Goal: Task Accomplishment & Management: Use online tool/utility

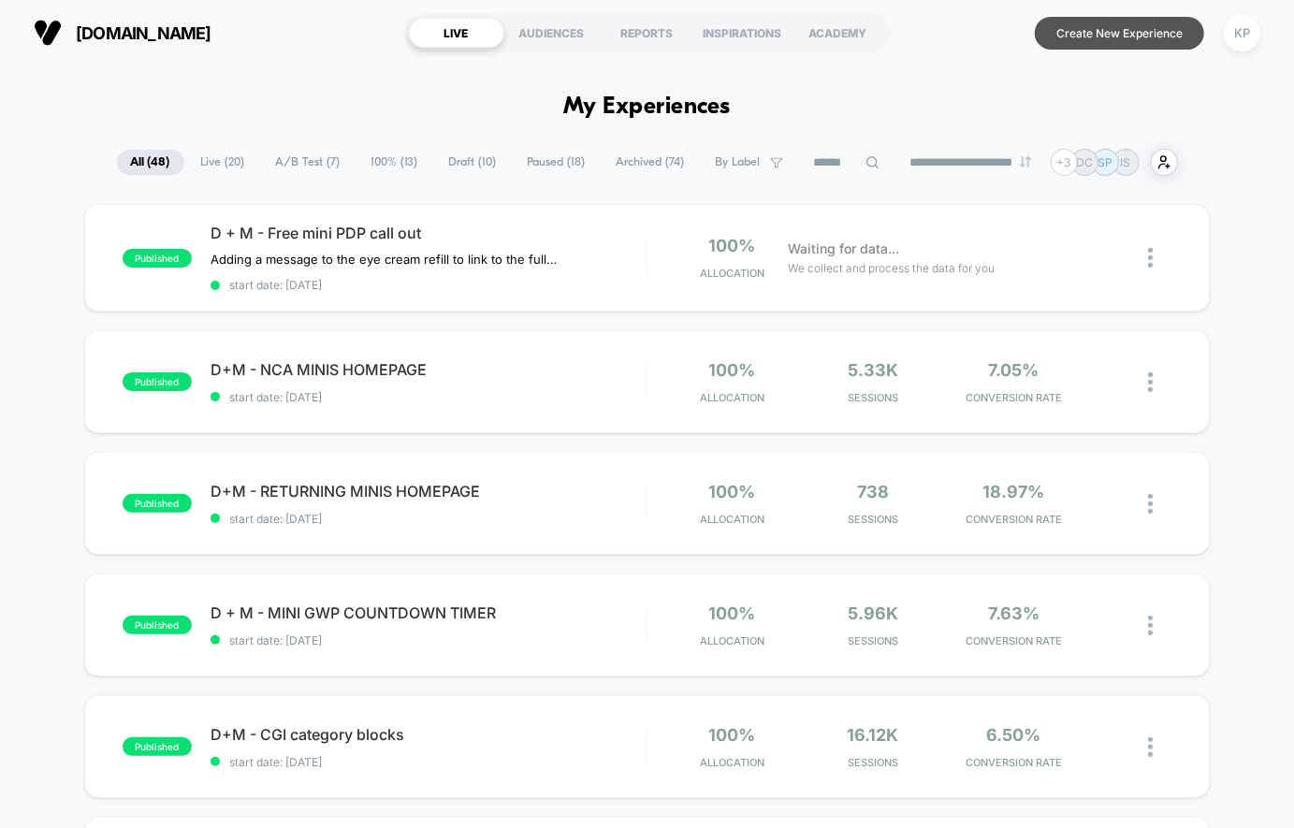
click at [1088, 26] on button "Create New Experience" at bounding box center [1119, 33] width 169 height 33
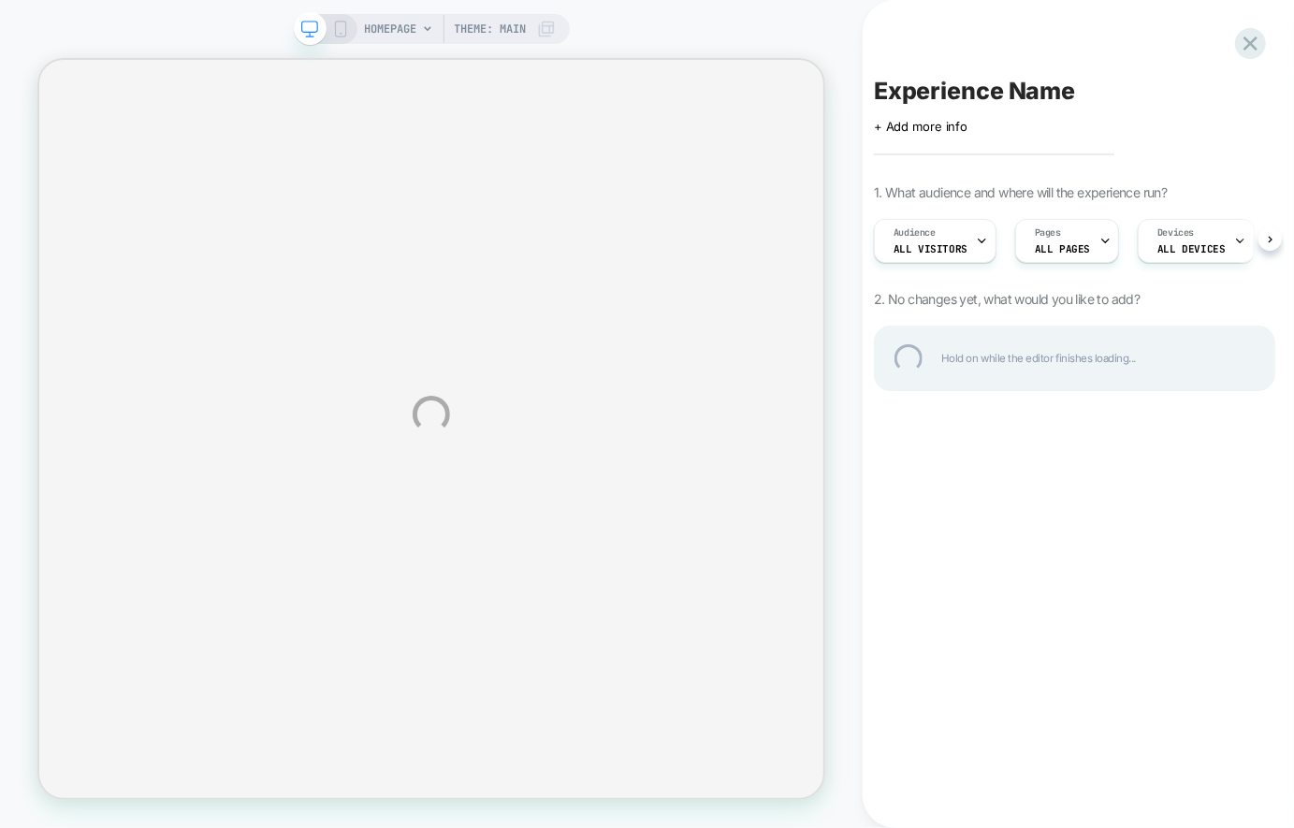
click at [485, 22] on div "HOMEPAGE Theme: MAIN Experience Name Click to edit experience details + Add mor…" at bounding box center [647, 414] width 1294 height 828
click at [484, 33] on div "HOMEPAGE Theme: MAIN Experience Name Click to edit experience details + Add mor…" at bounding box center [647, 414] width 1294 height 828
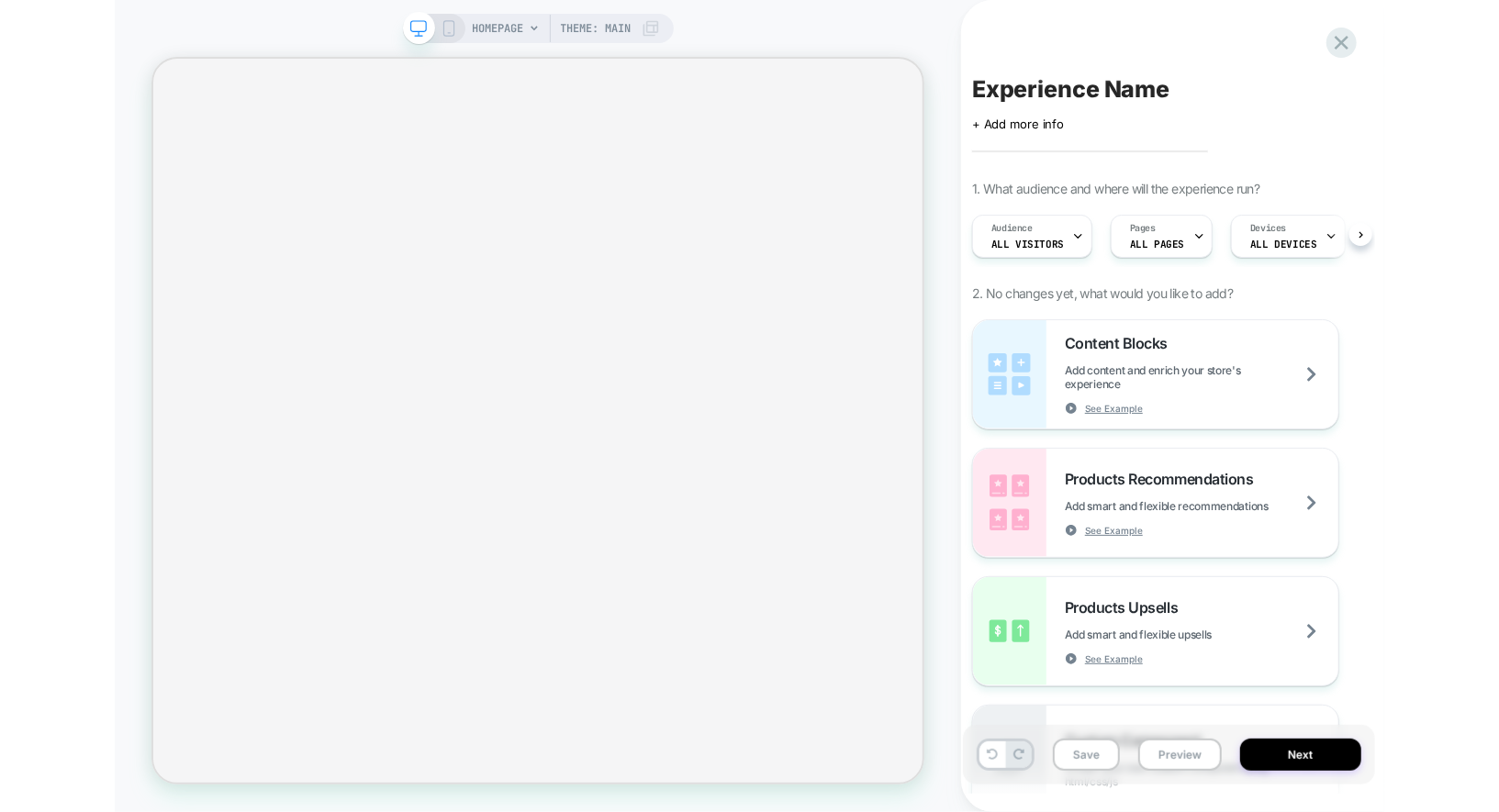
scroll to position [0, 1]
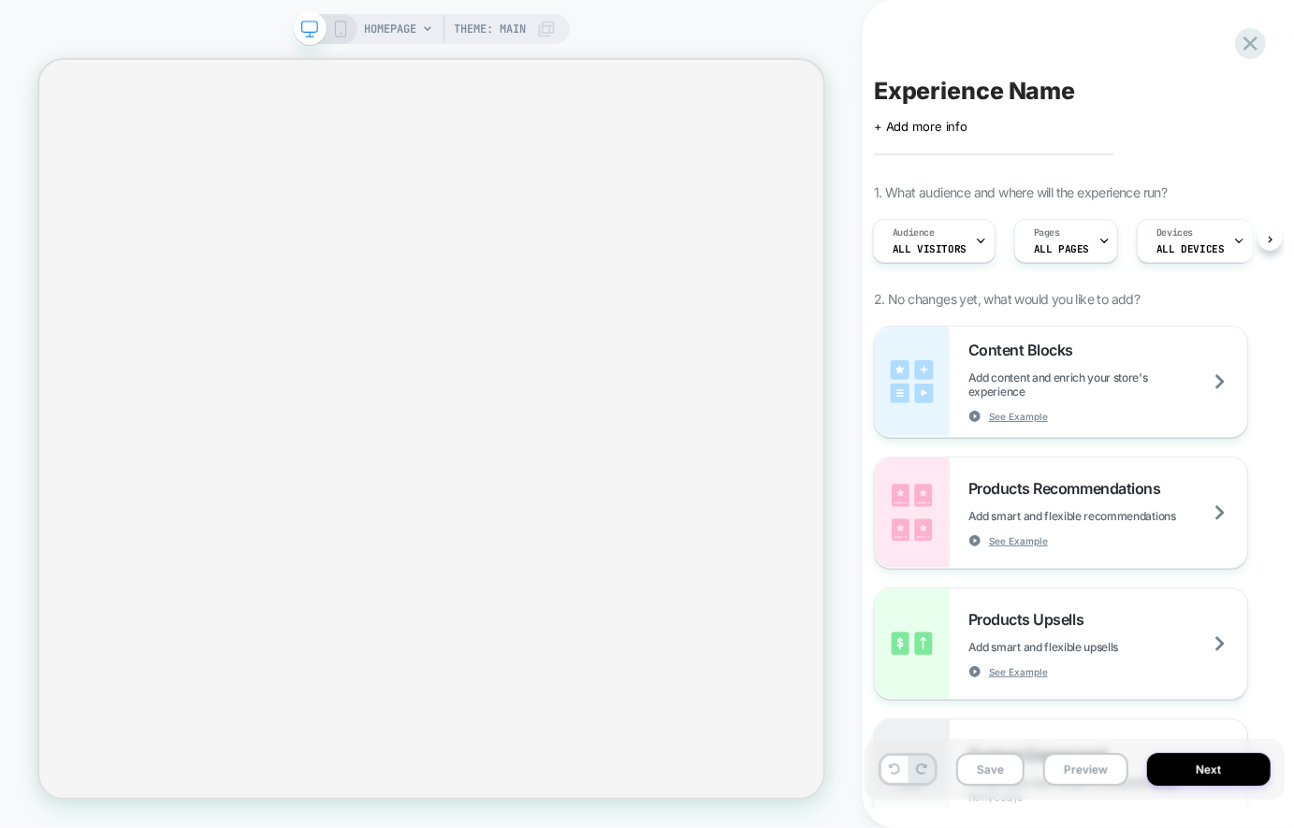
click at [486, 32] on span "Theme: MAIN" at bounding box center [491, 29] width 72 height 30
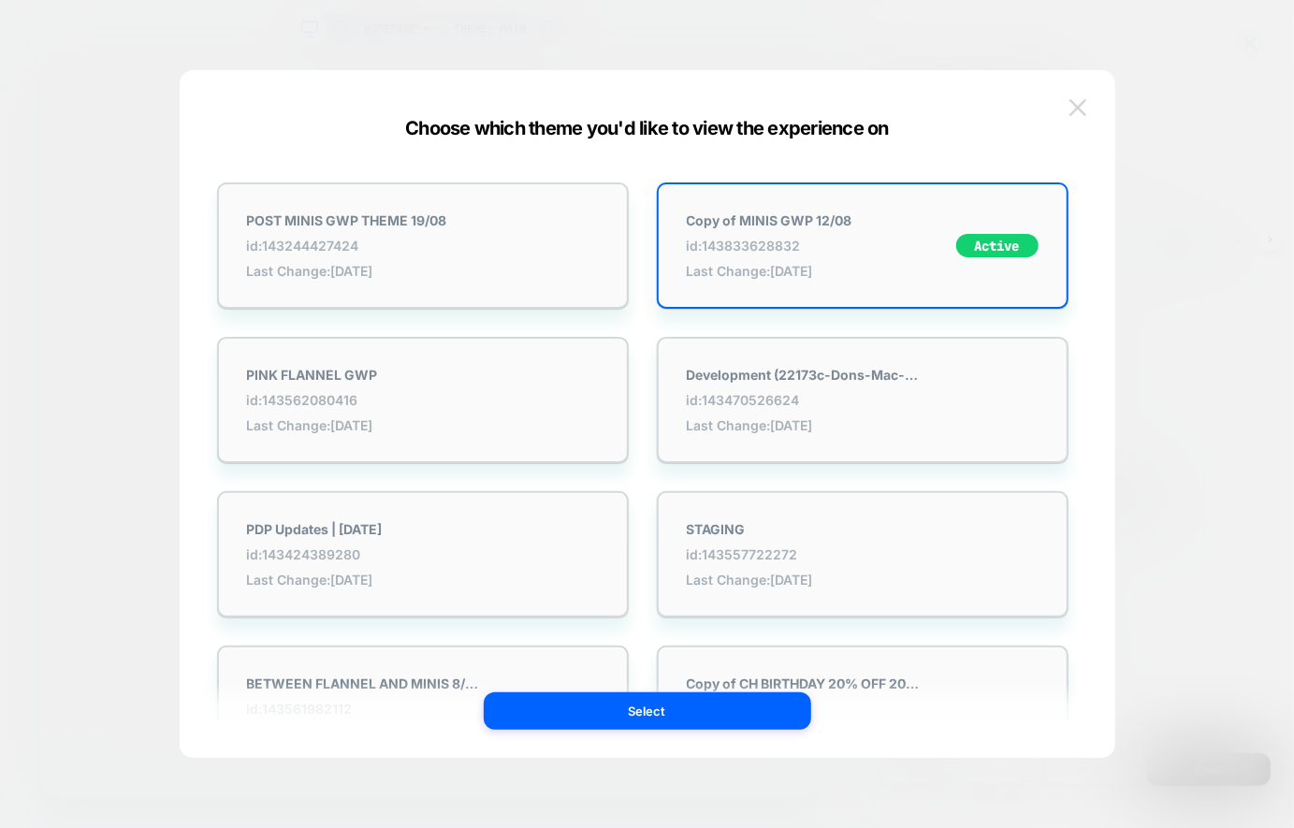
click at [1072, 101] on img at bounding box center [1077, 107] width 17 height 16
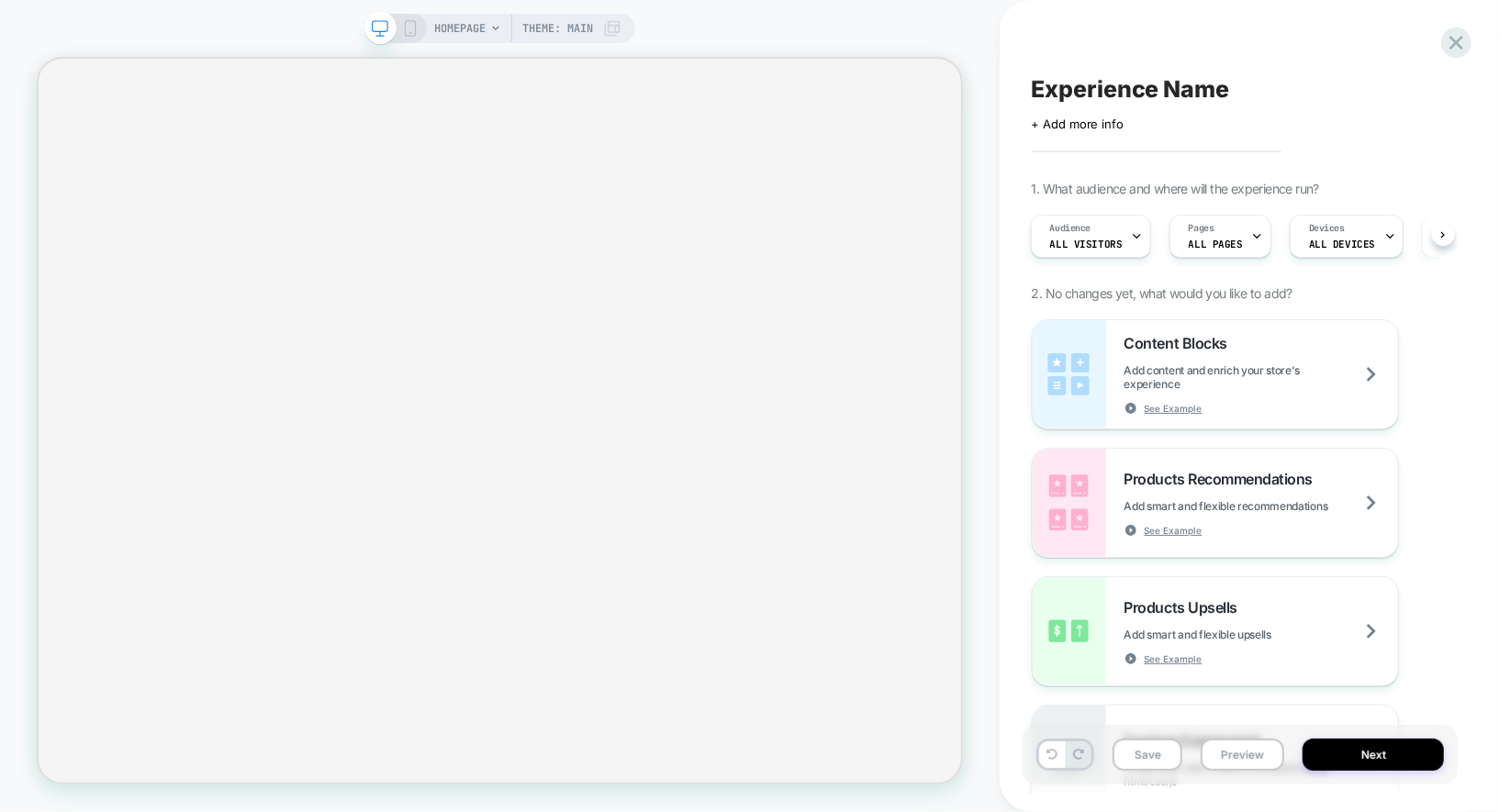
click at [486, 21] on div "HOMEPAGE Theme: MAIN" at bounding box center [527, 28] width 187 height 29
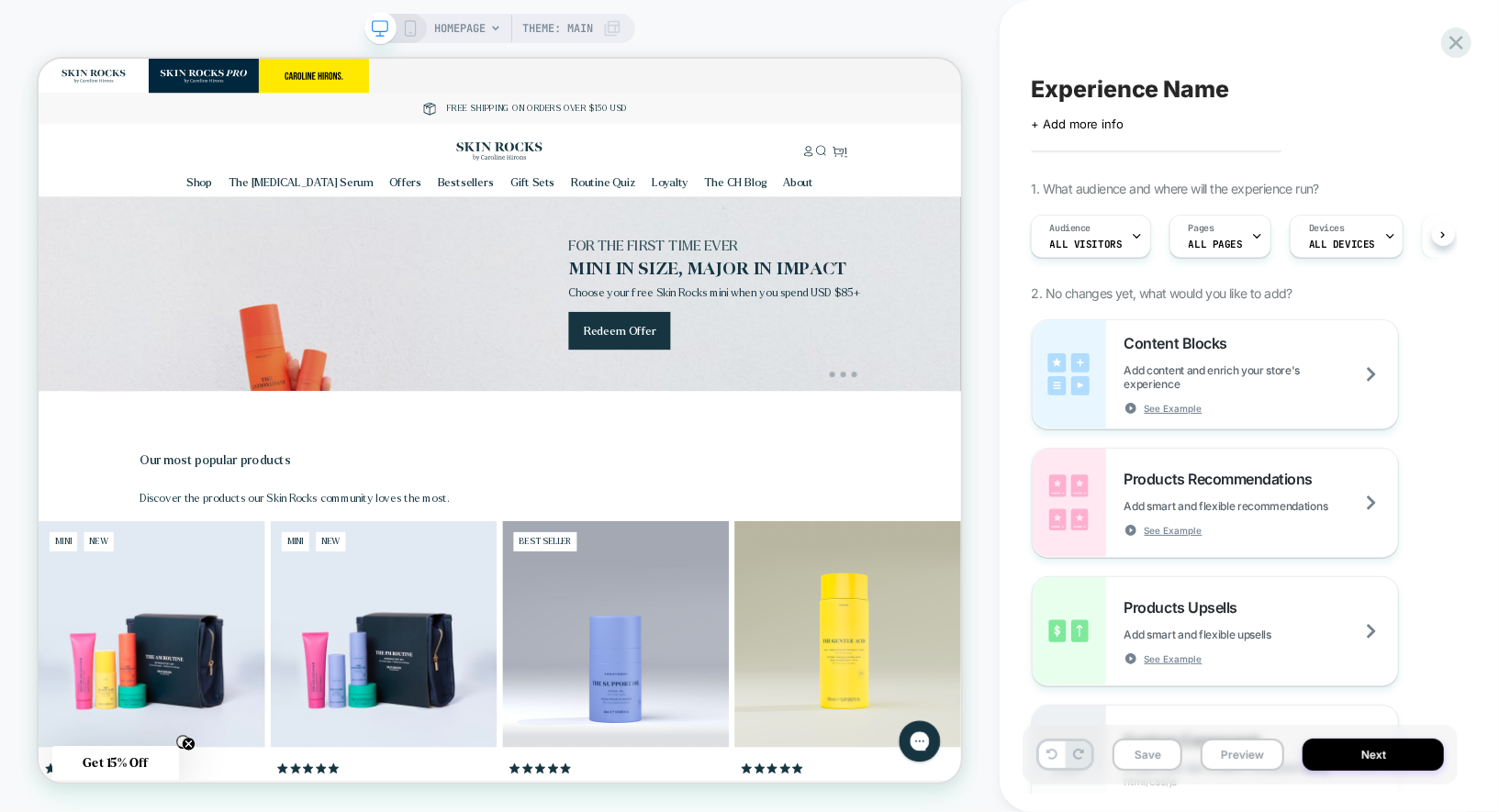
scroll to position [0, 0]
click at [474, 28] on span "HOMEPAGE" at bounding box center [459, 28] width 51 height 29
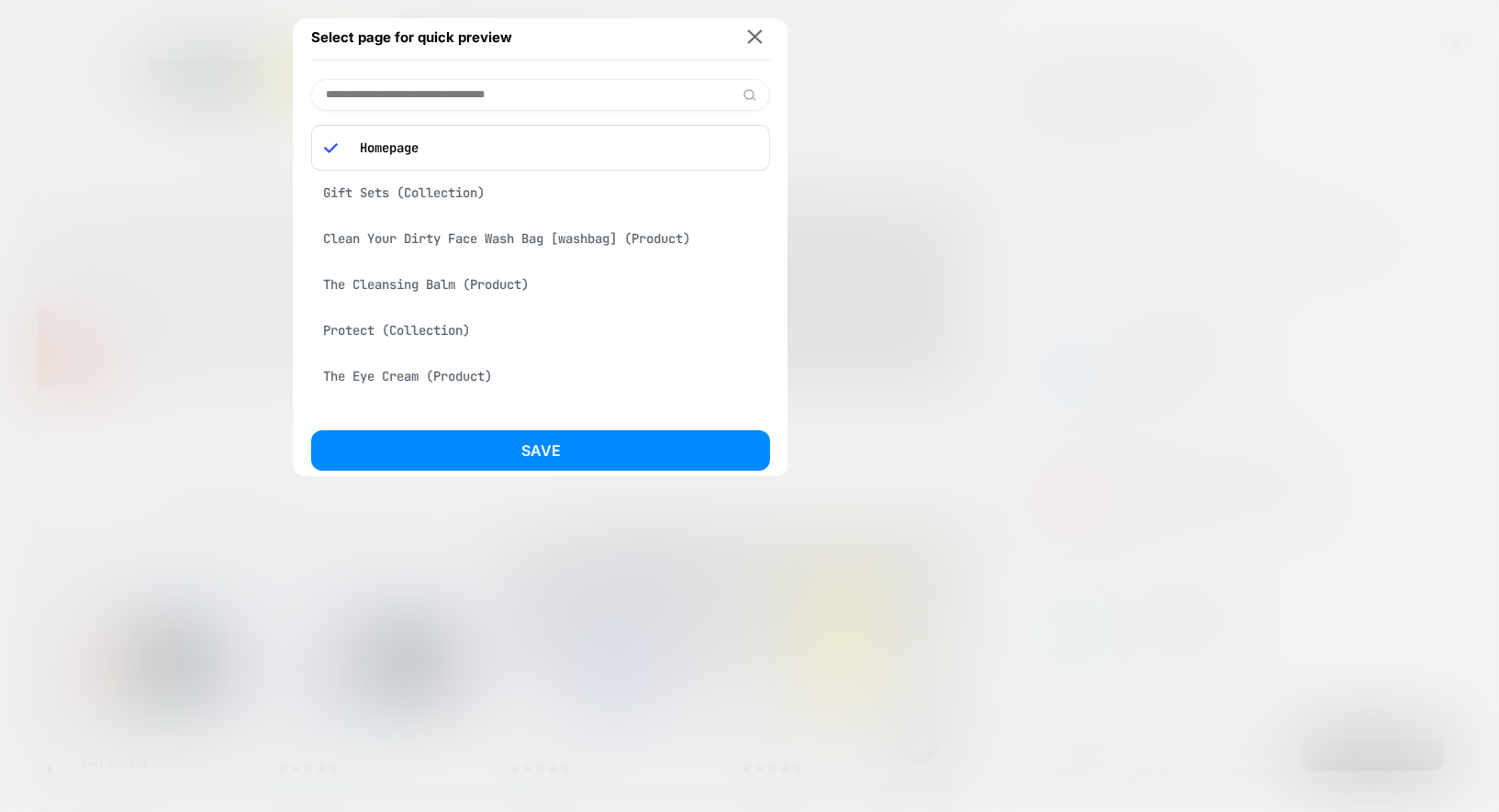
scroll to position [0, 1869]
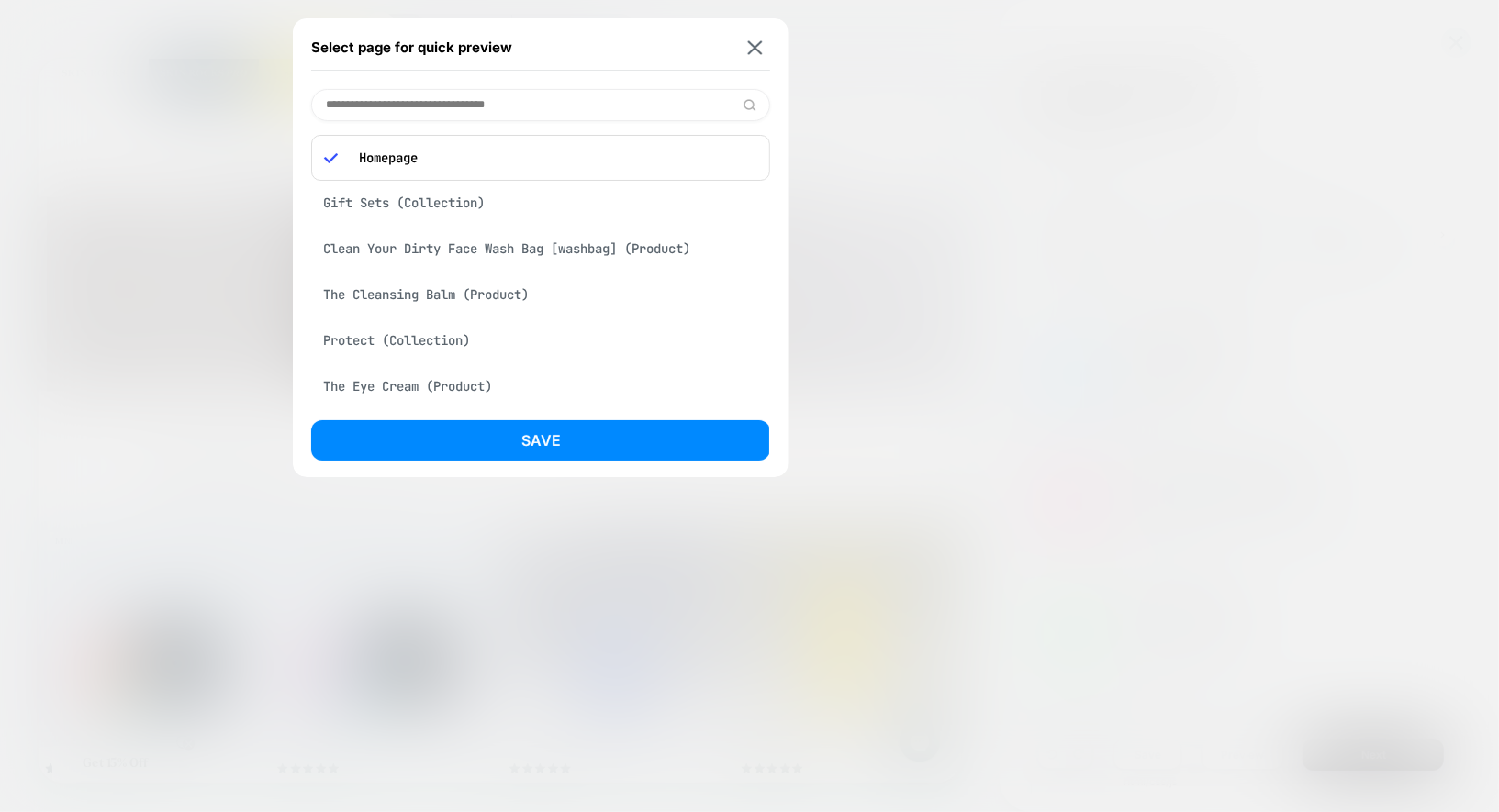
click at [747, 36] on div "Select page for quick preview" at bounding box center [541, 47] width 459 height 46
click at [750, 40] on img at bounding box center [754, 47] width 15 height 14
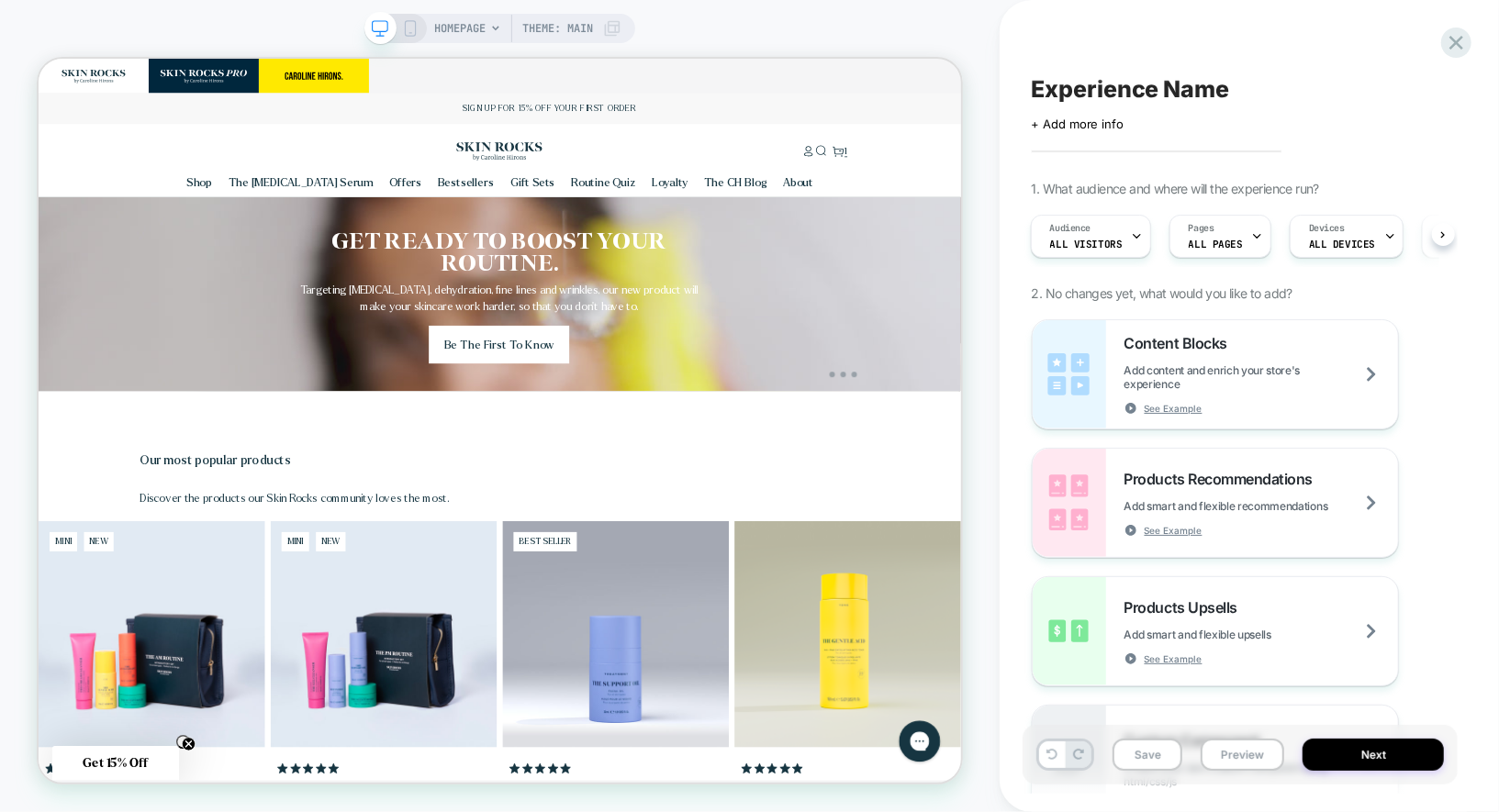
click at [586, 38] on span "Theme: MAIN" at bounding box center [557, 28] width 71 height 29
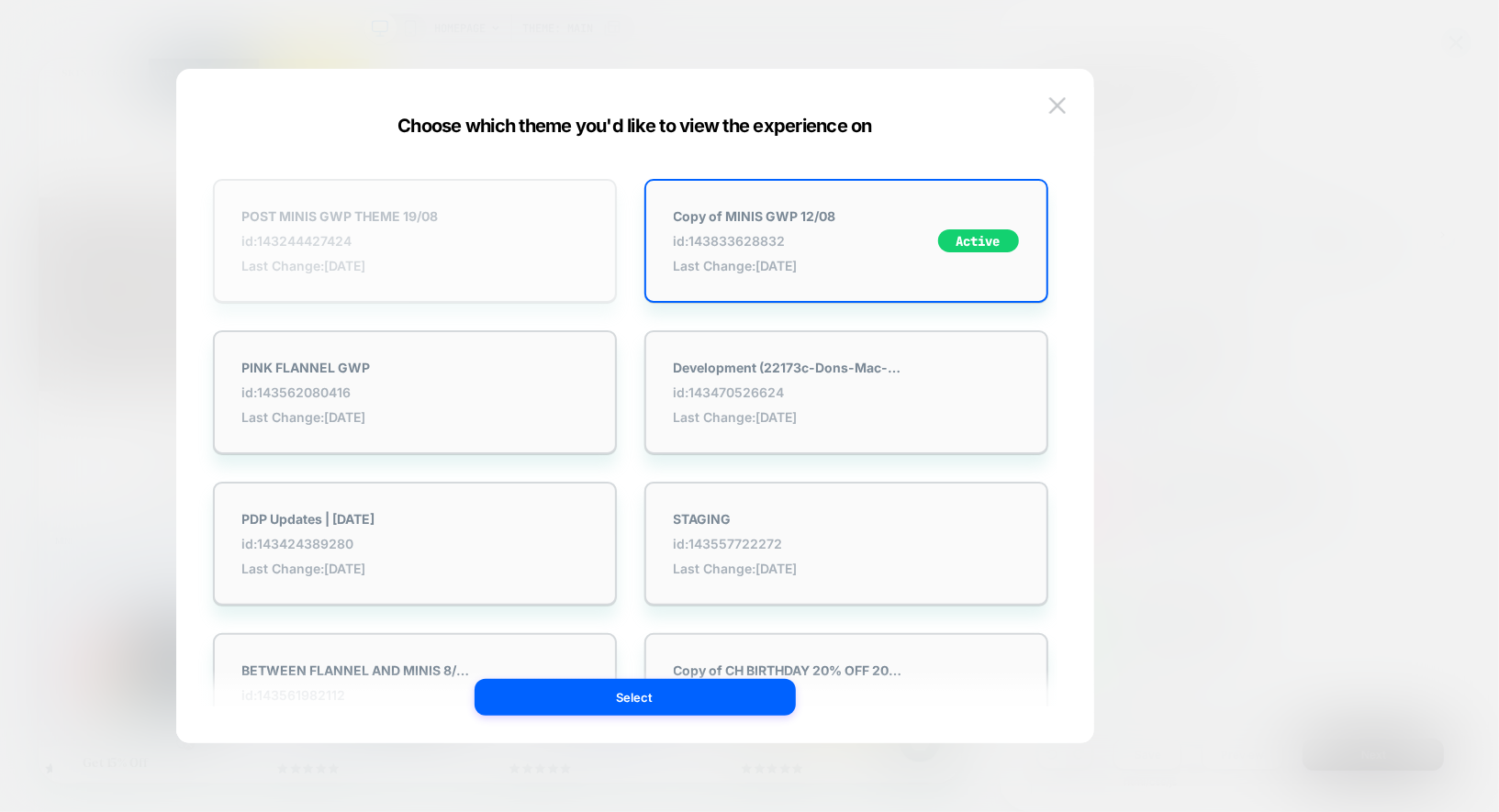
click at [480, 209] on div "POST MINIS GWP THEME 19/08 id: 143244427424 Last Change: [DATE]" at bounding box center [415, 240] width 404 height 124
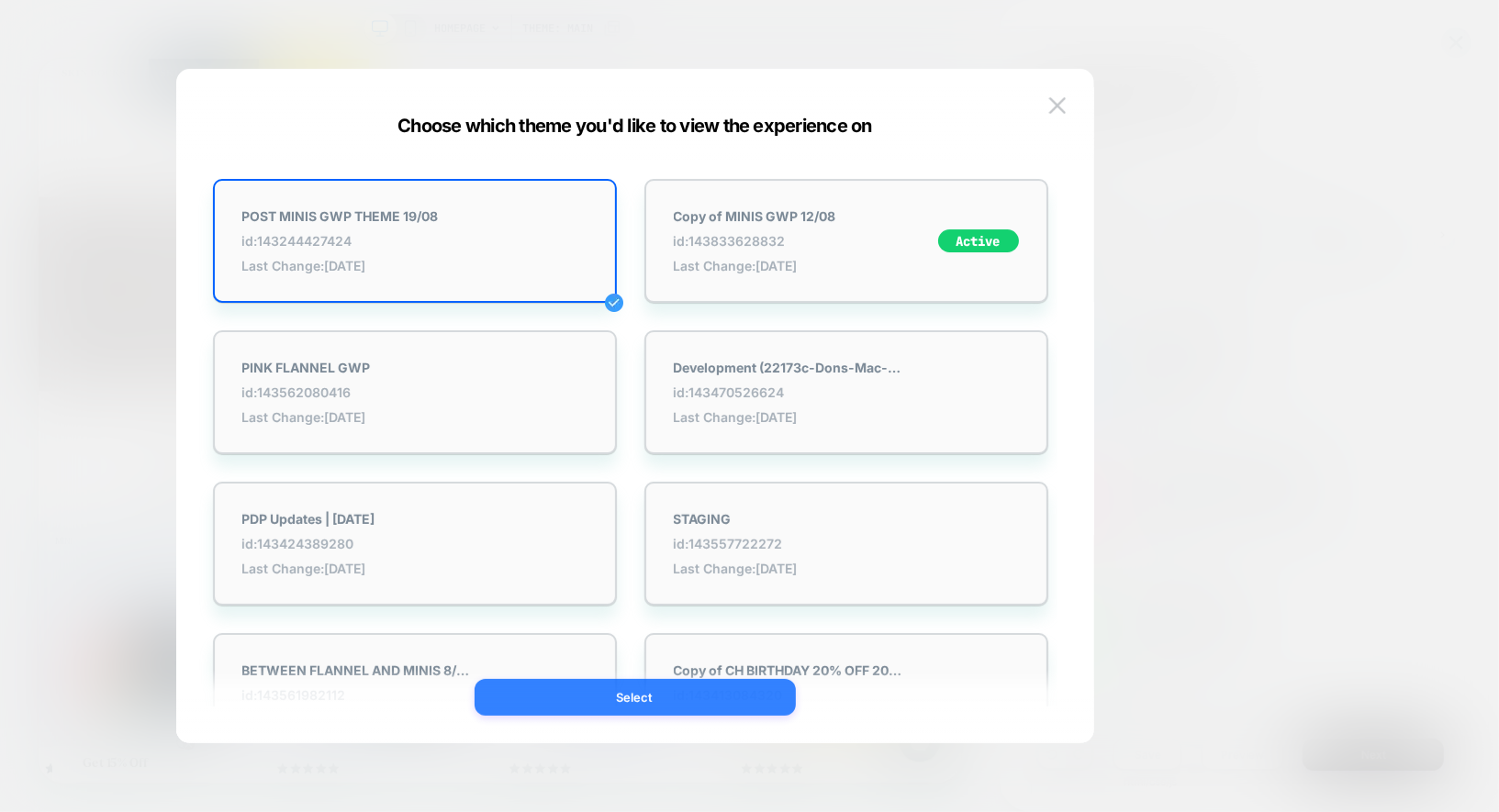
click at [616, 695] on button "Select" at bounding box center [635, 696] width 321 height 36
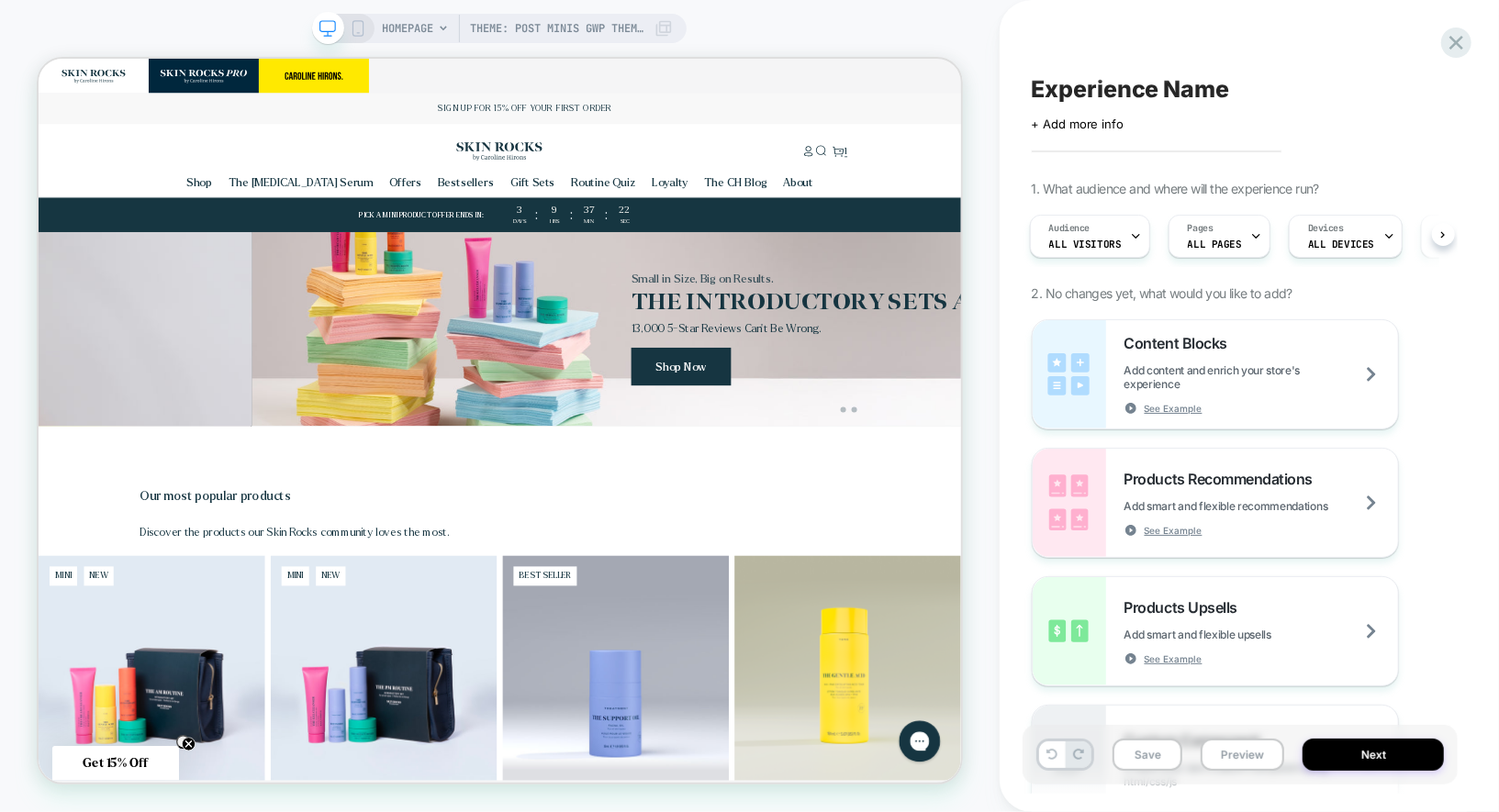
scroll to position [0, 145]
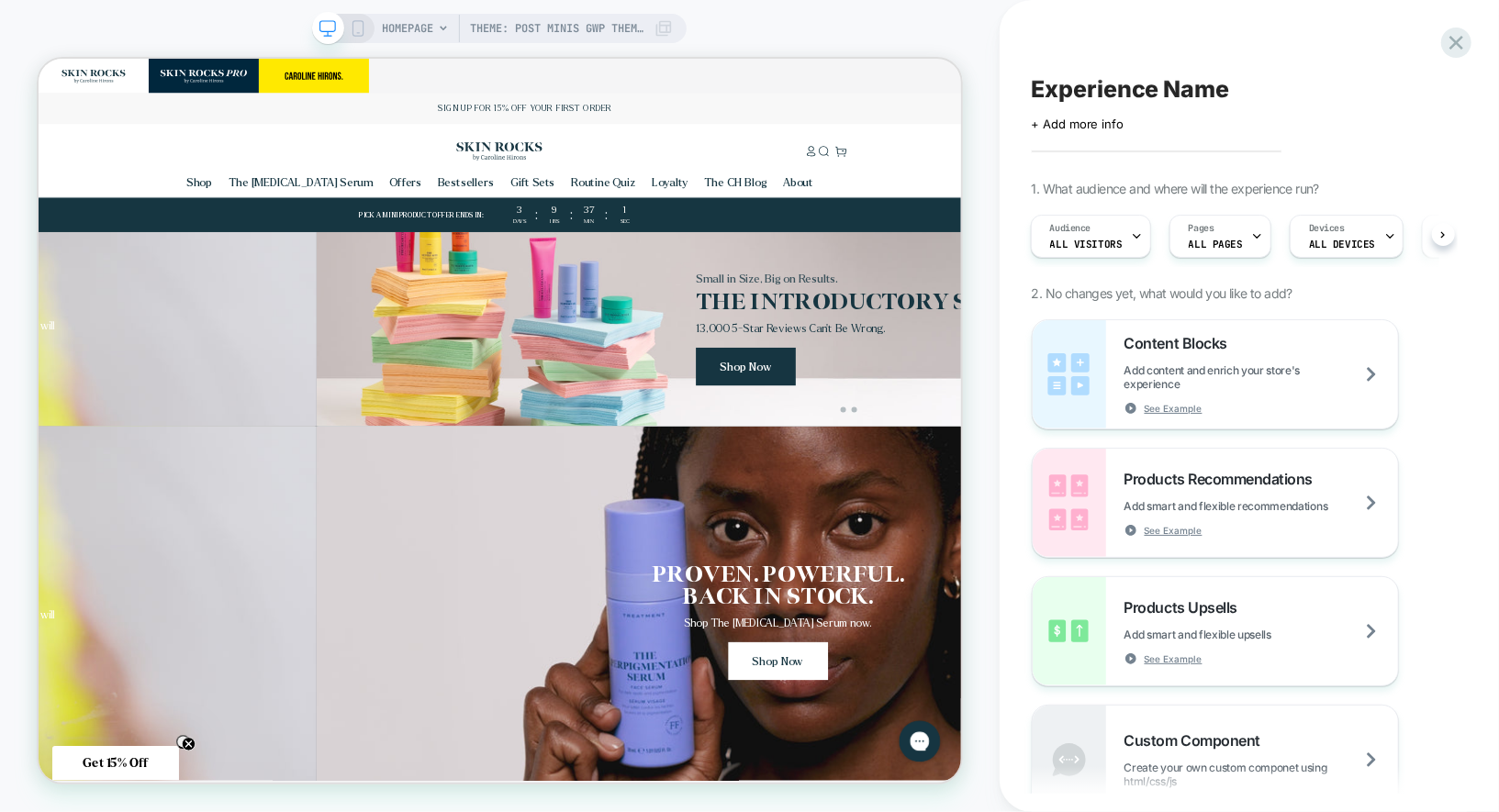
scroll to position [0, 1180]
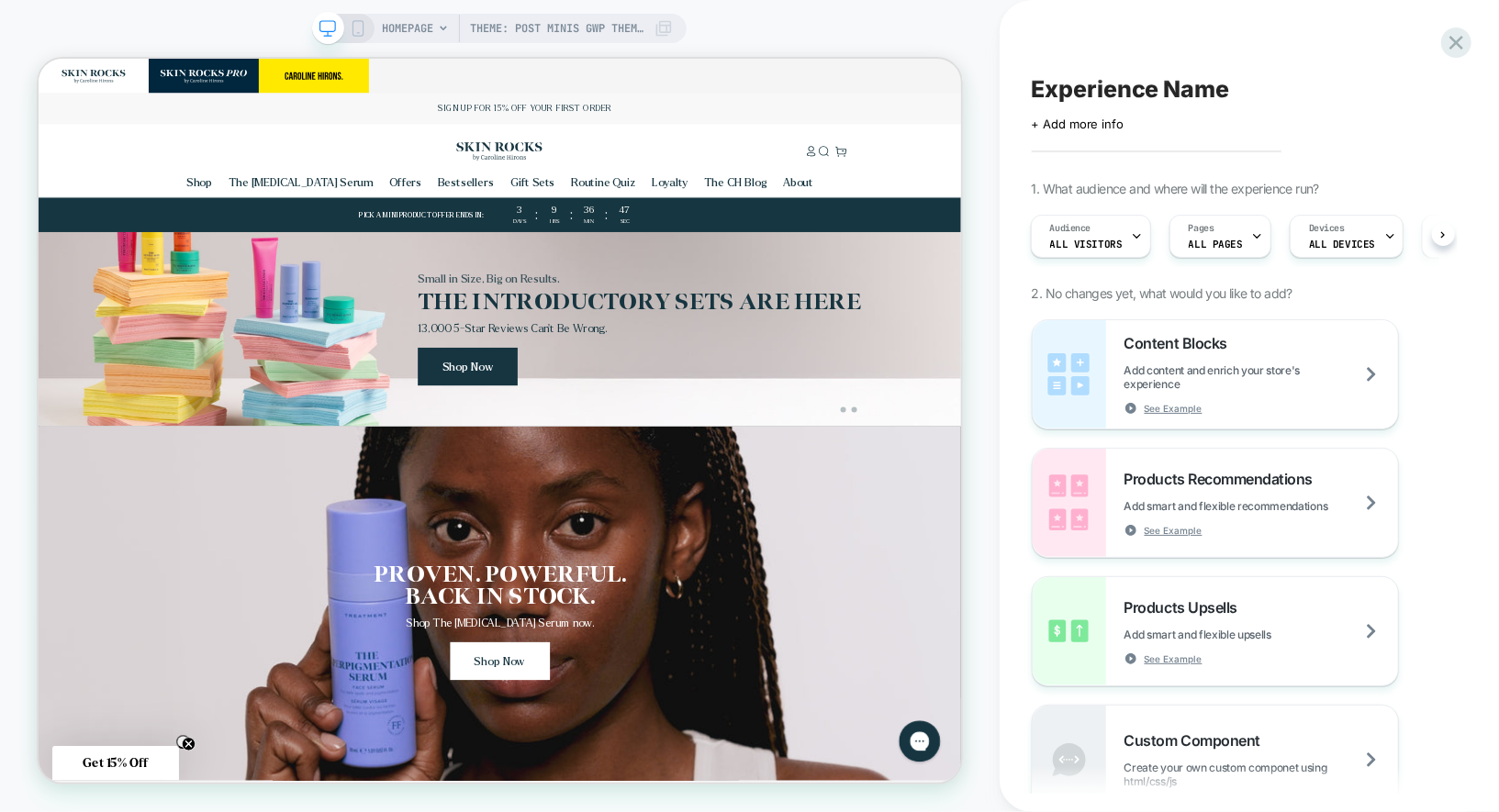
click at [1115, 91] on span "Experience Name" at bounding box center [1129, 89] width 197 height 27
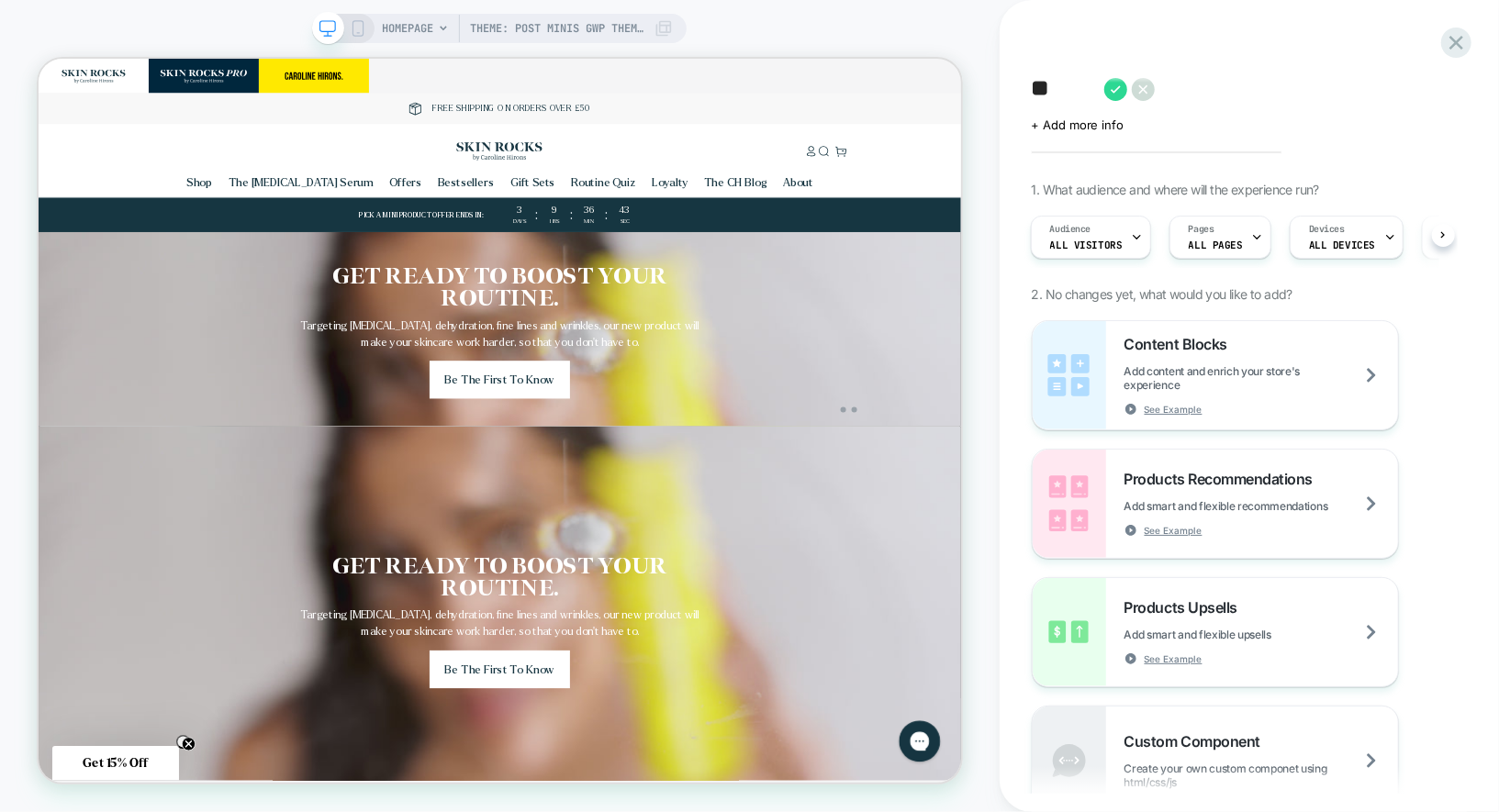
type textarea "*"
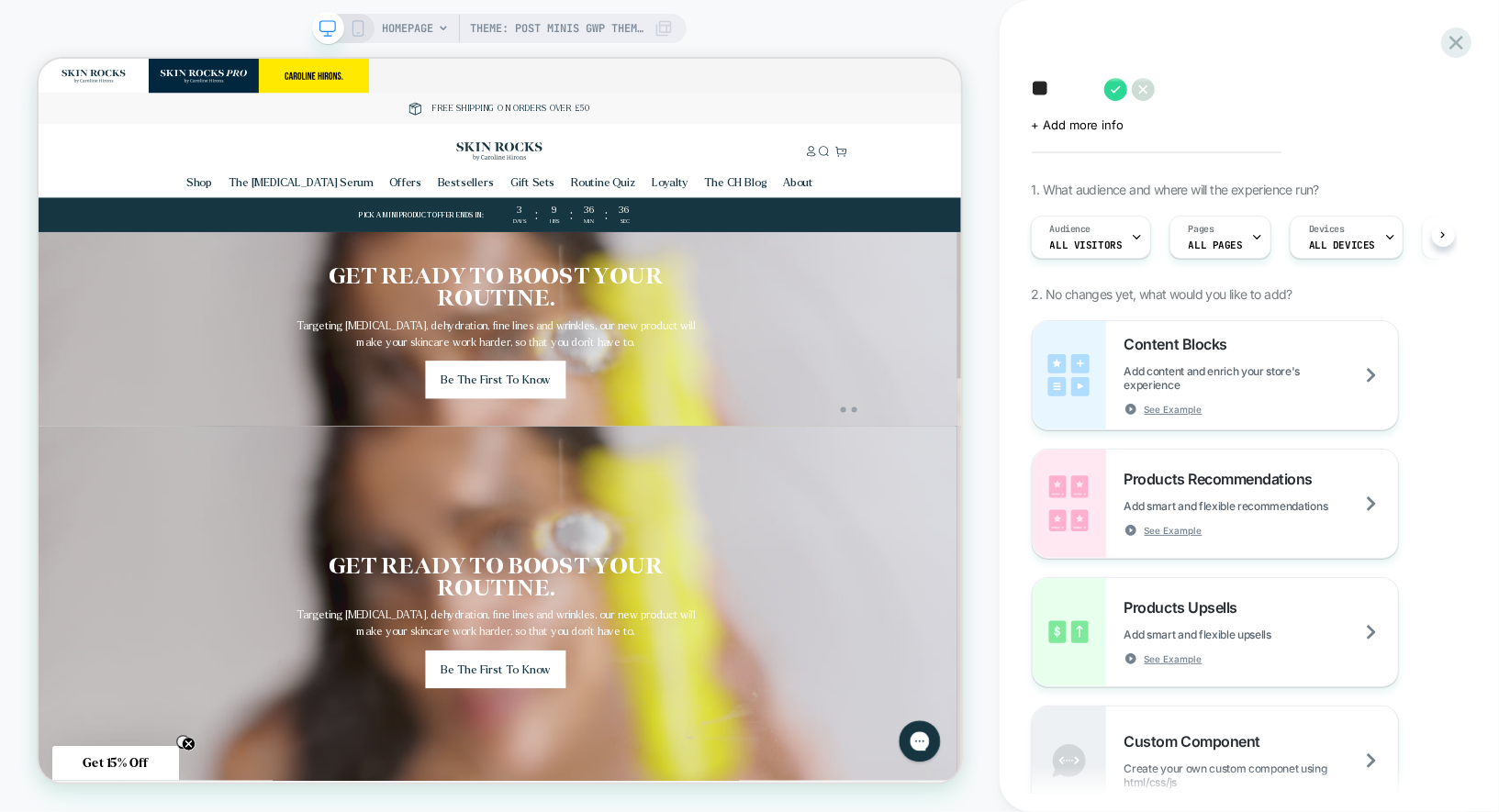
type textarea "*"
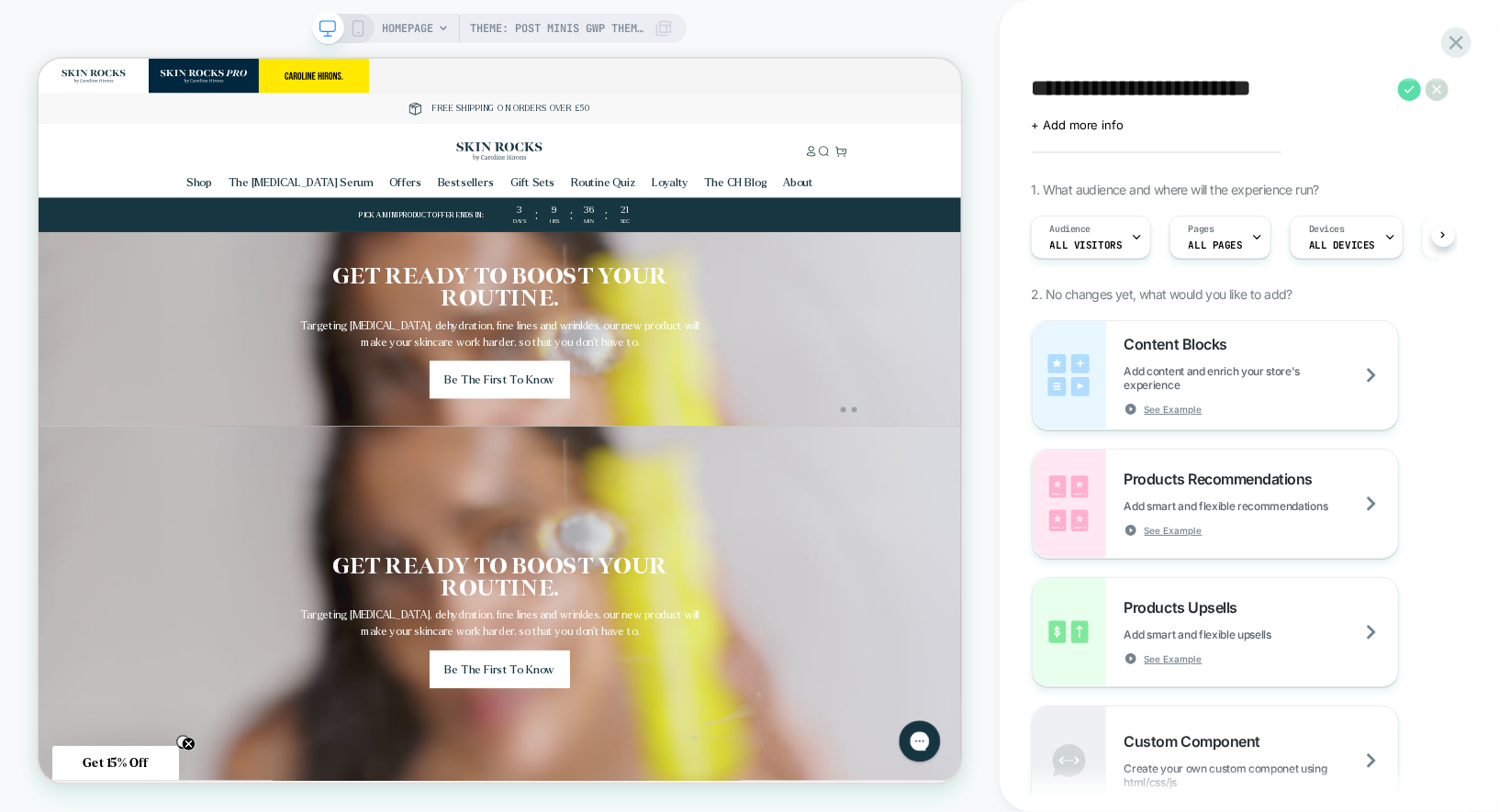
type textarea "**********"
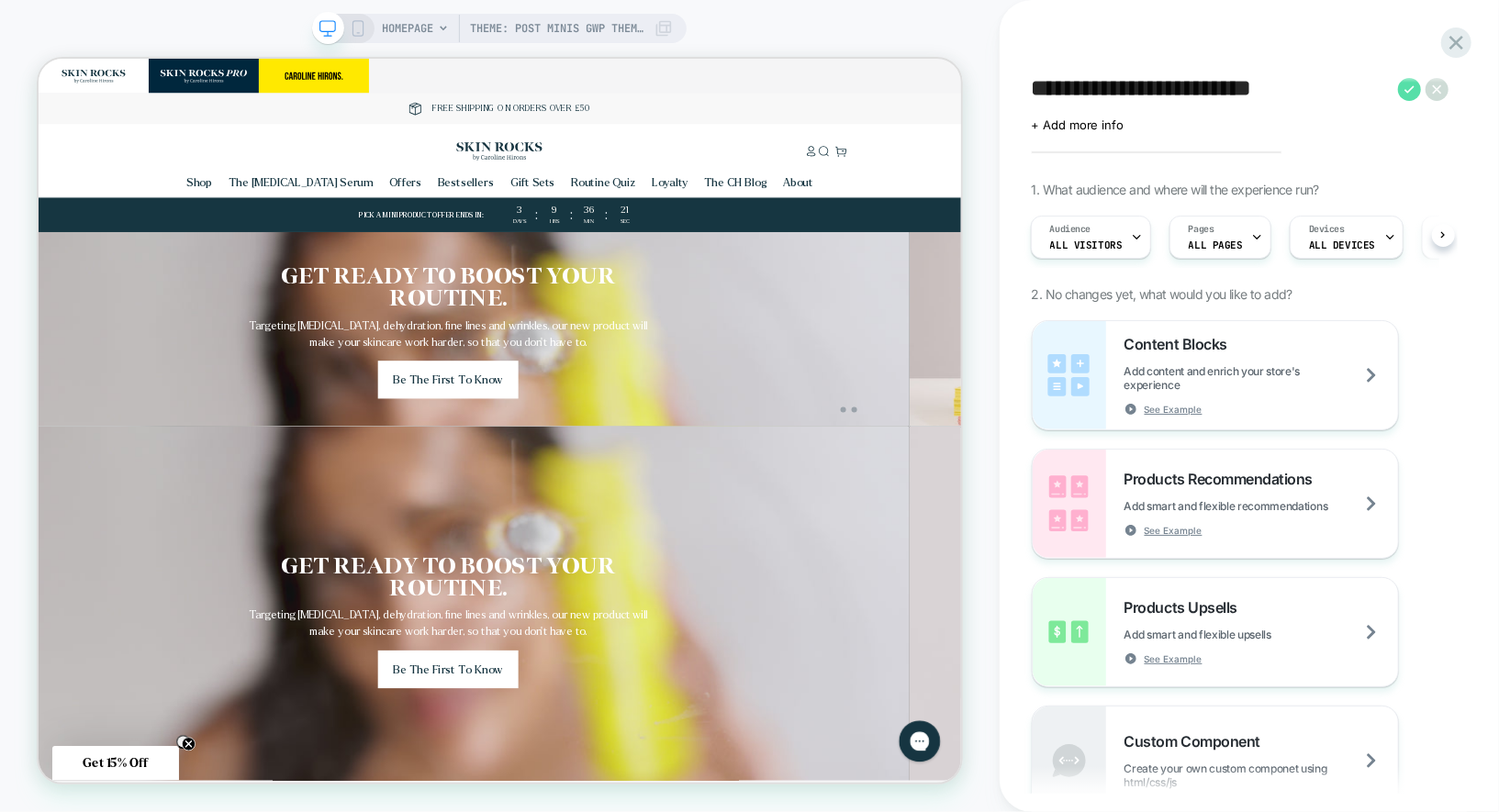
click at [1409, 88] on icon at bounding box center [1409, 89] width 23 height 23
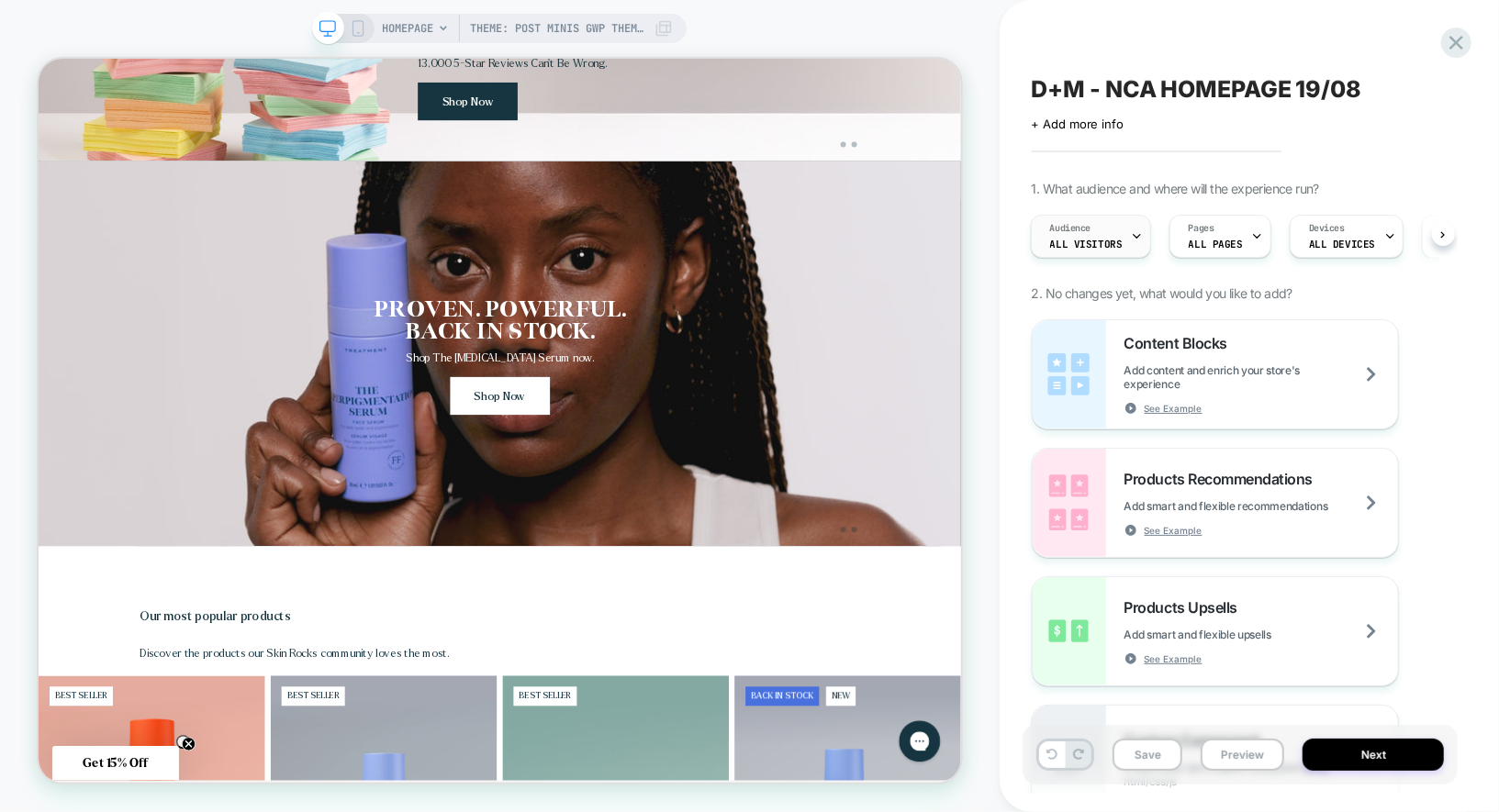
click at [1070, 221] on div "Audience All Visitors" at bounding box center [1085, 236] width 109 height 41
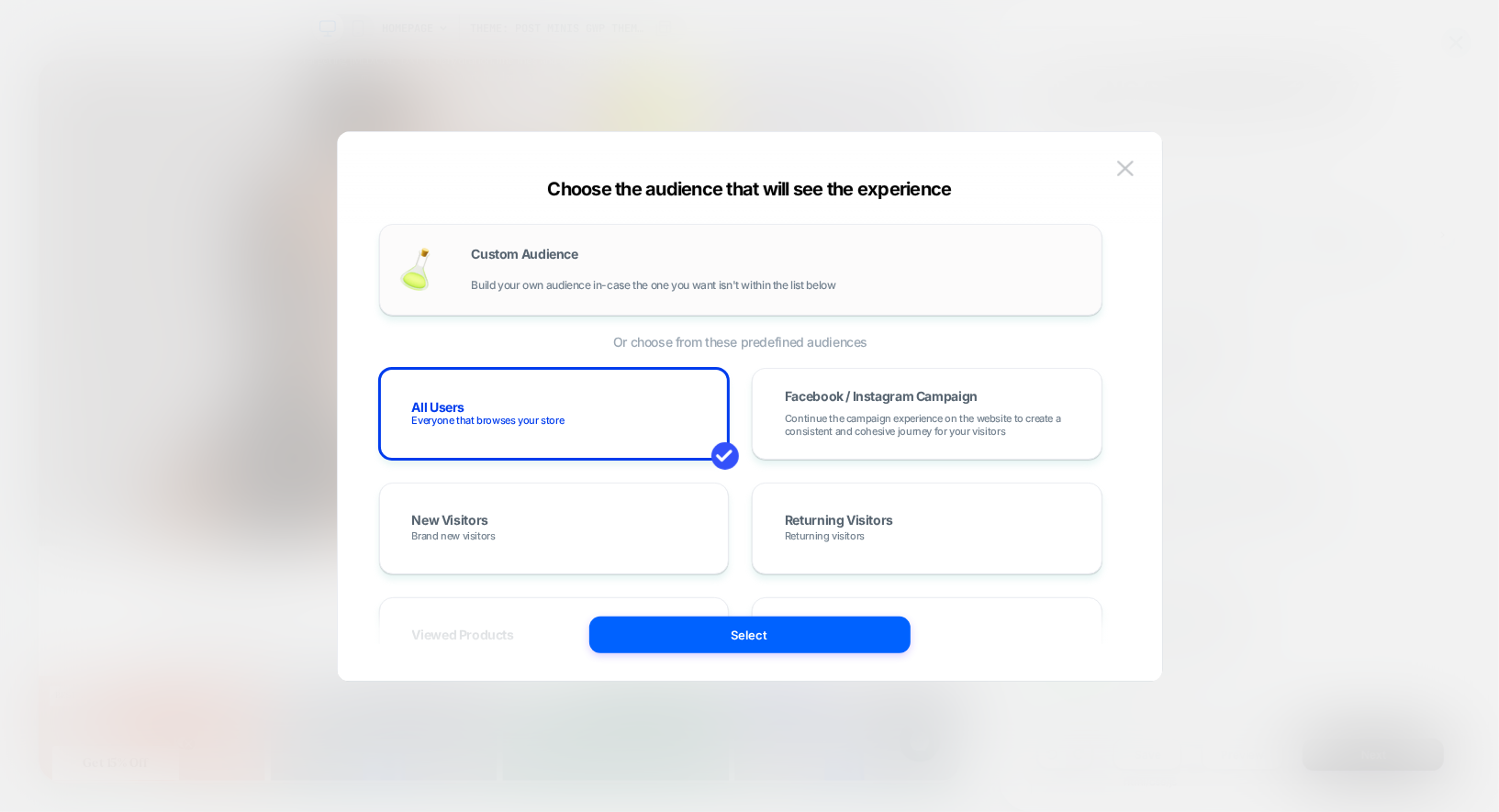
click at [749, 292] on div "Custom Audience Build your own audience in-case the one you want isn't within t…" at bounding box center [741, 270] width 685 height 53
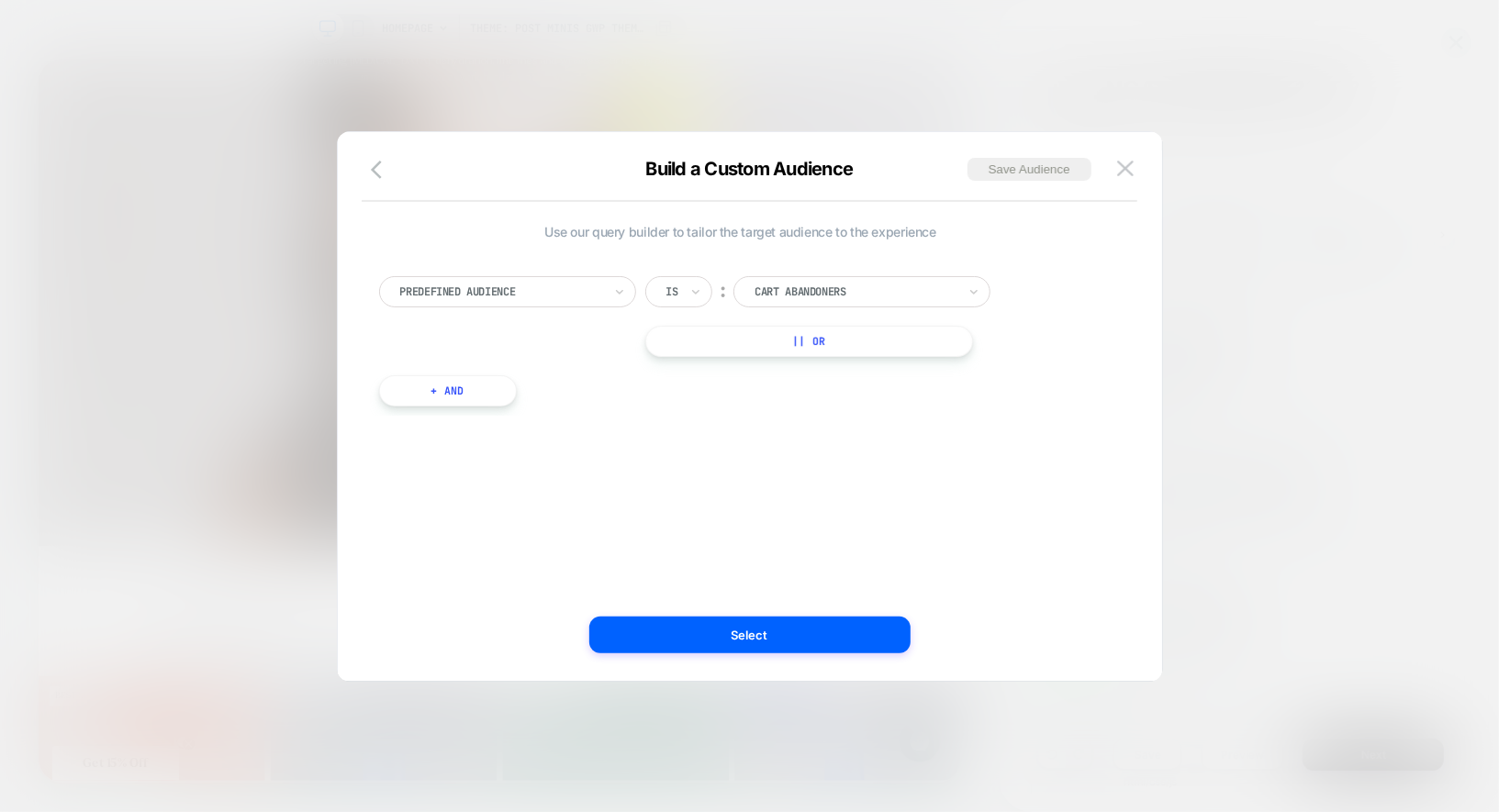
click at [676, 300] on div "Is" at bounding box center [672, 291] width 16 height 21
click at [687, 368] on div "Is not" at bounding box center [722, 371] width 120 height 29
click at [809, 291] on div at bounding box center [880, 291] width 202 height 17
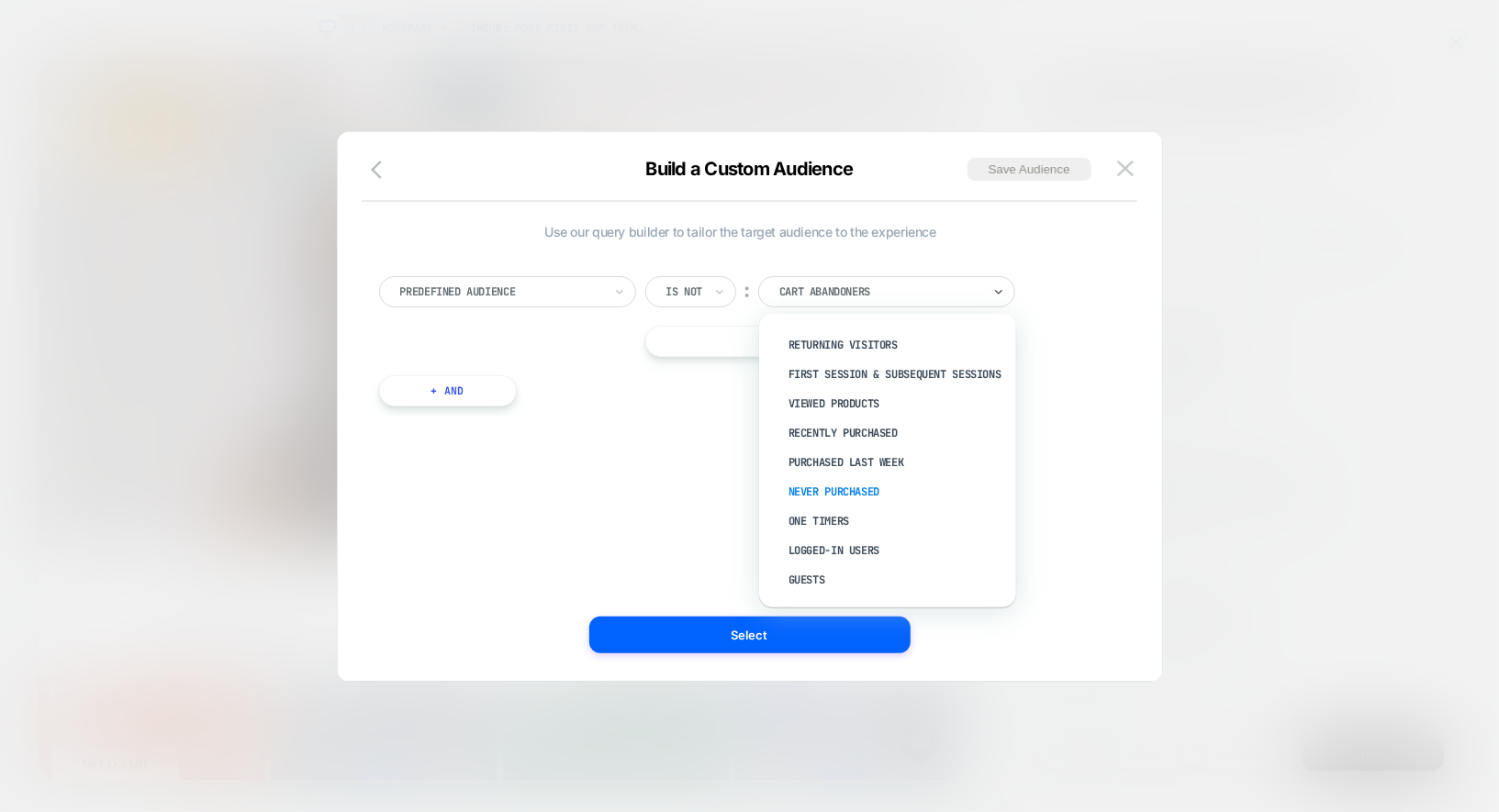
click at [846, 490] on div "Never Purchased" at bounding box center [896, 491] width 238 height 29
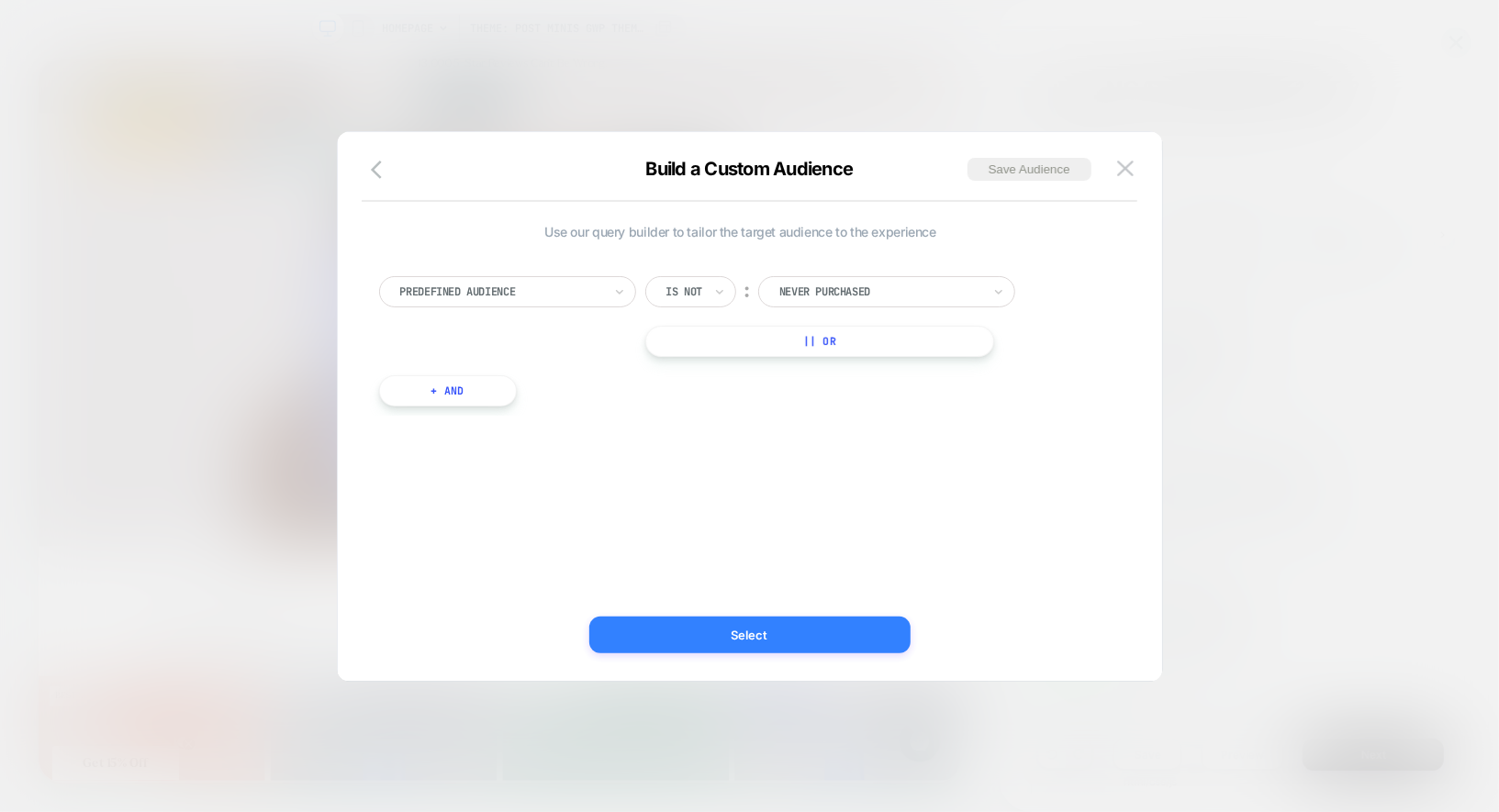
click at [780, 626] on button "Select" at bounding box center [750, 634] width 321 height 36
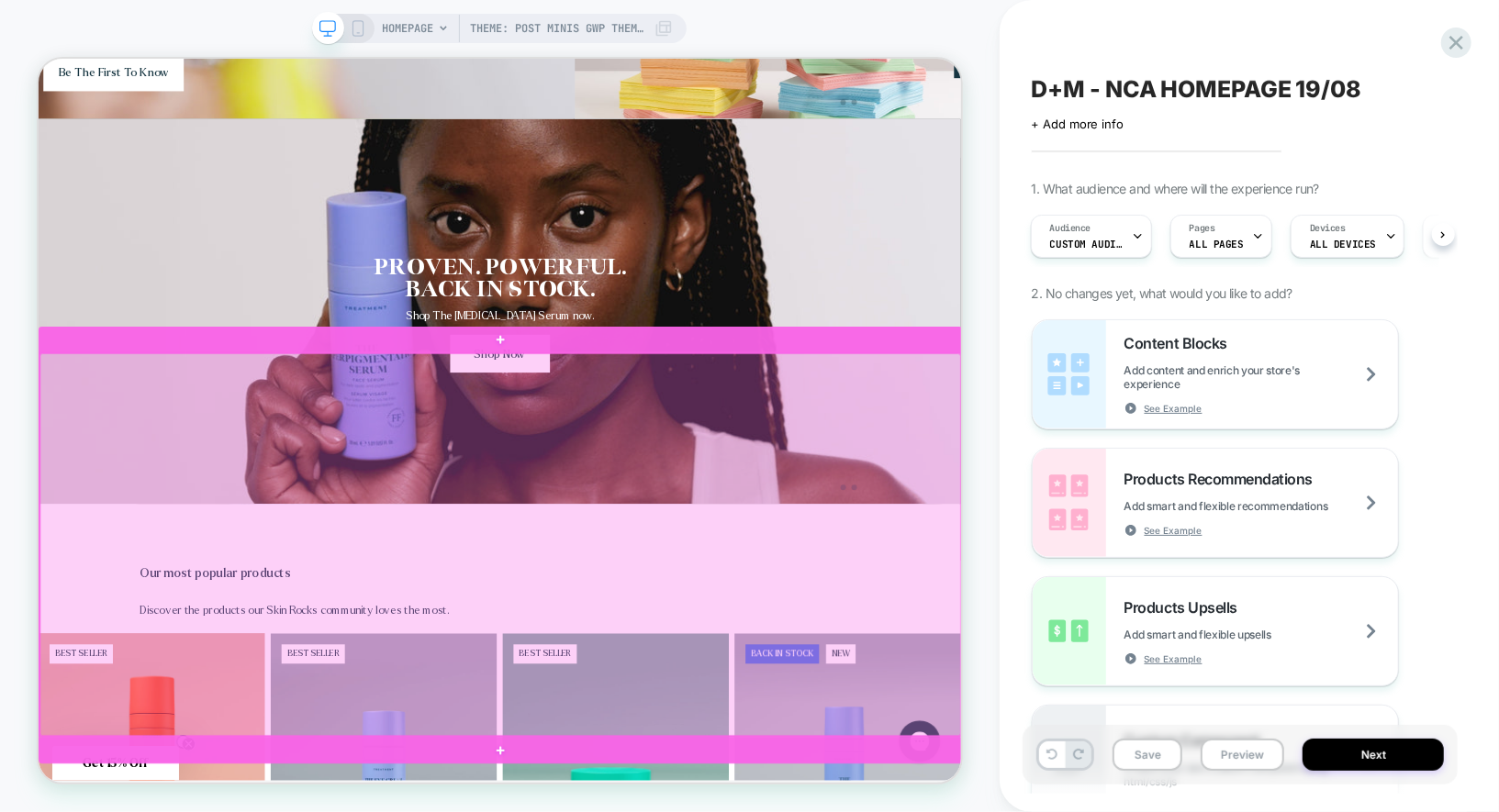
click at [1112, 570] on div at bounding box center [653, 705] width 1228 height 510
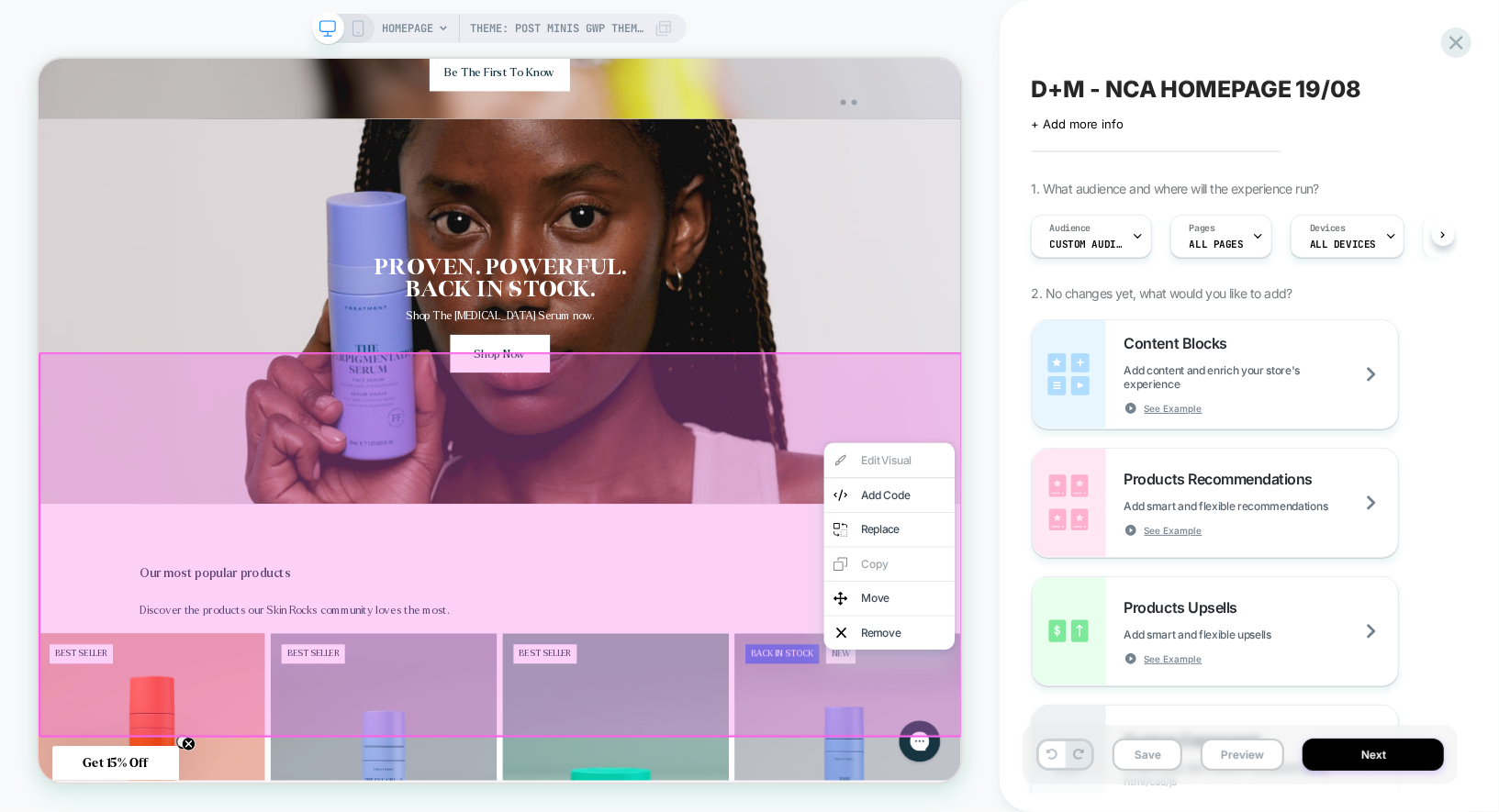
click at [986, 501] on div at bounding box center [652, 705] width 1231 height 514
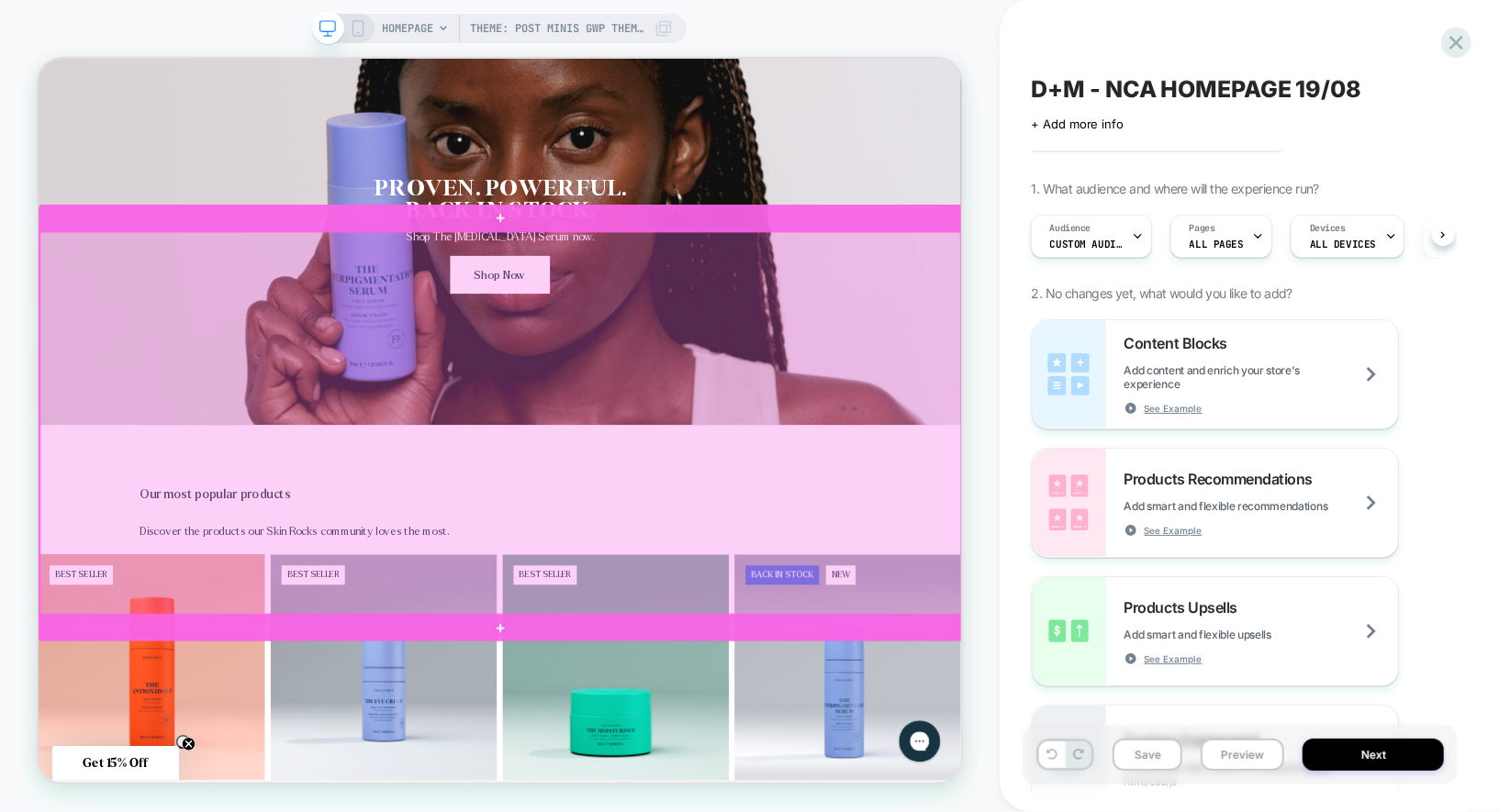
click at [992, 403] on div at bounding box center [653, 543] width 1228 height 510
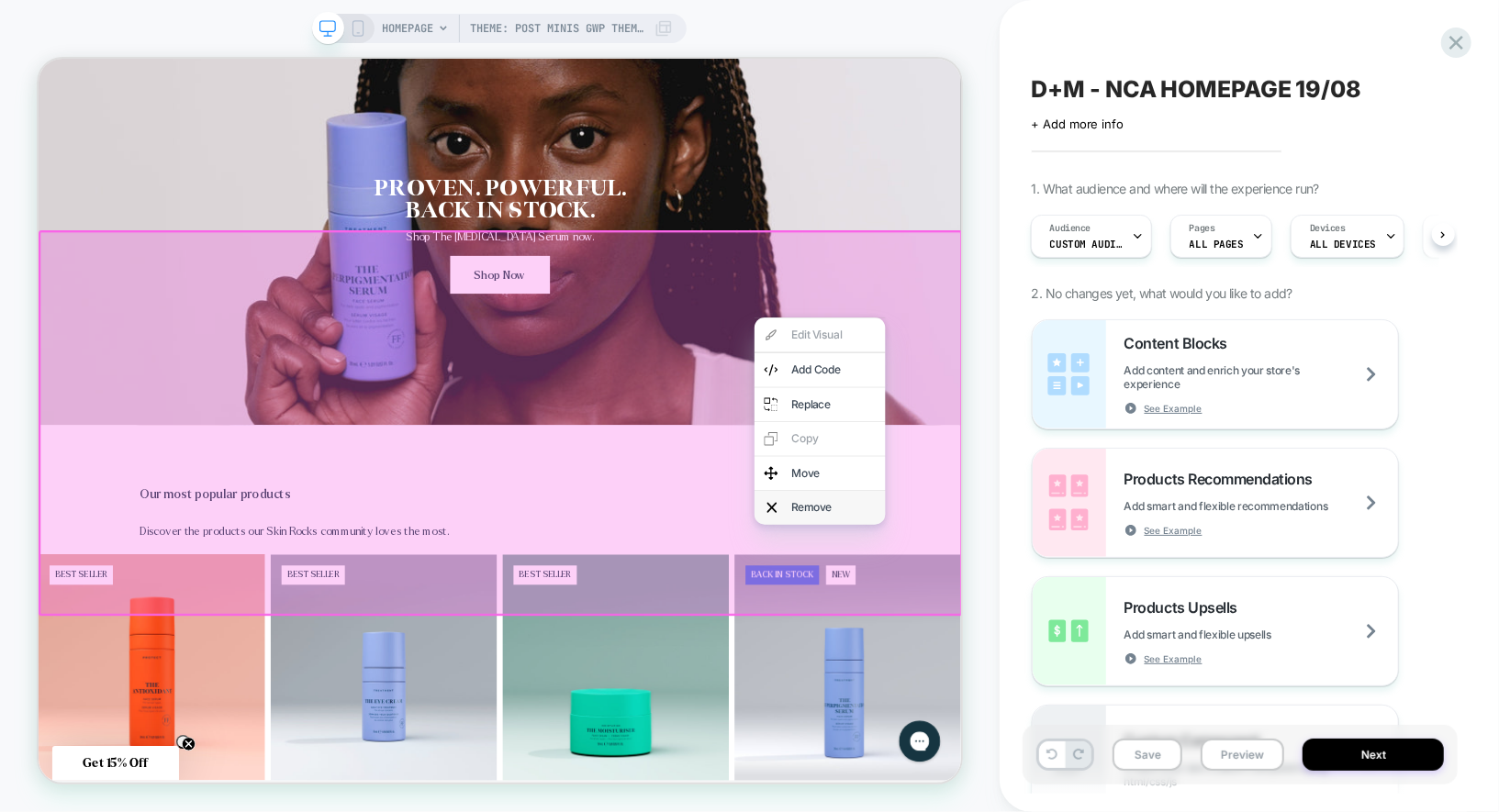
click at [1066, 666] on div "Remove" at bounding box center [1079, 656] width 175 height 45
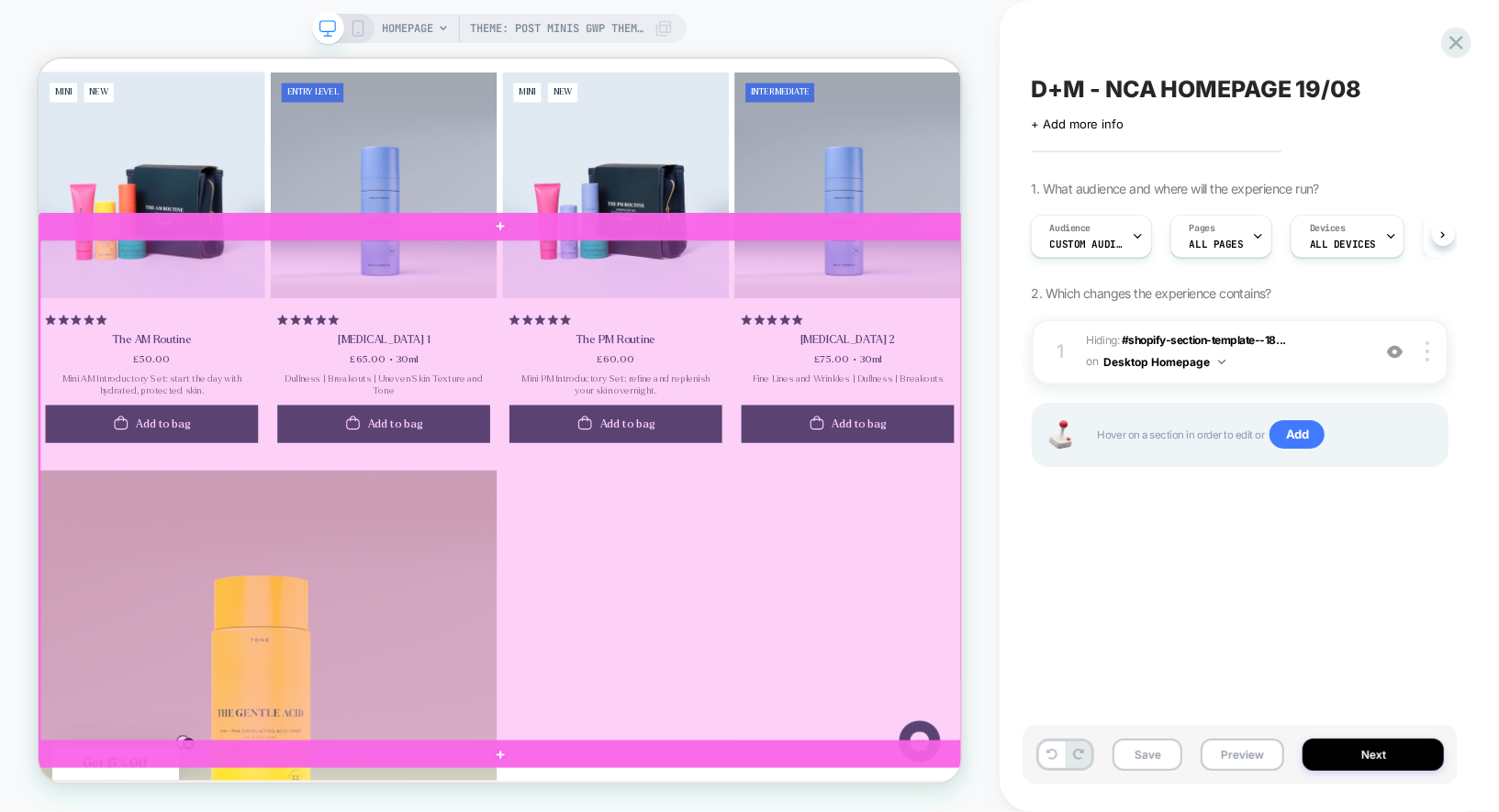
click at [114, 547] on div at bounding box center [653, 633] width 1228 height 668
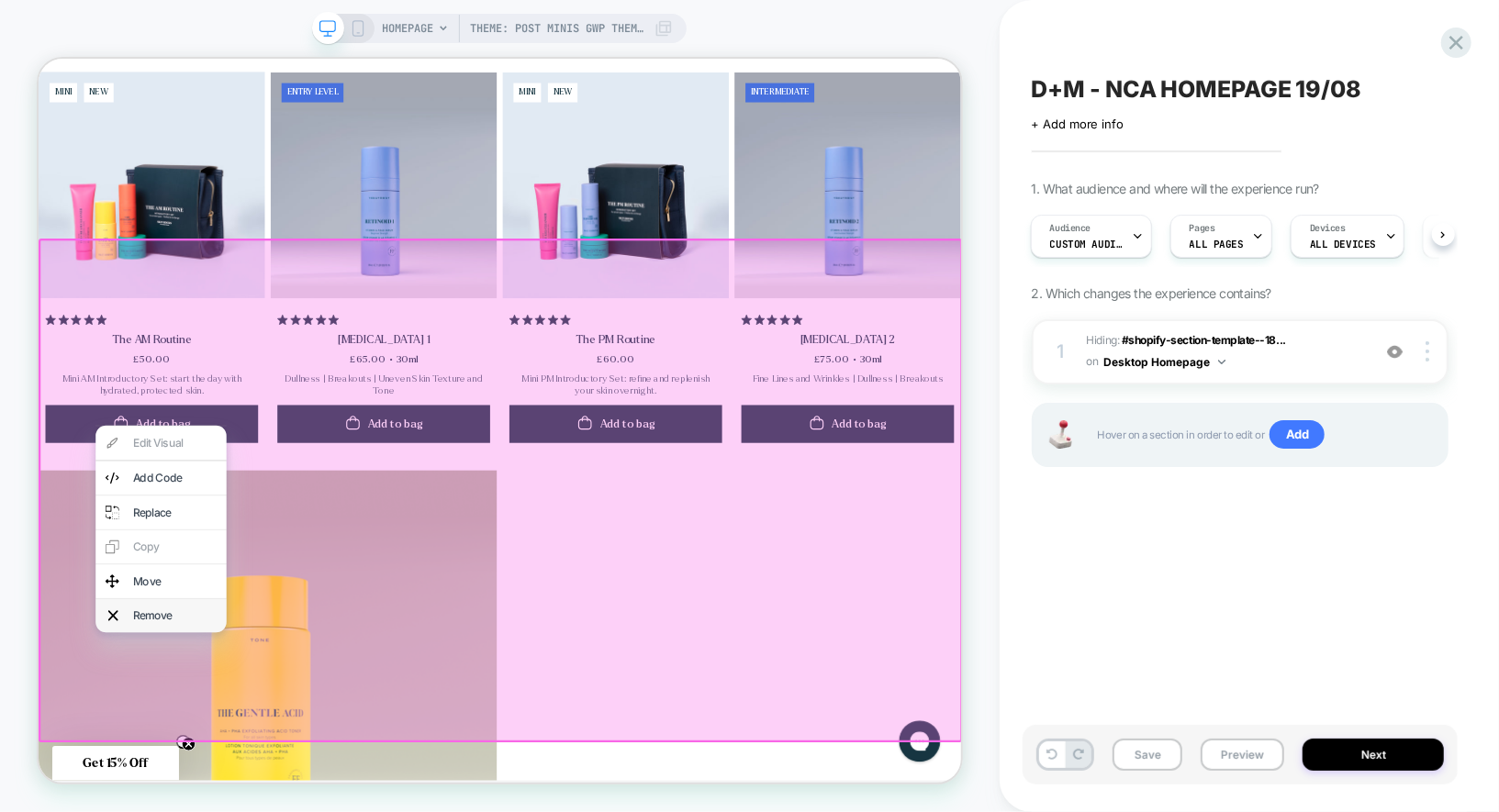
click at [200, 801] on div "Remove" at bounding box center [220, 800] width 112 height 20
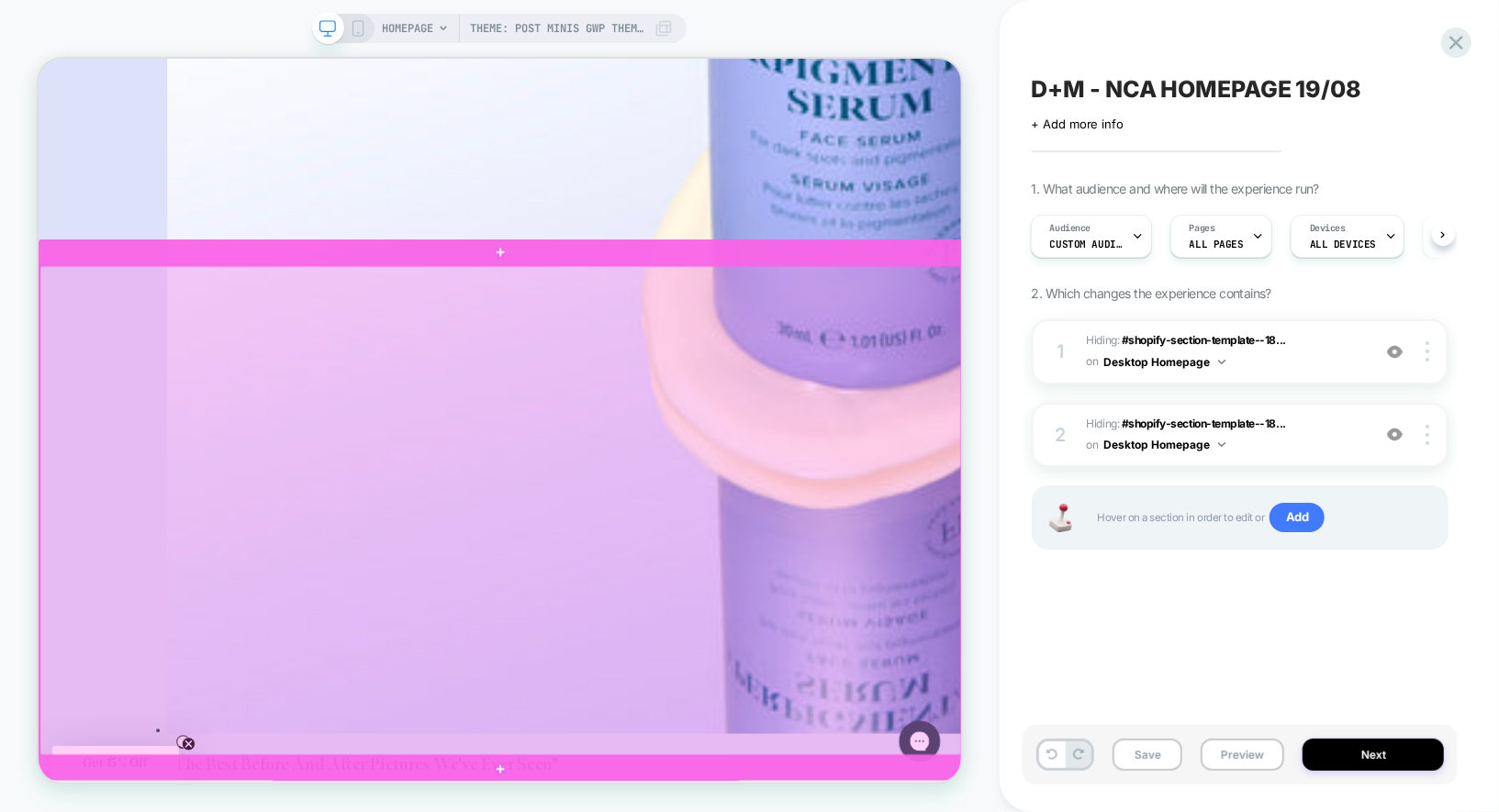
click at [1232, 610] on div at bounding box center [653, 659] width 1228 height 652
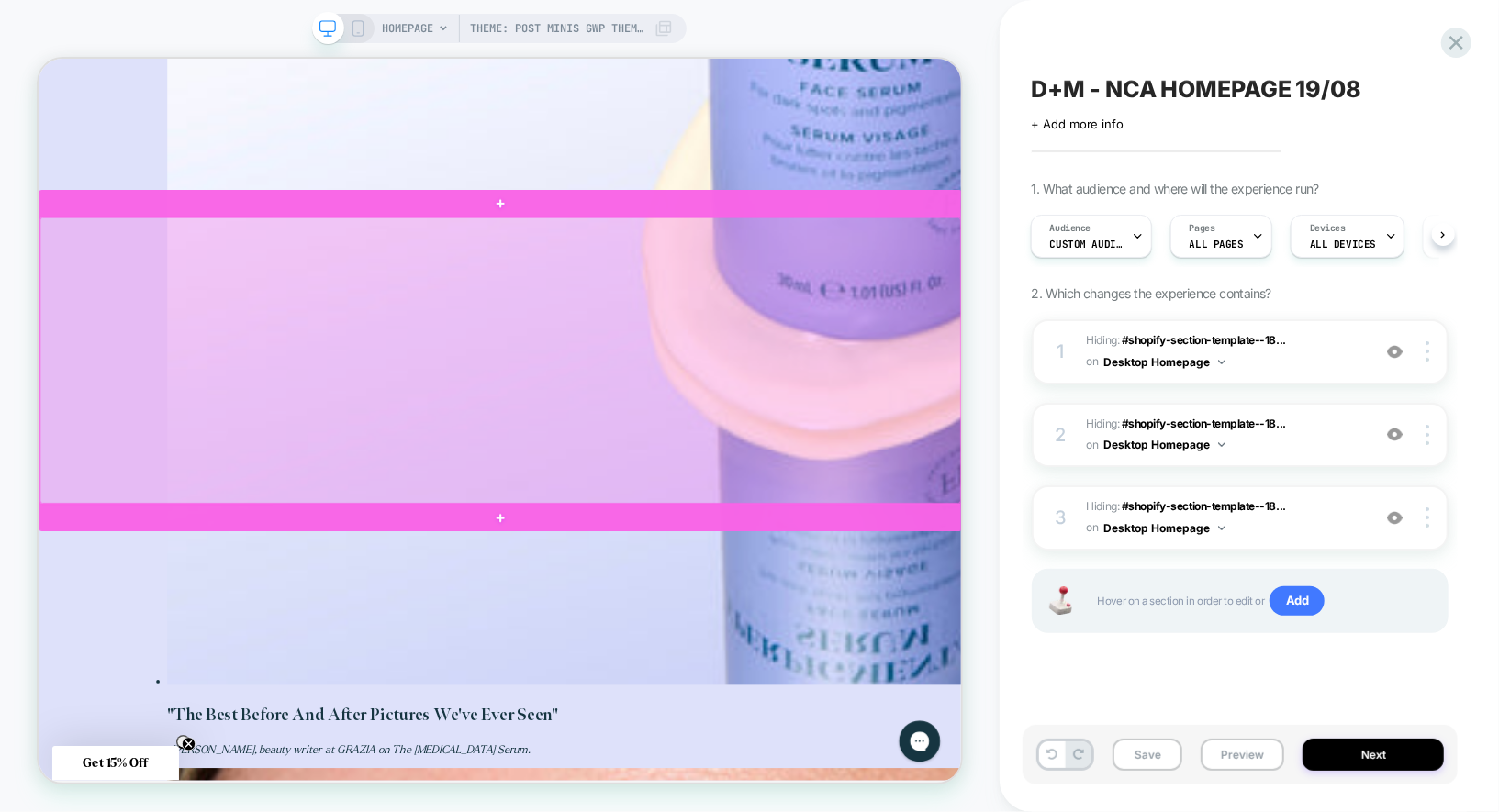
click at [1205, 409] on div at bounding box center [653, 459] width 1228 height 381
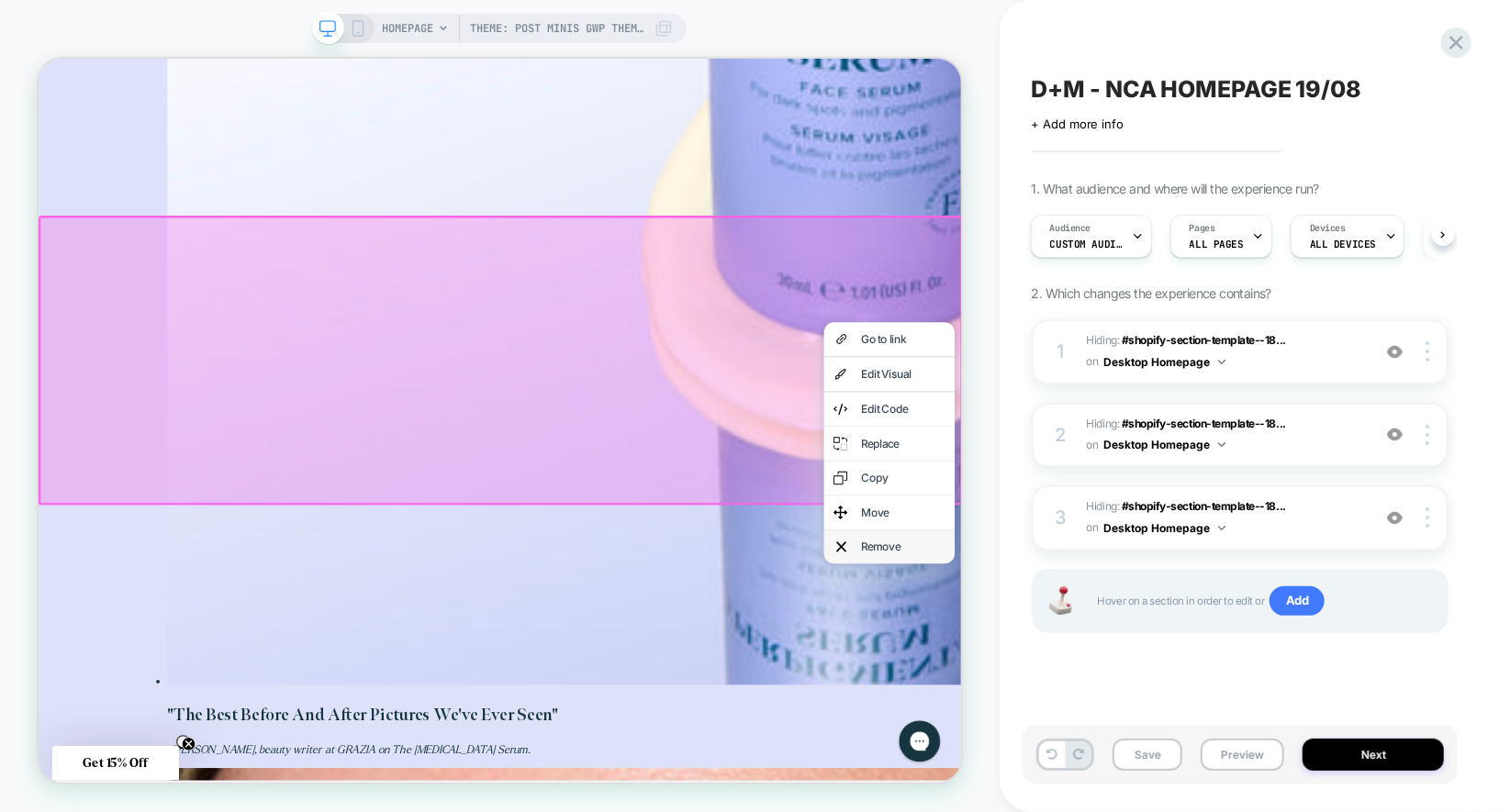
click at [1142, 702] on div "Remove" at bounding box center [1190, 709] width 112 height 20
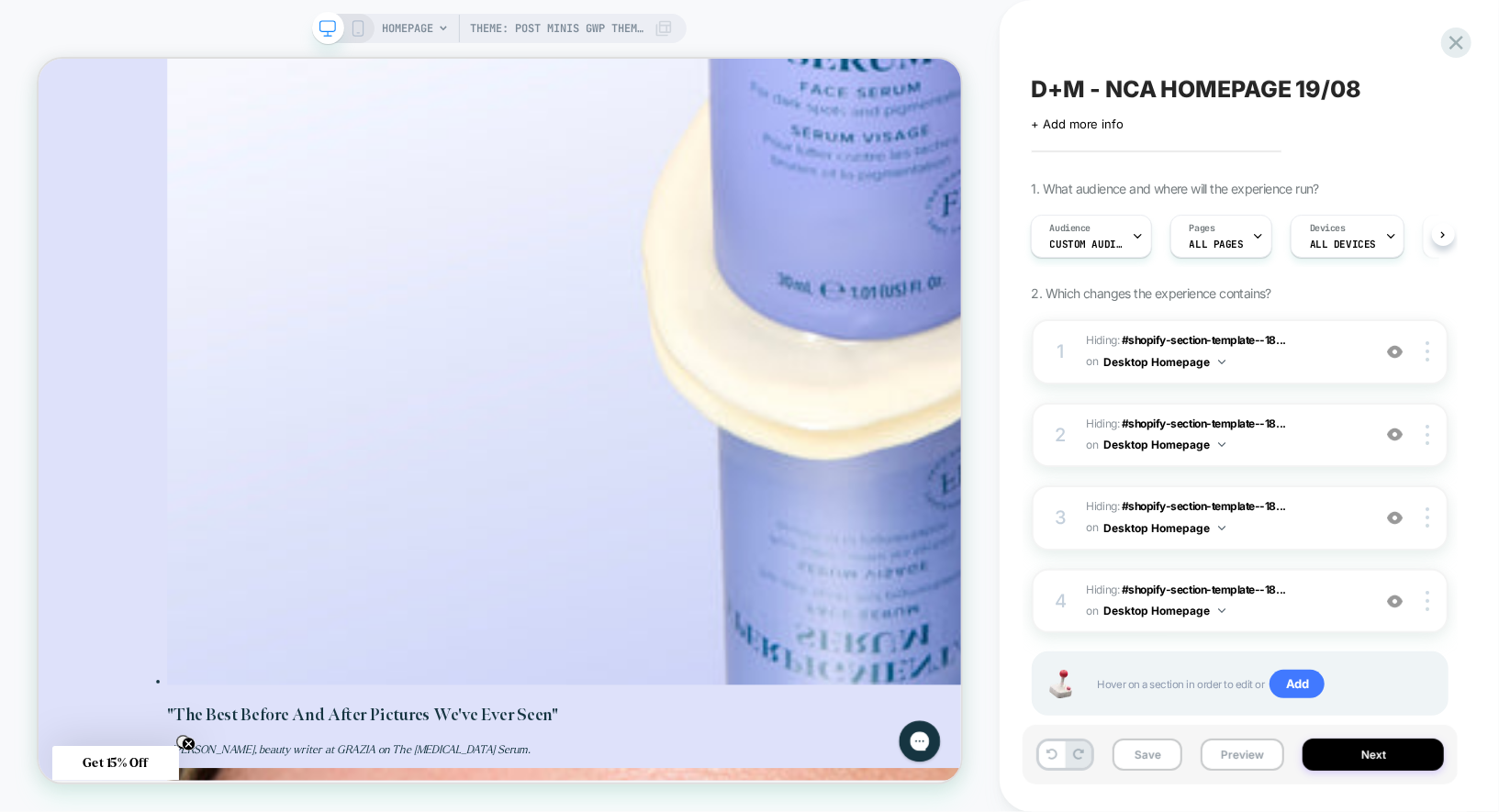
click at [360, 28] on icon at bounding box center [357, 28] width 17 height 17
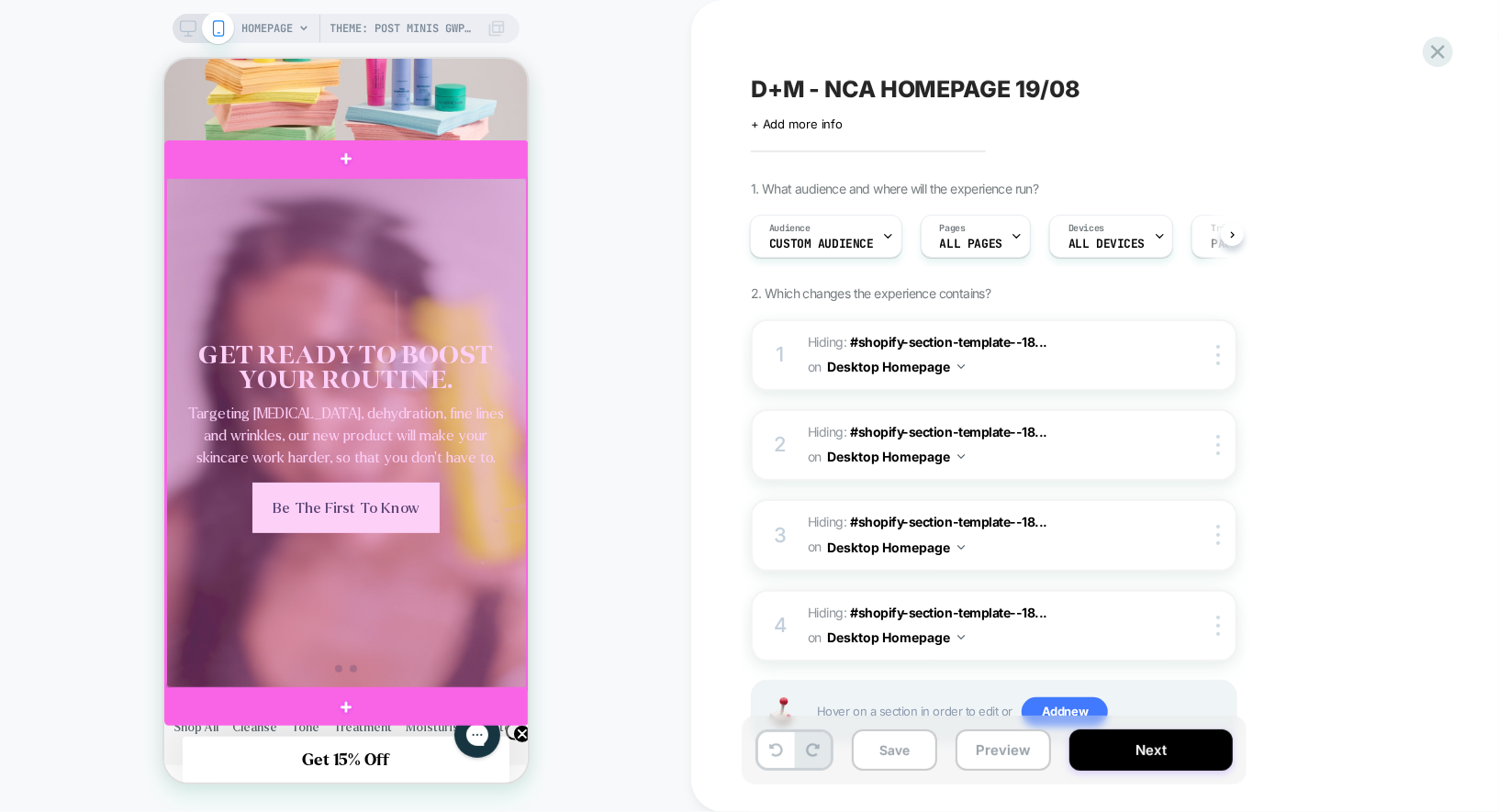
click at [488, 610] on div at bounding box center [345, 432] width 361 height 510
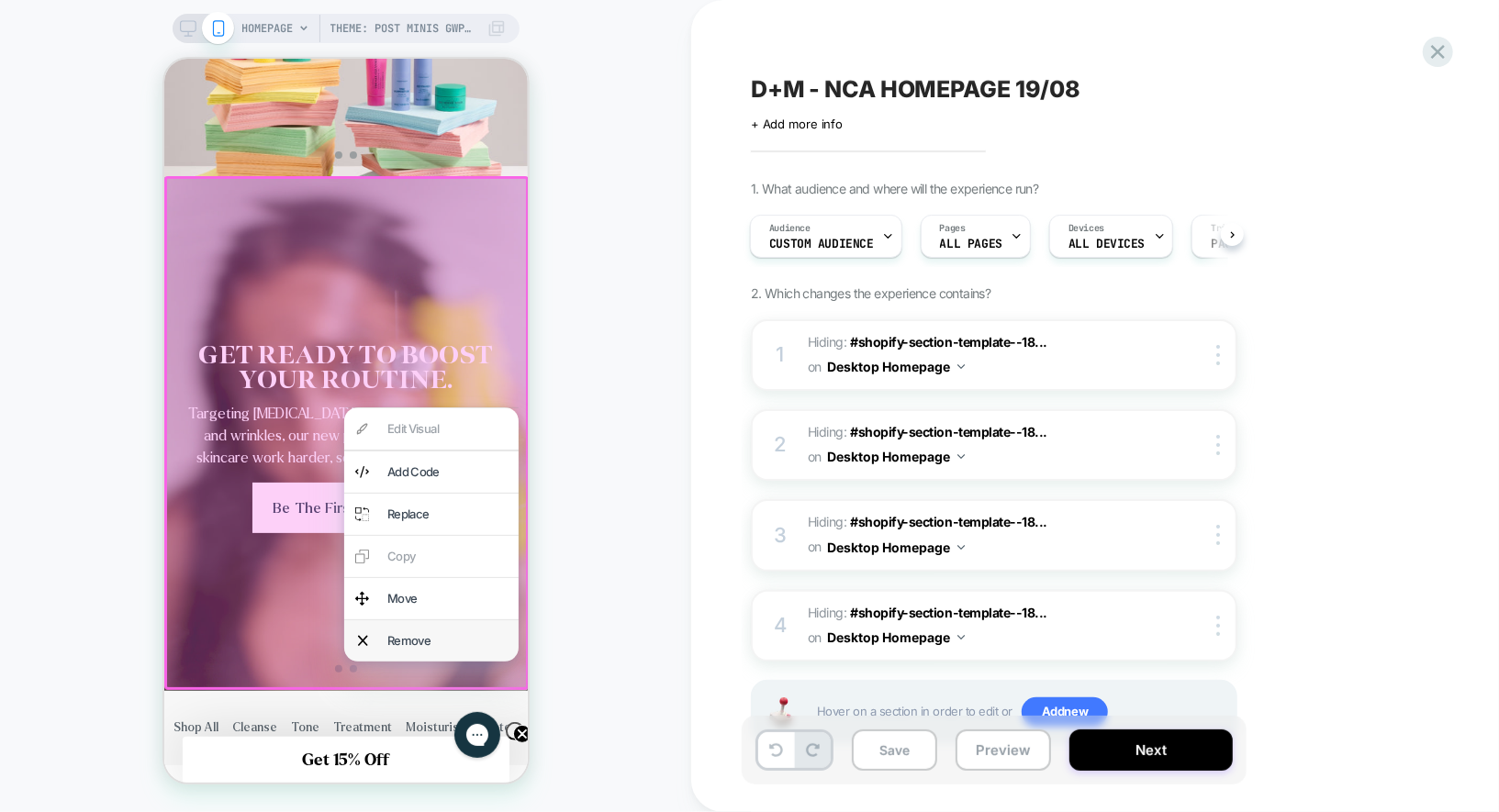
click at [469, 634] on div "Remove" at bounding box center [446, 640] width 121 height 20
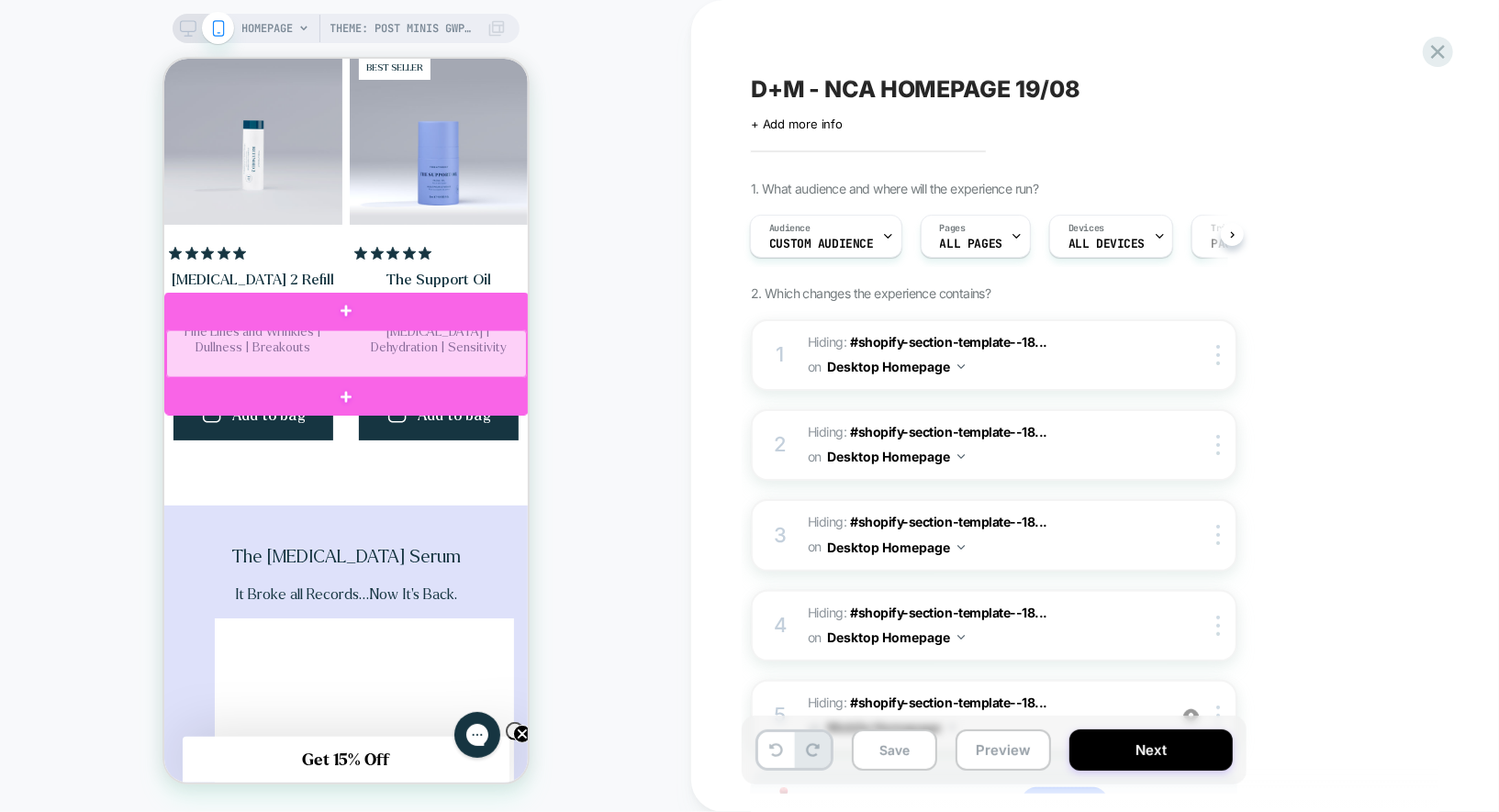
click at [510, 356] on div at bounding box center [345, 353] width 361 height 48
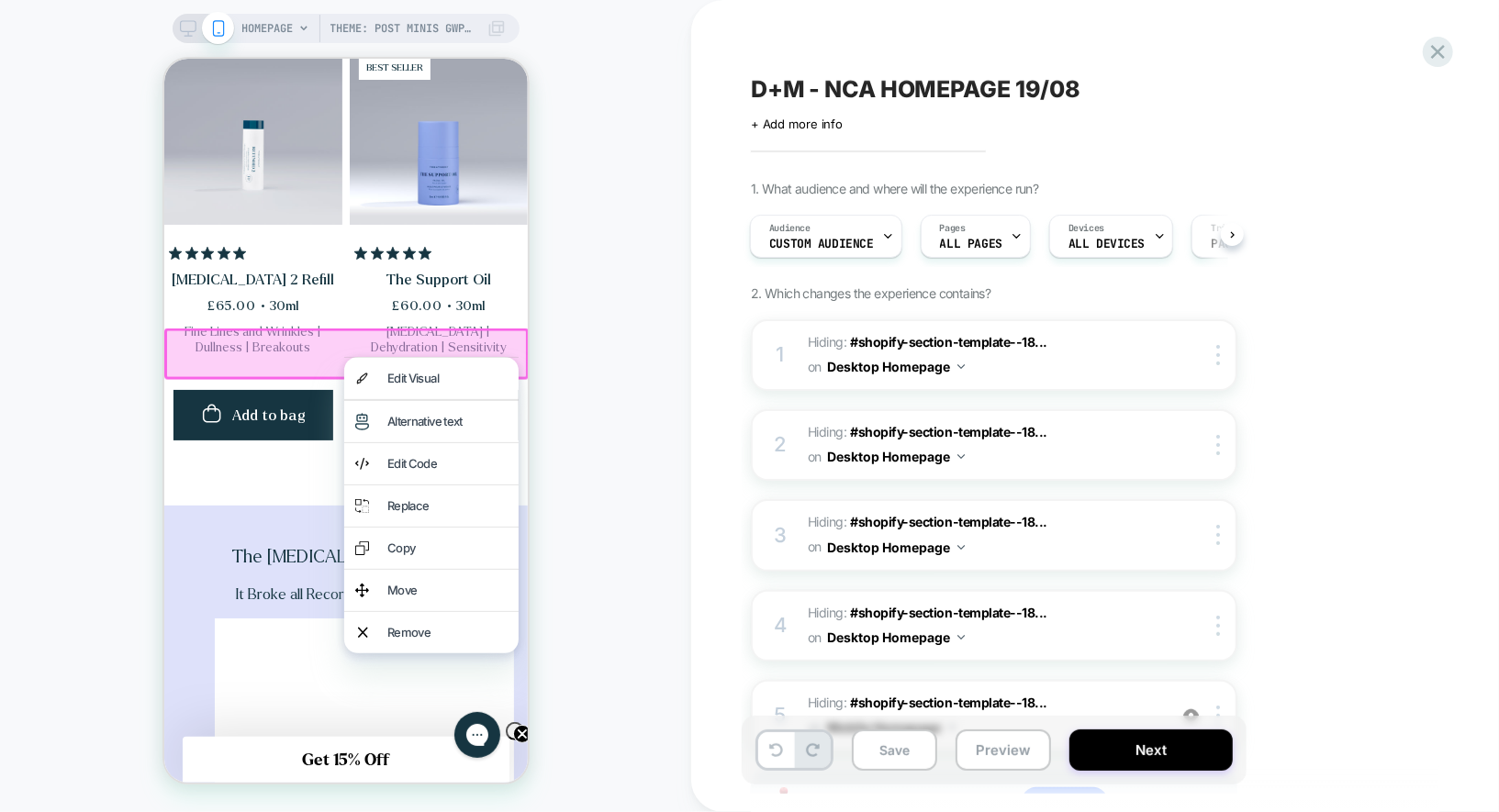
click at [151, 289] on link "The Moisturiser" at bounding box center [67, 279] width 169 height 20
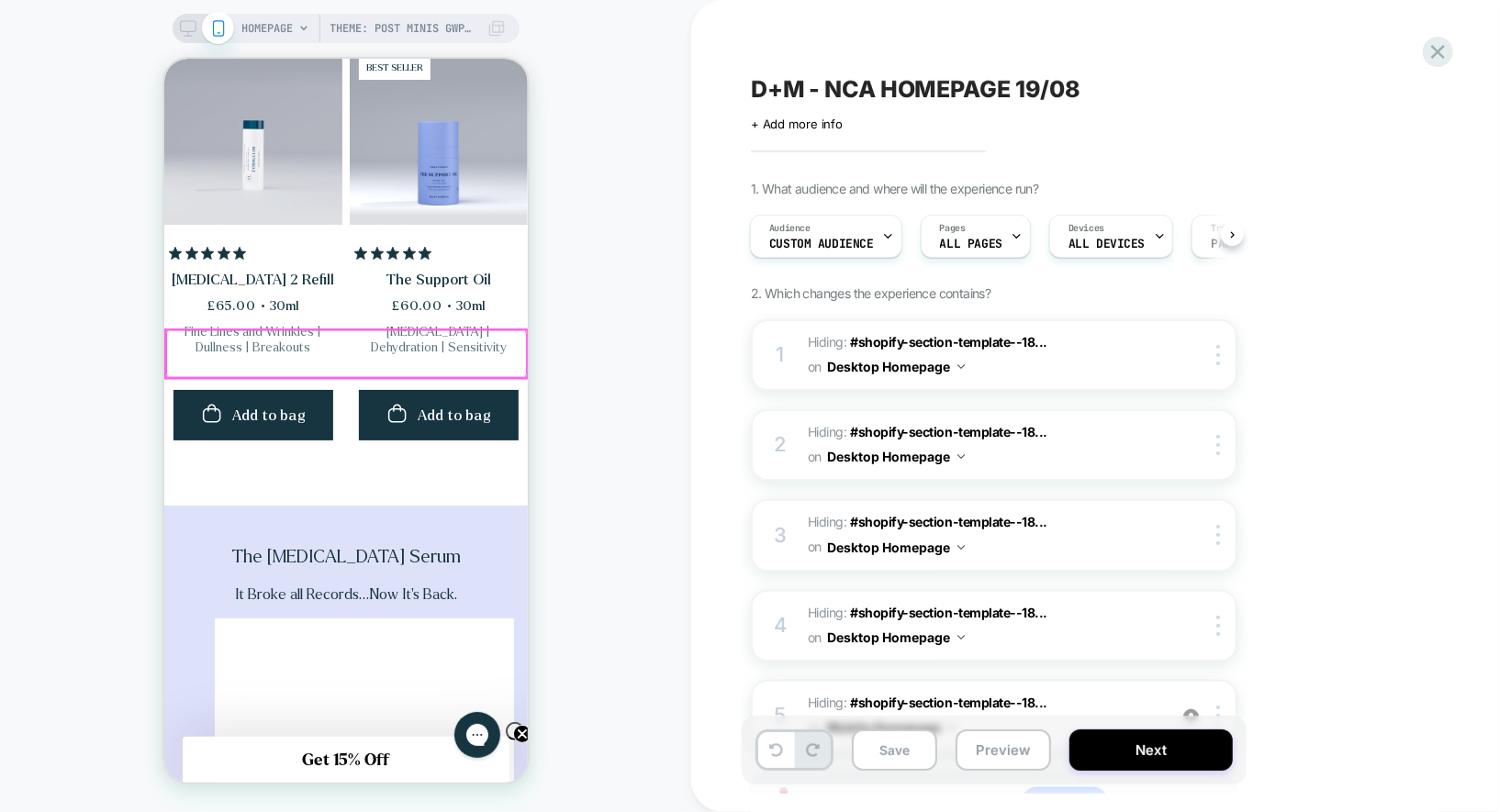
click at [488, 340] on div at bounding box center [345, 353] width 361 height 48
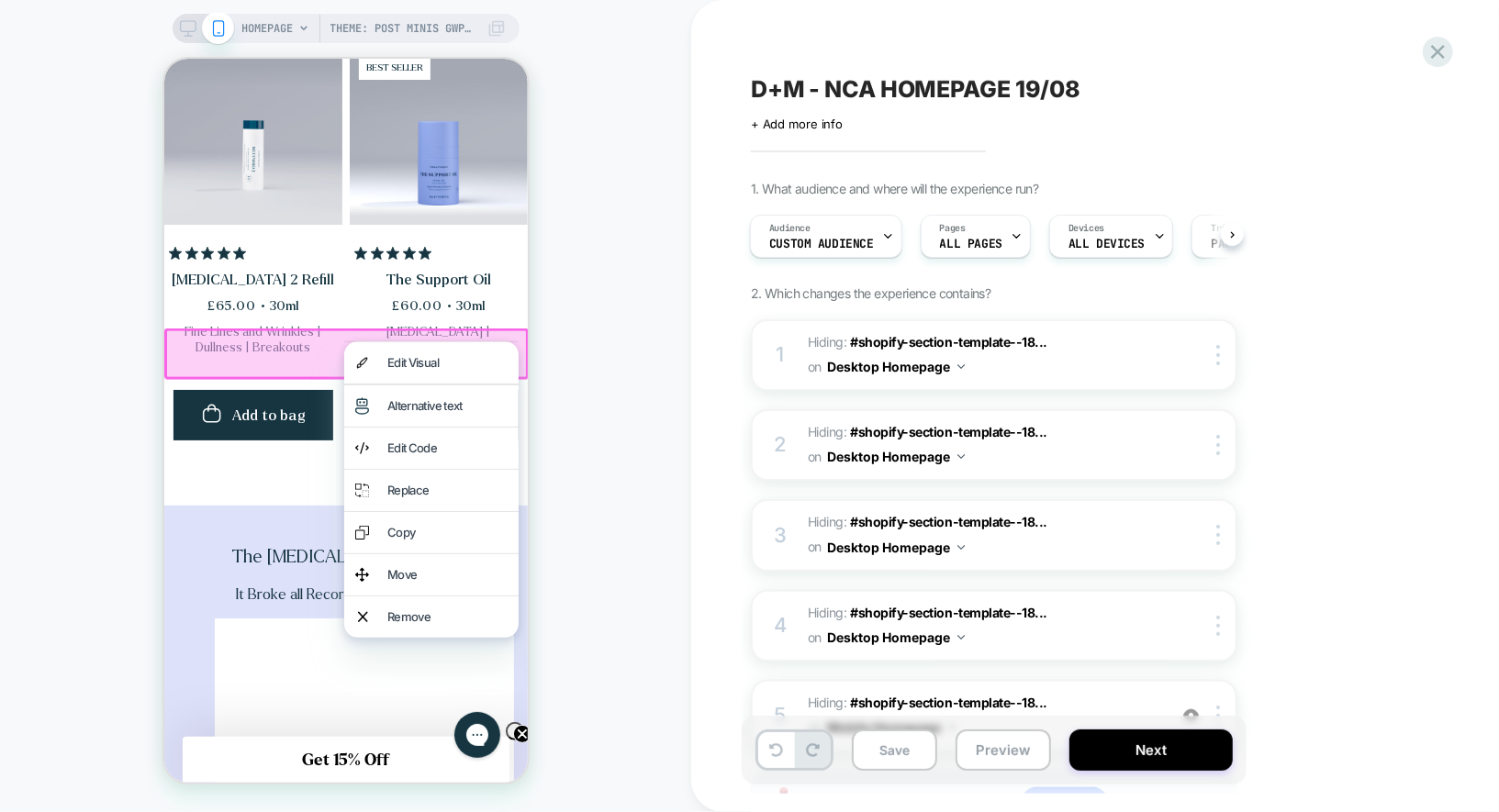
click at [151, 270] on link "The Moisturiser" at bounding box center [67, 279] width 169 height 20
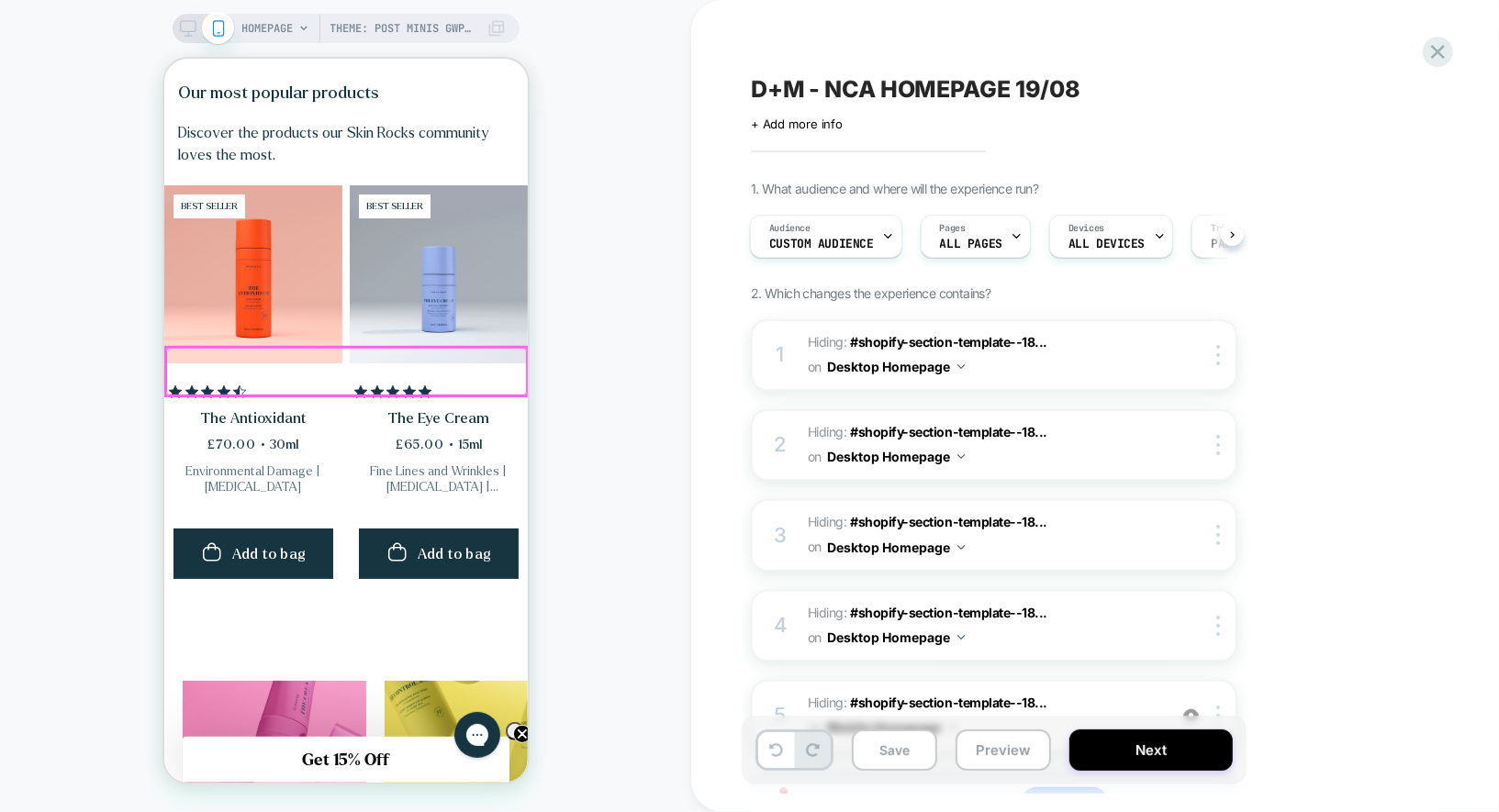
click at [491, 357] on div at bounding box center [345, 371] width 361 height 48
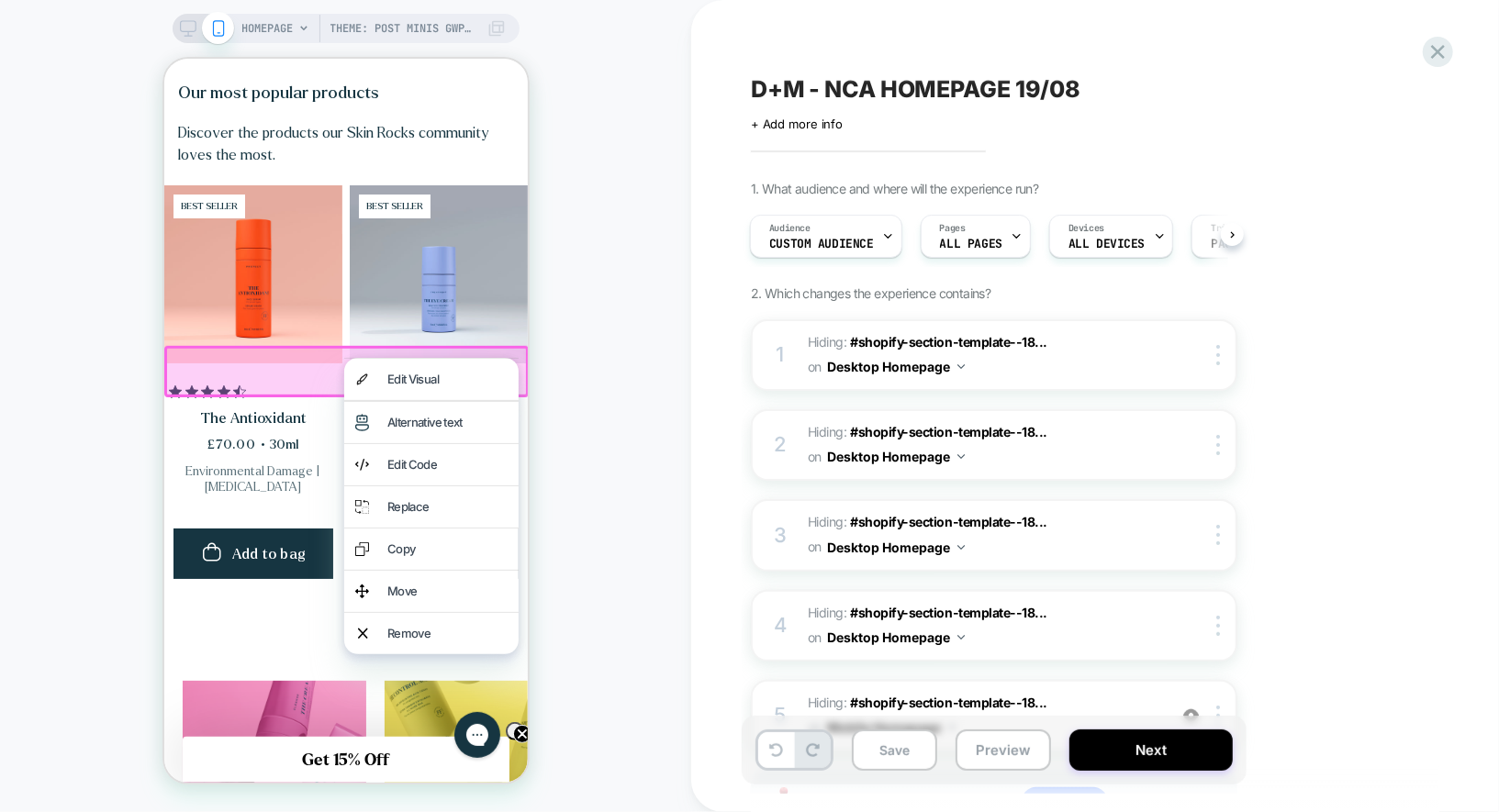
click at [336, 408] on link "The Antioxidant" at bounding box center [252, 418] width 169 height 20
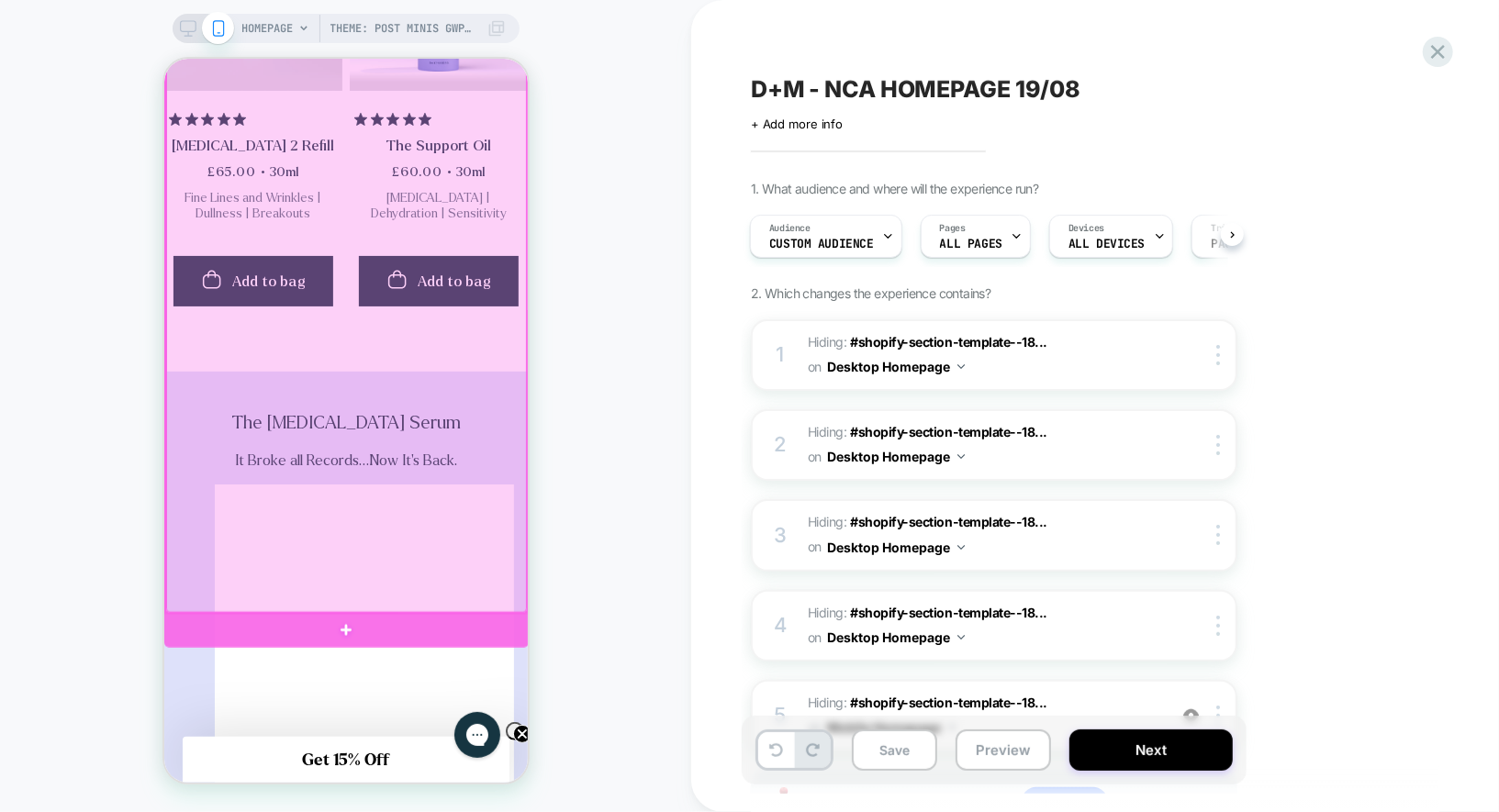
click at [476, 576] on div at bounding box center [345, 244] width 361 height 735
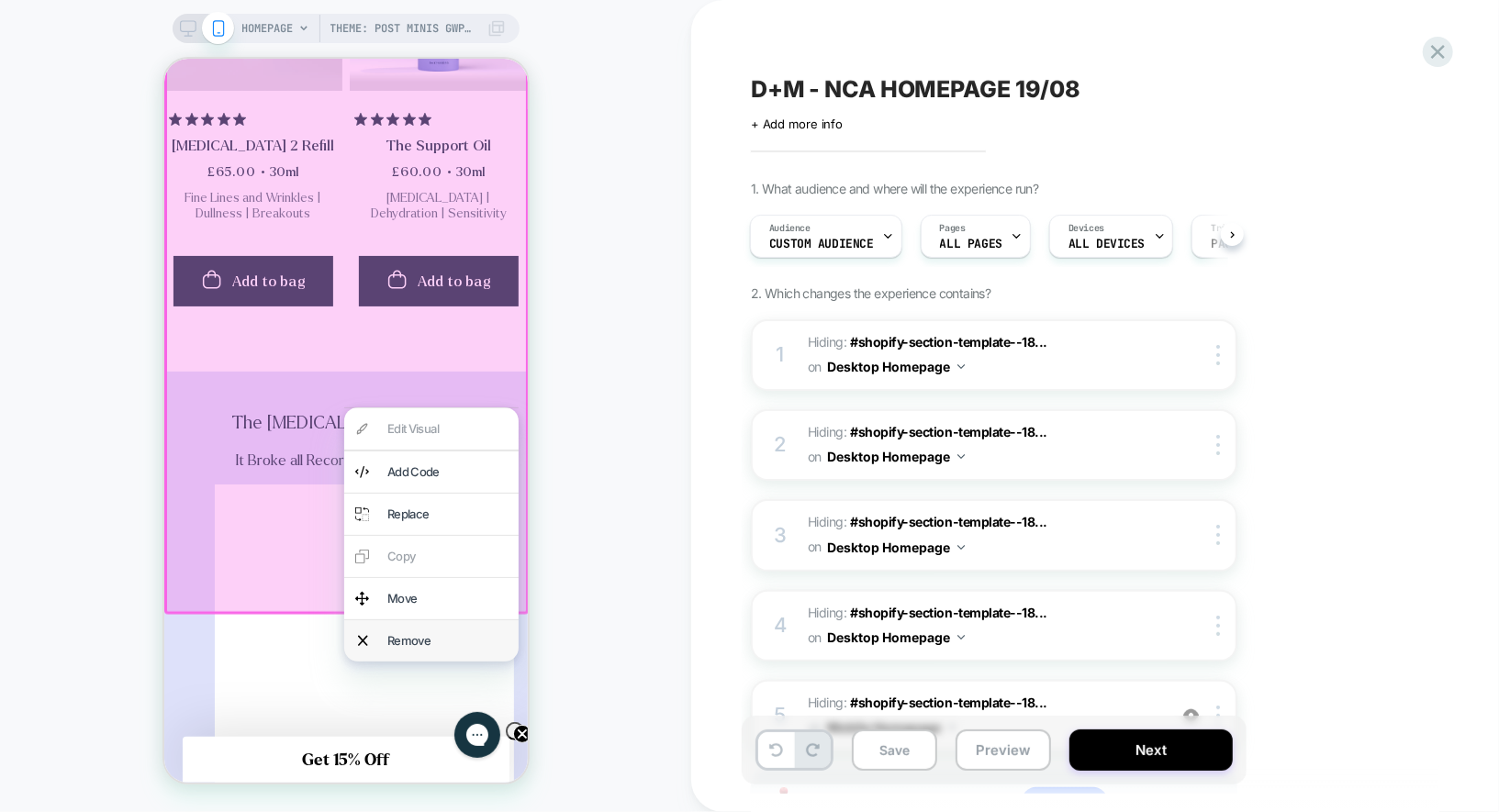
click at [440, 639] on div "Remove" at bounding box center [446, 640] width 121 height 20
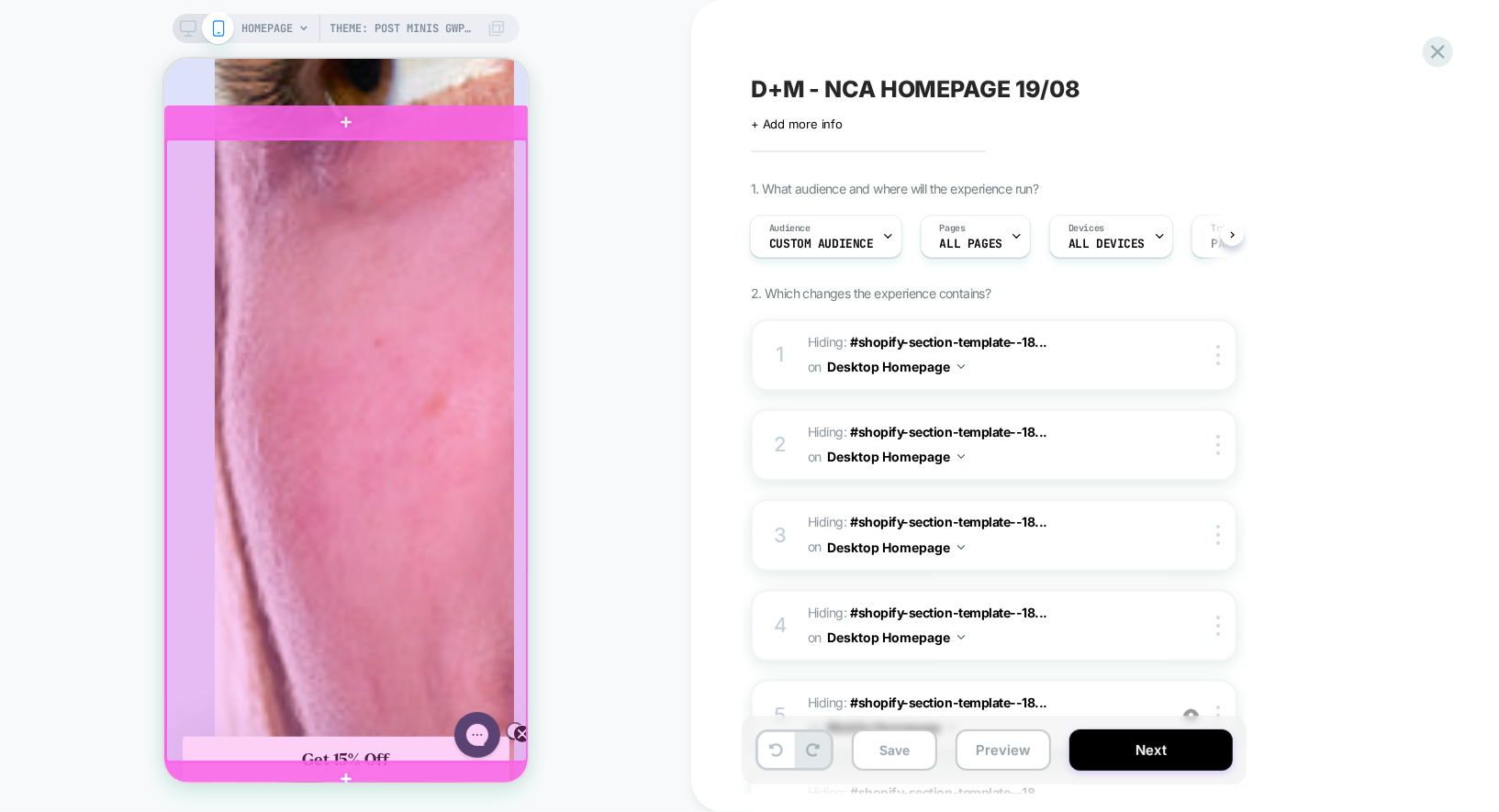
click at [491, 303] on div at bounding box center [345, 449] width 361 height 623
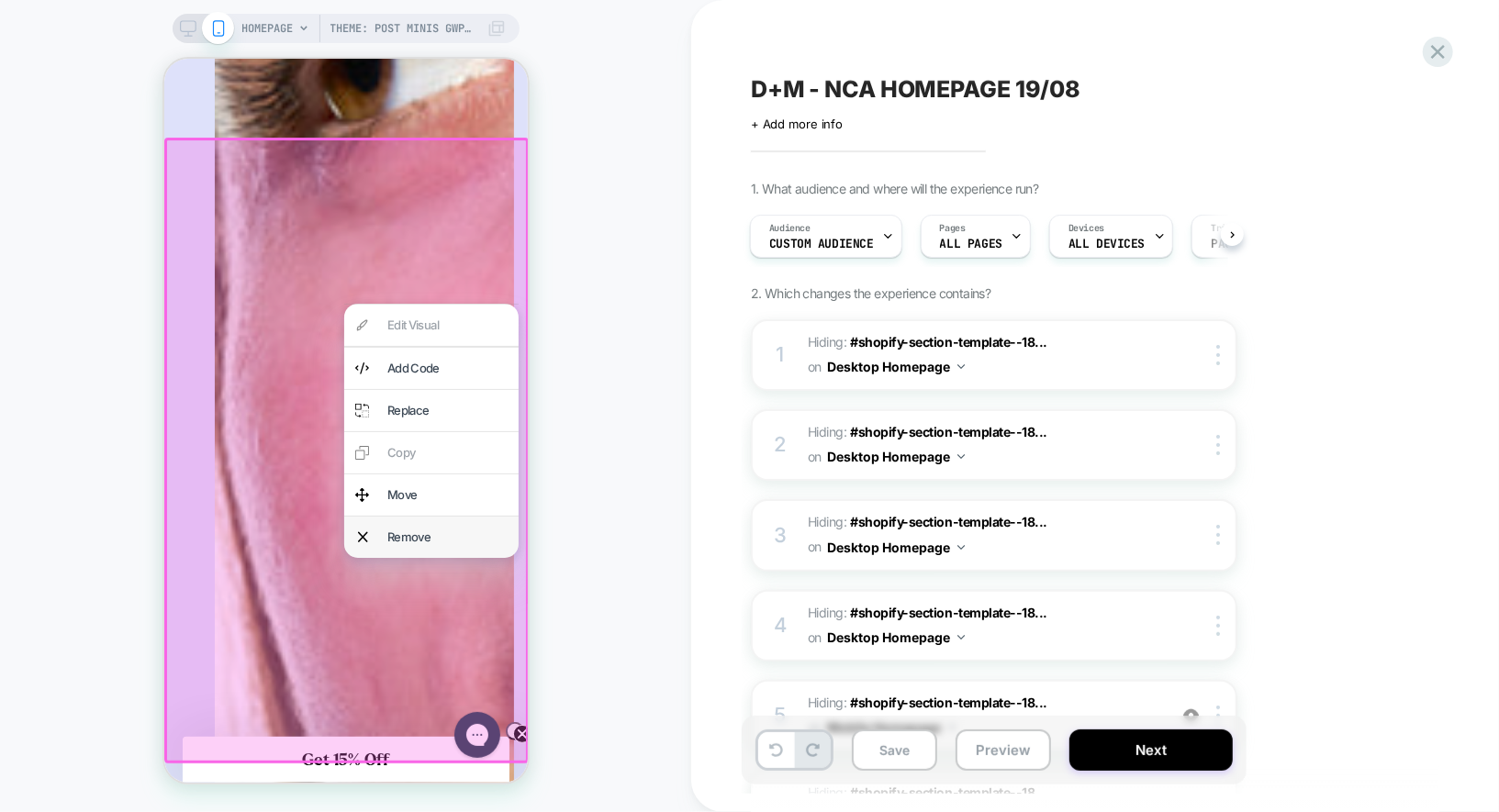
click at [467, 525] on div "Remove" at bounding box center [431, 536] width 175 height 41
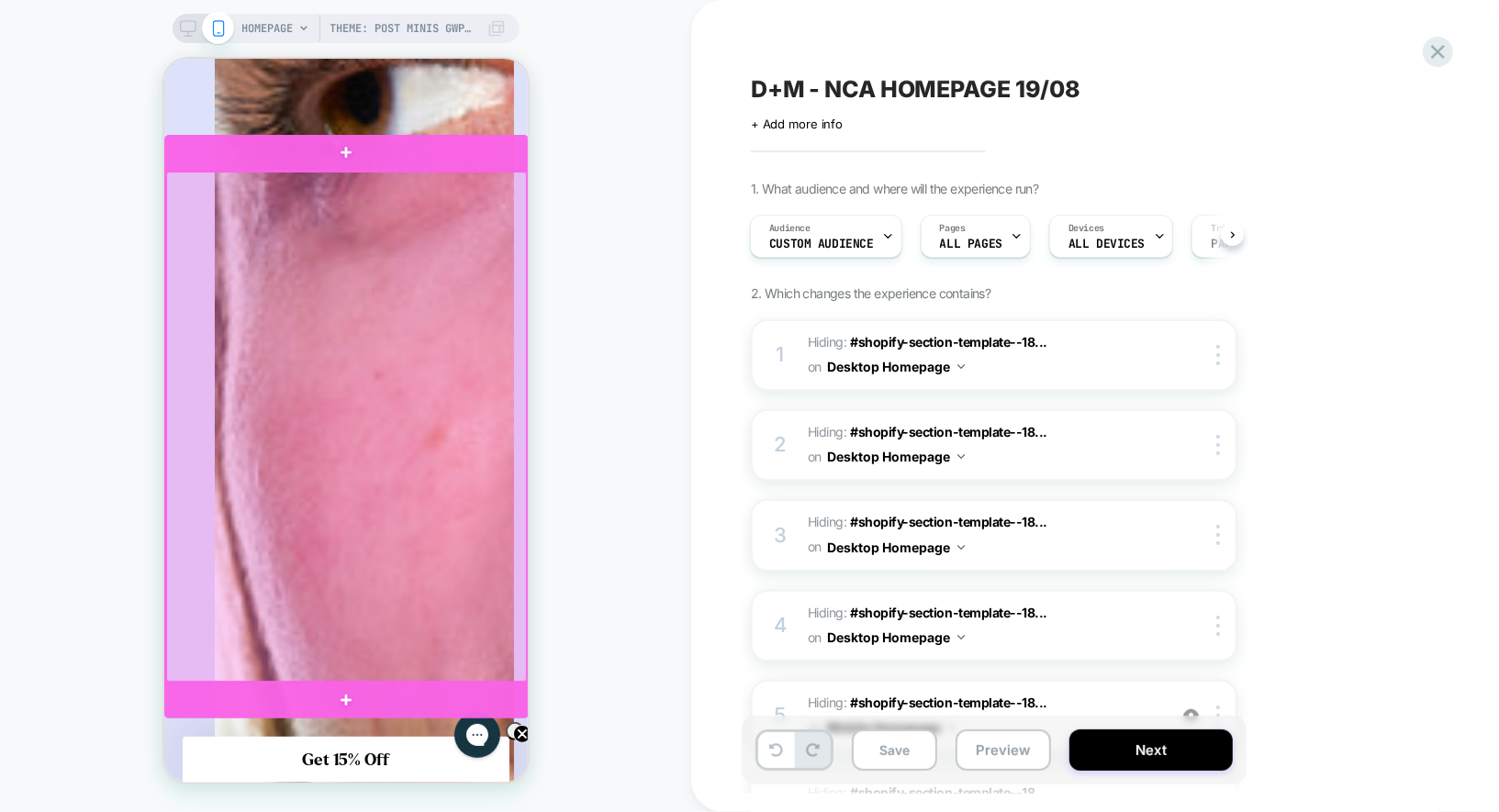
click at [493, 487] on div at bounding box center [345, 426] width 361 height 510
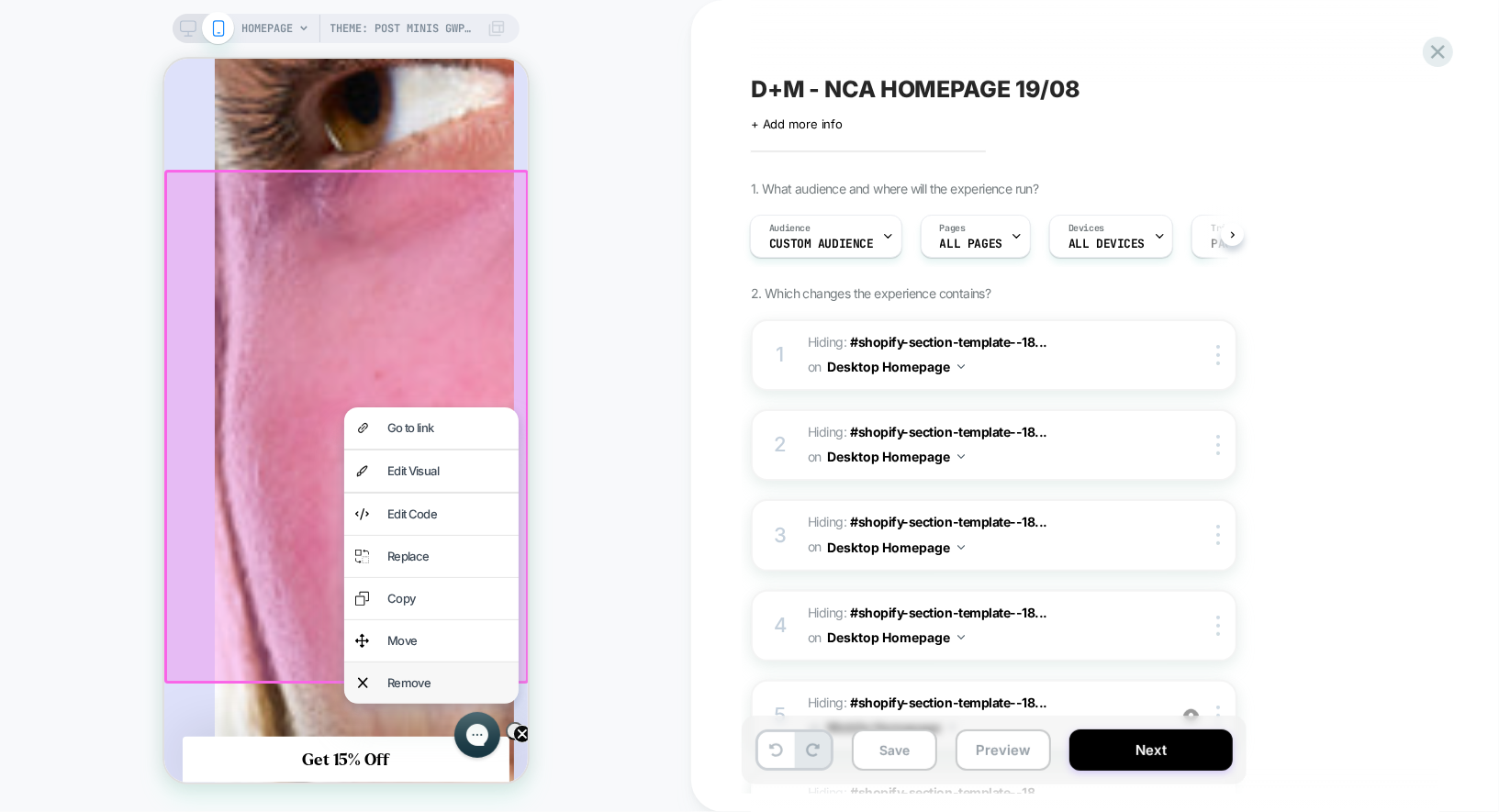
click at [440, 674] on div "Remove" at bounding box center [446, 683] width 121 height 20
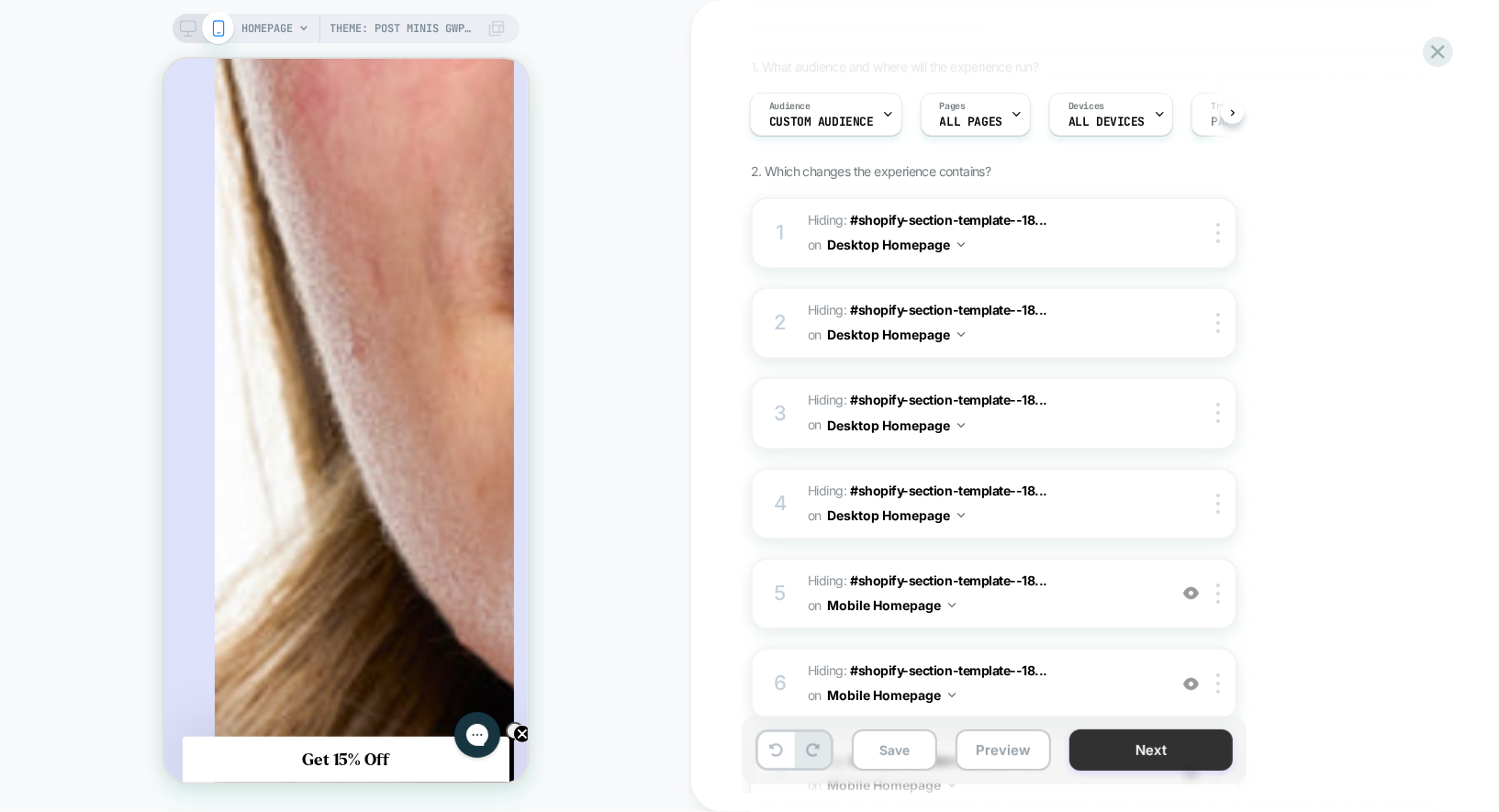
click at [1119, 750] on button "Next" at bounding box center [1151, 750] width 164 height 41
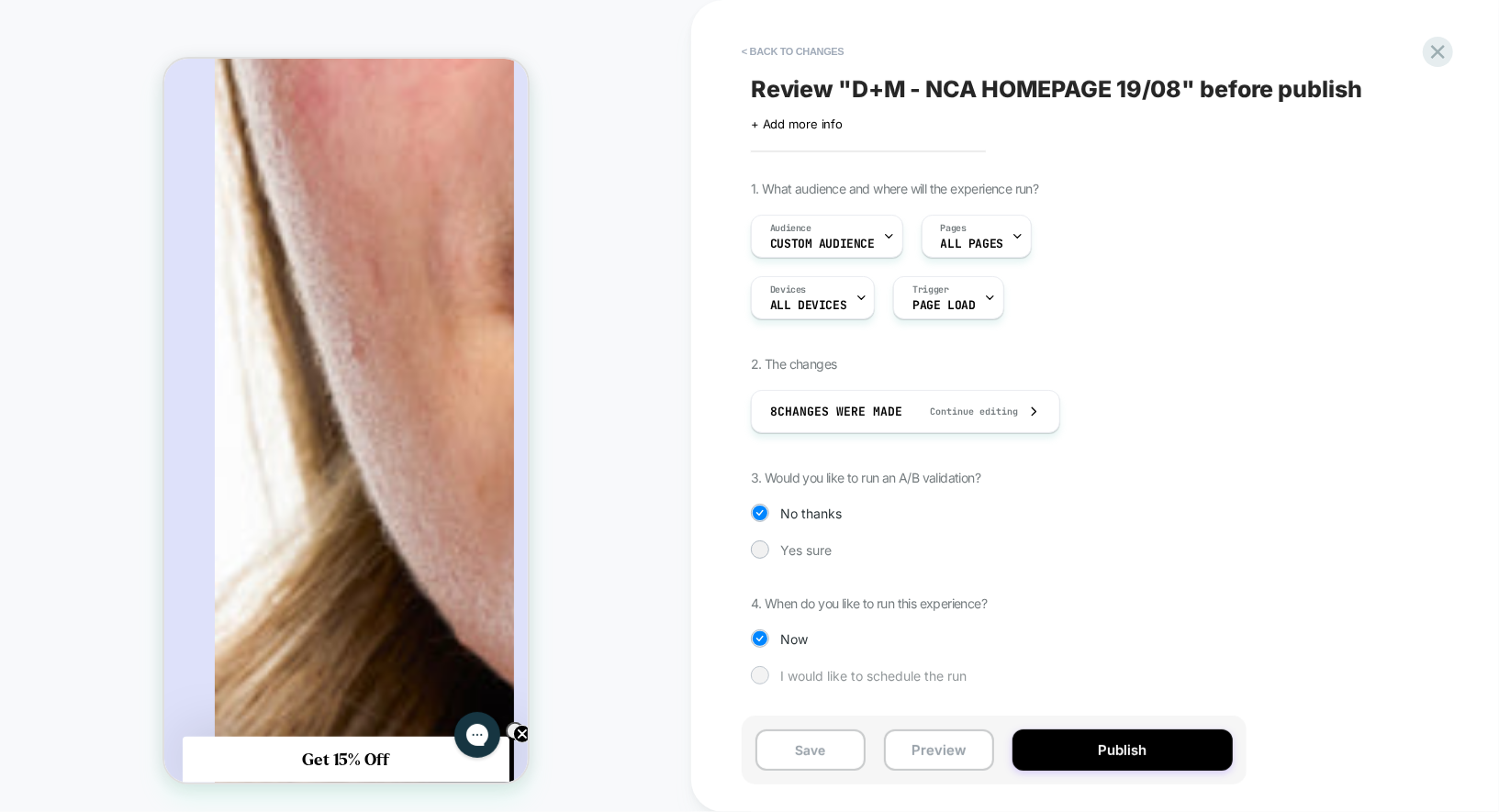
click at [774, 671] on div "I would like to schedule the run" at bounding box center [994, 675] width 487 height 19
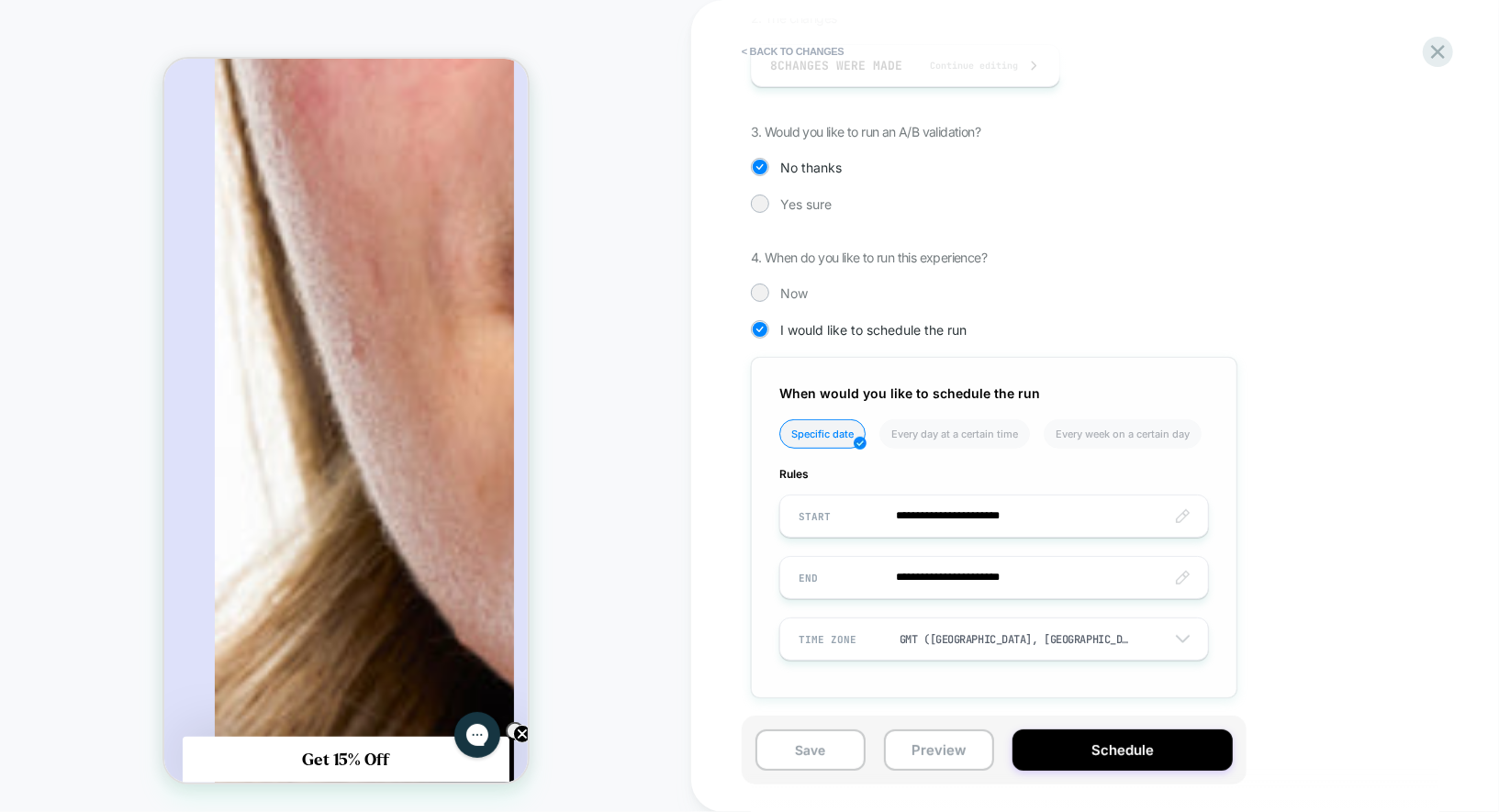
click at [933, 504] on input "**********" at bounding box center [994, 516] width 428 height 43
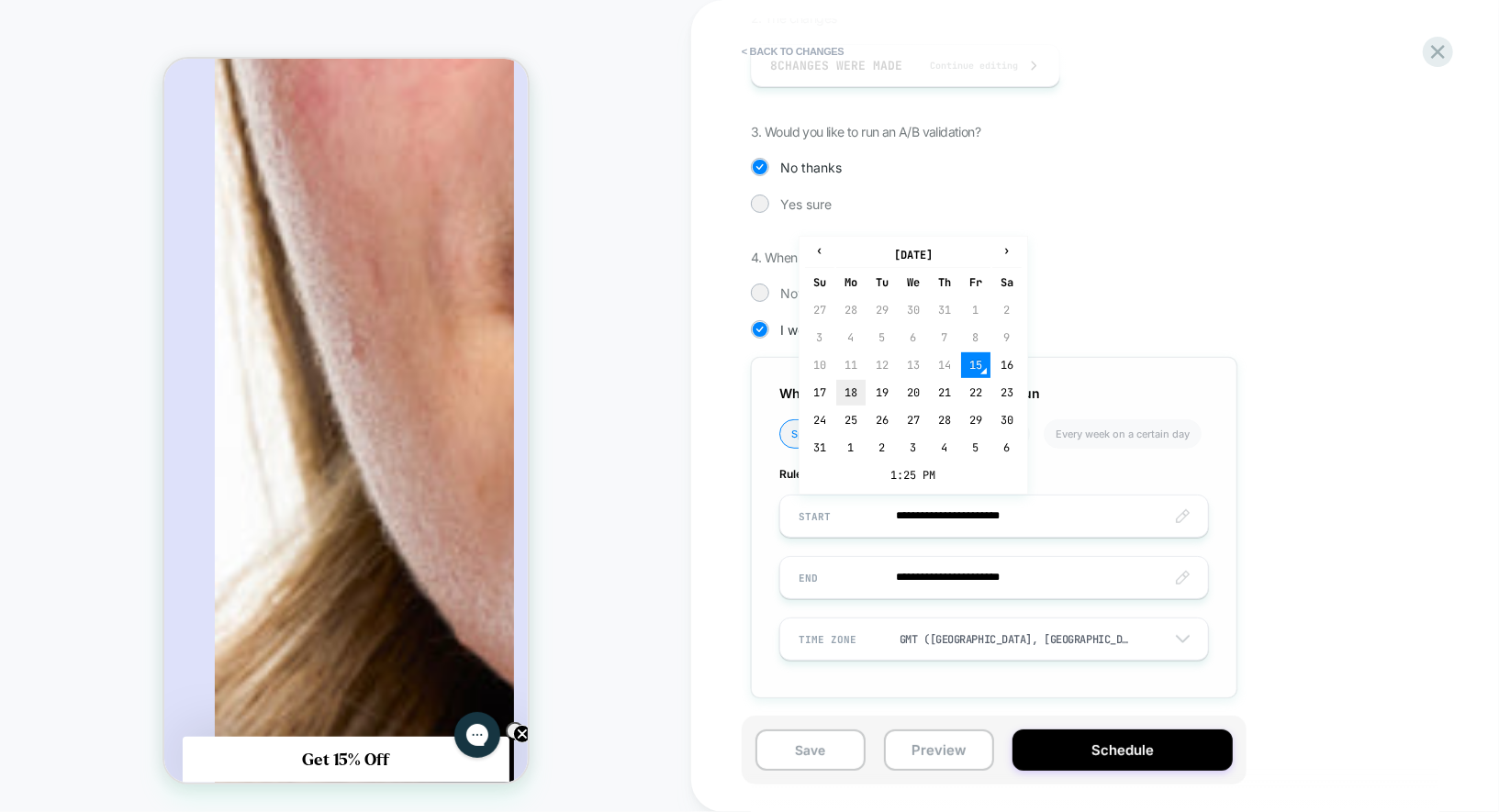
click at [857, 390] on td "18" at bounding box center [851, 392] width 29 height 25
type input "**********"
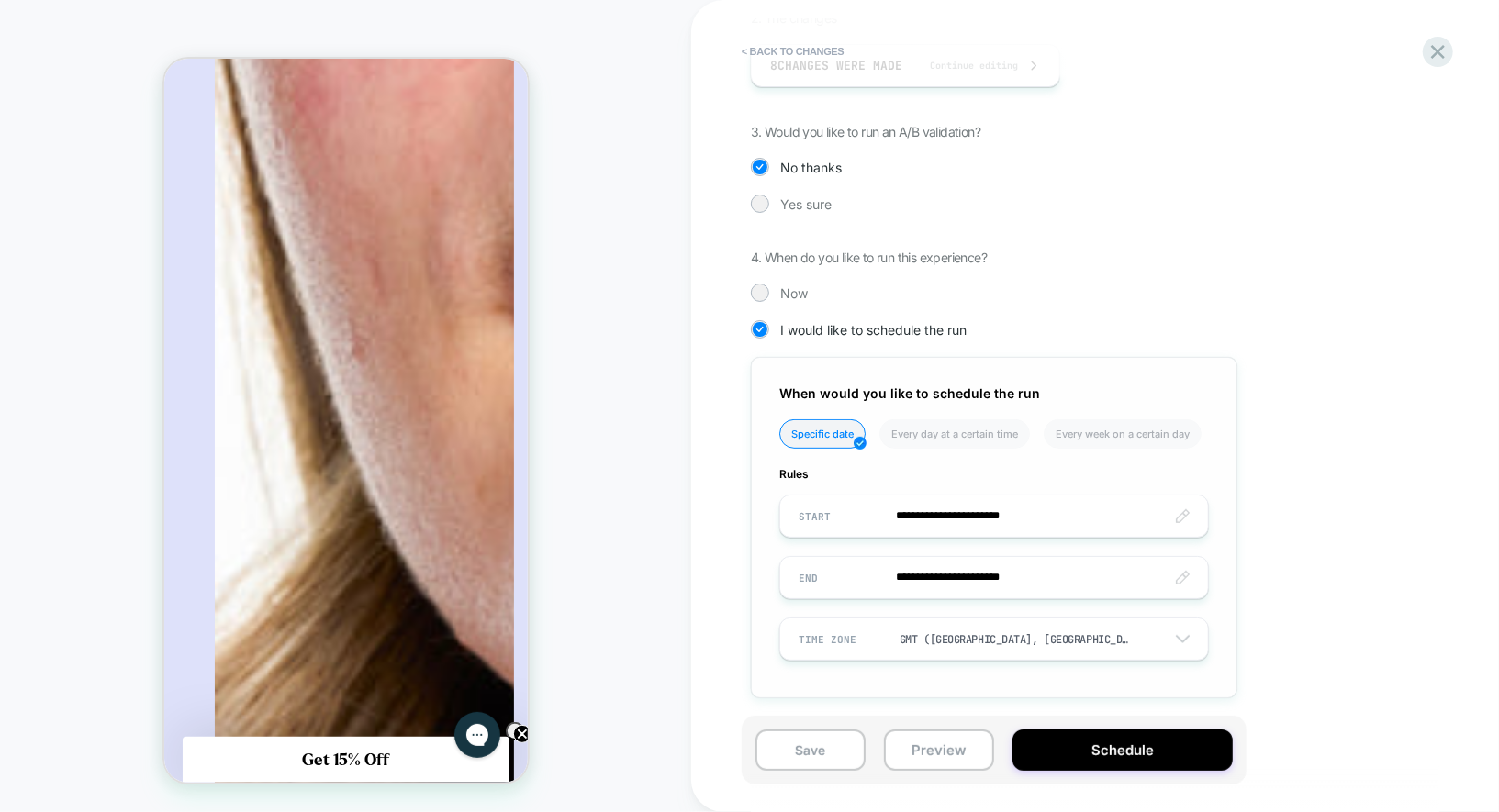
click at [923, 510] on input "**********" at bounding box center [994, 516] width 428 height 43
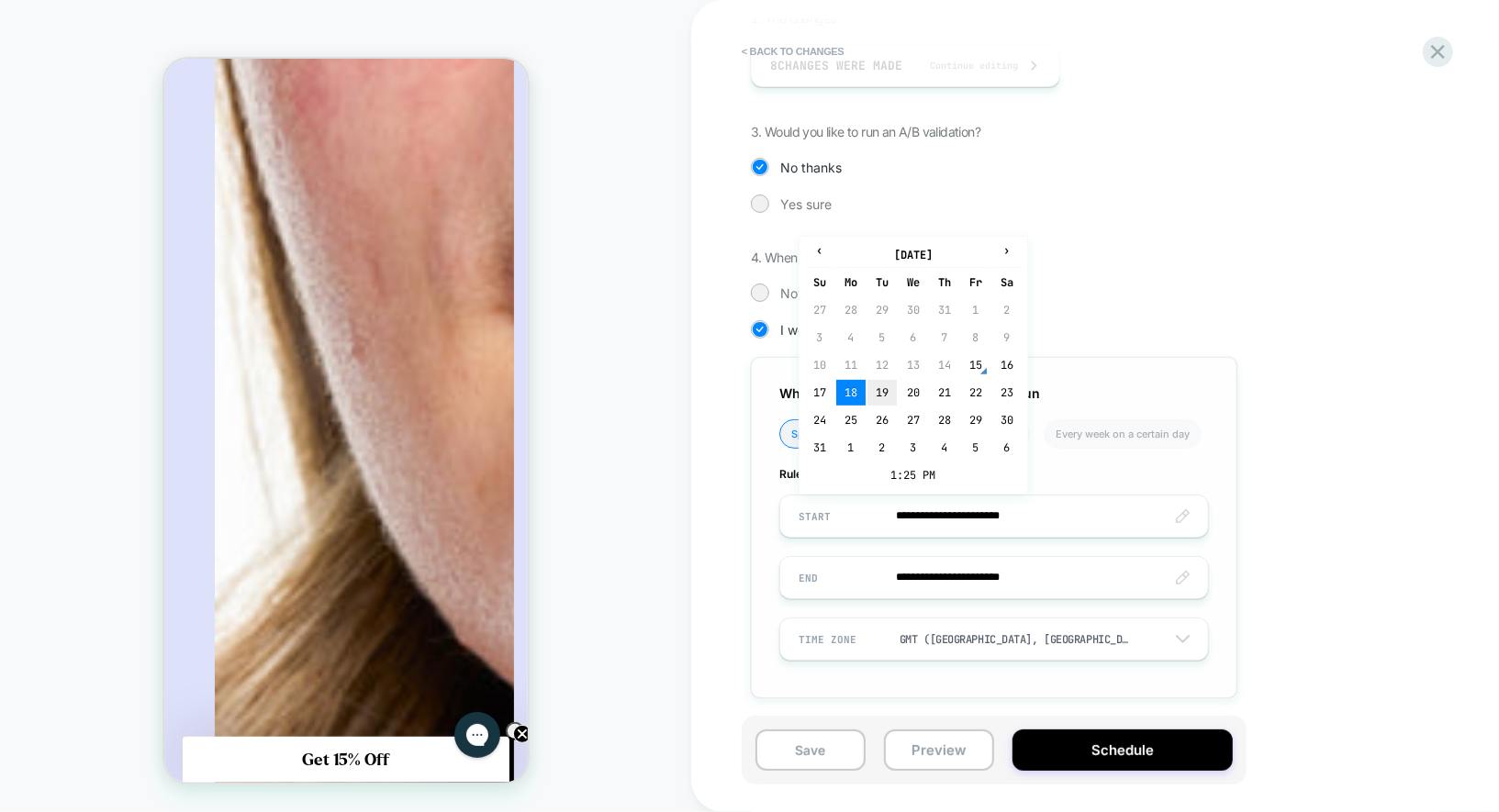
click at [880, 390] on td "19" at bounding box center [882, 392] width 29 height 25
type input "**********"
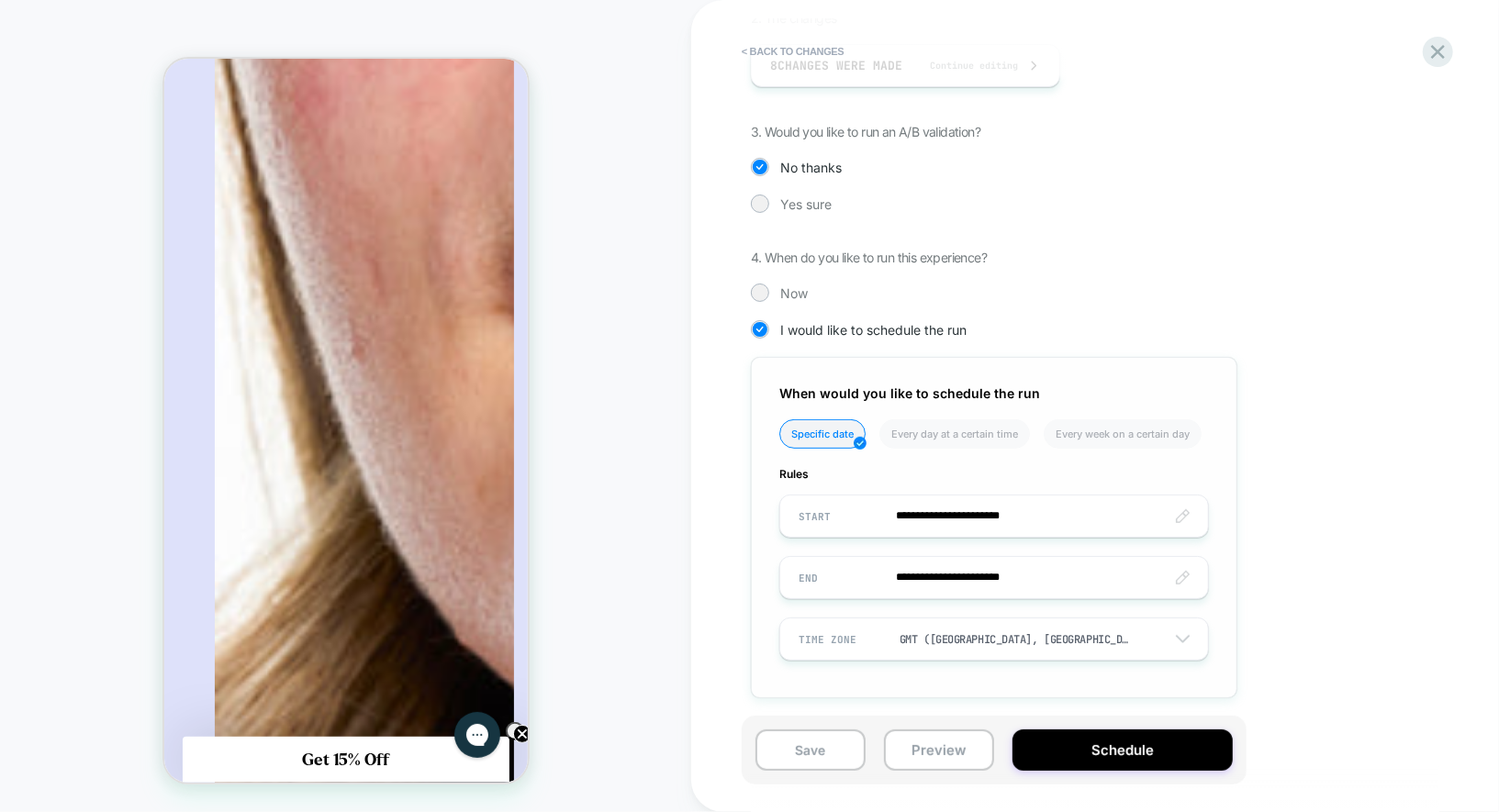
click at [1008, 511] on input "**********" at bounding box center [994, 516] width 428 height 43
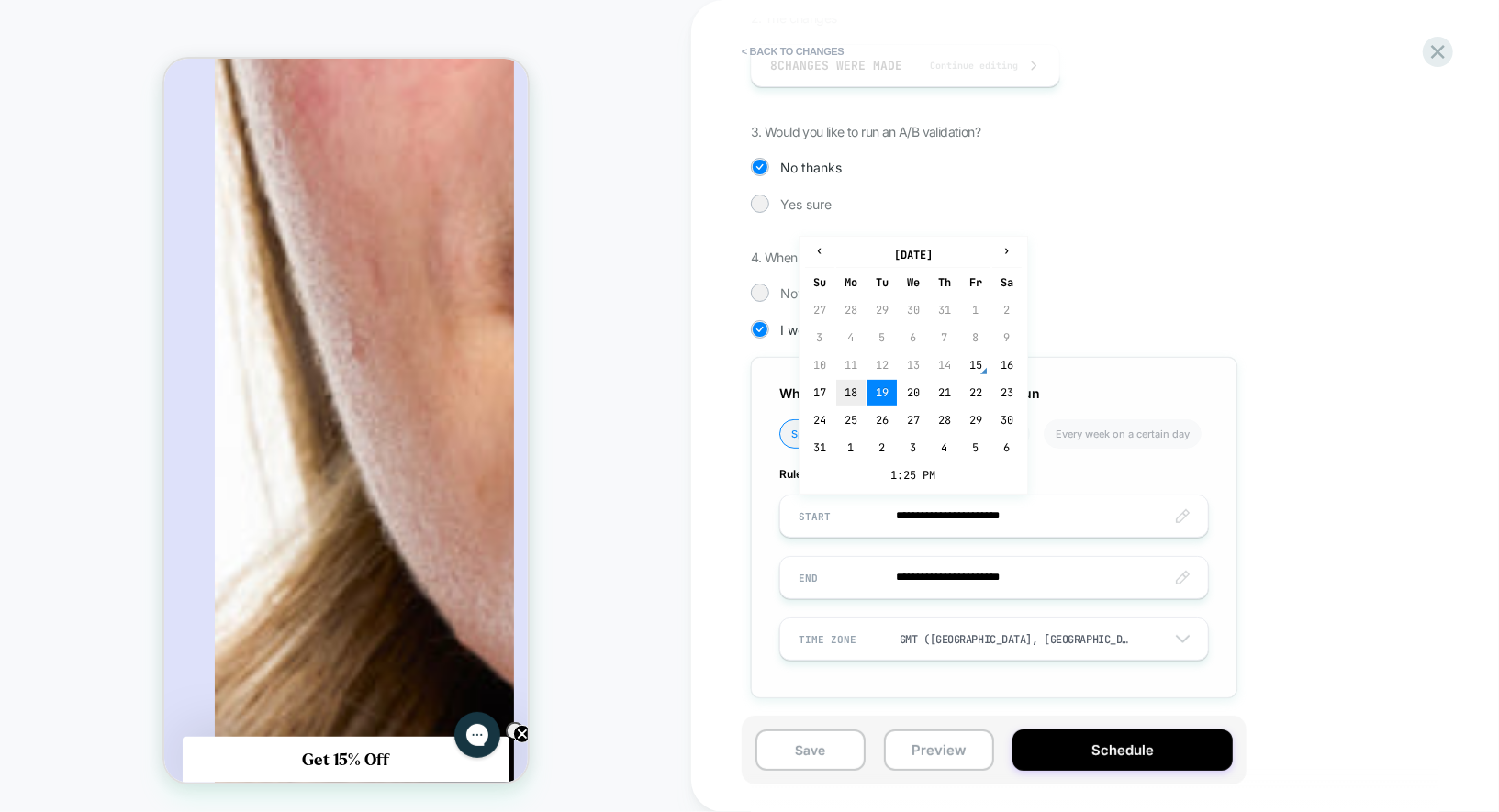
click at [857, 390] on td "18" at bounding box center [851, 392] width 29 height 25
click at [1016, 507] on input "**********" at bounding box center [994, 516] width 428 height 43
click at [935, 474] on td "1:25 PM" at bounding box center [912, 475] width 217 height 25
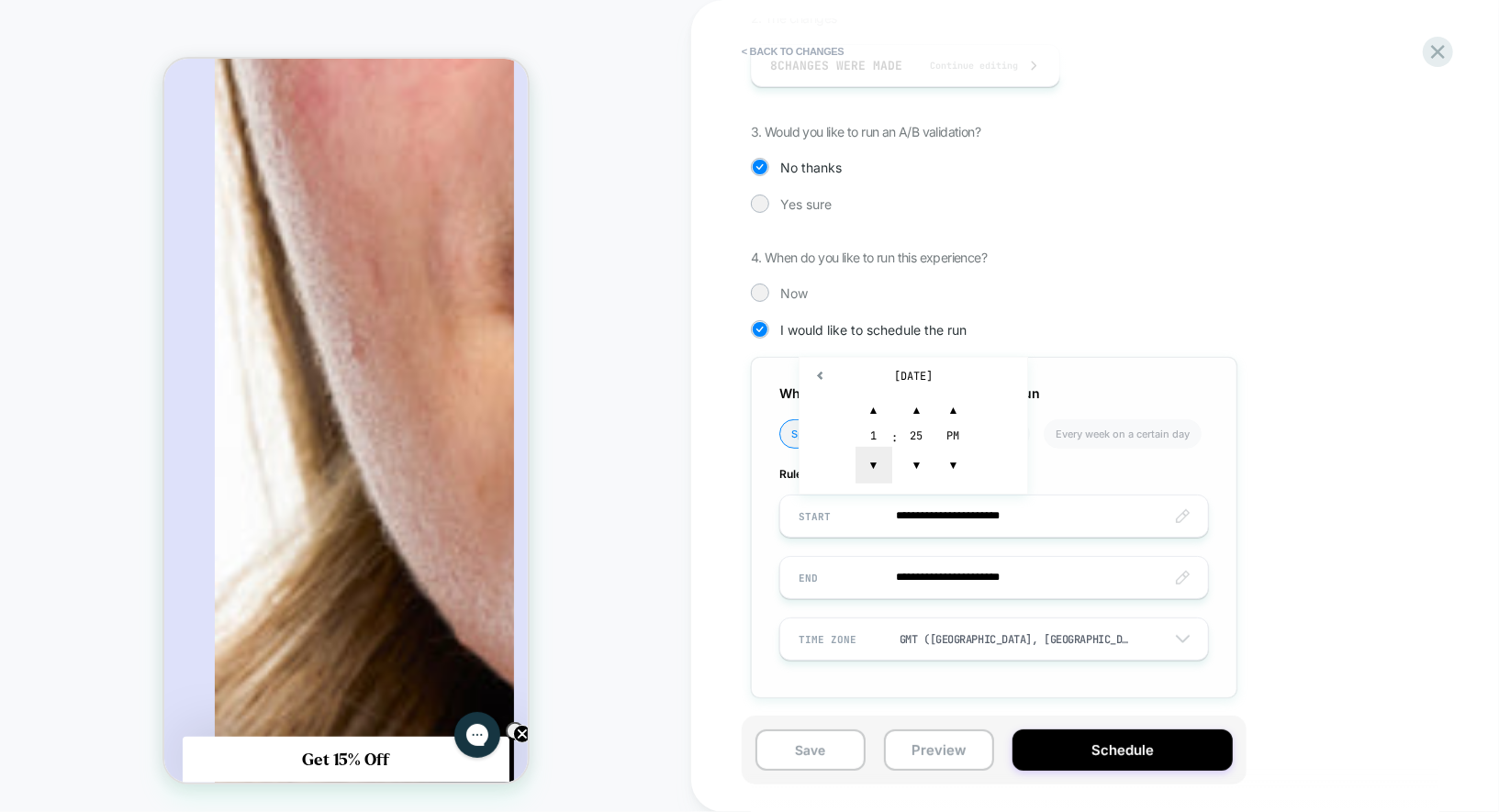
click at [878, 465] on span "▼" at bounding box center [873, 465] width 36 height 36
click at [923, 400] on span "▲" at bounding box center [916, 409] width 36 height 36
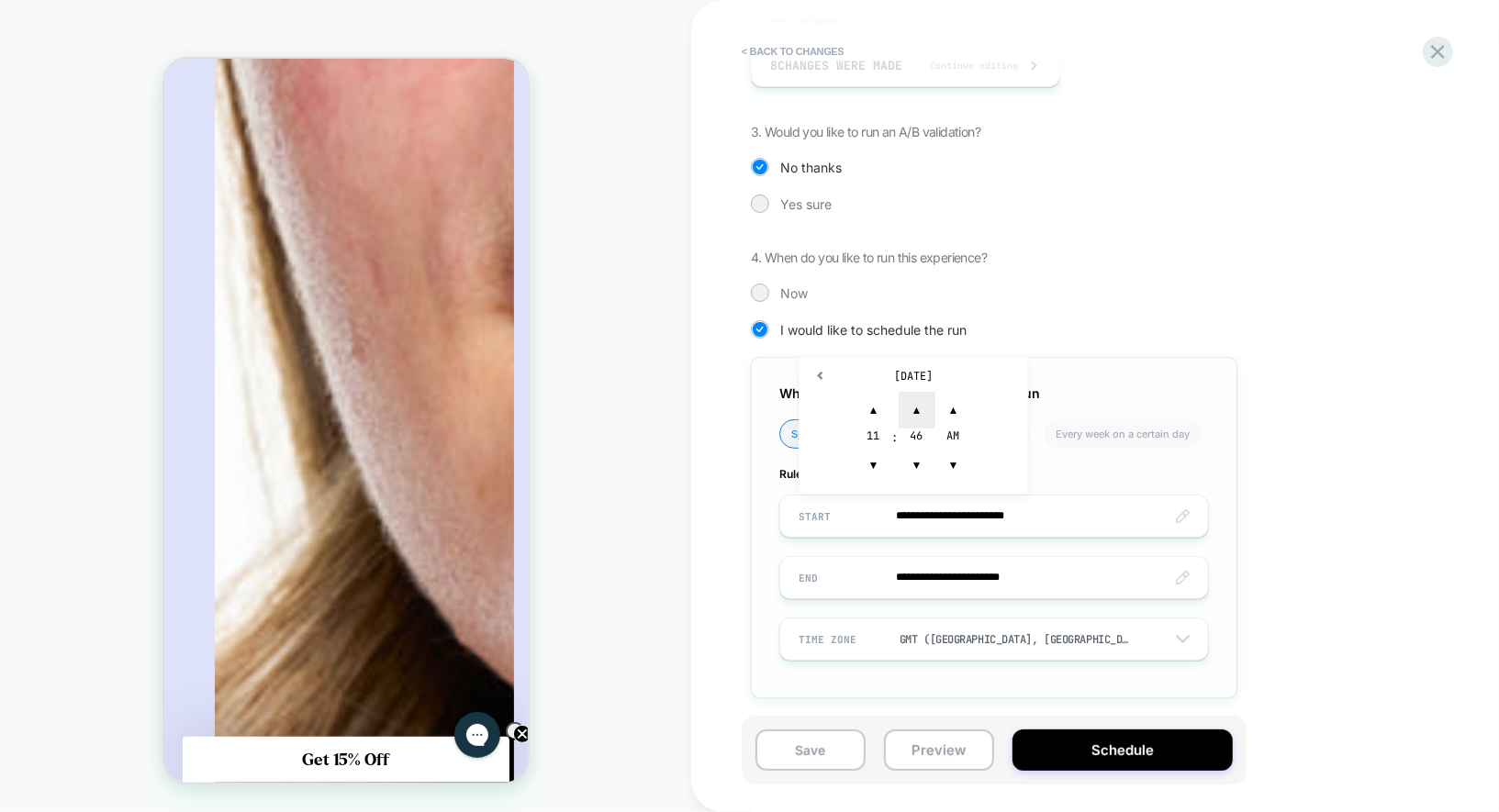
click at [923, 400] on span "▲" at bounding box center [916, 409] width 36 height 36
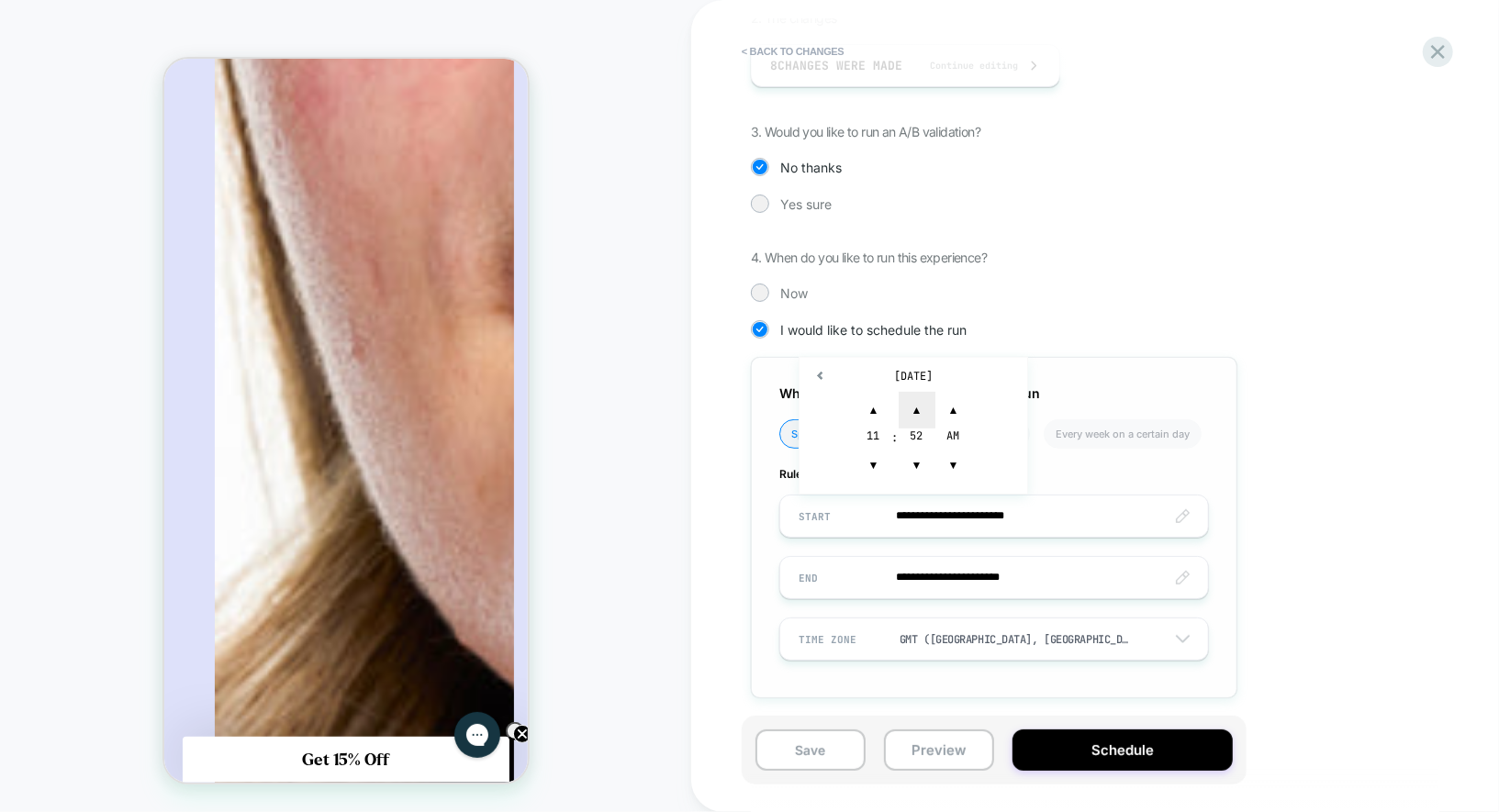
click at [923, 400] on span "▲" at bounding box center [916, 409] width 36 height 36
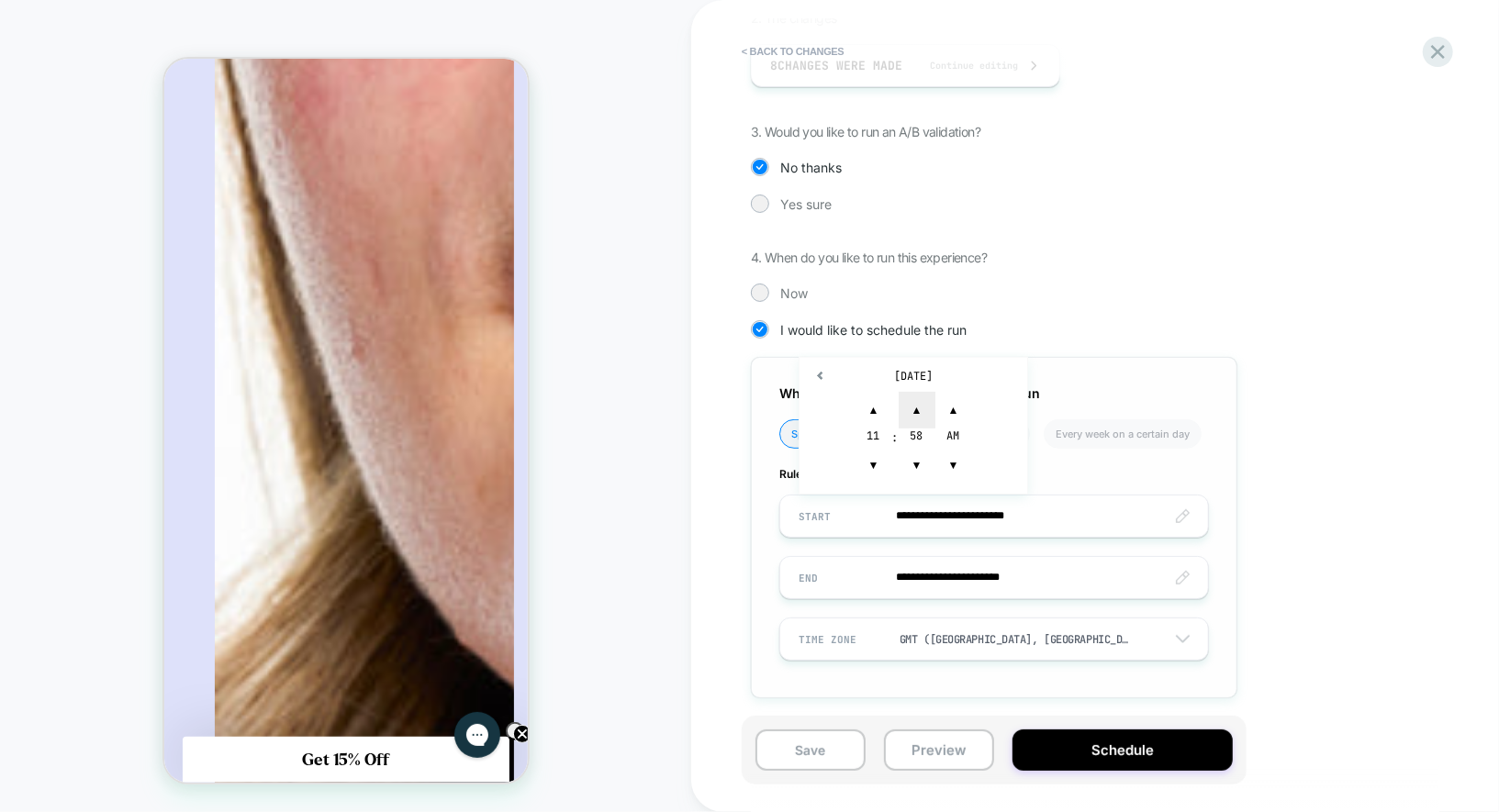
click at [923, 400] on span "▲" at bounding box center [916, 409] width 36 height 36
type input "**********"
click at [970, 404] on span "▲" at bounding box center [953, 409] width 36 height 36
click at [1143, 388] on div "When would you like to schedule the run" at bounding box center [994, 393] width 430 height 16
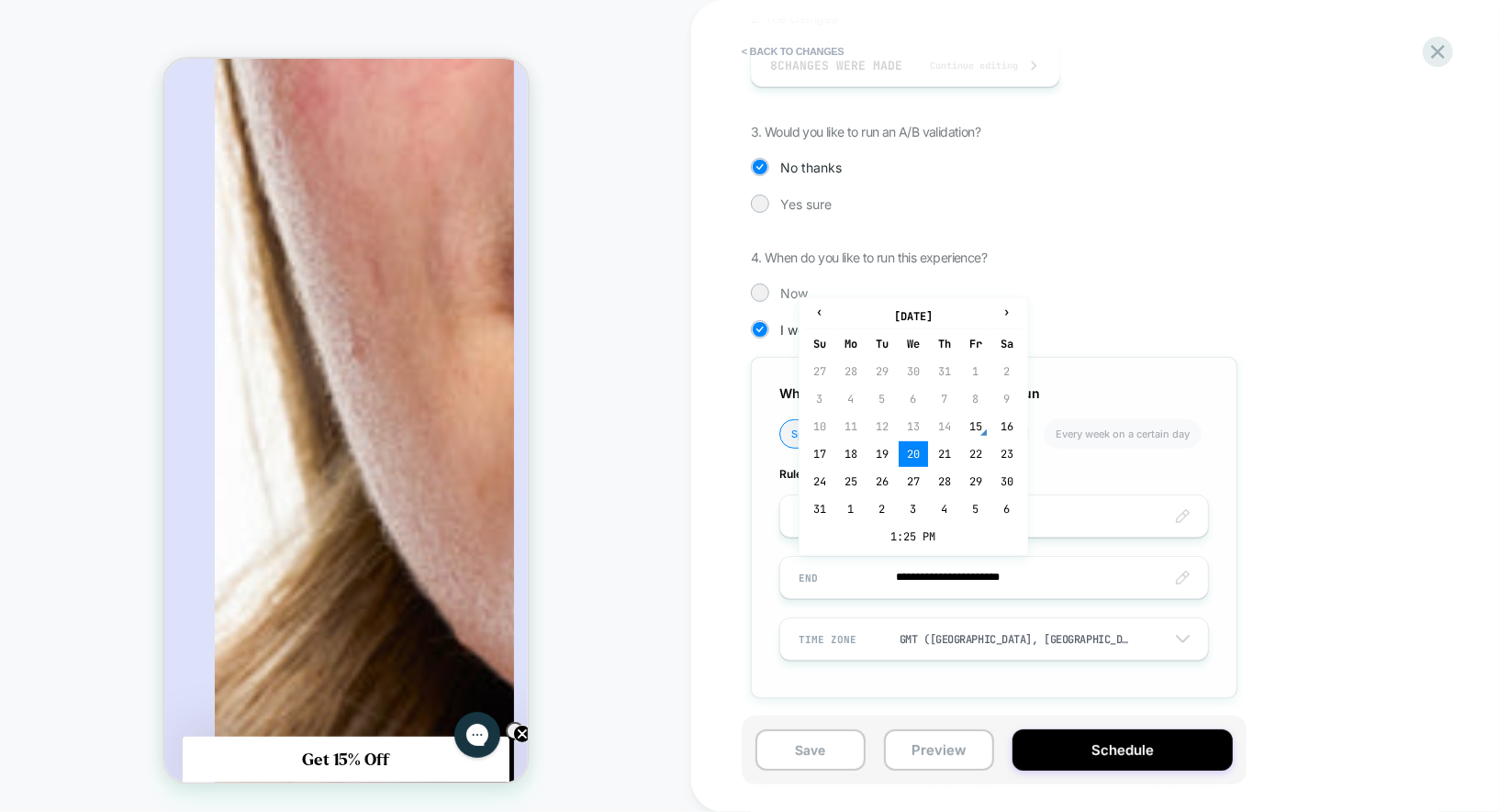
click at [918, 576] on input "**********" at bounding box center [994, 578] width 428 height 43
click at [1008, 311] on span "›" at bounding box center [1007, 312] width 27 height 15
click at [1000, 504] on td "11" at bounding box center [1007, 509] width 29 height 25
type input "**********"
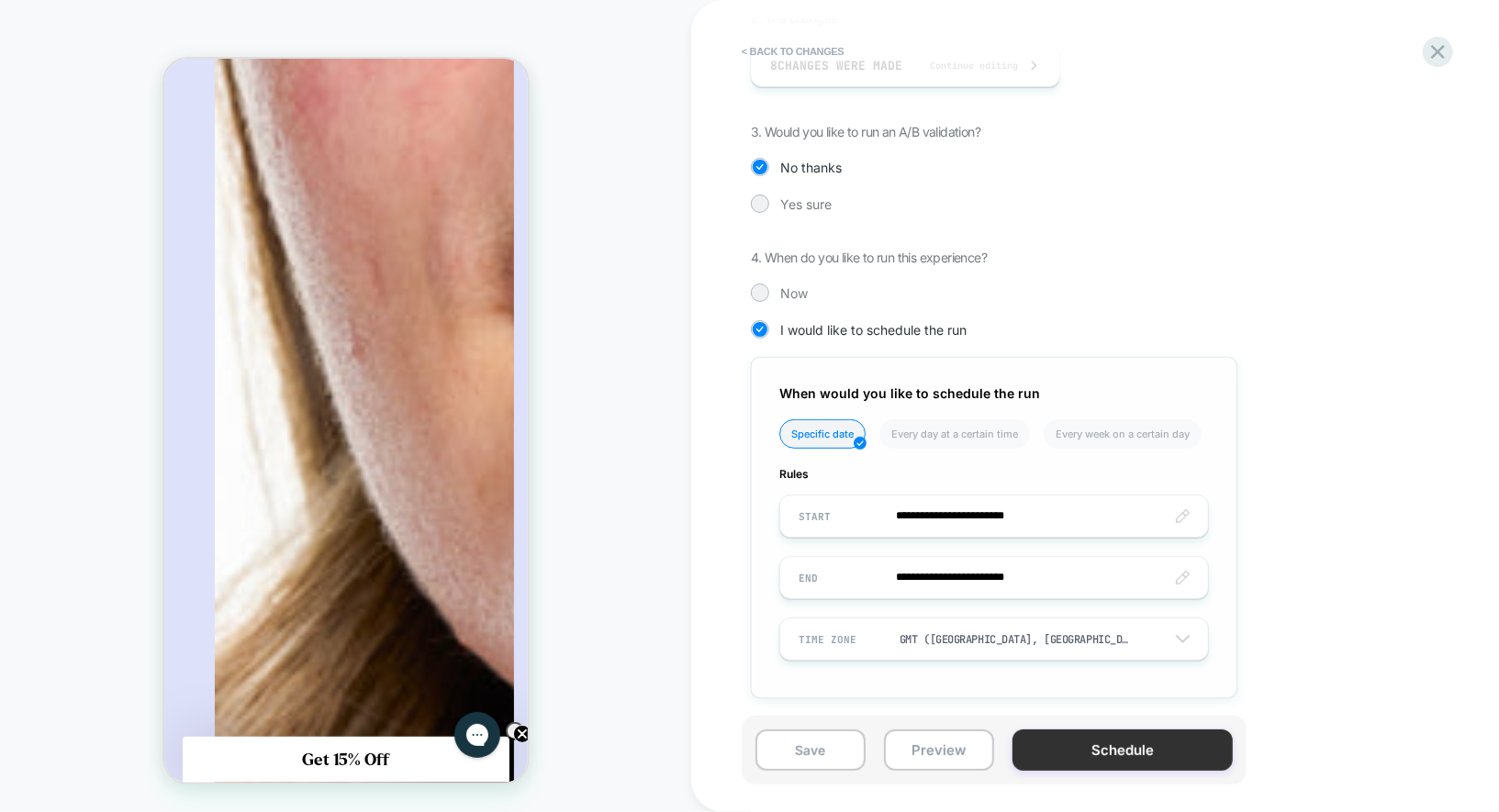
click at [1089, 758] on button "Schedule" at bounding box center [1122, 750] width 221 height 41
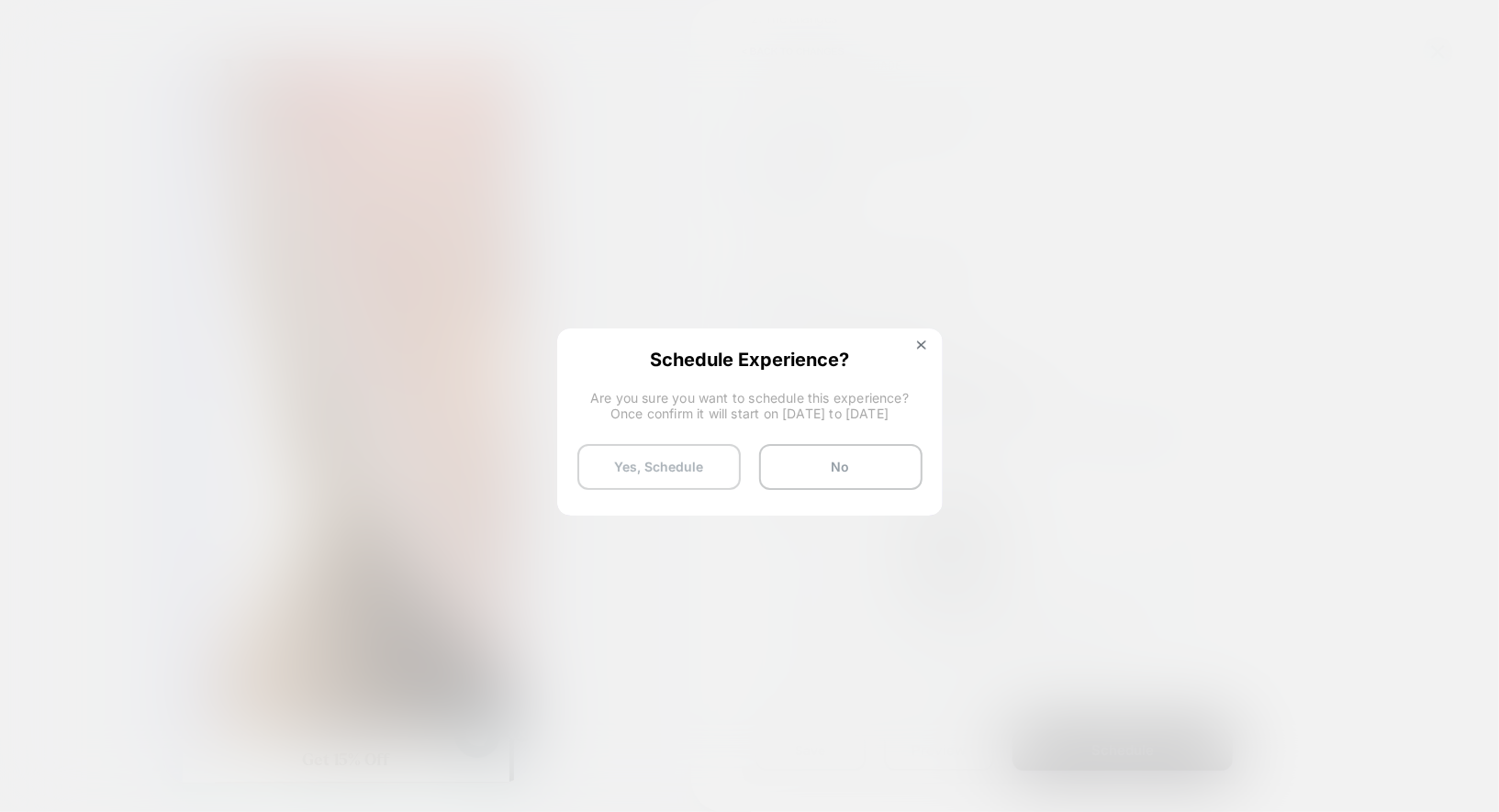
click at [639, 473] on button "Yes, Schedule" at bounding box center [658, 467] width 164 height 46
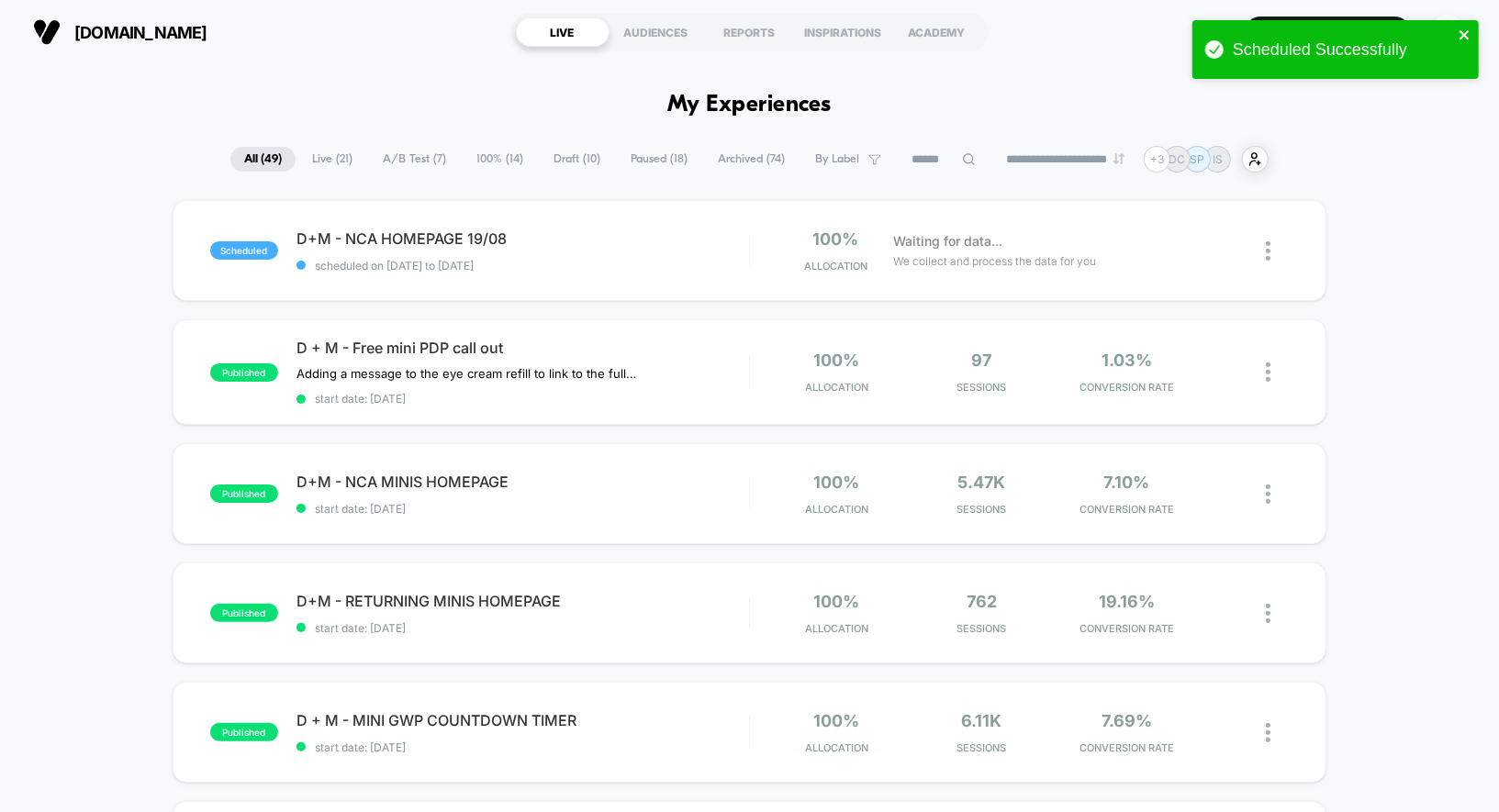
click at [1467, 35] on icon "close" at bounding box center [1464, 34] width 13 height 15
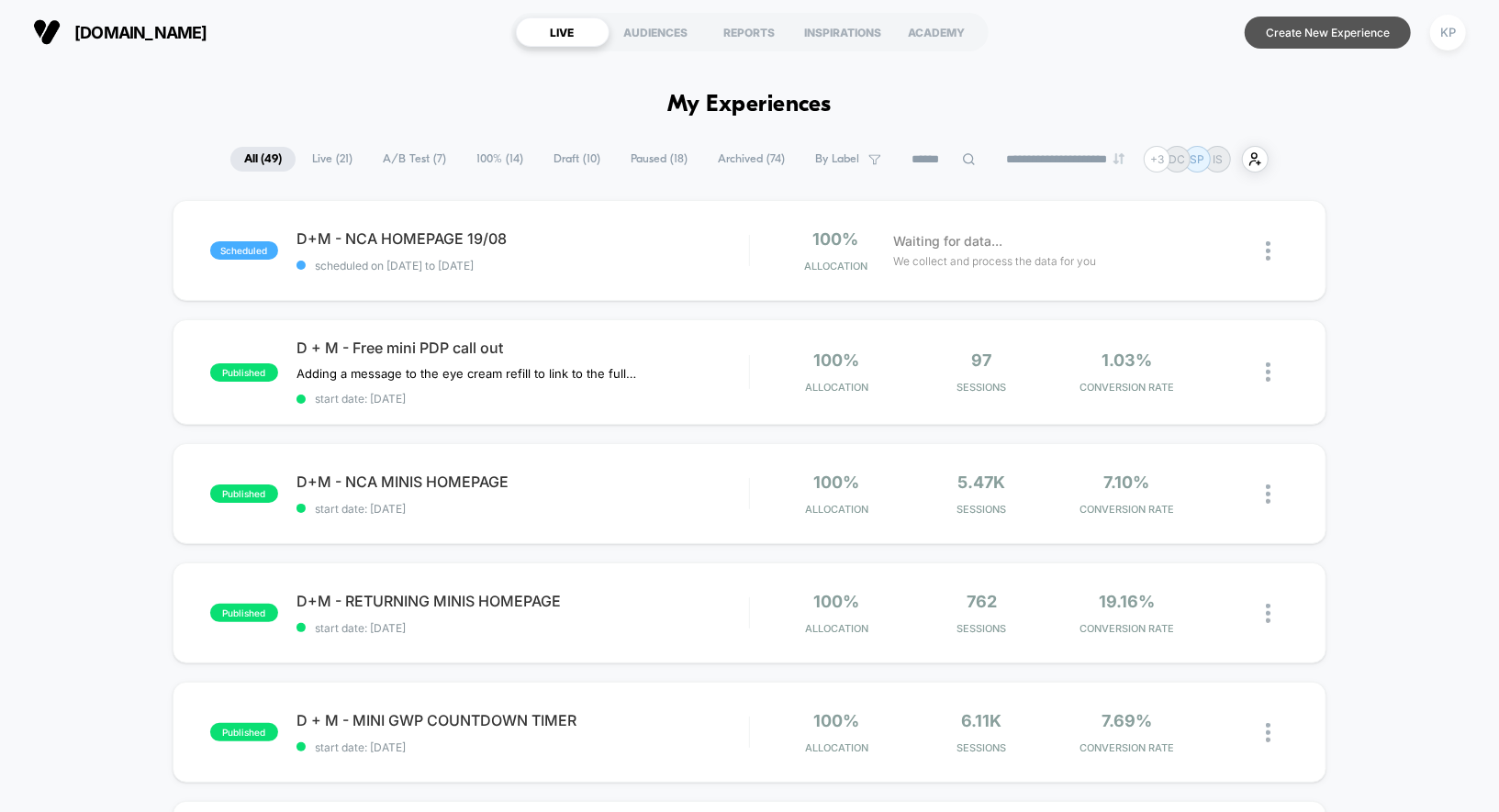
click at [1330, 36] on button "Create New Experience" at bounding box center [1326, 32] width 166 height 32
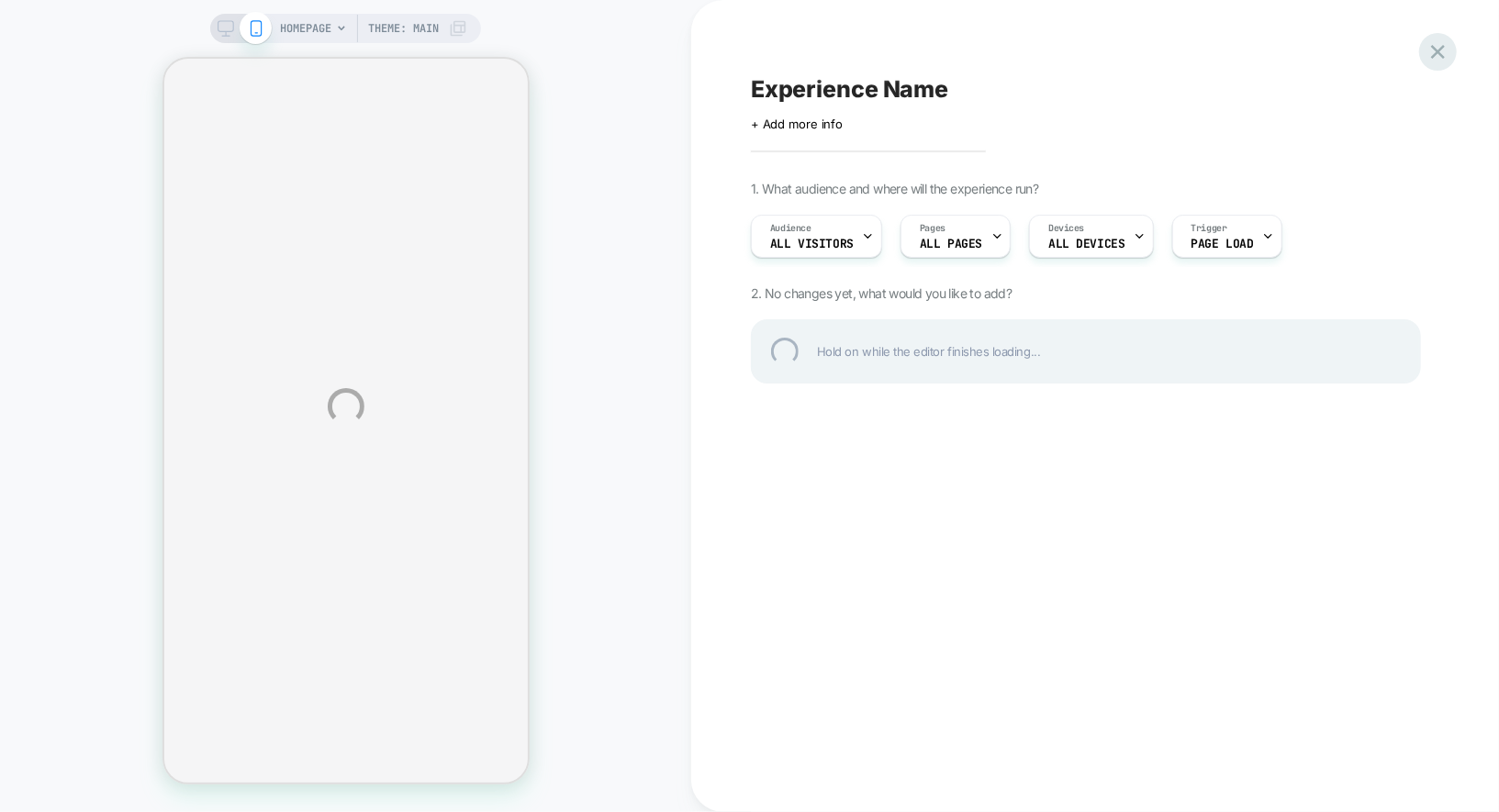
click at [1443, 52] on div at bounding box center [1437, 52] width 37 height 37
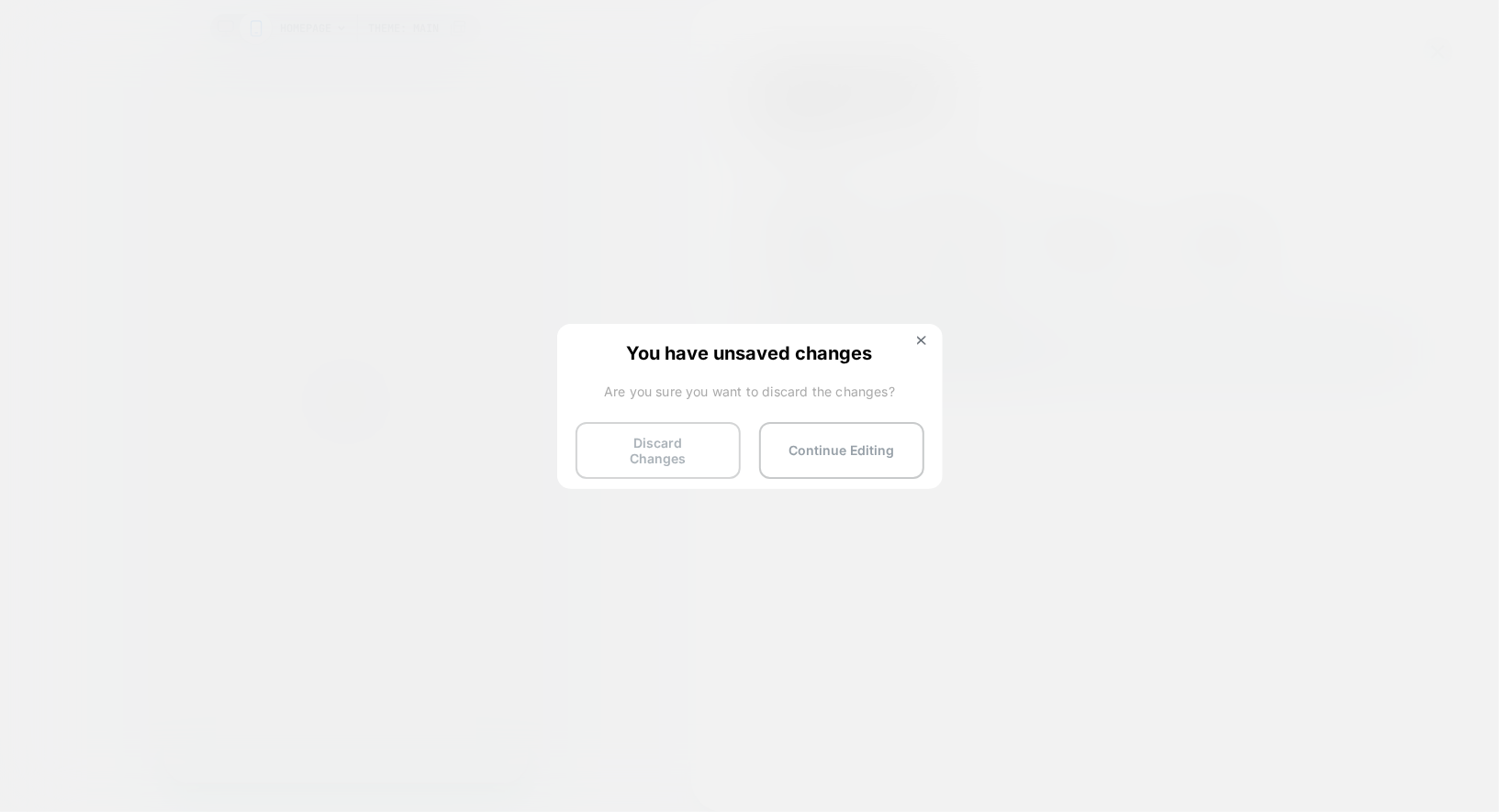
click at [656, 447] on button "Discard Changes" at bounding box center [658, 450] width 165 height 57
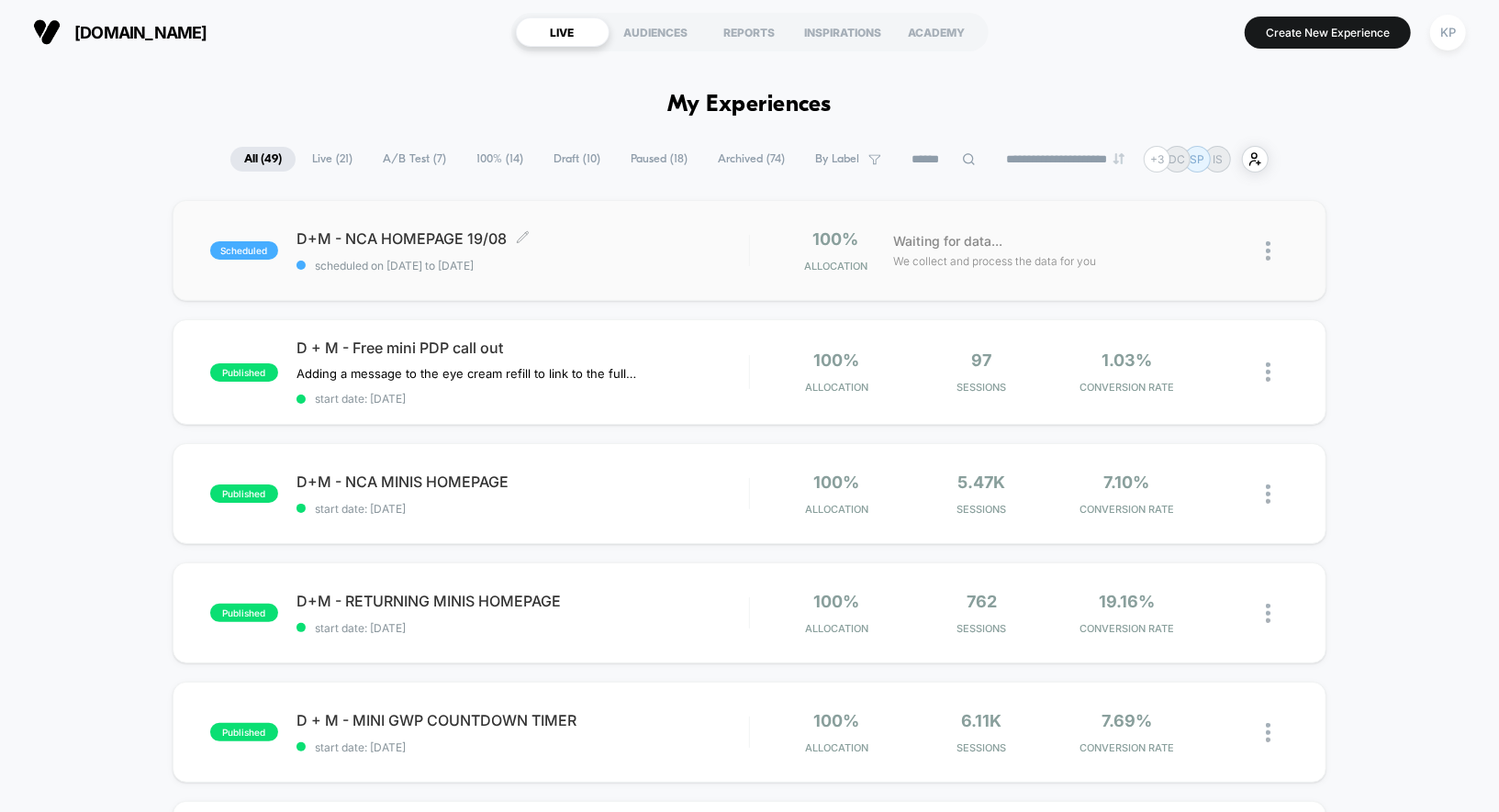
click at [576, 267] on span "scheduled on 18/08/2025 to 11/10/2025" at bounding box center [522, 266] width 452 height 14
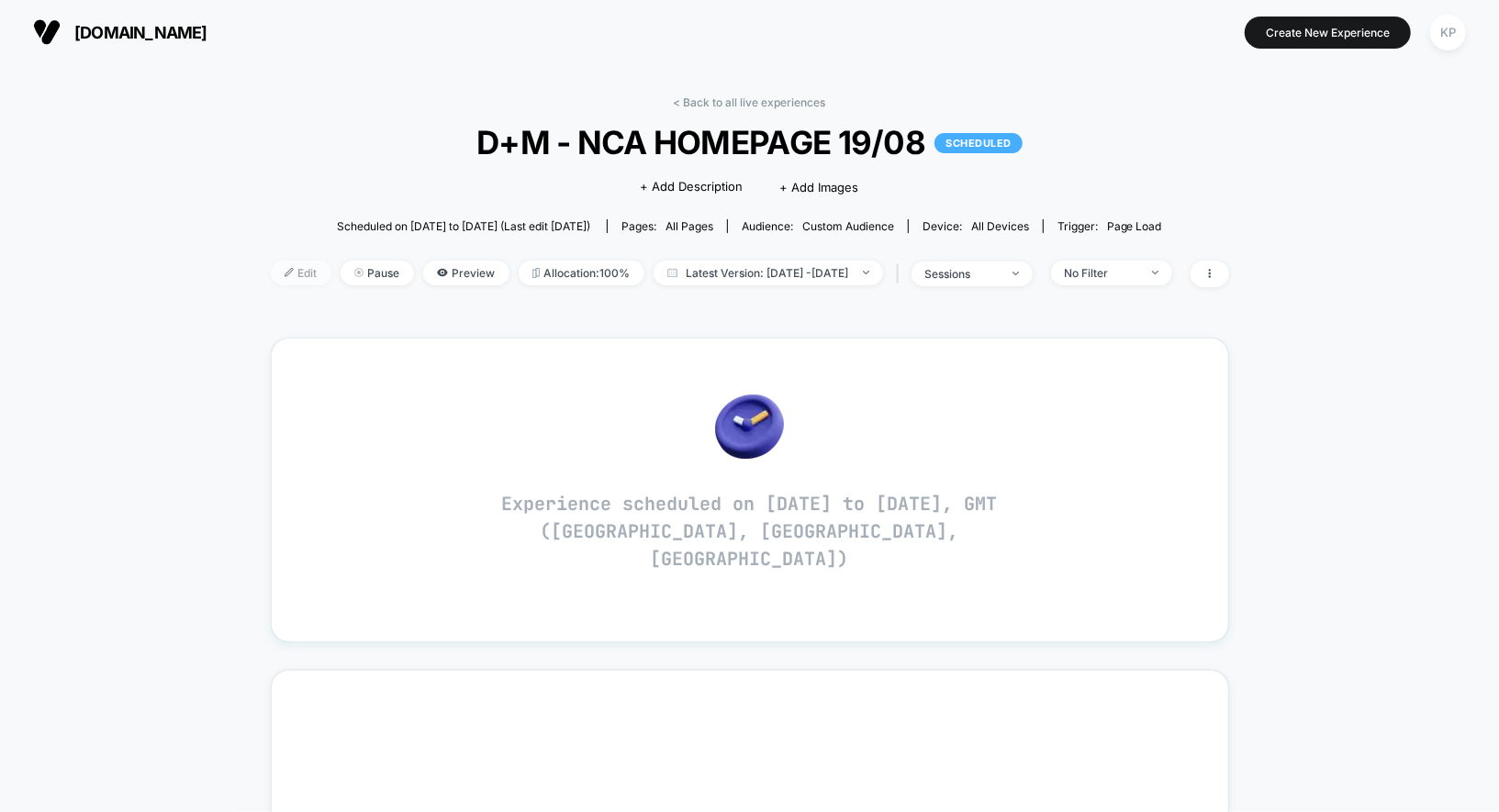
click at [271, 269] on span "Edit" at bounding box center [301, 273] width 61 height 25
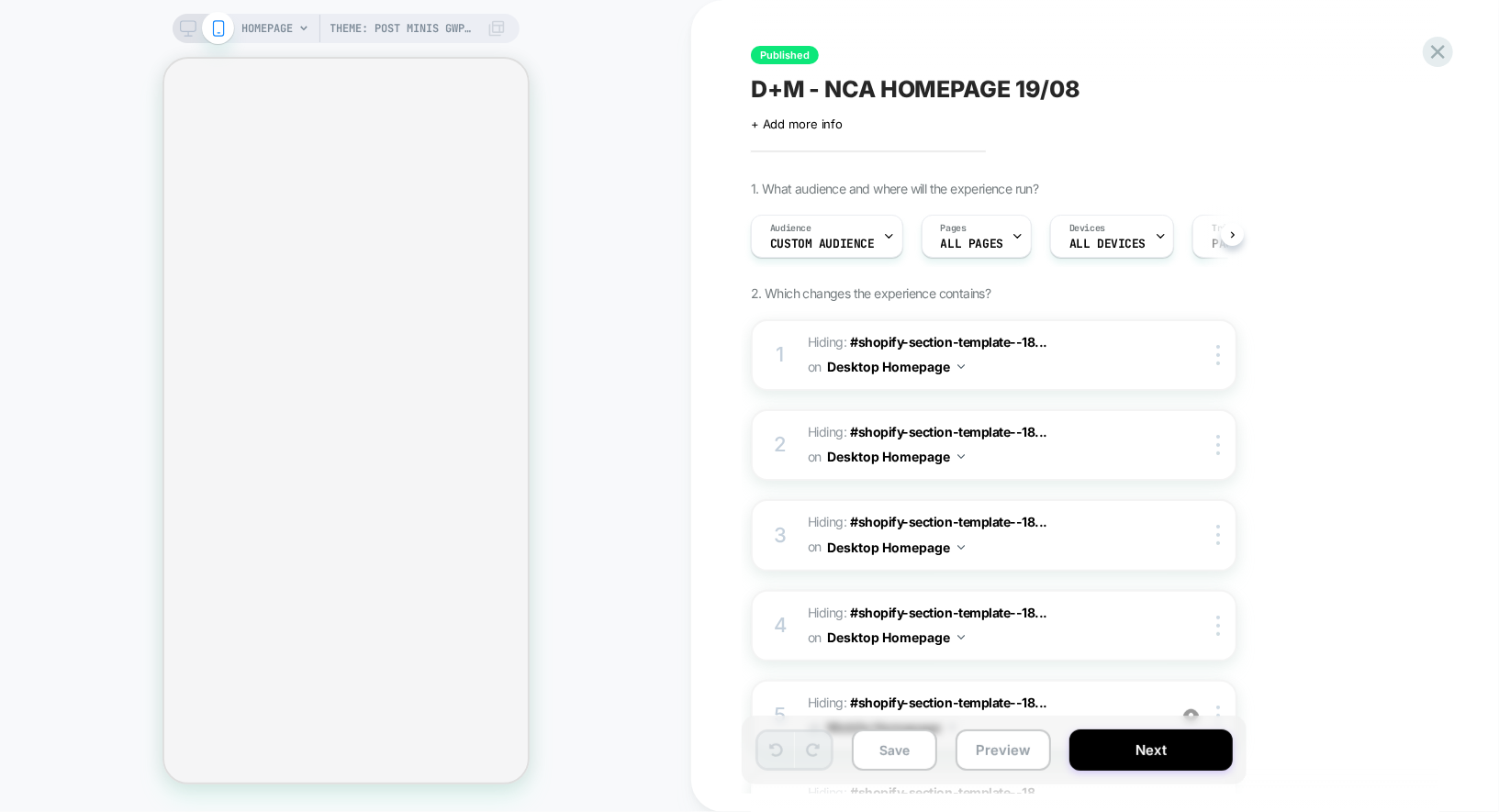
scroll to position [0, 1]
click at [980, 249] on div "Pages ALL PAGES" at bounding box center [970, 236] width 99 height 41
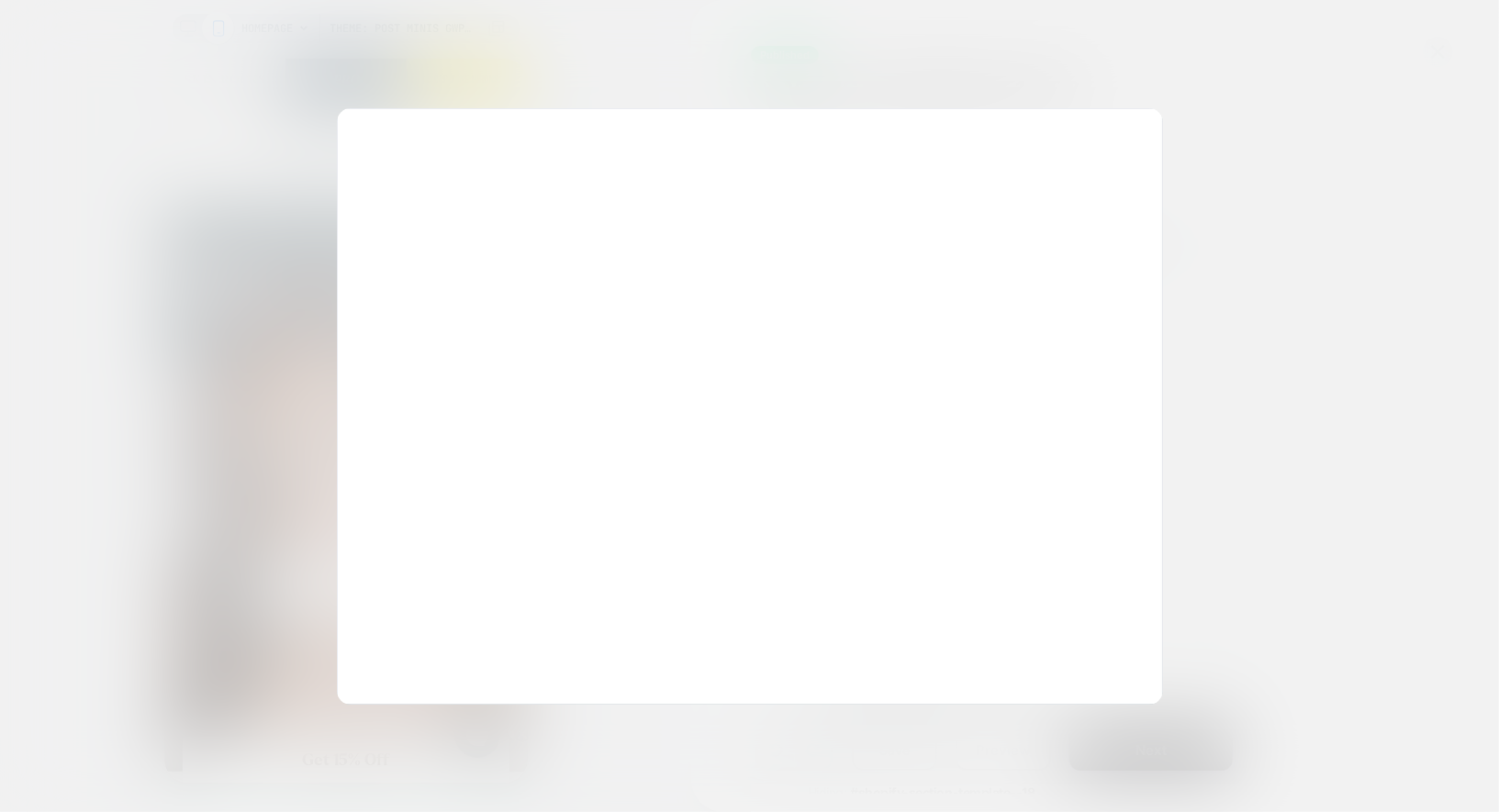
scroll to position [0, 0]
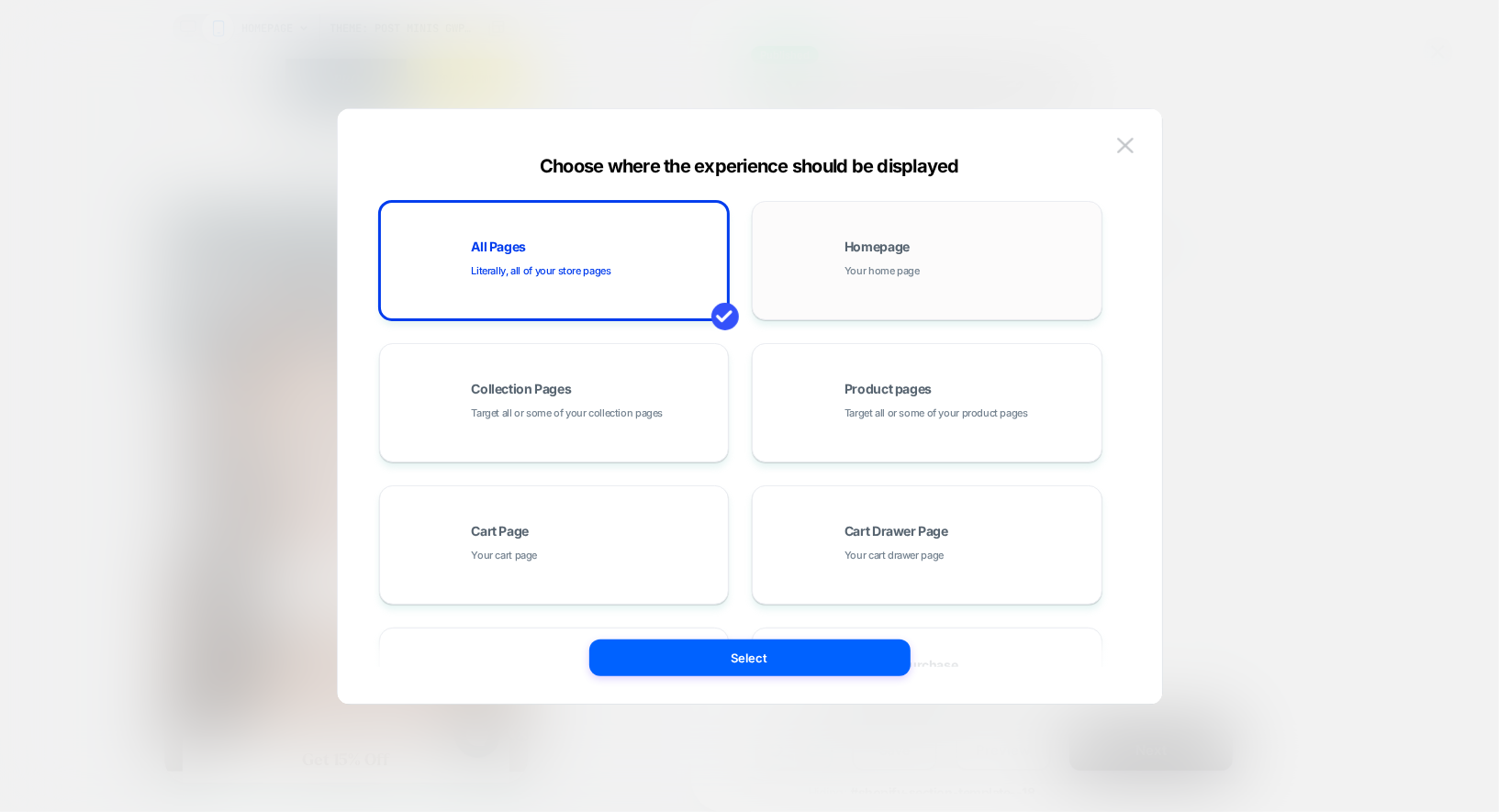
click at [933, 261] on div "Homepage Your home page" at bounding box center [968, 260] width 248 height 39
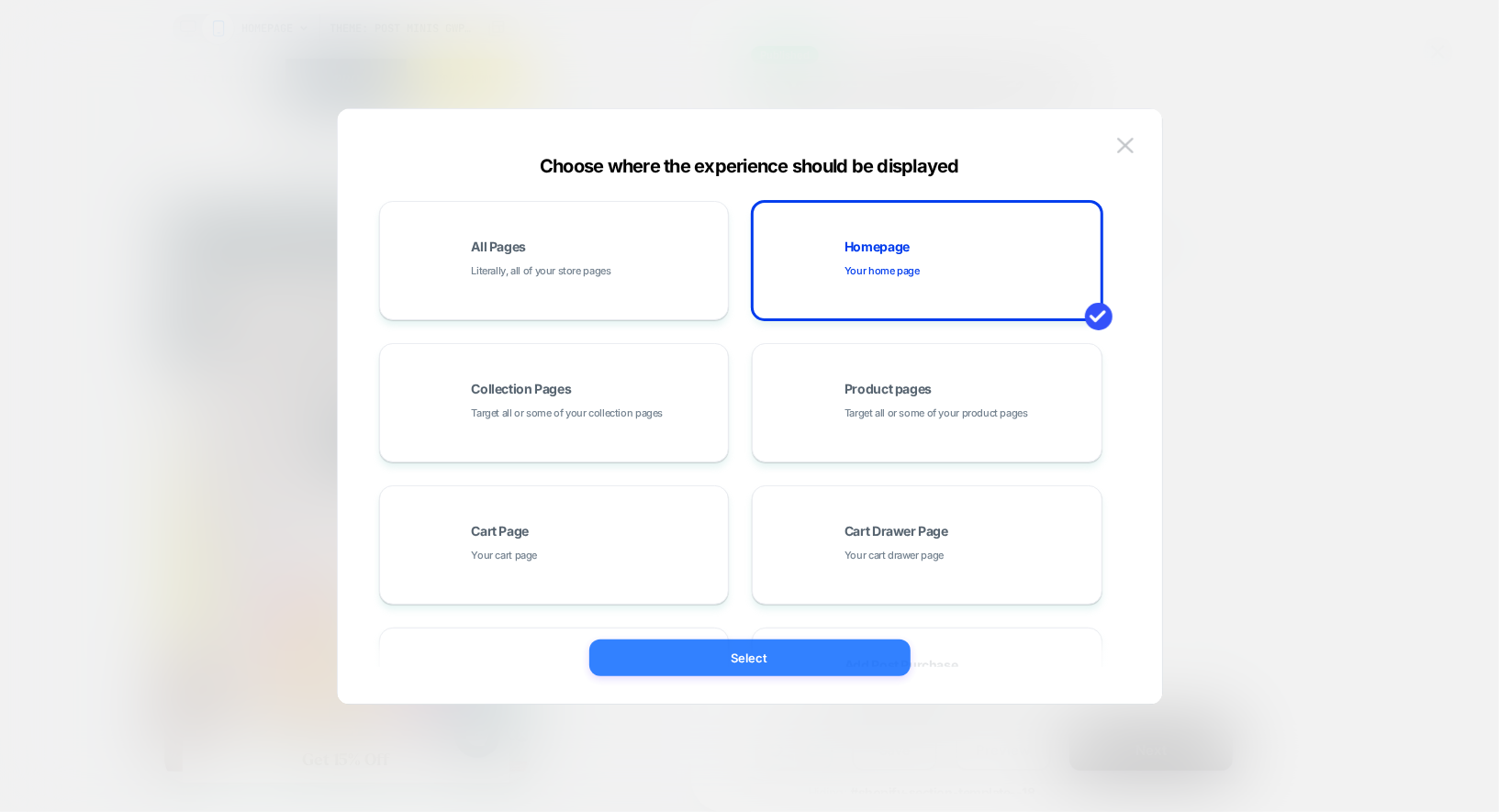
scroll to position [0, 363]
click at [746, 669] on button "Select" at bounding box center [750, 657] width 321 height 36
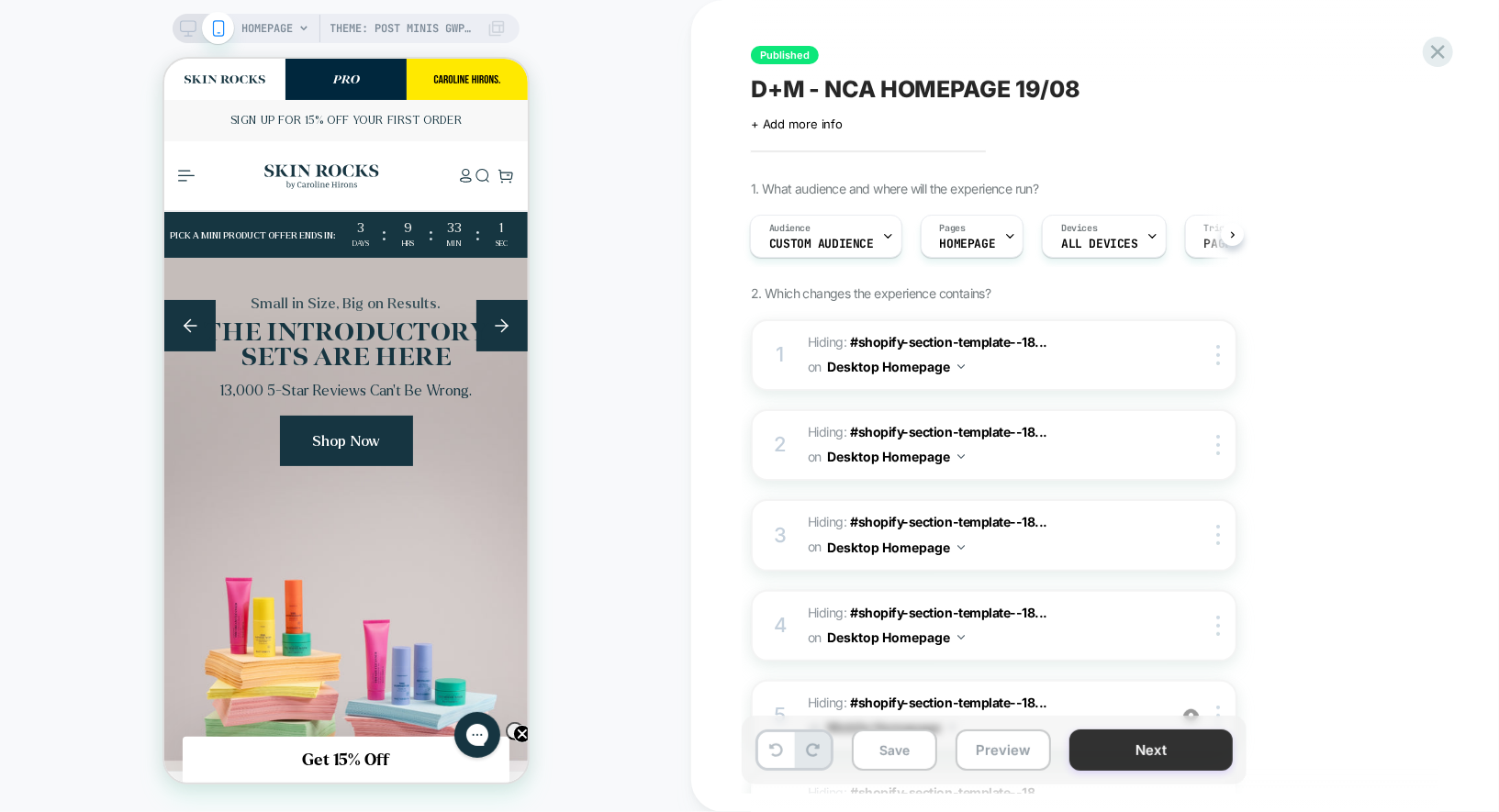
click at [1109, 738] on button "Next" at bounding box center [1151, 750] width 164 height 41
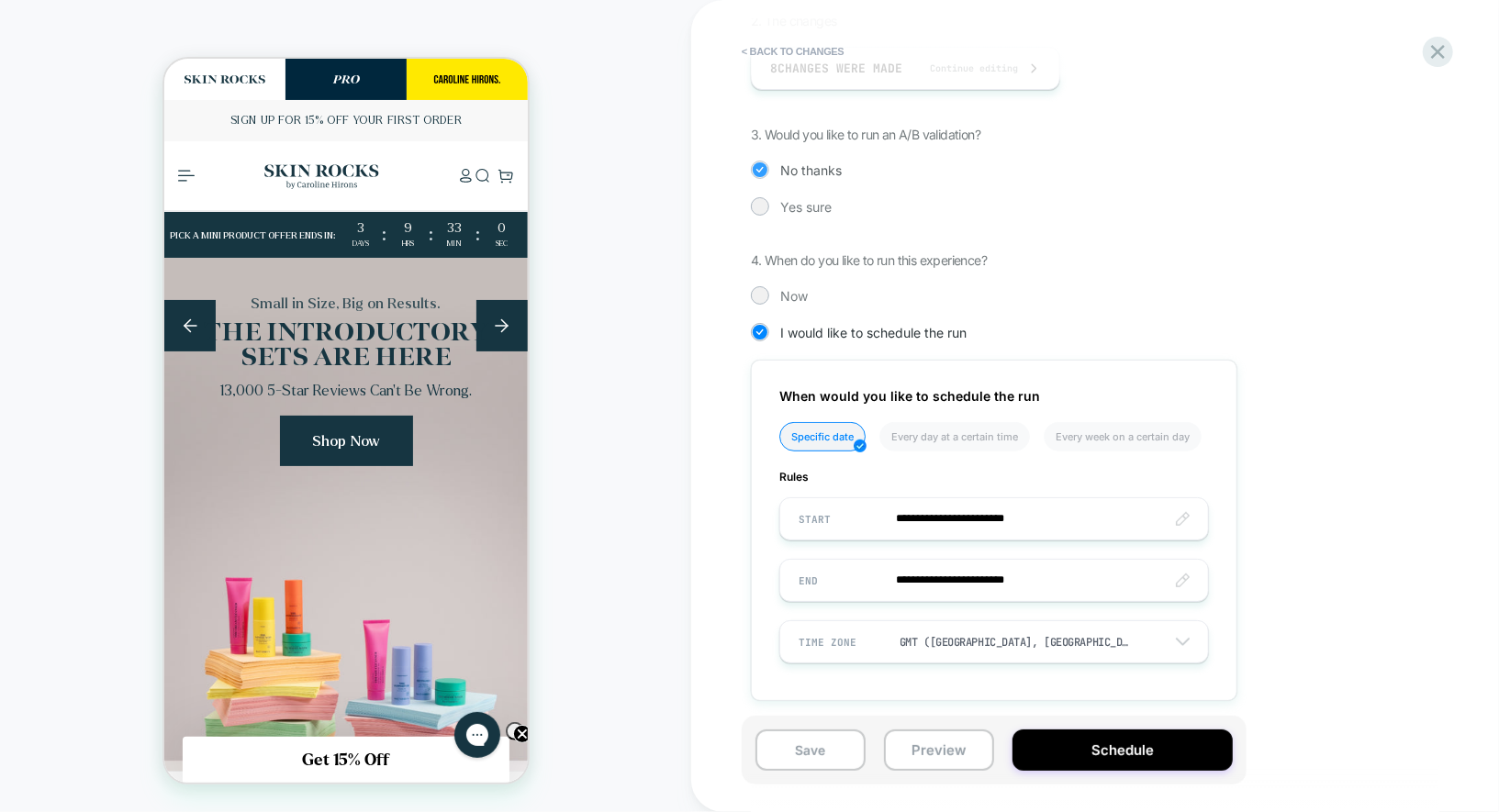
scroll to position [346, 0]
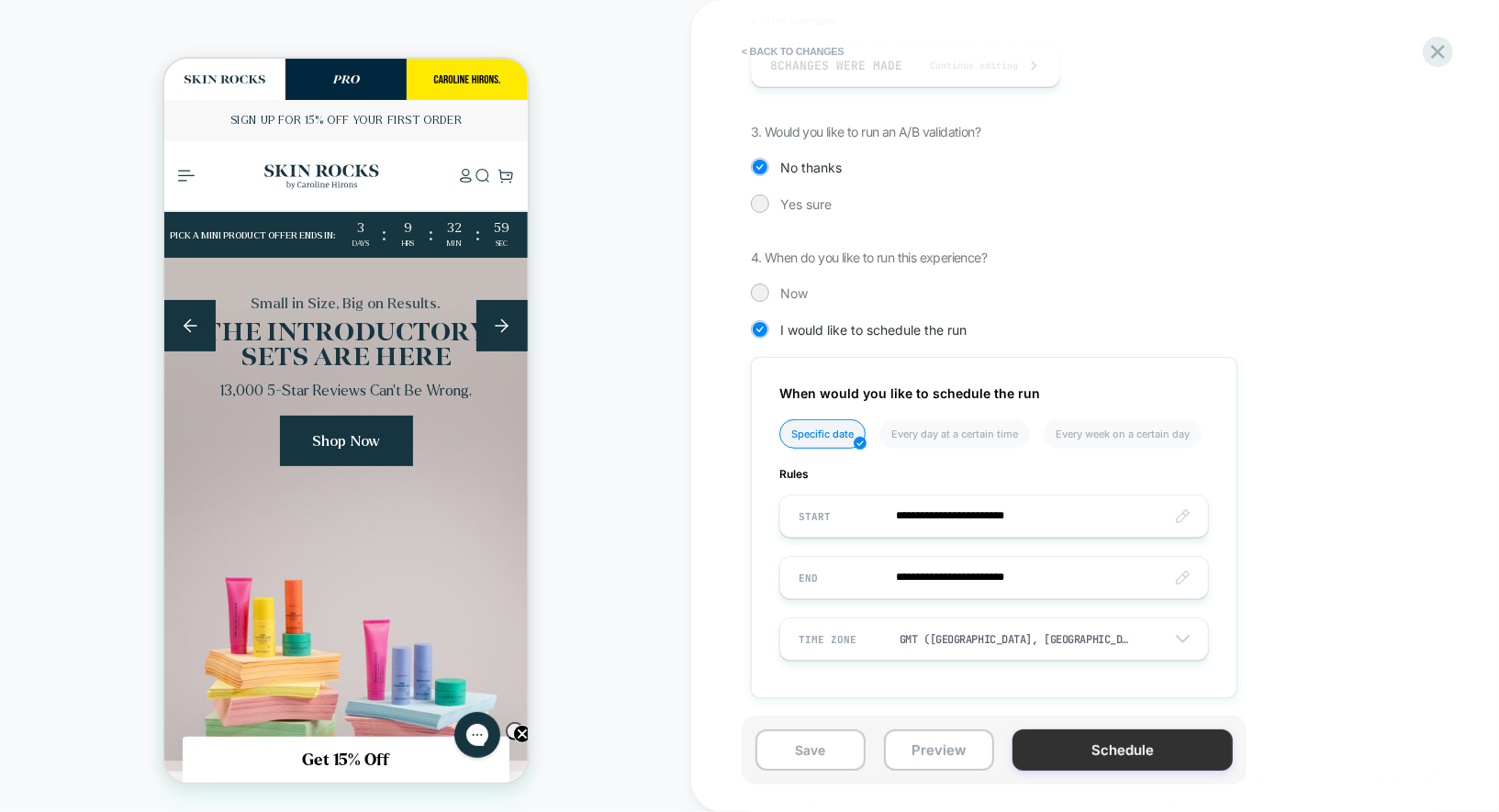
click at [1080, 753] on button "Schedule" at bounding box center [1122, 750] width 221 height 41
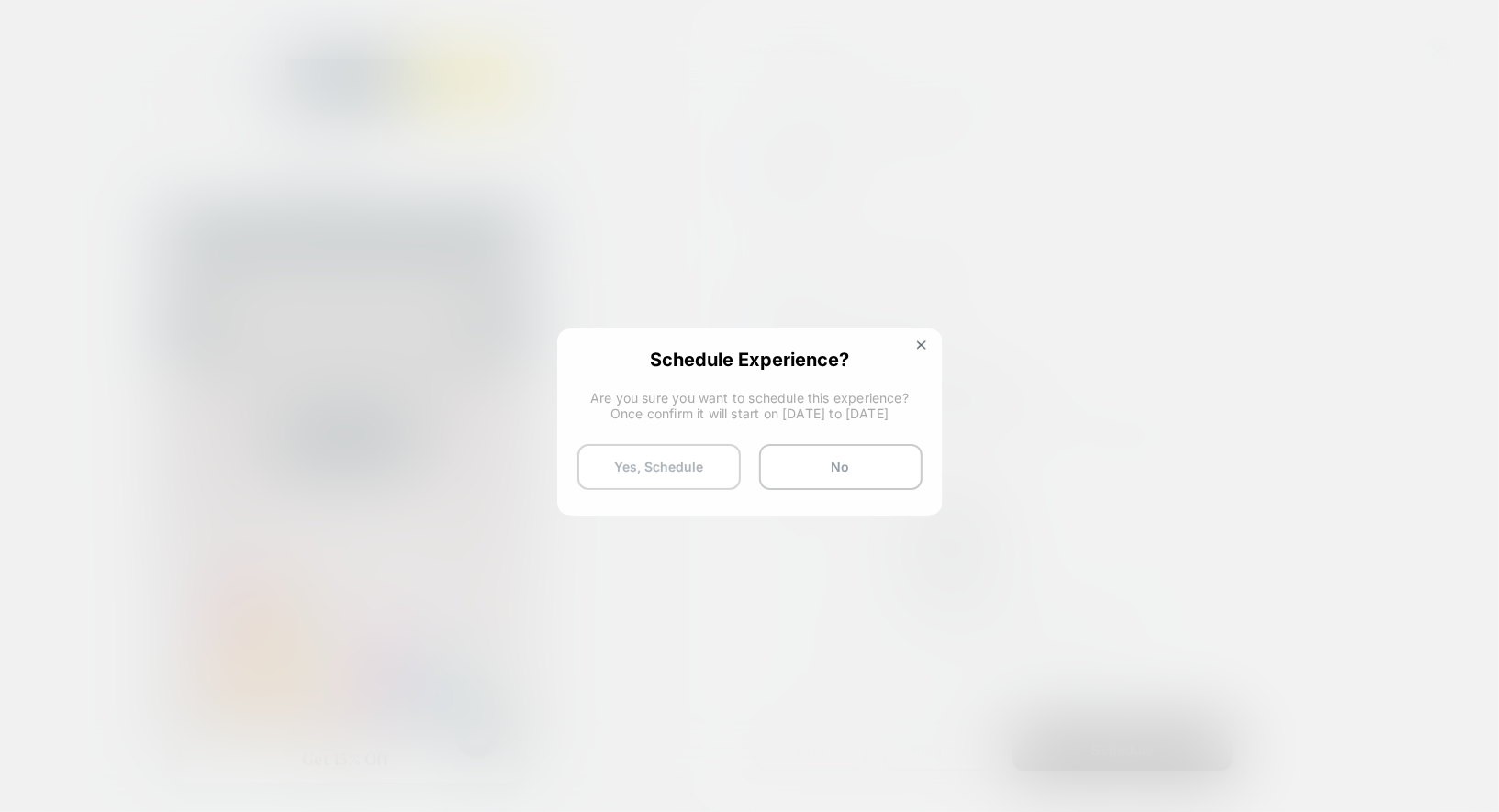
click at [600, 460] on button "Yes, Schedule" at bounding box center [658, 467] width 164 height 46
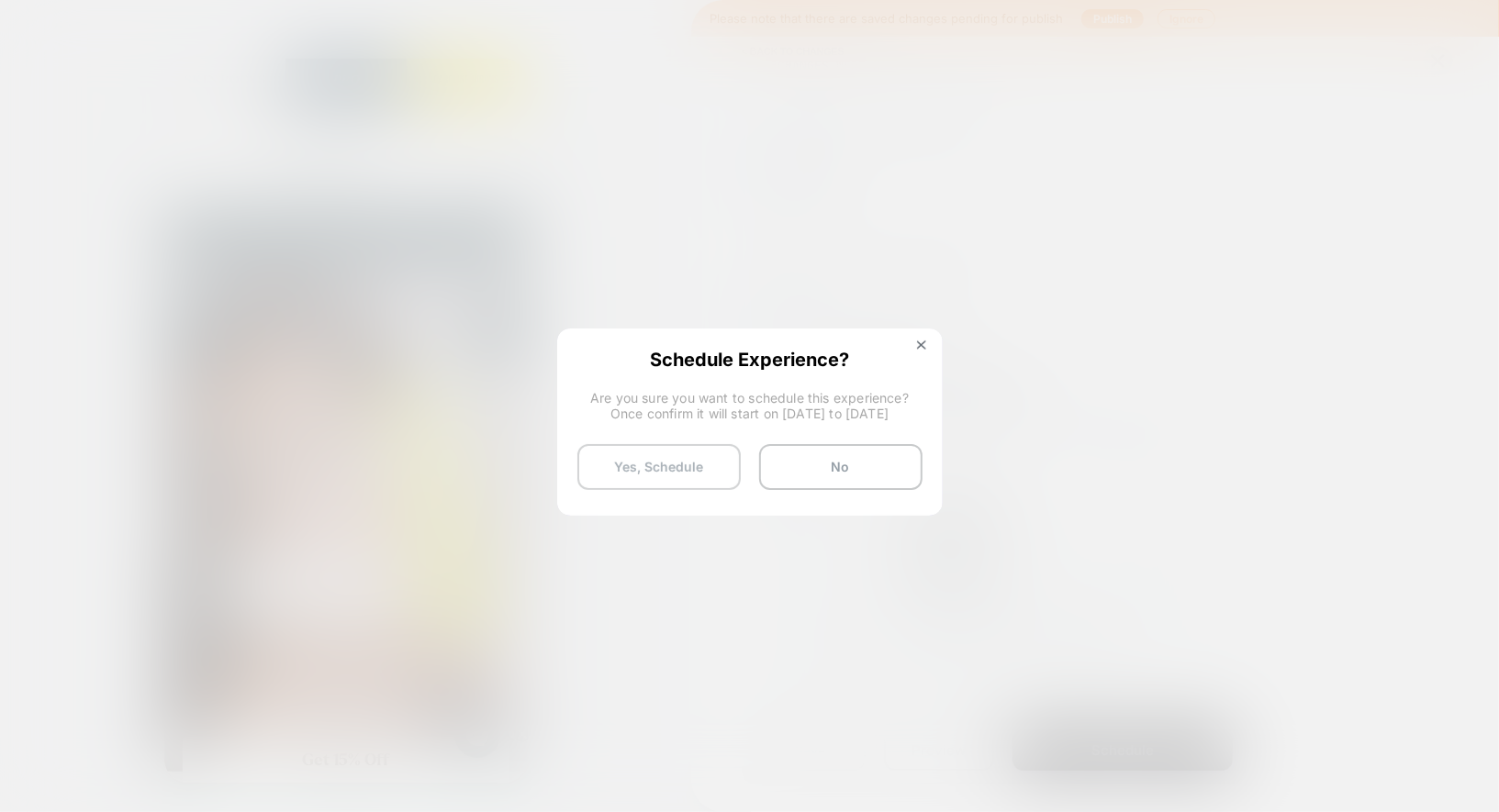
scroll to position [0, 0]
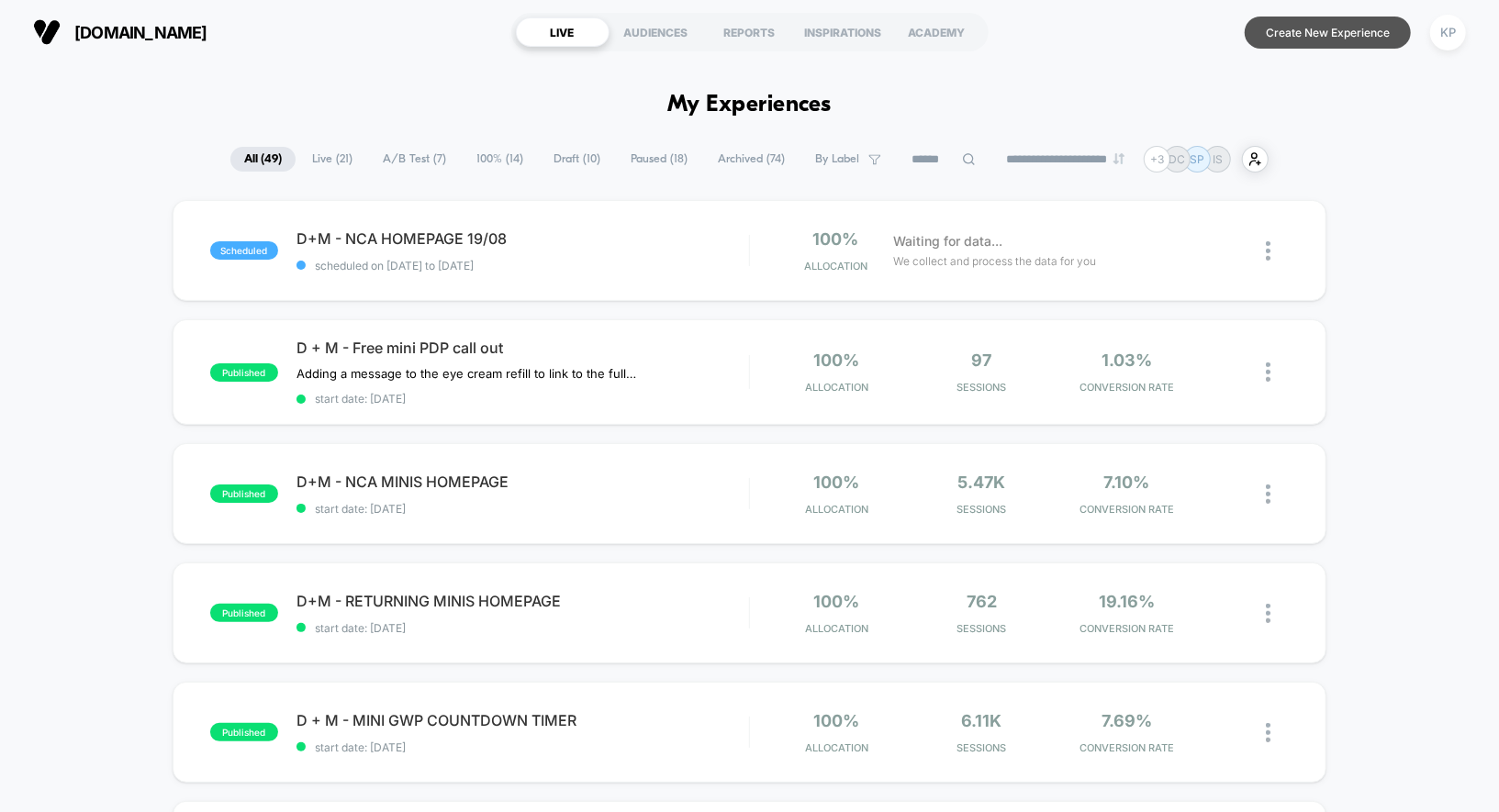
click at [1384, 32] on button "Create New Experience" at bounding box center [1326, 32] width 166 height 32
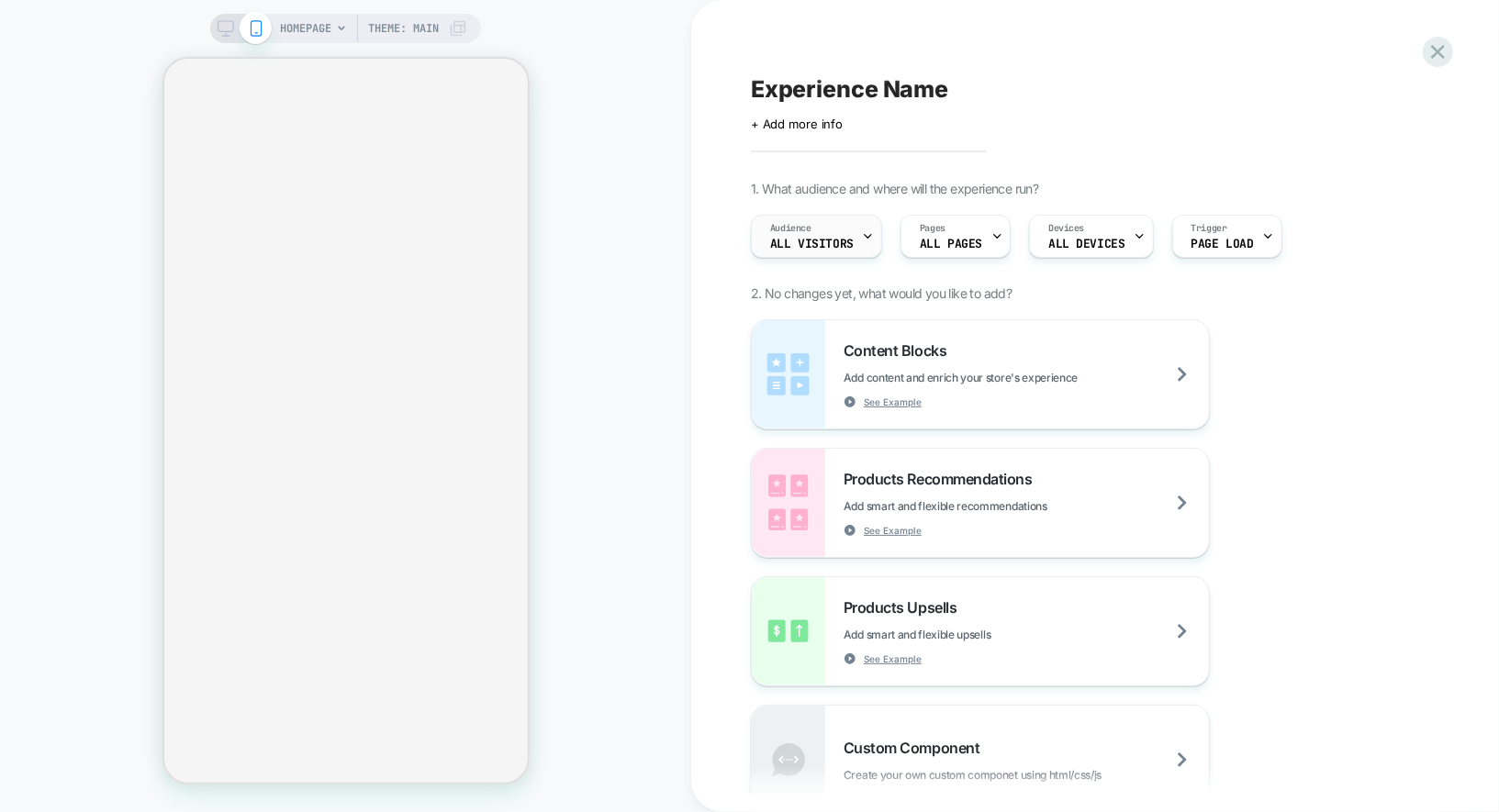
click at [831, 240] on span "All Visitors" at bounding box center [811, 243] width 83 height 13
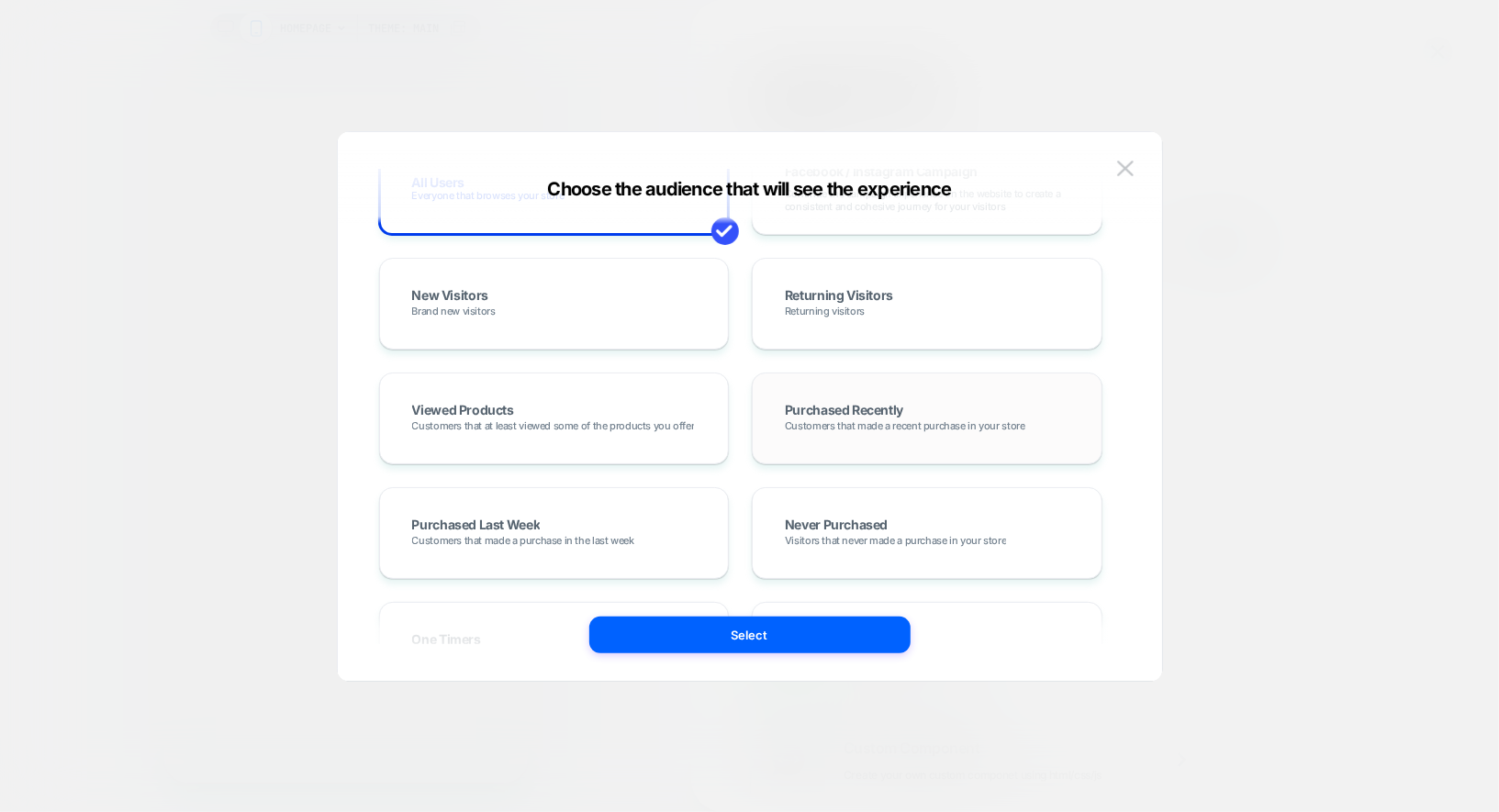
scroll to position [244, 0]
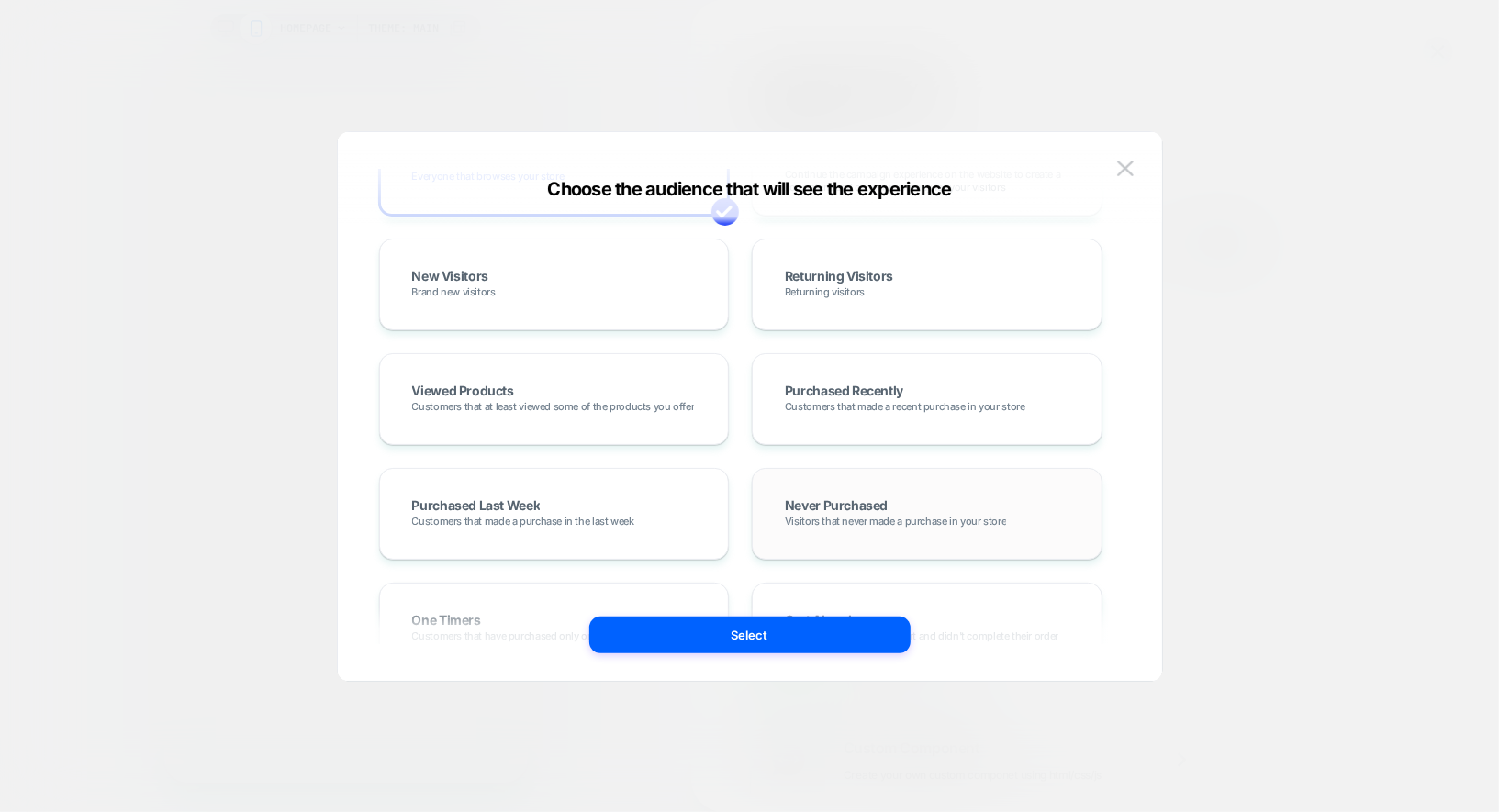
click at [874, 508] on span "Never Purchased" at bounding box center [836, 507] width 103 height 16
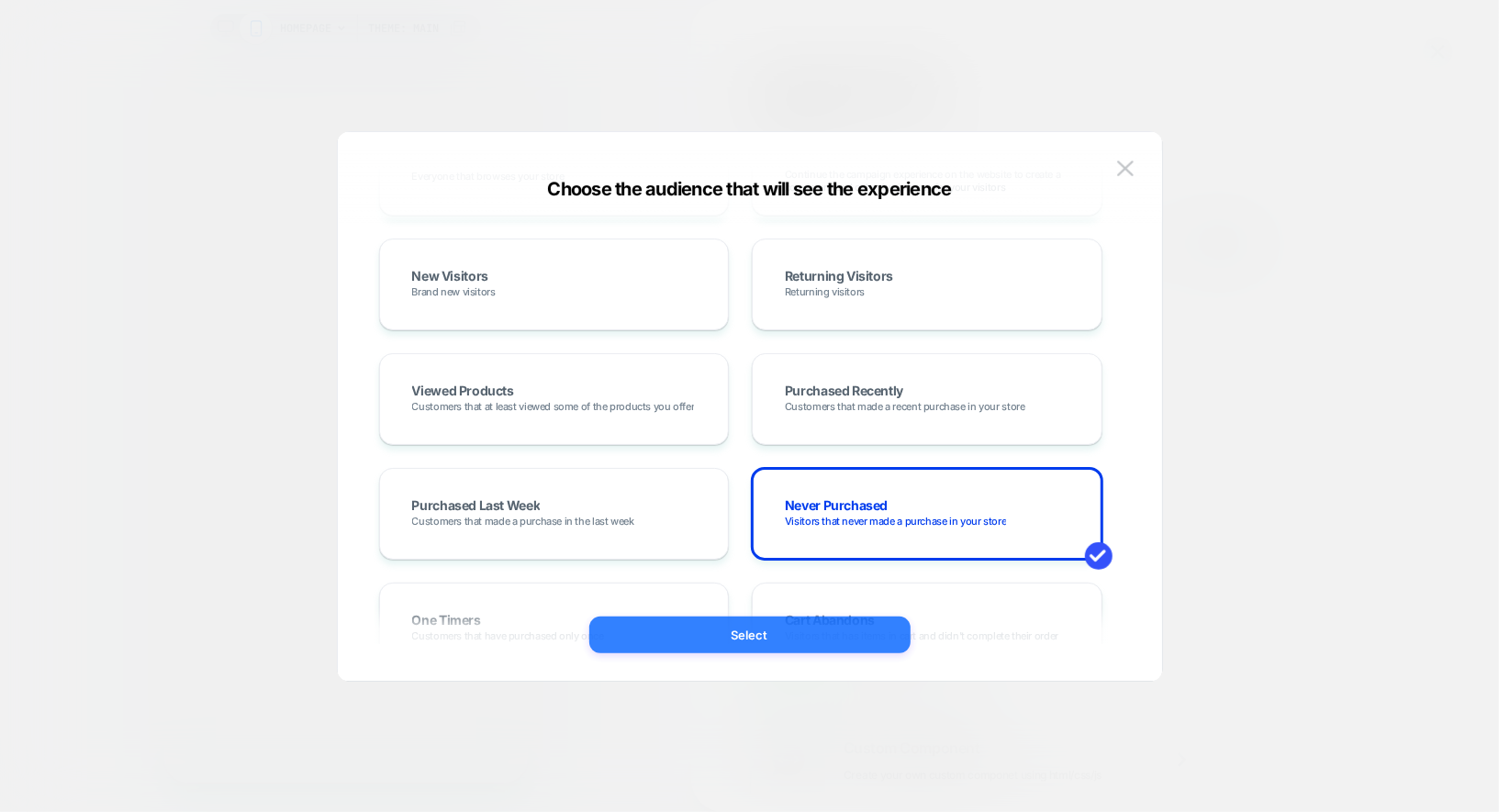
click at [796, 641] on button "Select" at bounding box center [750, 634] width 321 height 36
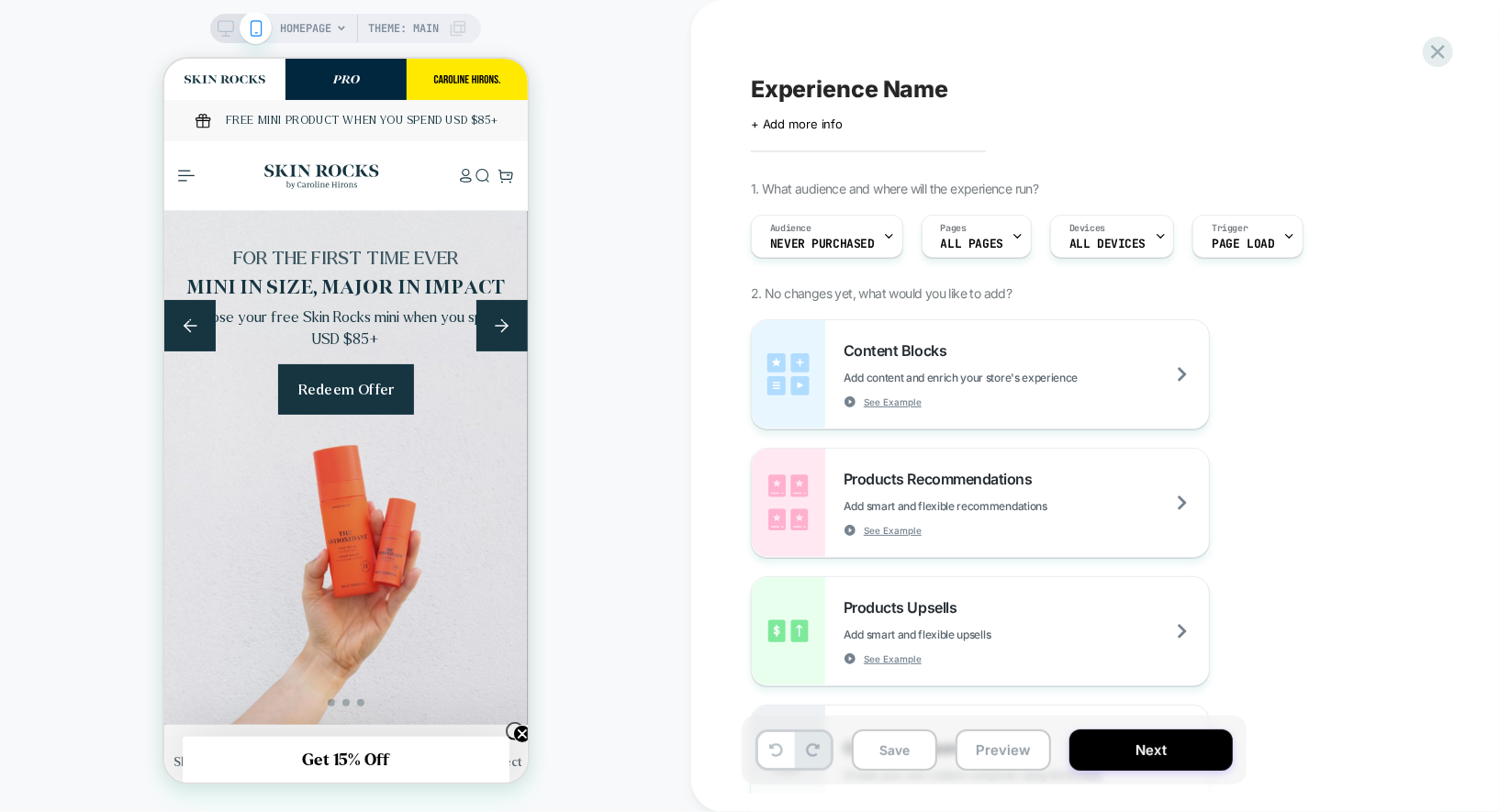
scroll to position [0, 0]
click at [375, 34] on span "Theme: MAIN" at bounding box center [403, 28] width 71 height 29
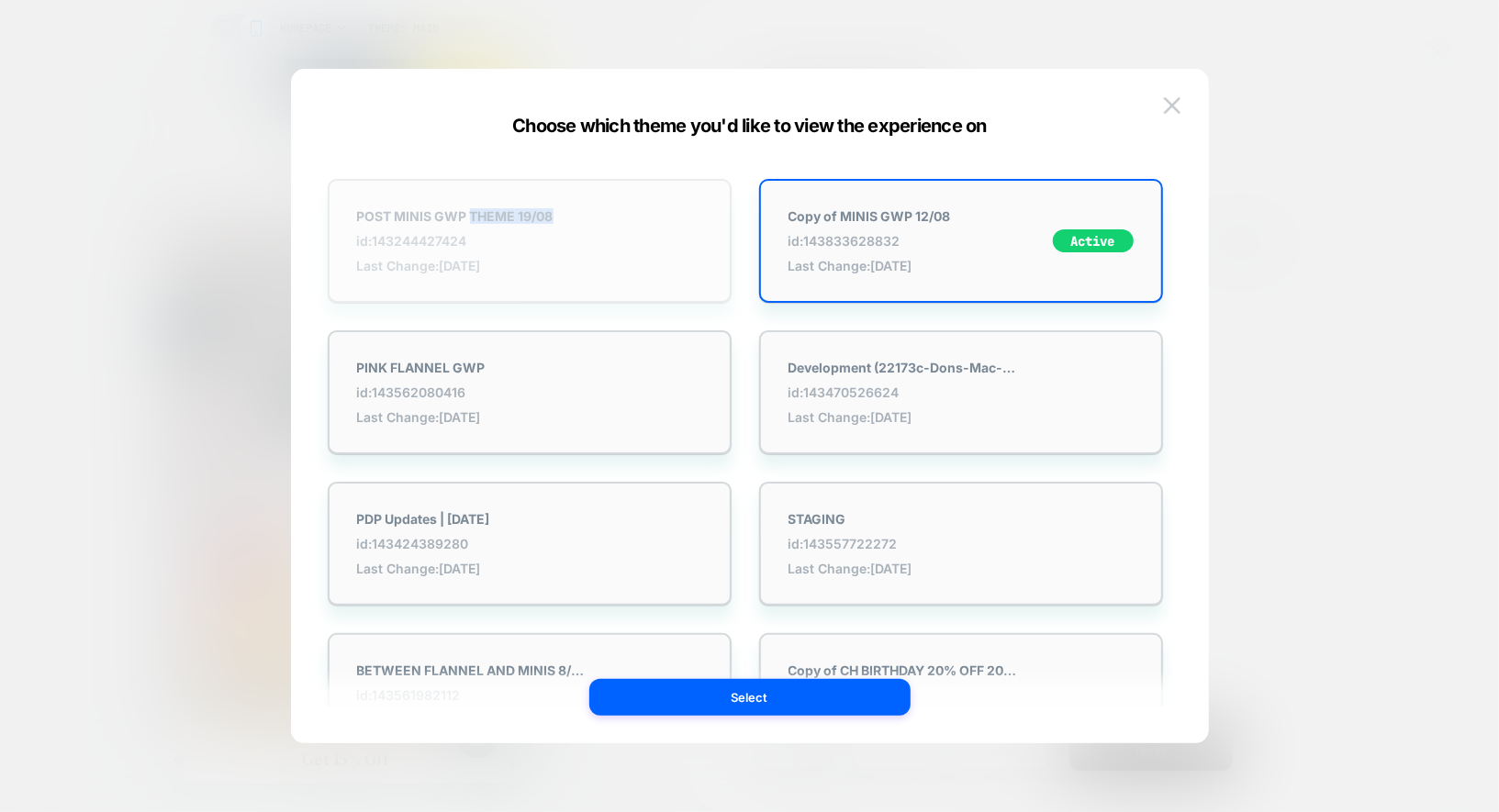
click at [469, 223] on div "POST MINIS GWP THEME 19/08 id: 143244427424 Last Change: [DATE]" at bounding box center [455, 240] width 196 height 65
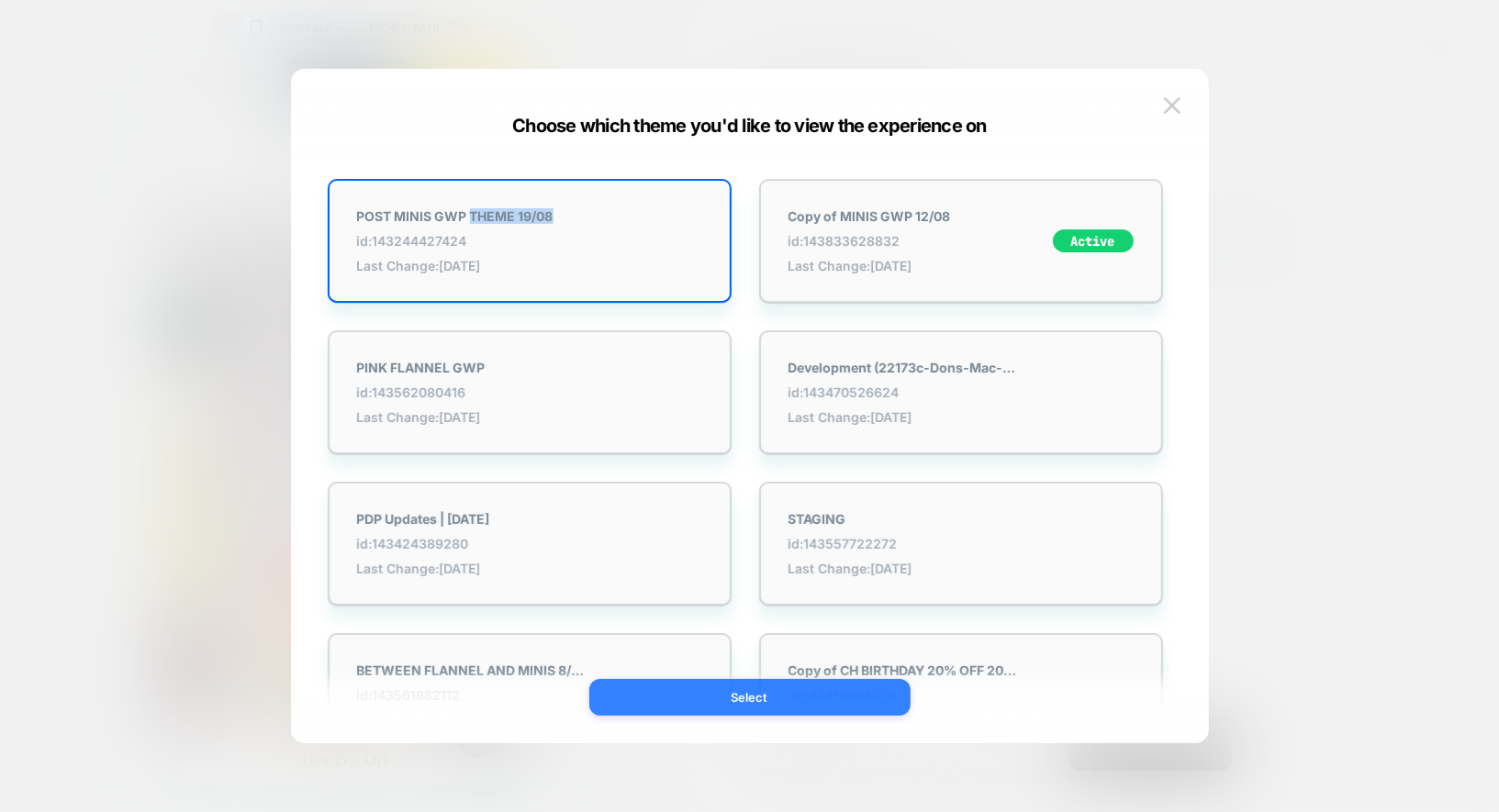
click at [754, 697] on button "Select" at bounding box center [750, 696] width 321 height 36
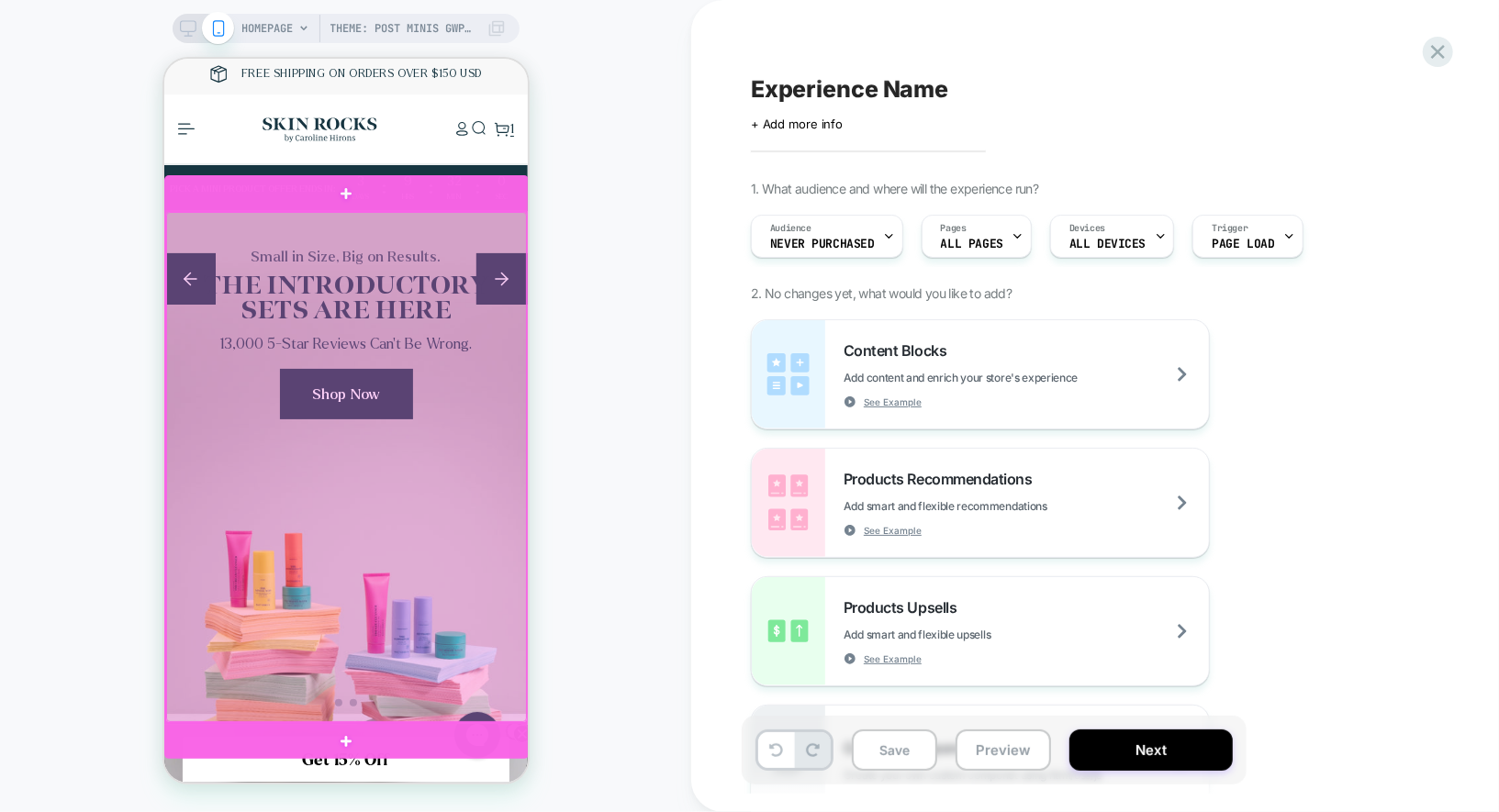
click at [475, 515] on div at bounding box center [345, 466] width 361 height 510
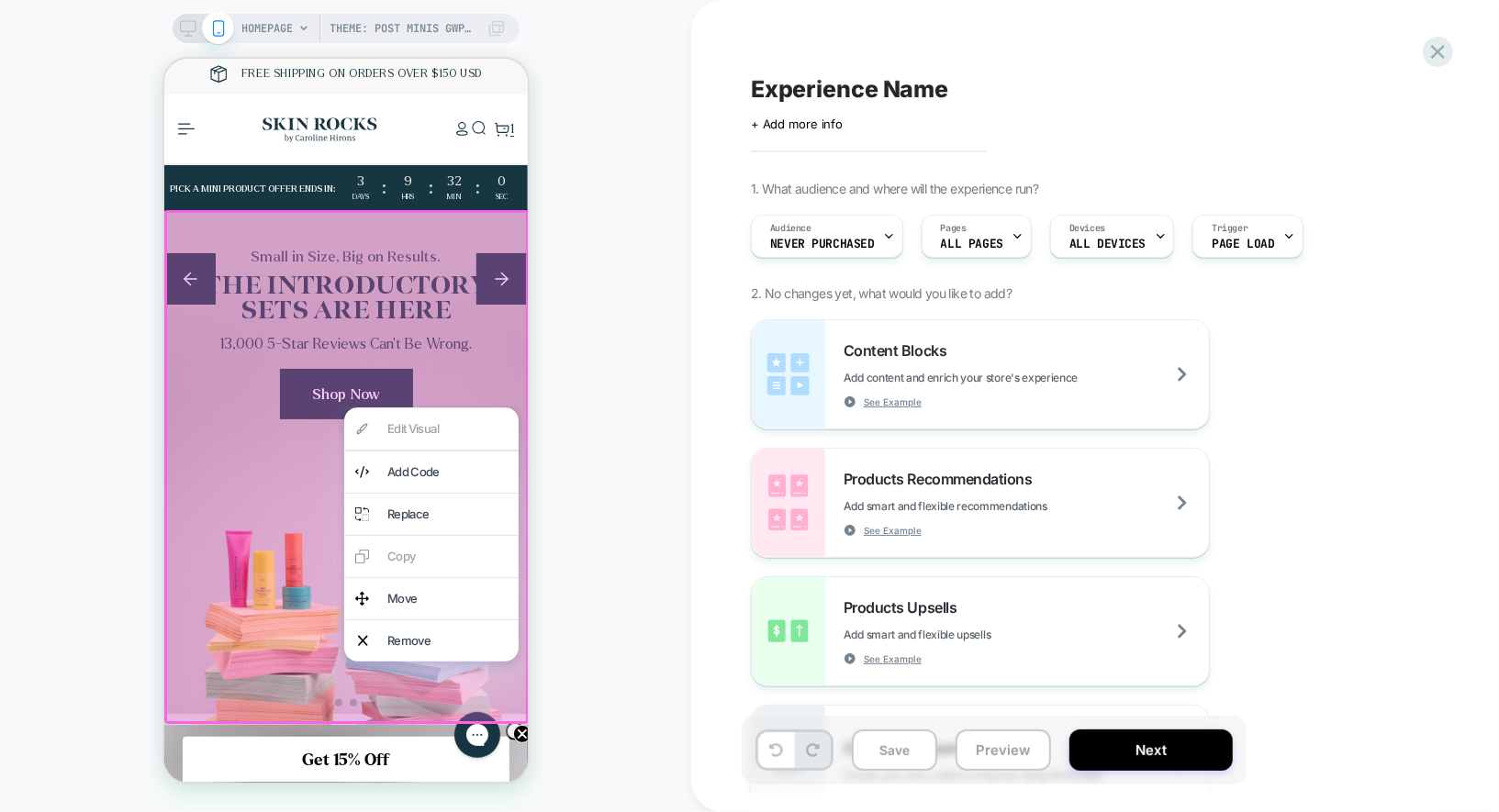
scroll to position [0, 316]
click at [445, 633] on div "Remove" at bounding box center [446, 640] width 121 height 20
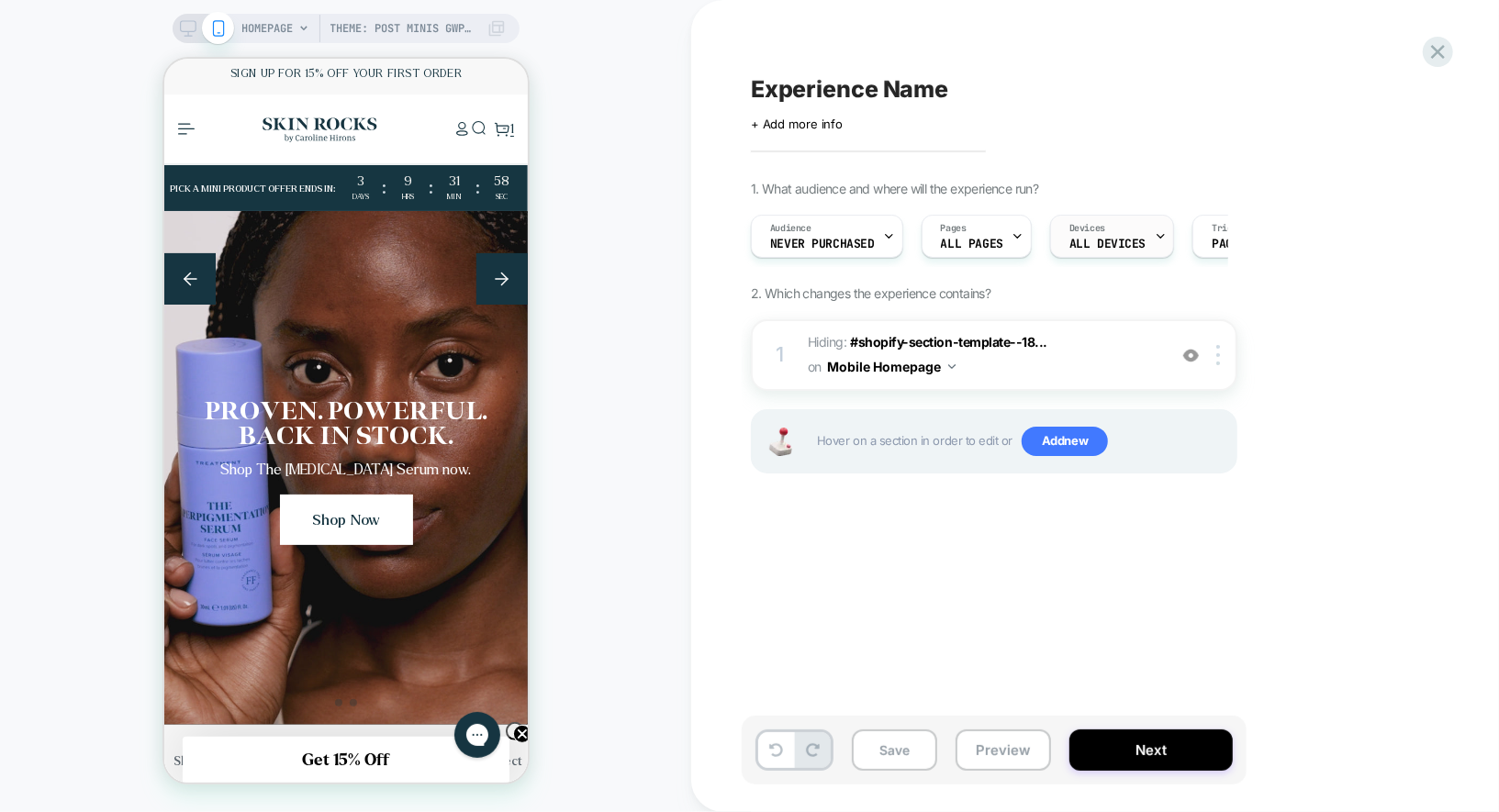
scroll to position [0, 363]
click at [1087, 235] on div "Devices ALL DEVICES" at bounding box center [1107, 236] width 113 height 41
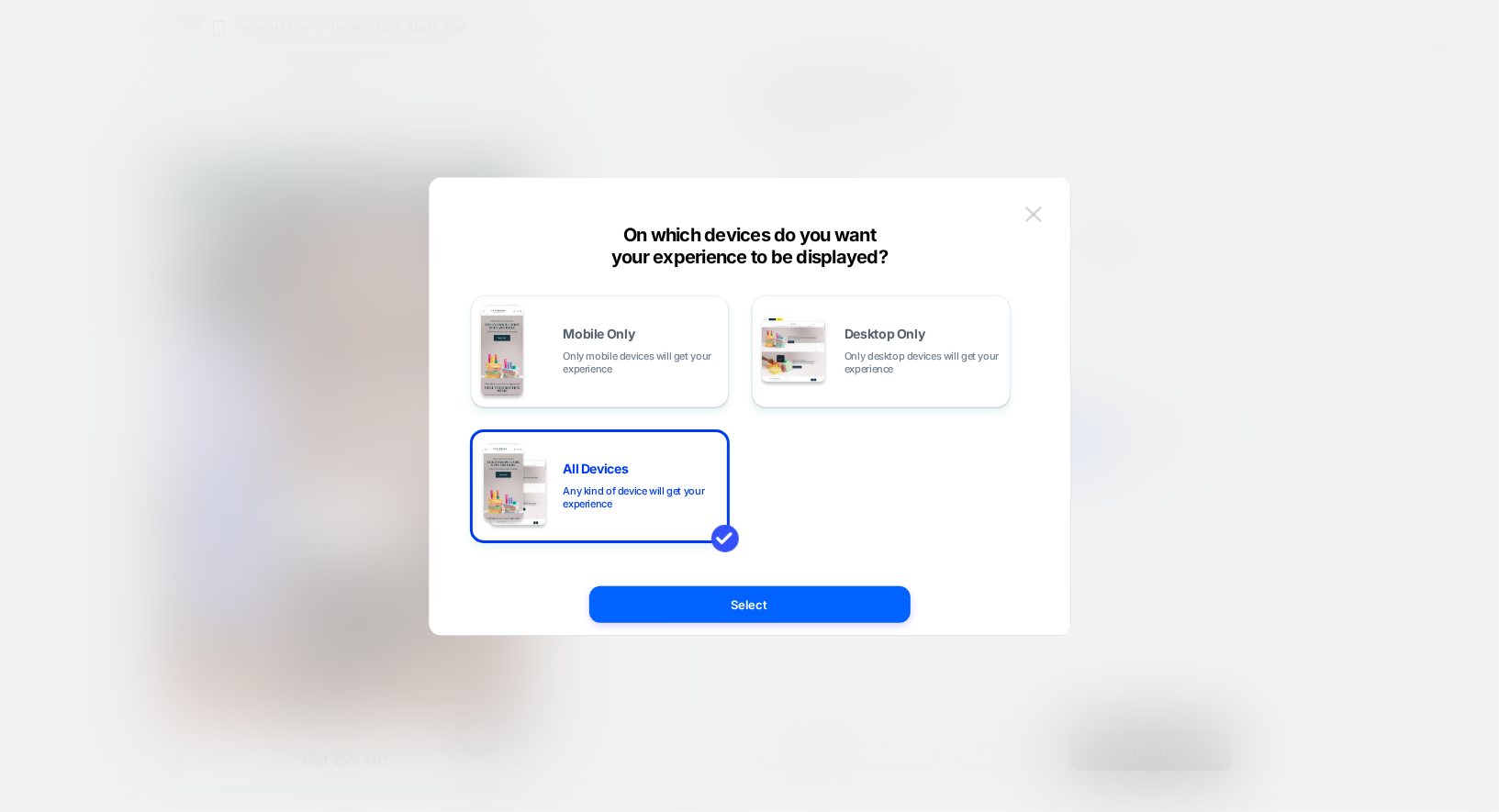
click at [1034, 218] on img at bounding box center [1033, 214] width 17 height 16
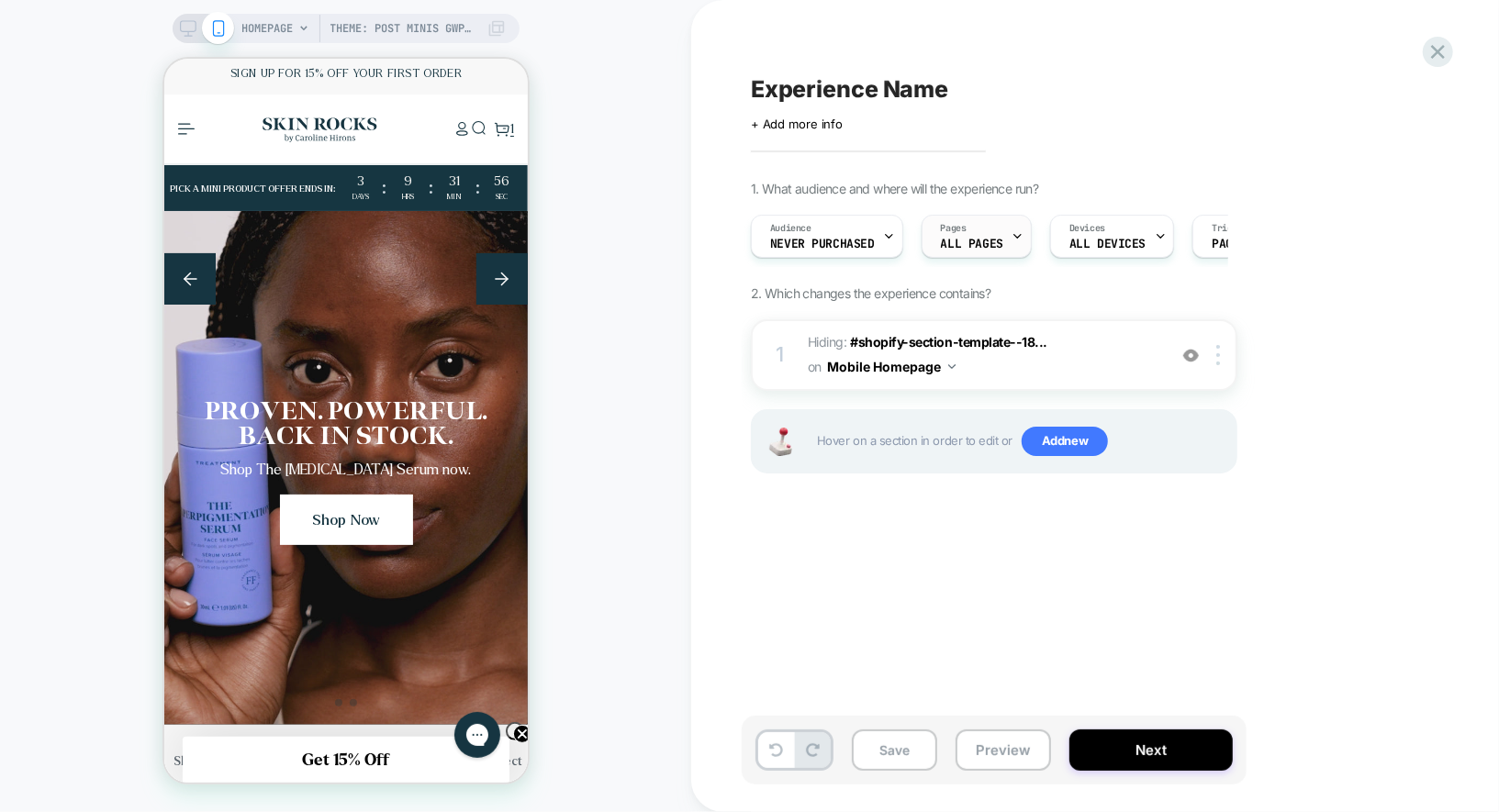
click at [979, 234] on div "Pages ALL PAGES" at bounding box center [971, 236] width 99 height 41
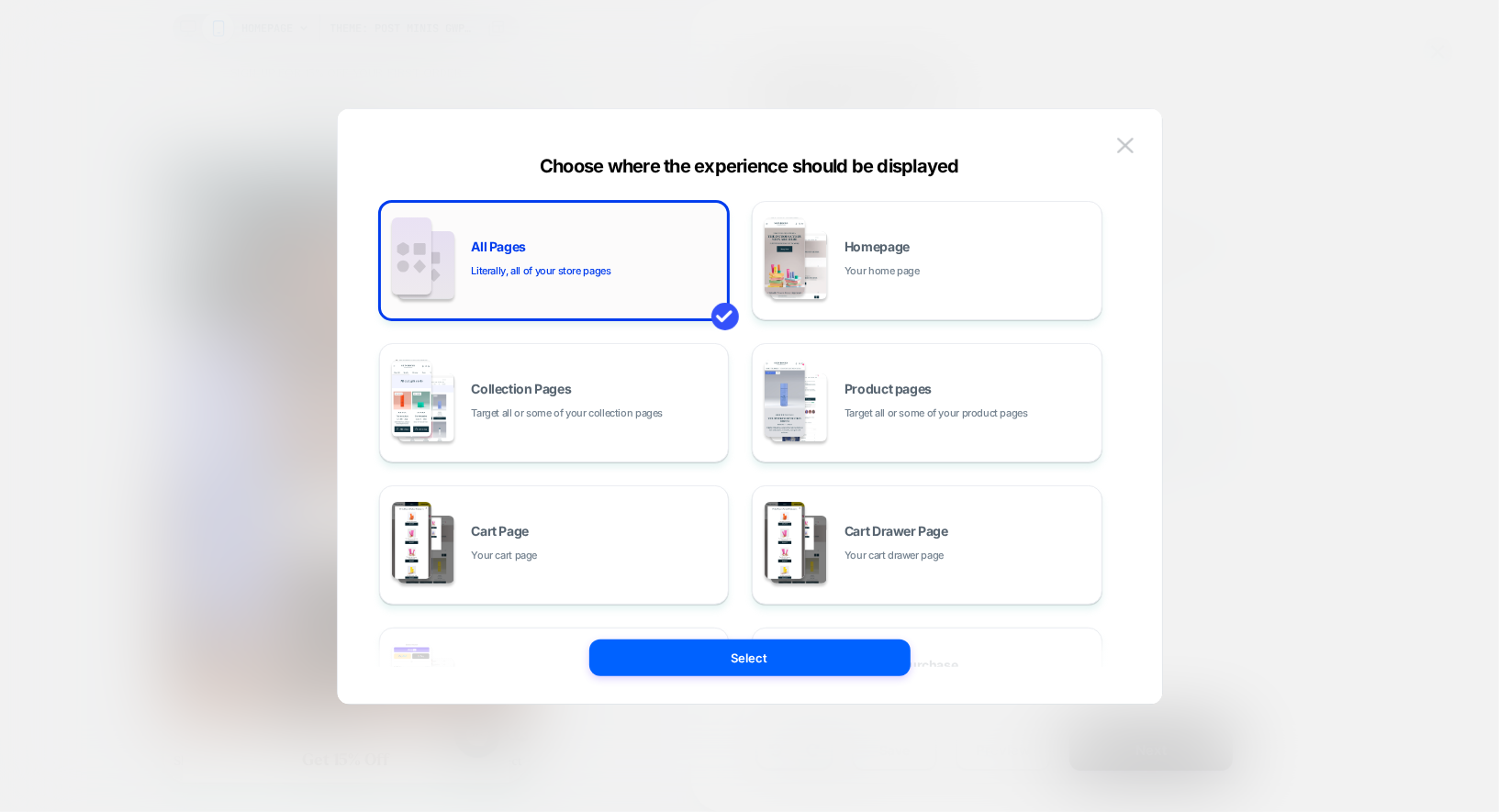
scroll to position [0, 0]
click at [837, 241] on div "Homepage Your home page" at bounding box center [926, 260] width 331 height 101
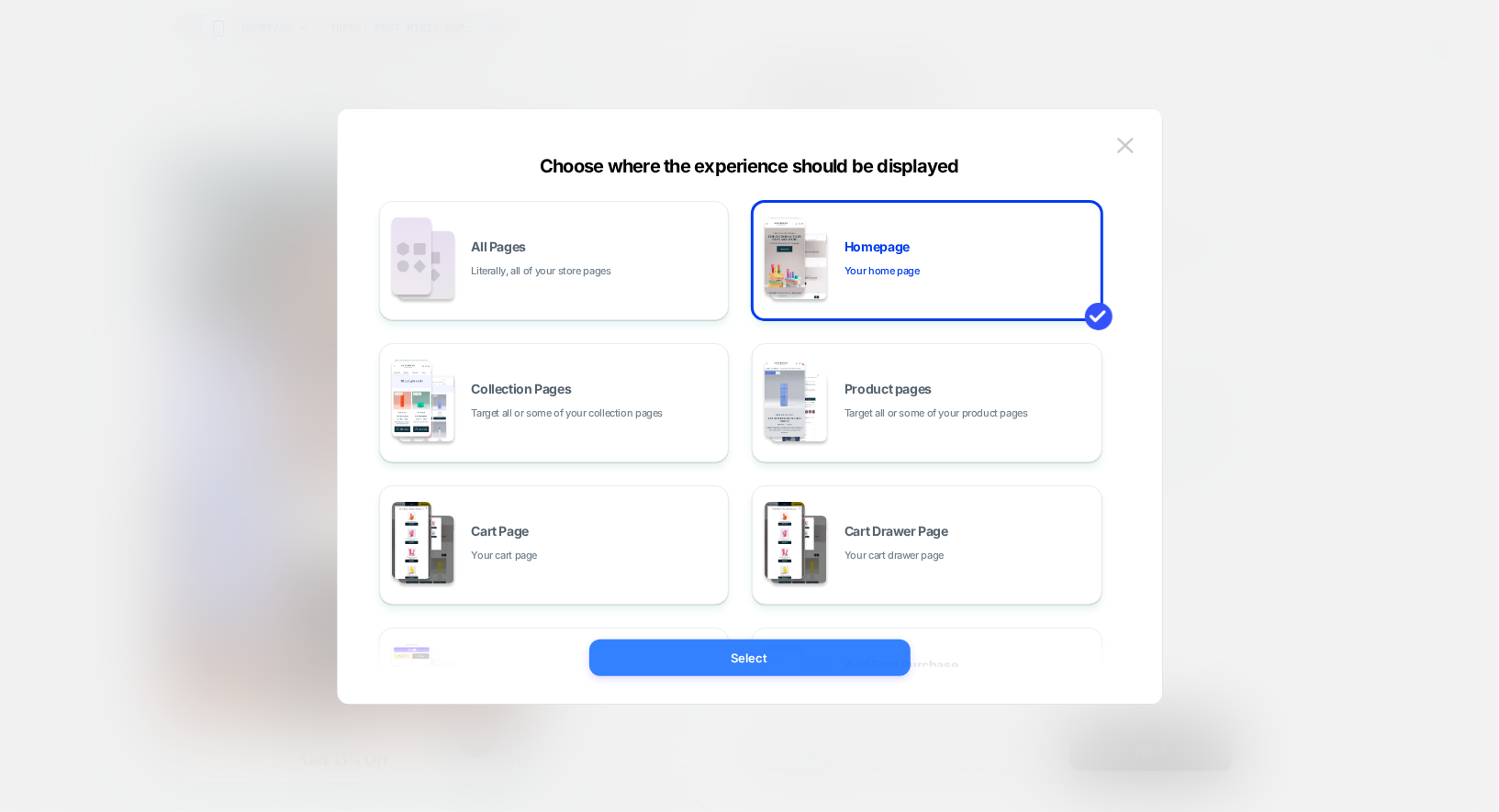
click at [817, 651] on button "Select" at bounding box center [750, 657] width 321 height 36
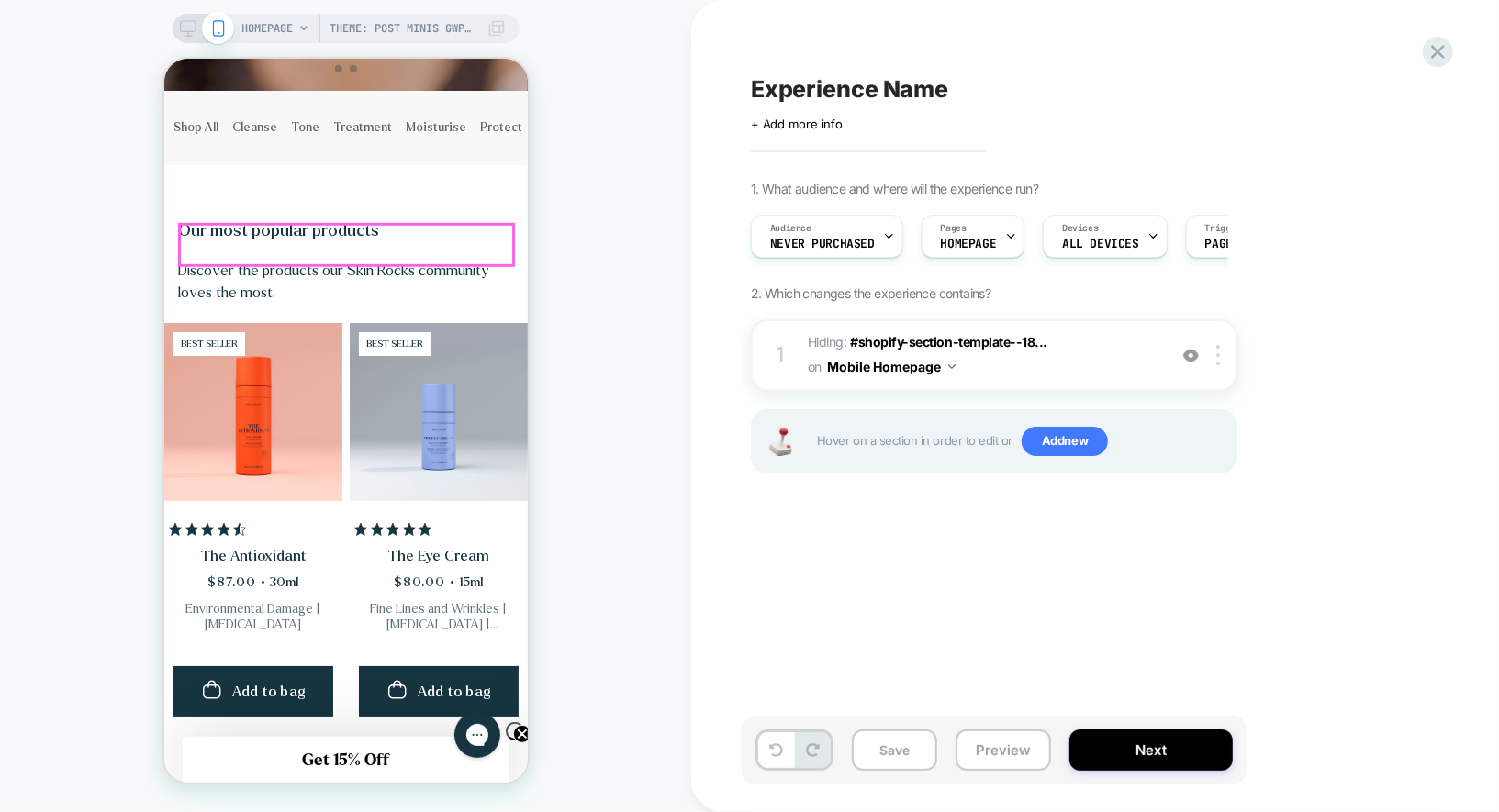
scroll to position [0, 316]
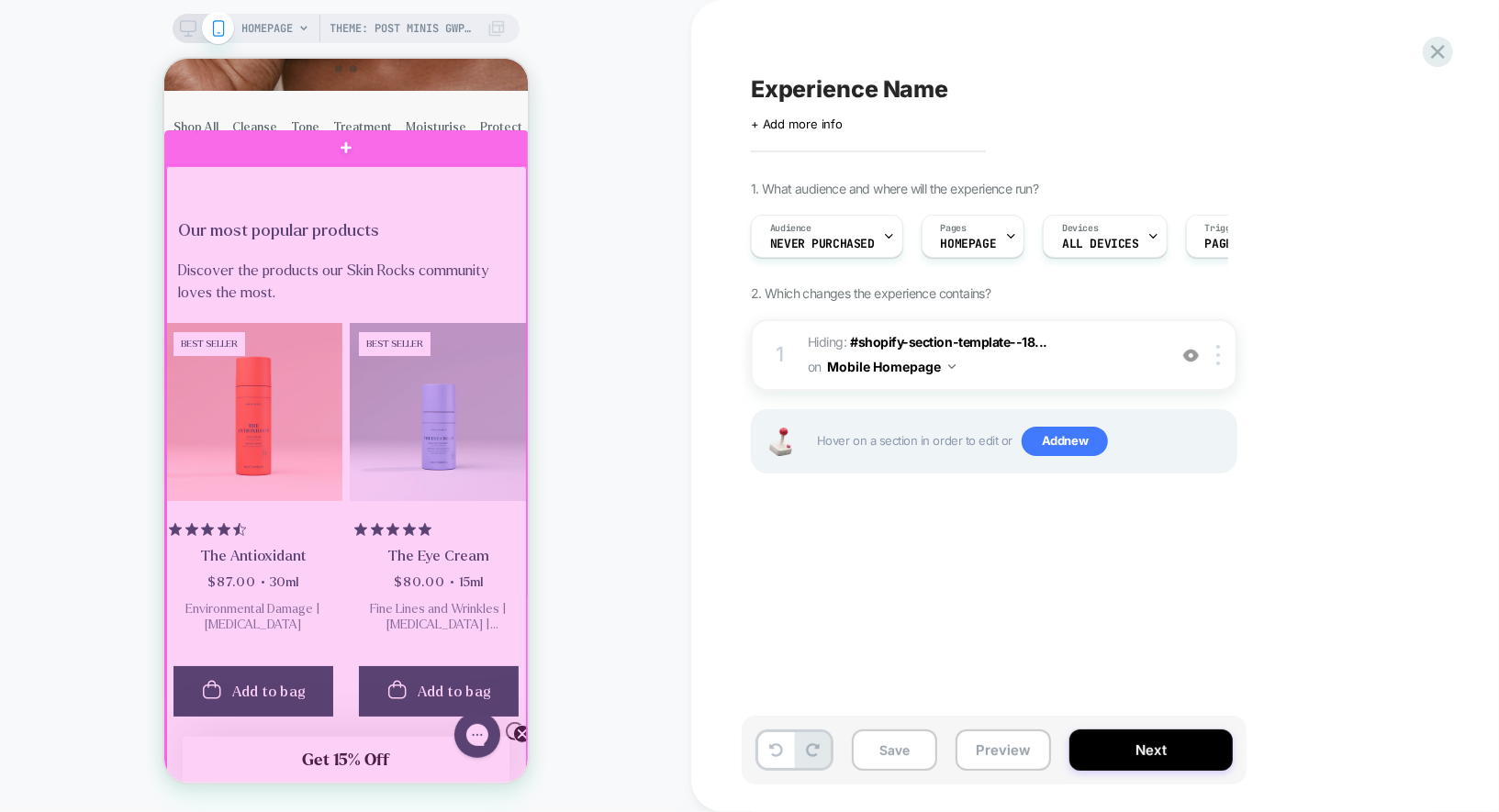
click at [519, 277] on div at bounding box center [345, 532] width 361 height 735
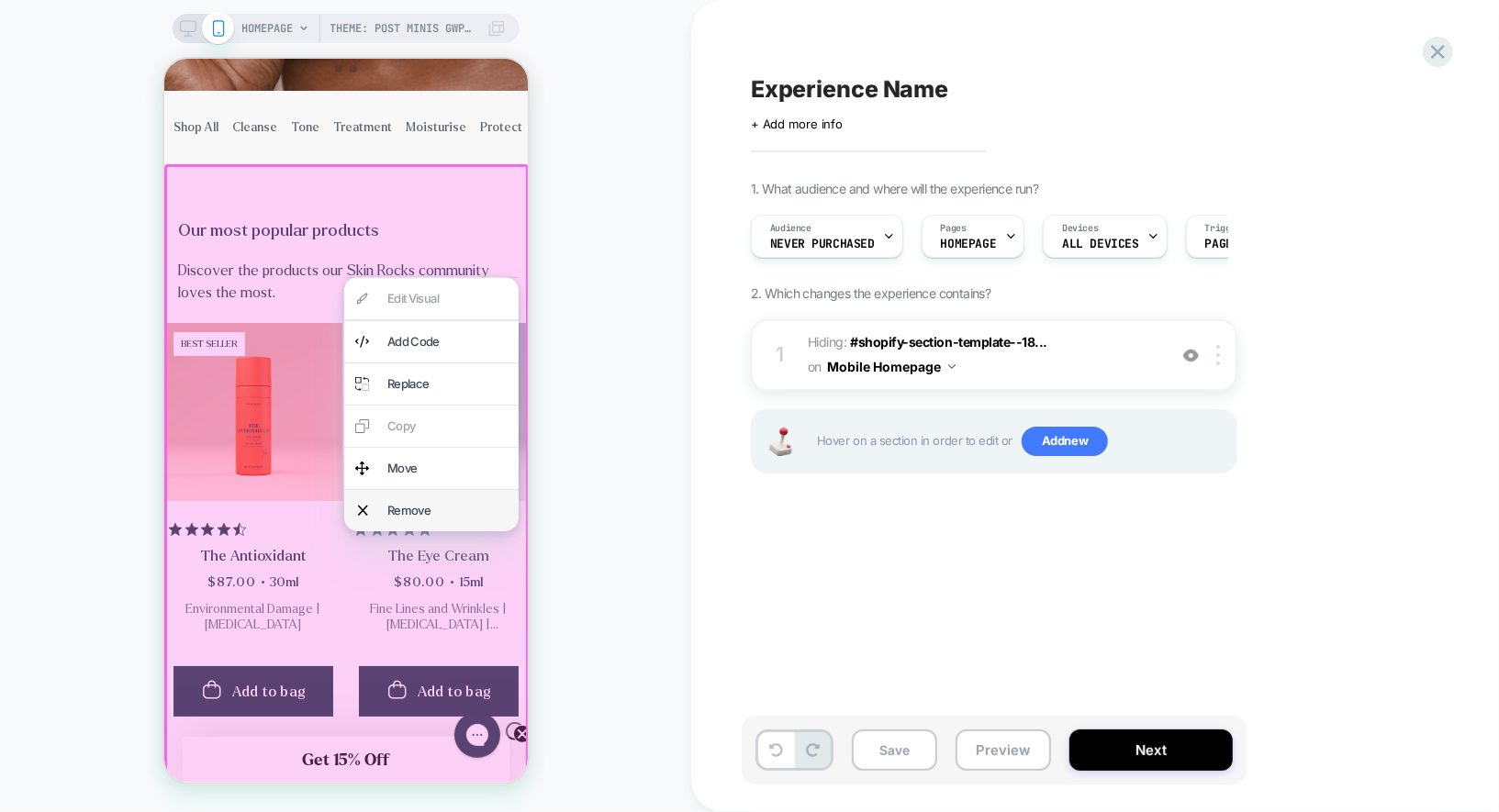
click at [439, 504] on div "Remove" at bounding box center [446, 510] width 121 height 20
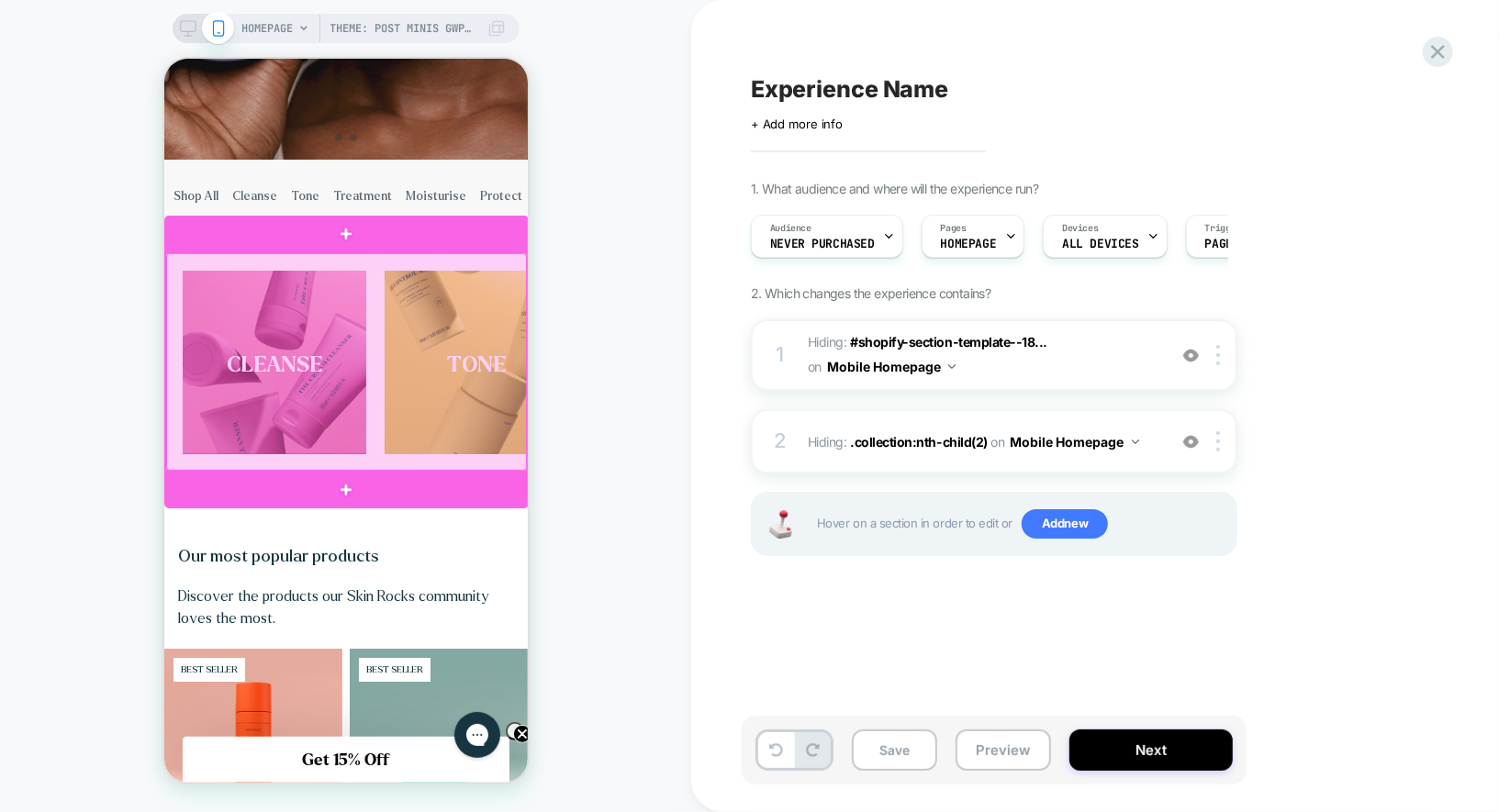
click at [451, 320] on div at bounding box center [345, 360] width 361 height 217
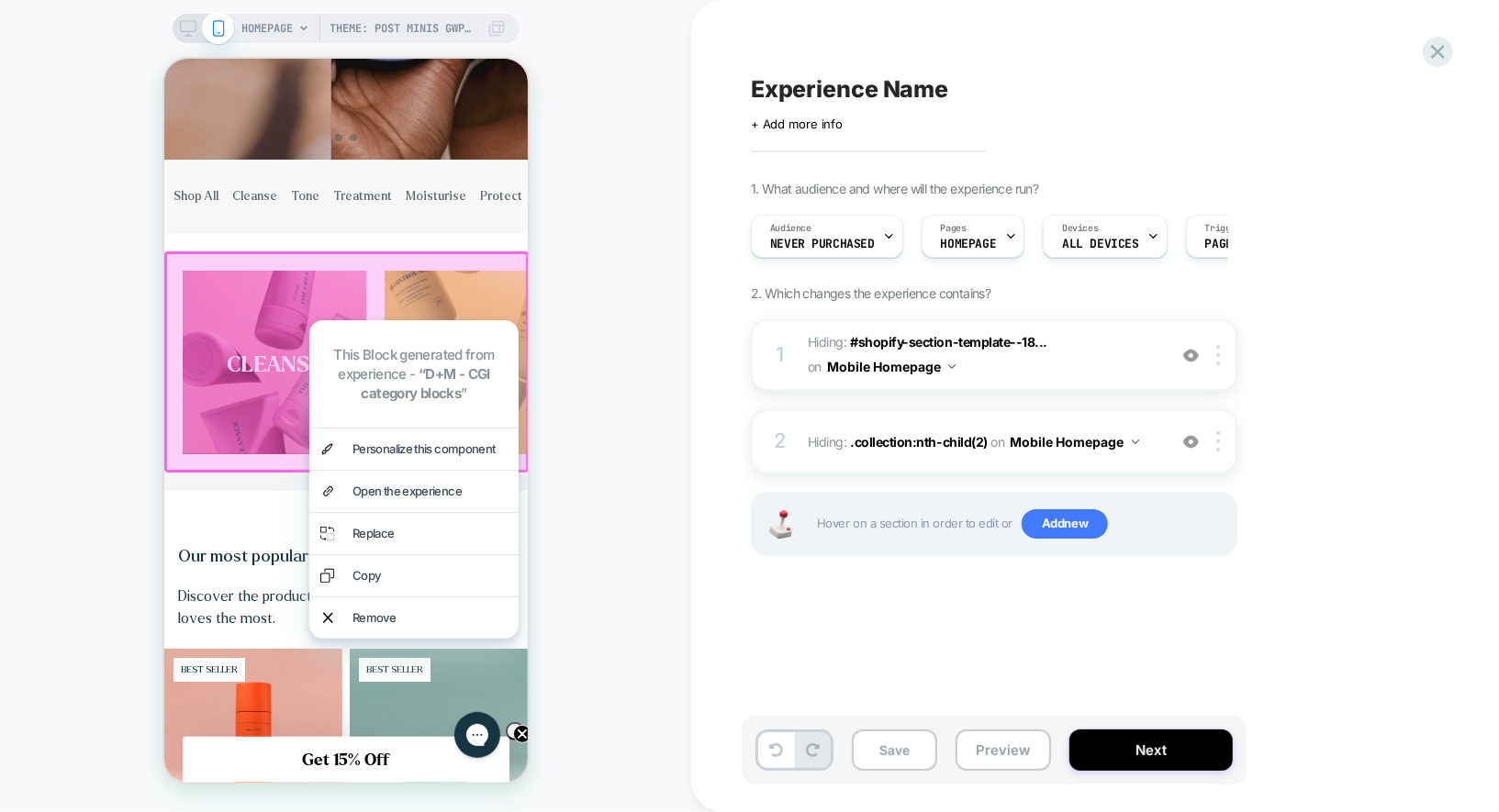
click at [246, 373] on div at bounding box center [345, 360] width 364 height 221
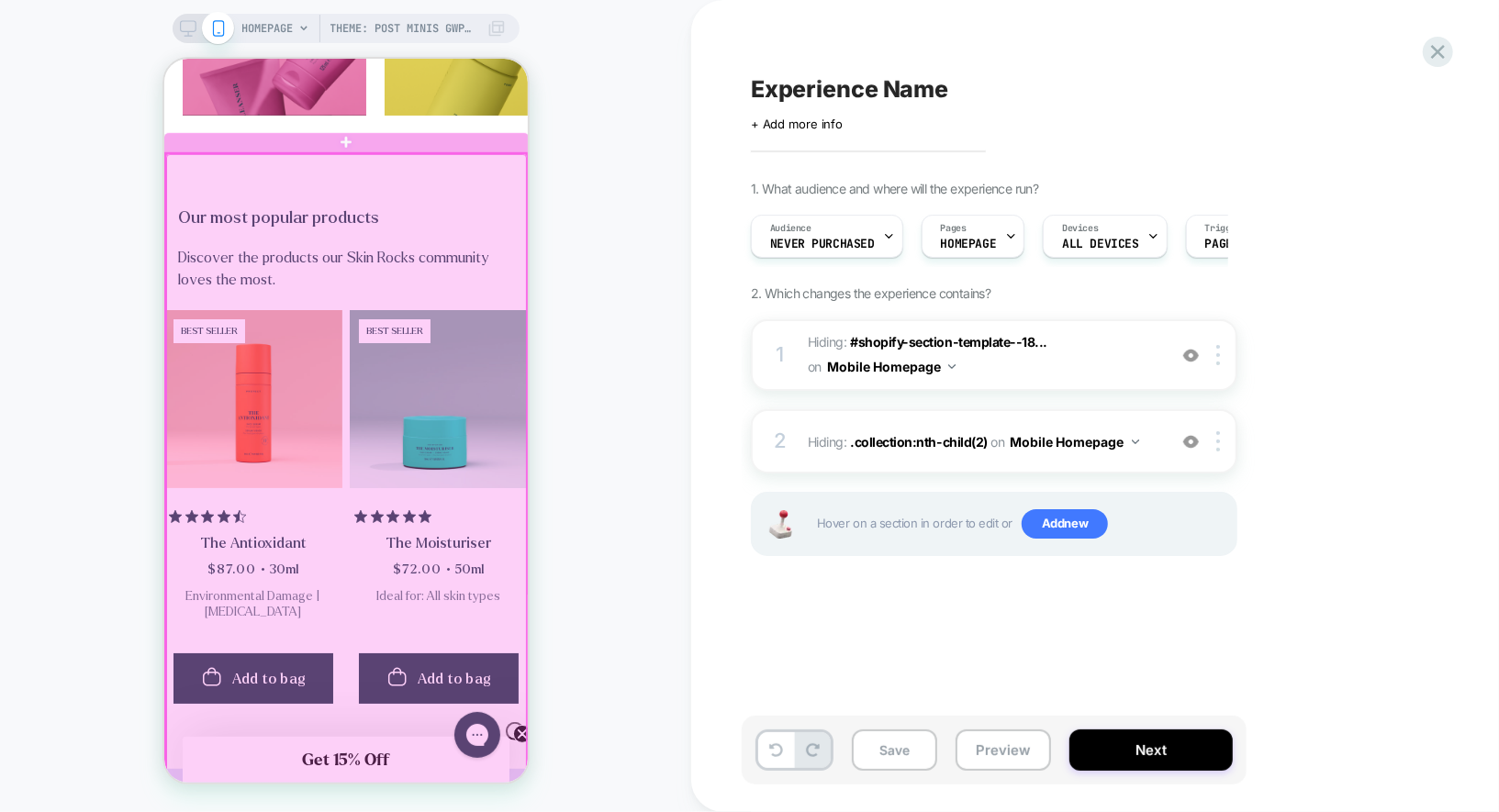
click at [457, 197] on div at bounding box center [345, 520] width 361 height 735
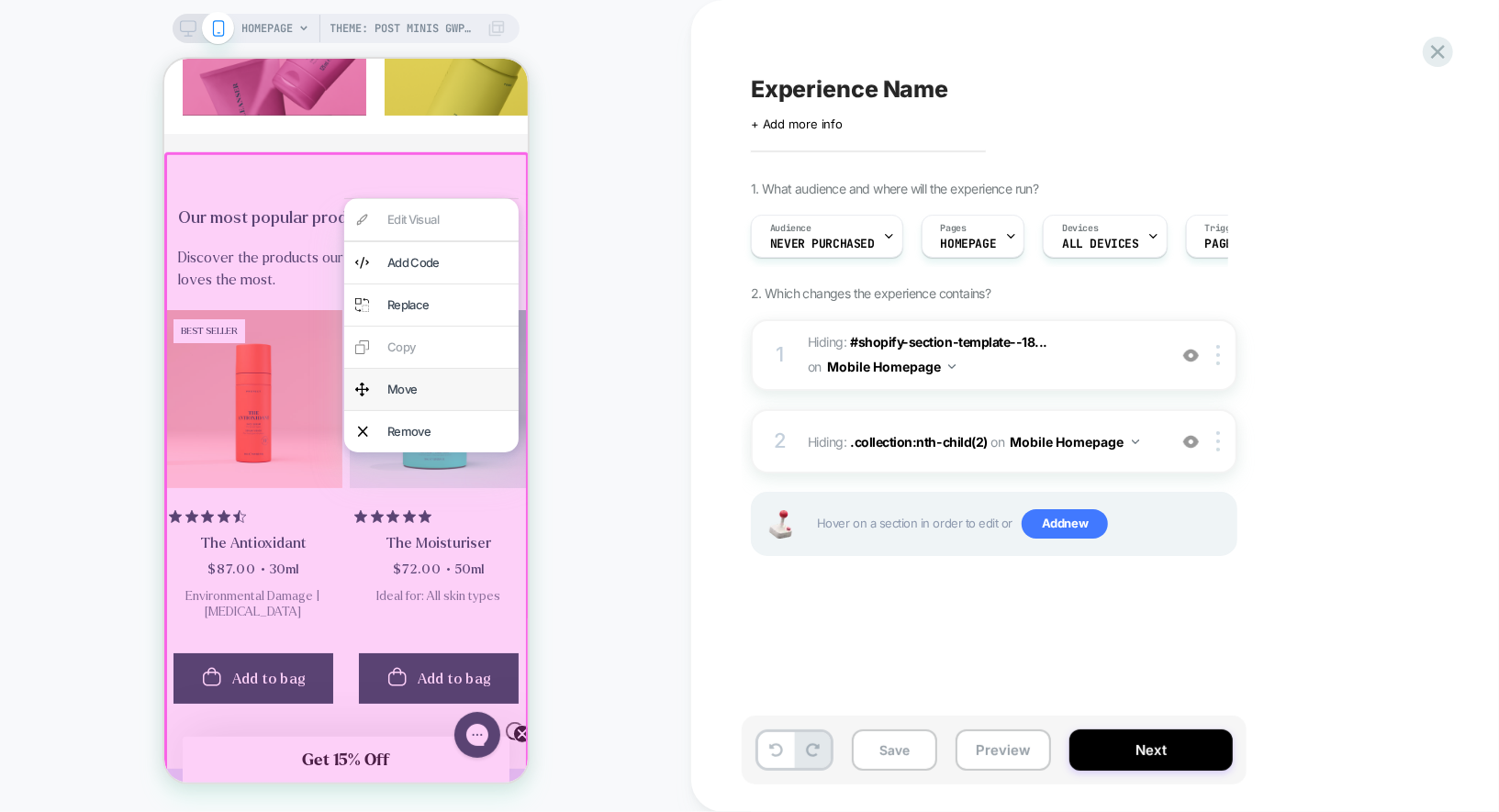
click at [400, 390] on div "Move" at bounding box center [446, 388] width 121 height 20
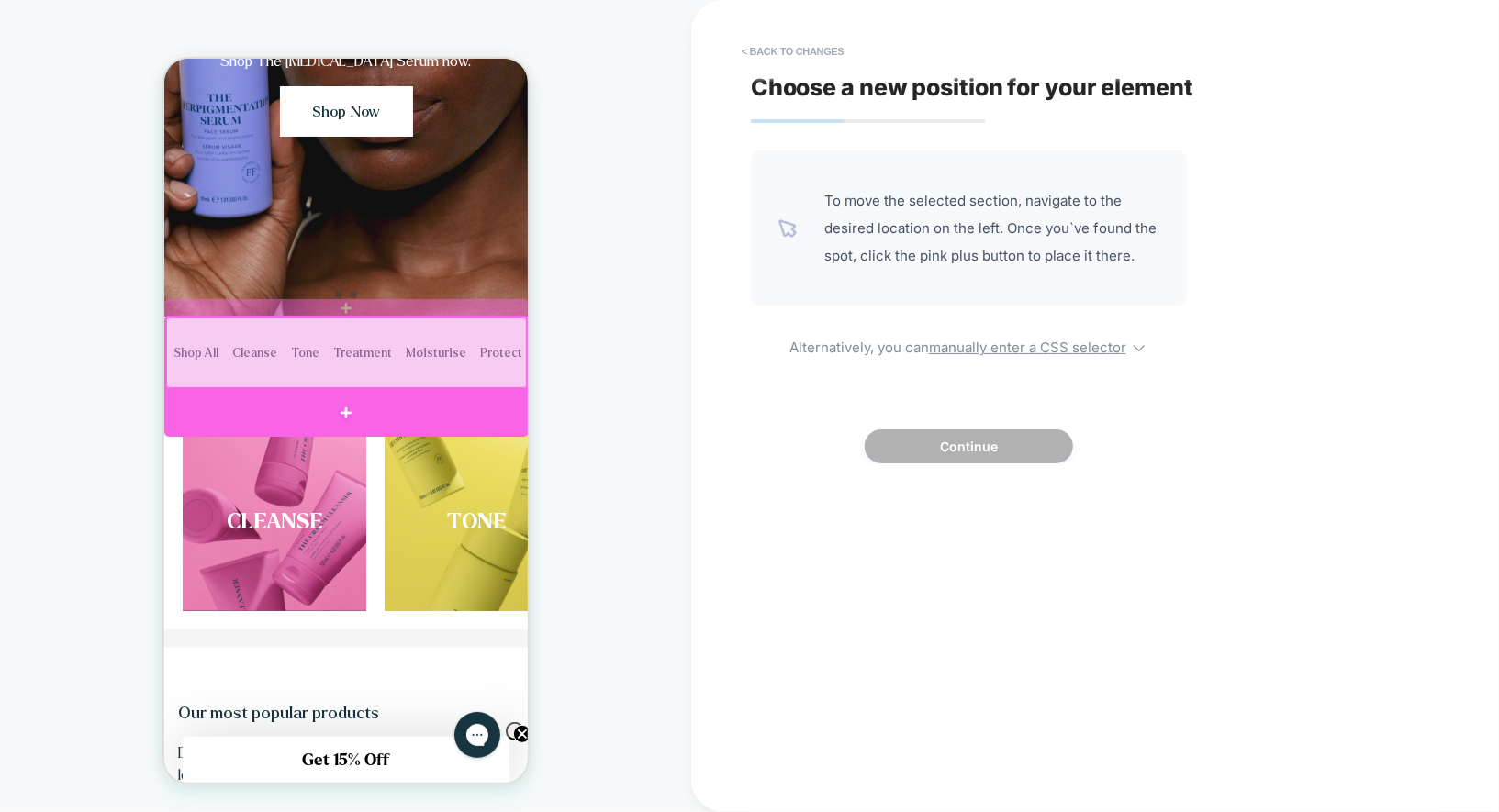
click at [372, 396] on div at bounding box center [345, 413] width 364 height 47
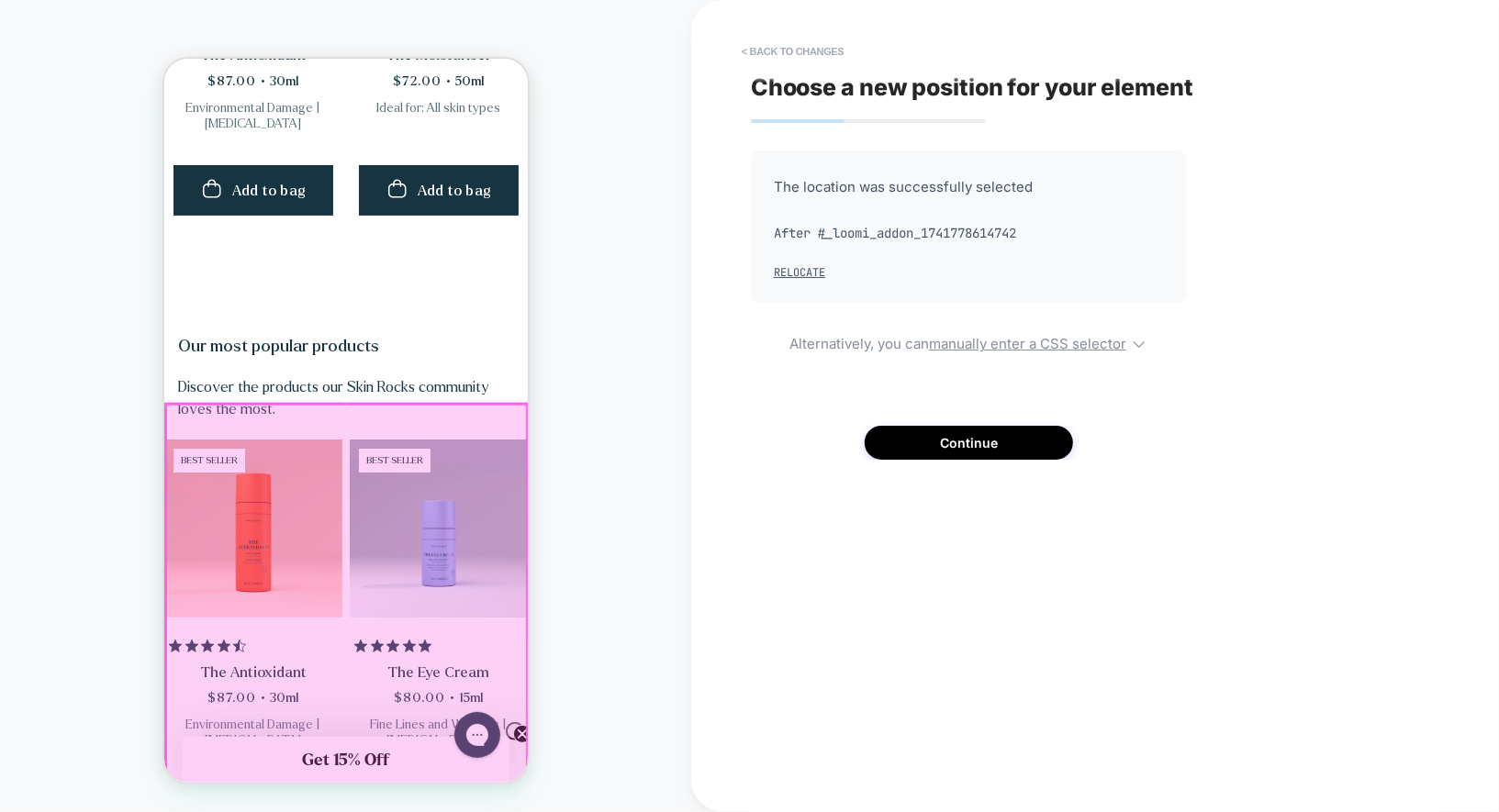
click at [516, 518] on div at bounding box center [345, 771] width 361 height 735
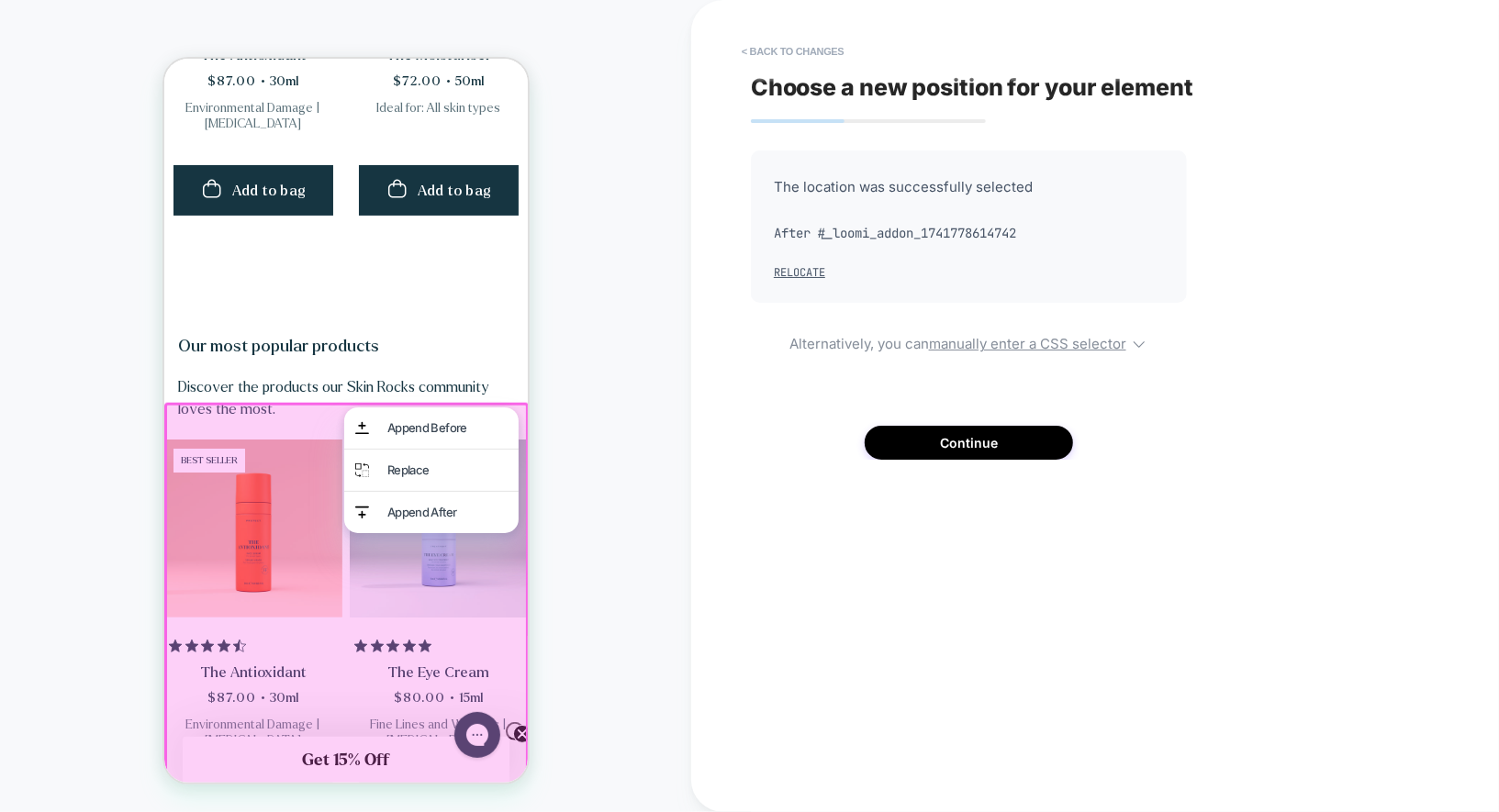
click at [272, 456] on div at bounding box center [345, 771] width 364 height 738
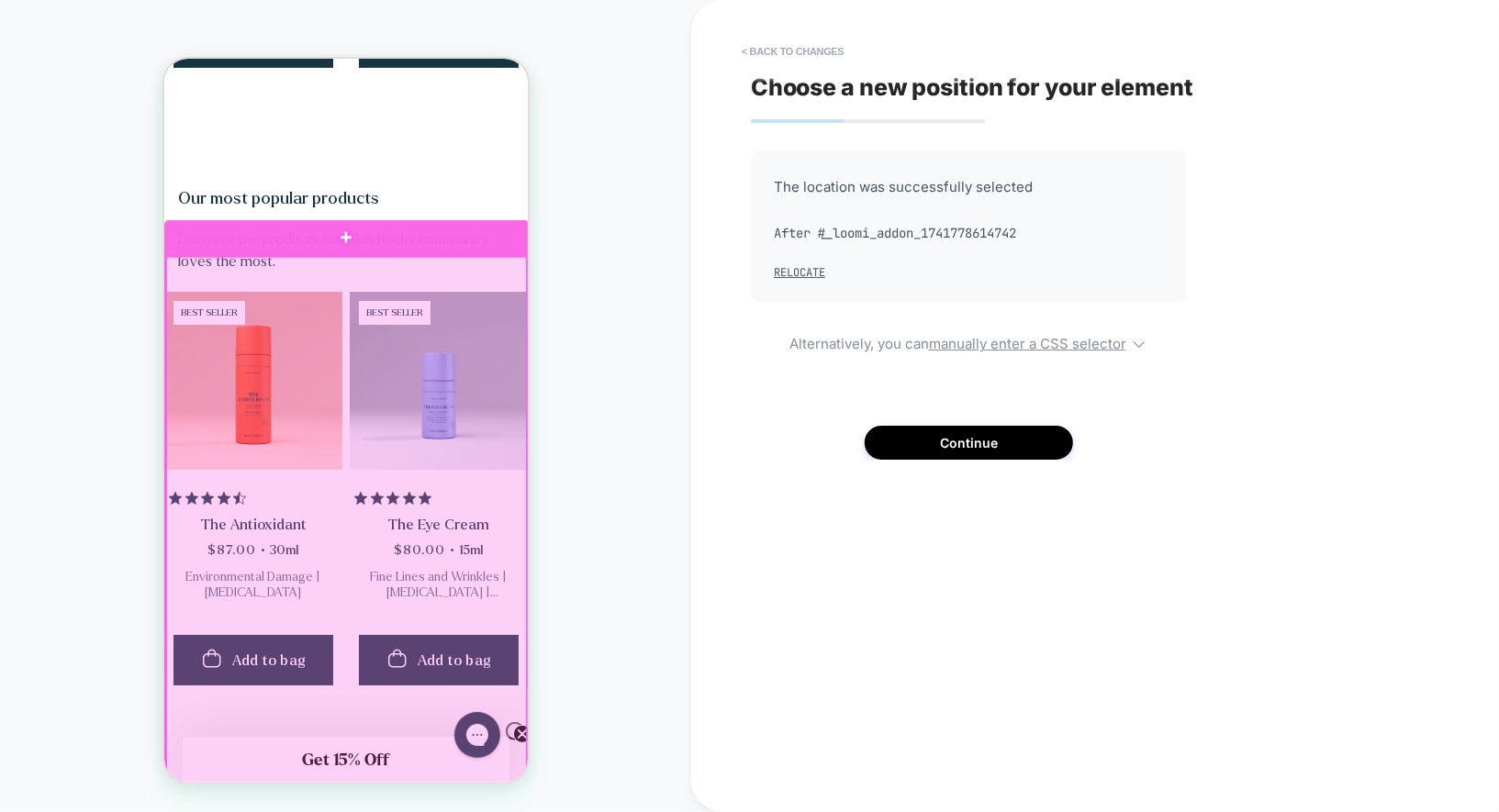
click at [513, 265] on div at bounding box center [345, 623] width 361 height 735
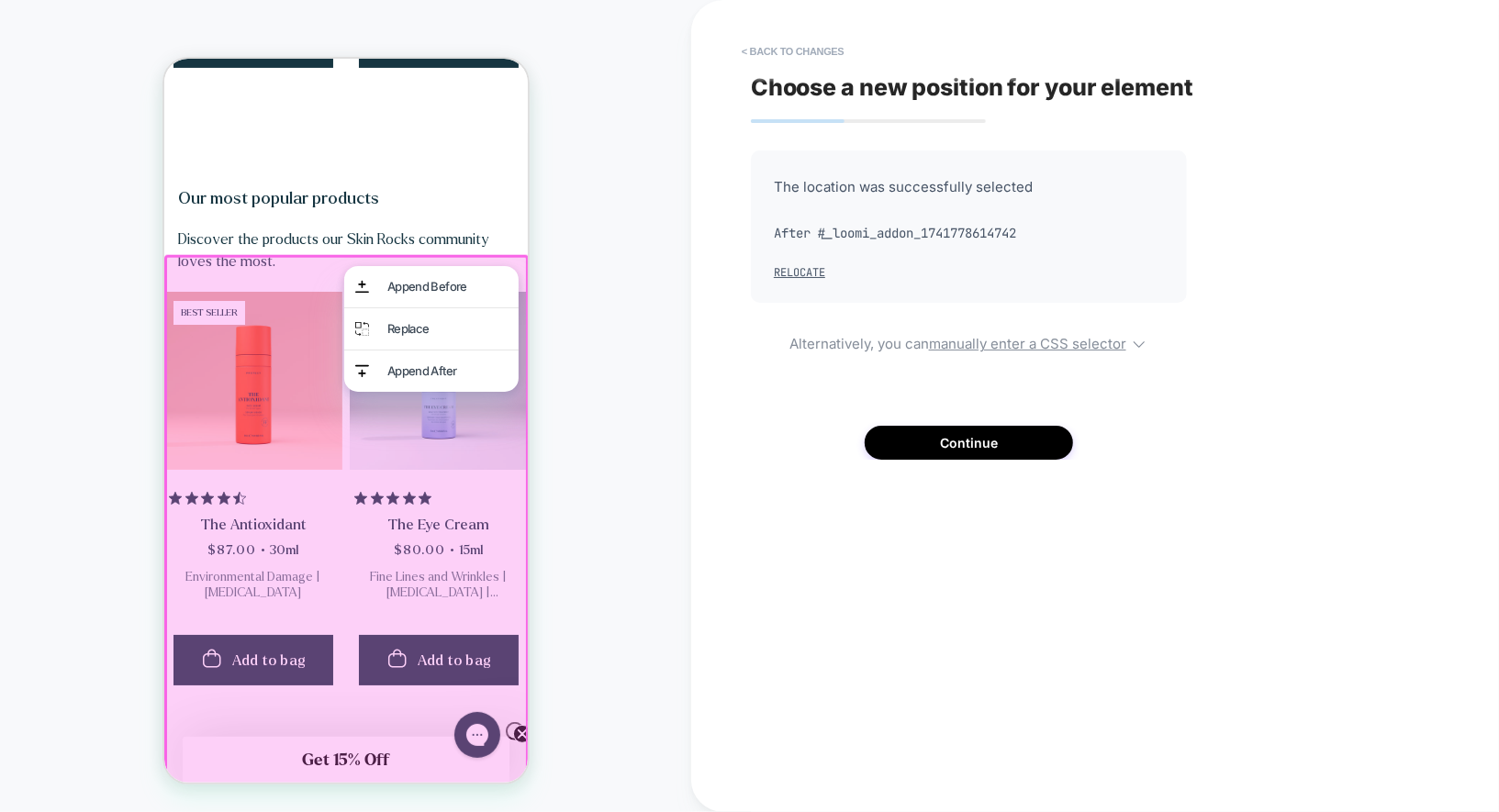
click at [333, 67] on button "Add to bag" at bounding box center [252, 41] width 160 height 50
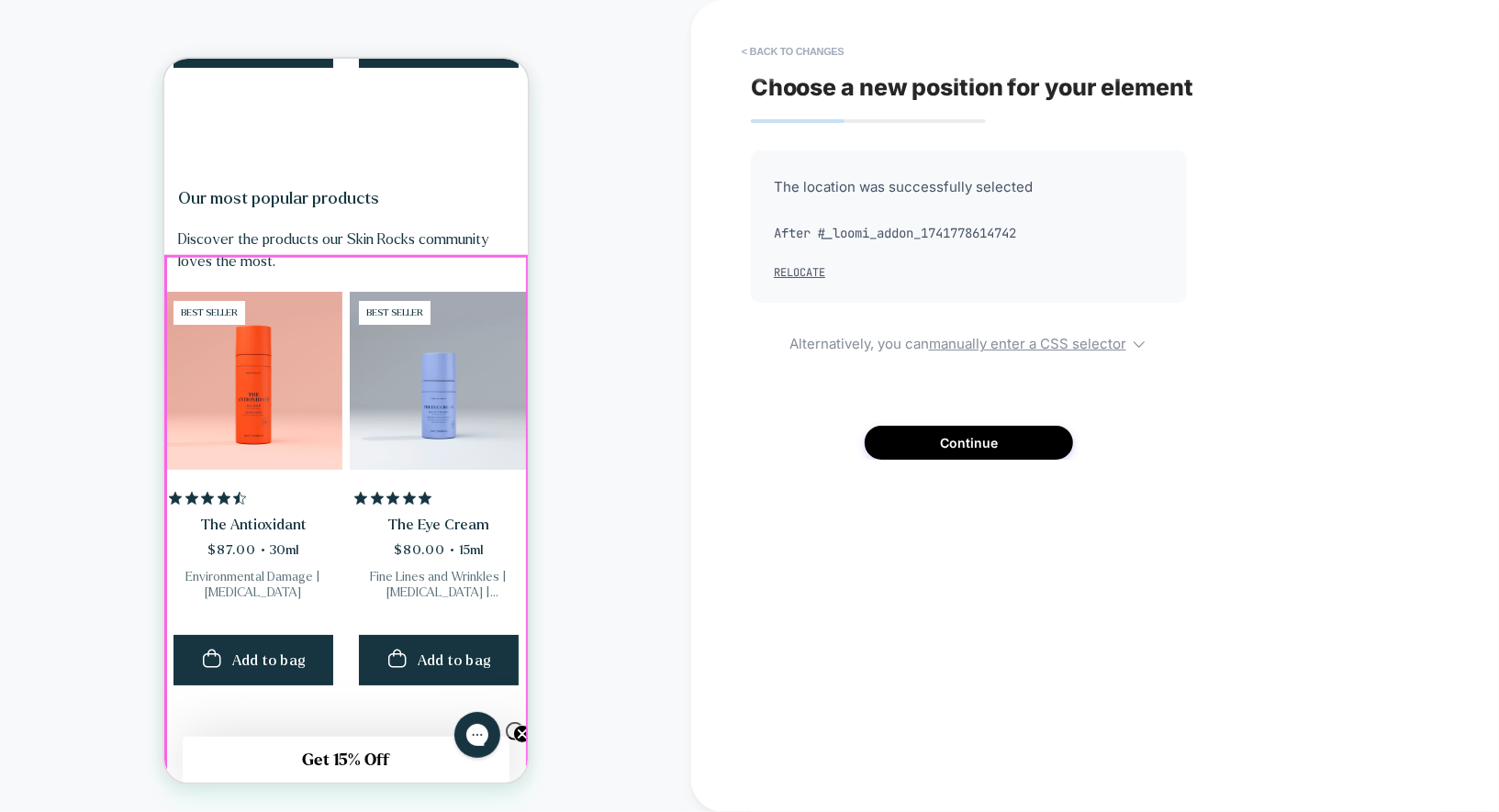
click at [479, 264] on div "Our most popular products Discover the products our Skin Rocks community loves …" at bounding box center [345, 440] width 363 height 617
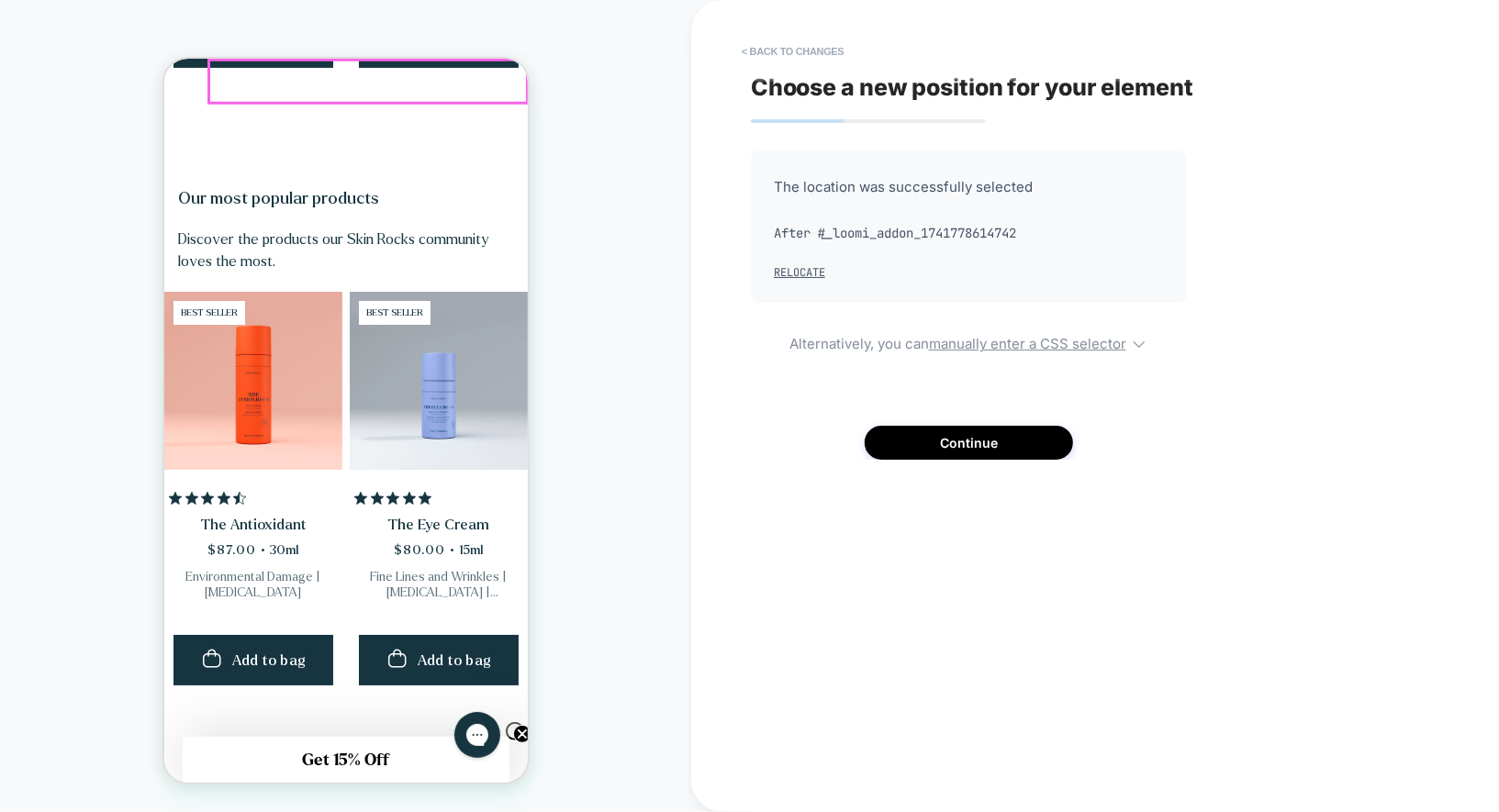
click at [820, 83] on icon "Close" at bounding box center [826, 79] width 13 height 13
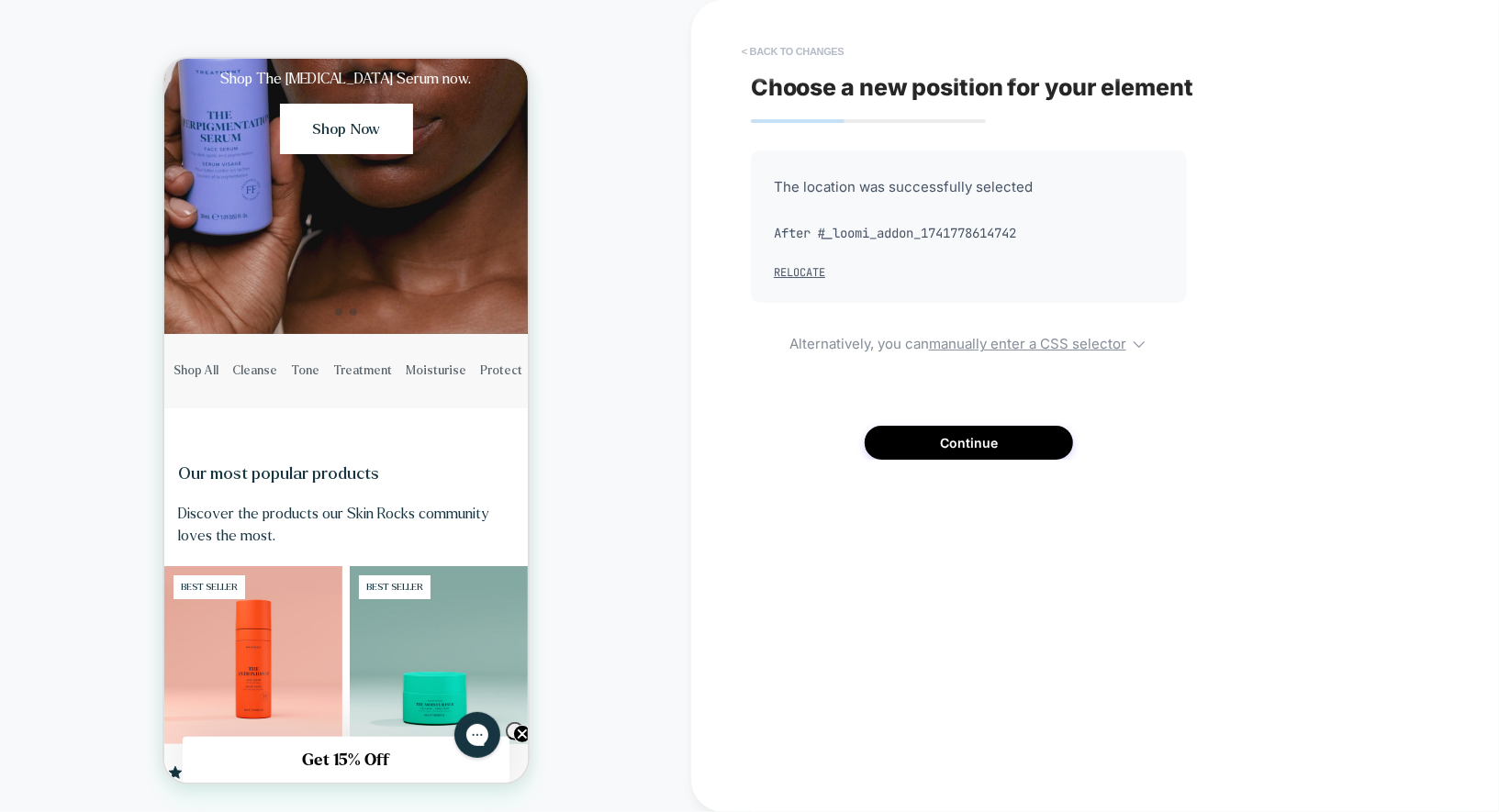
click at [775, 50] on button "< Back to changes" at bounding box center [792, 51] width 121 height 29
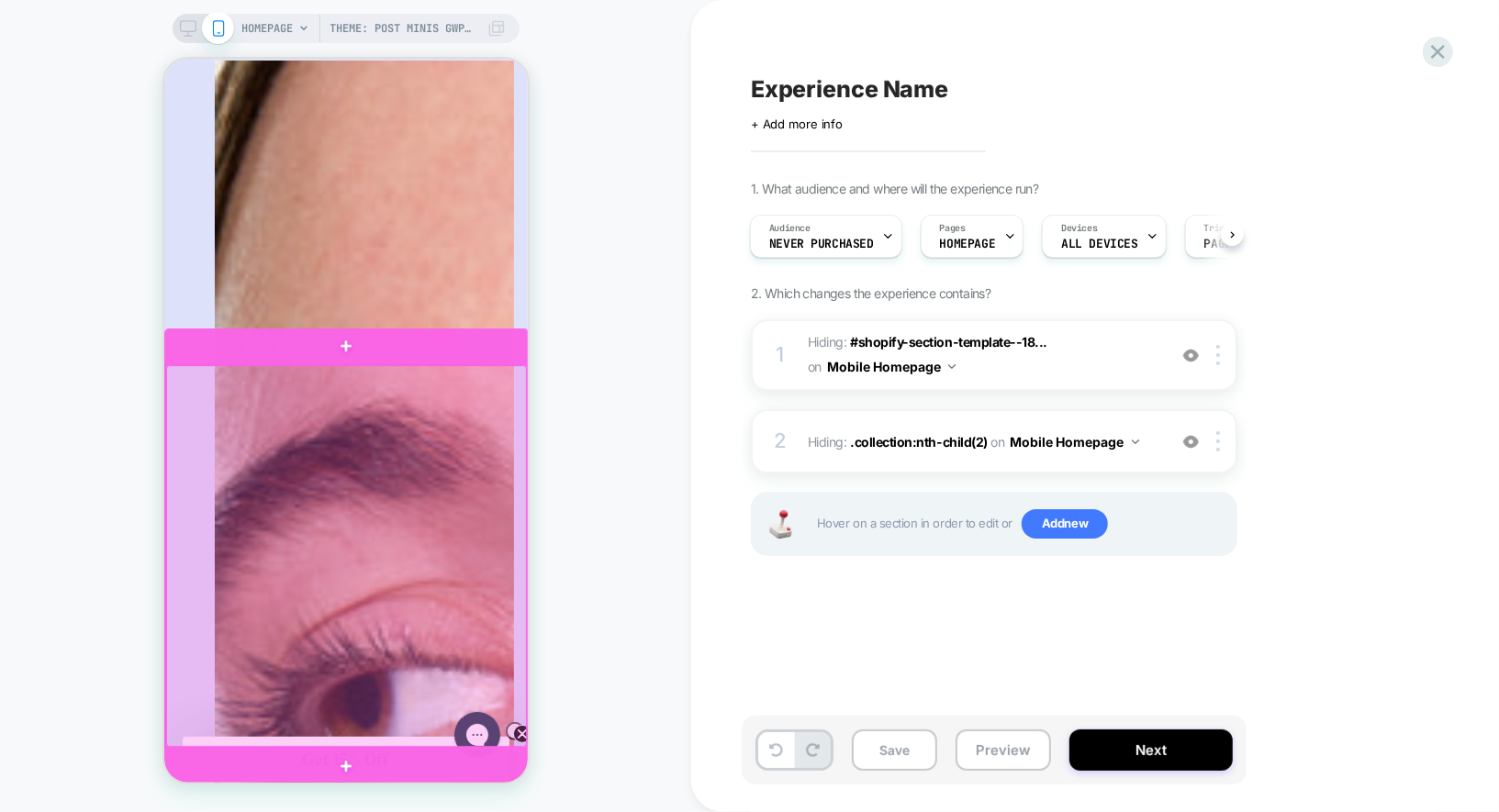
click at [518, 421] on div at bounding box center [345, 554] width 361 height 381
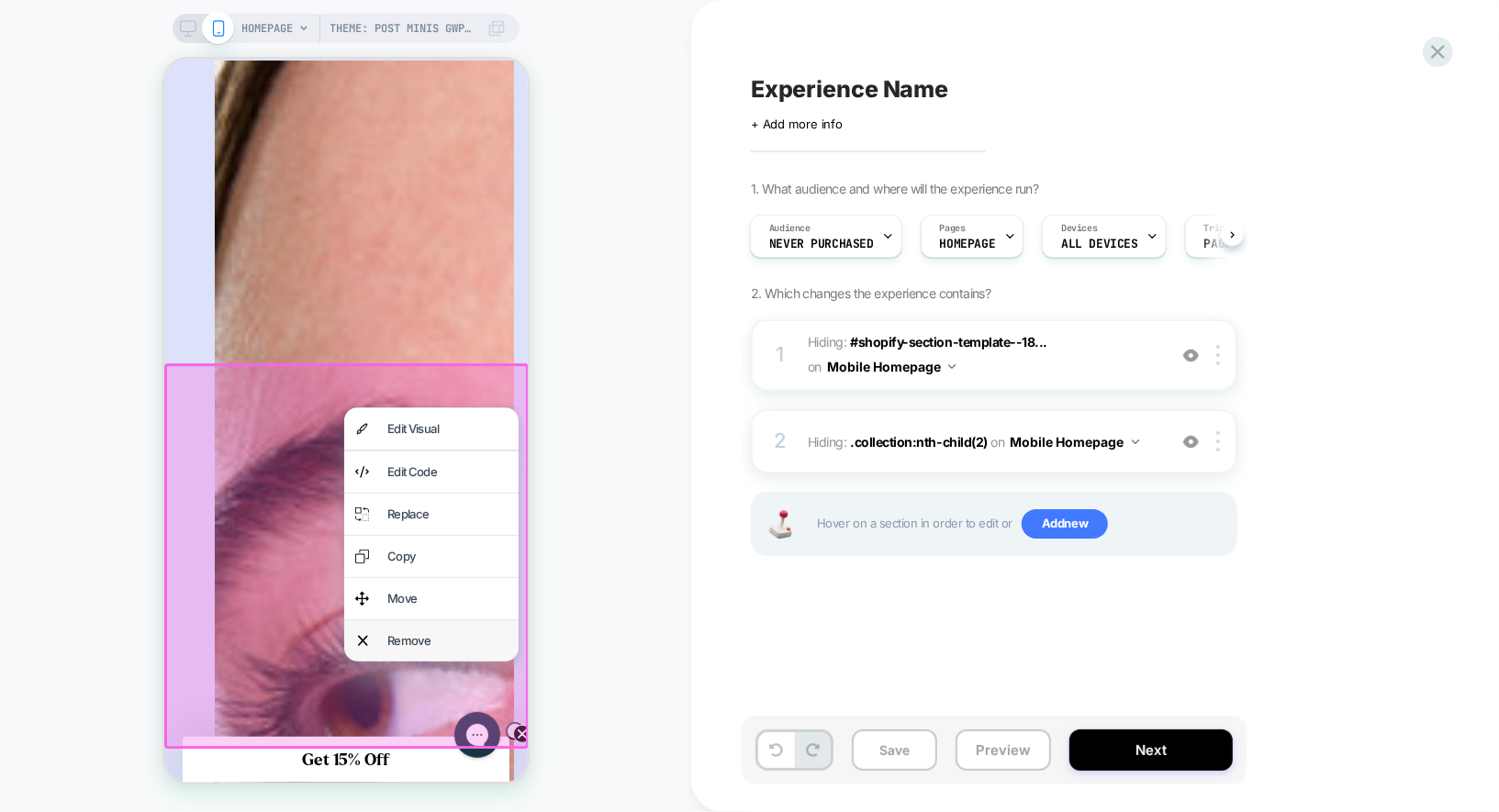
click at [462, 631] on div "Remove" at bounding box center [446, 640] width 121 height 20
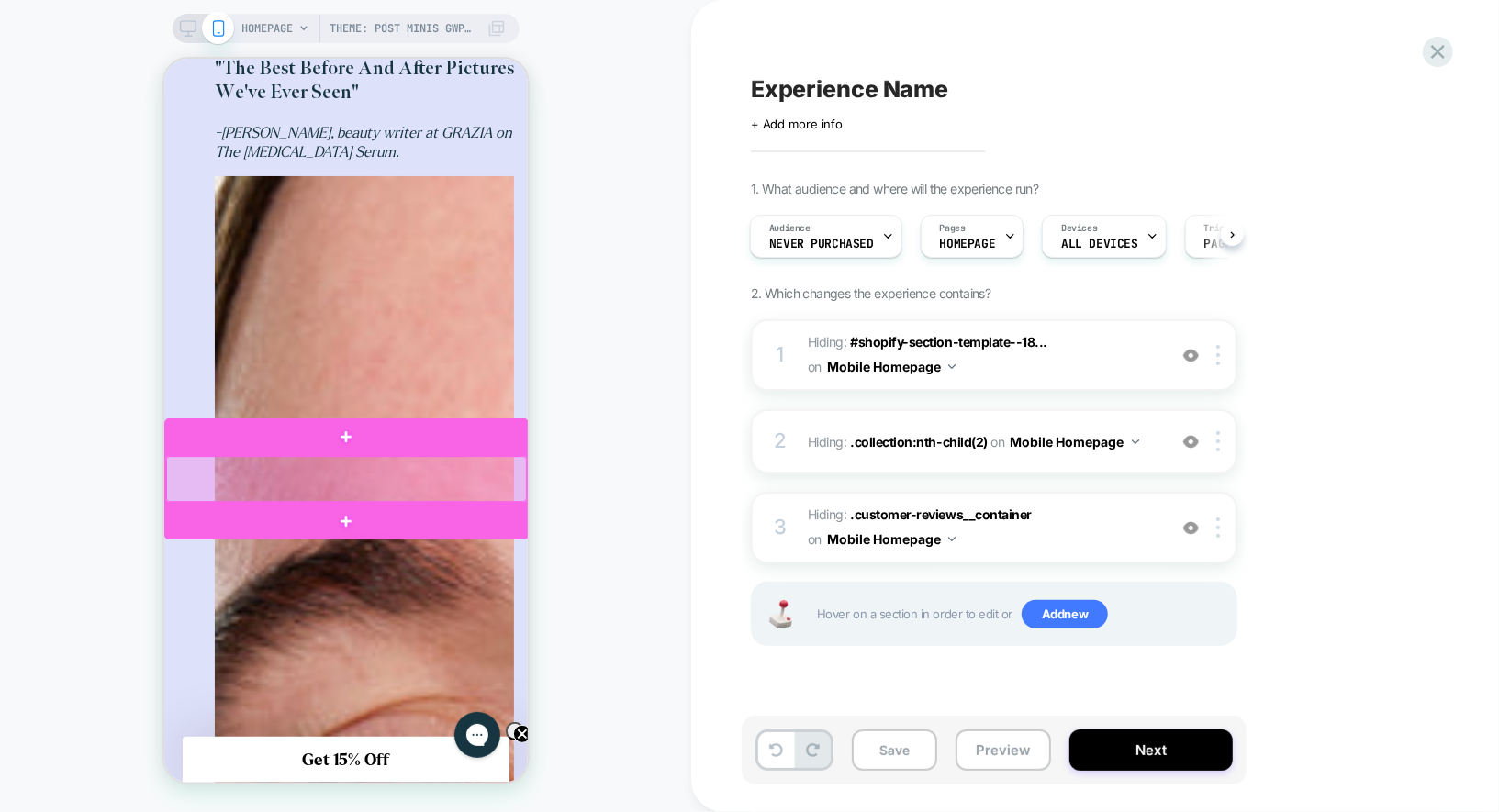
click at [376, 469] on div at bounding box center [345, 478] width 361 height 46
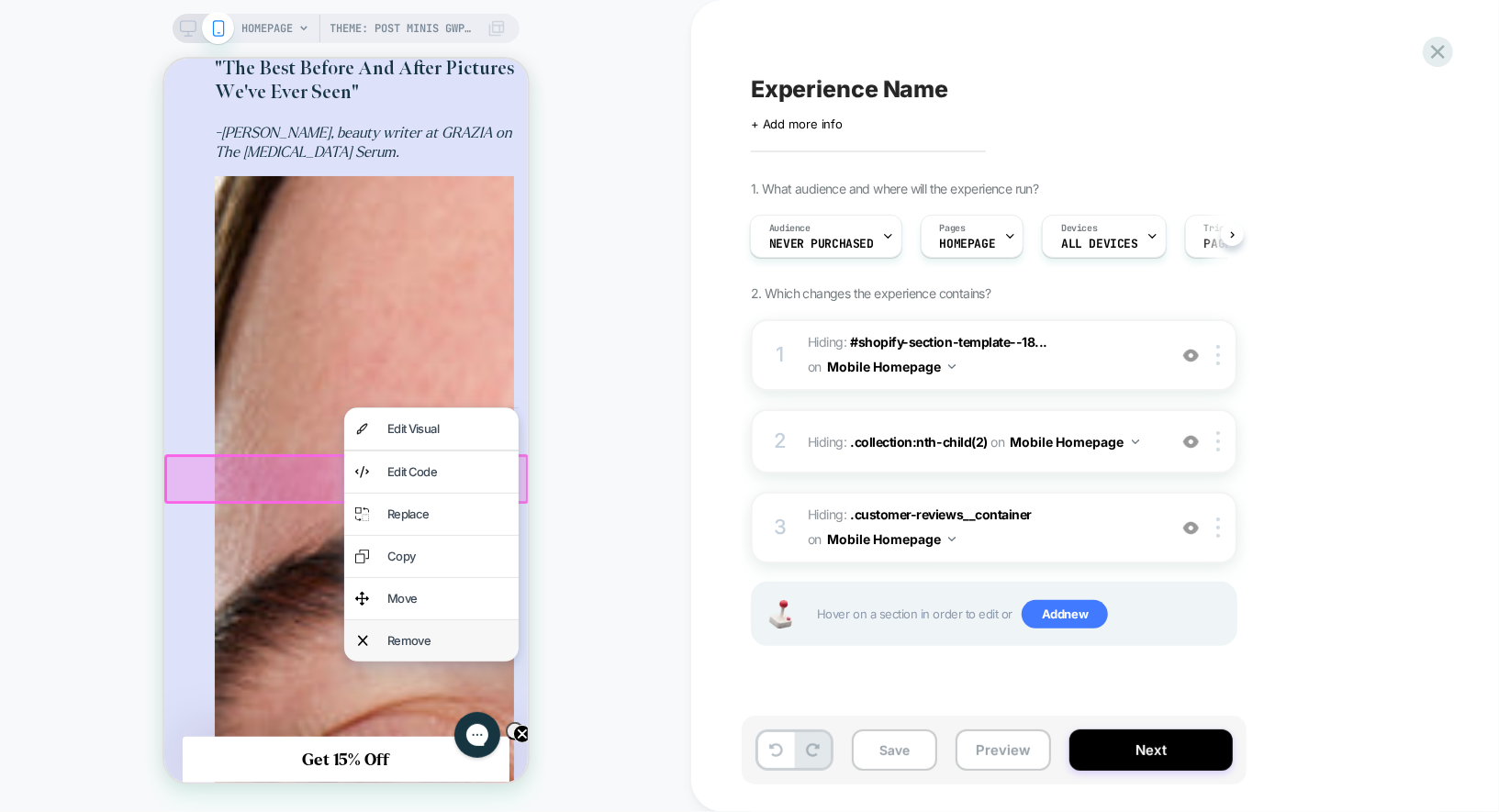
click at [401, 639] on div "Remove" at bounding box center [446, 640] width 121 height 20
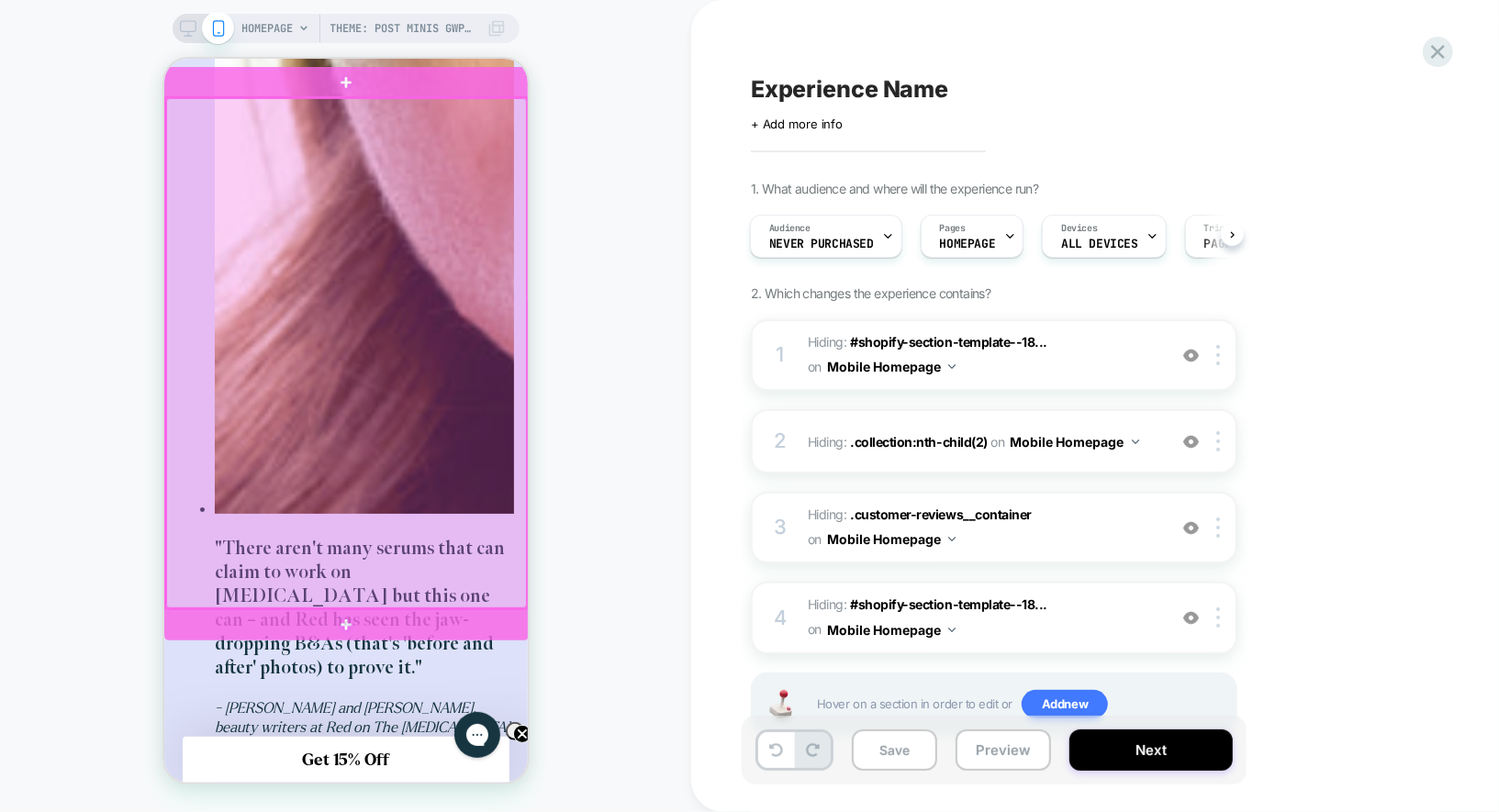
click at [489, 519] on div at bounding box center [345, 352] width 361 height 510
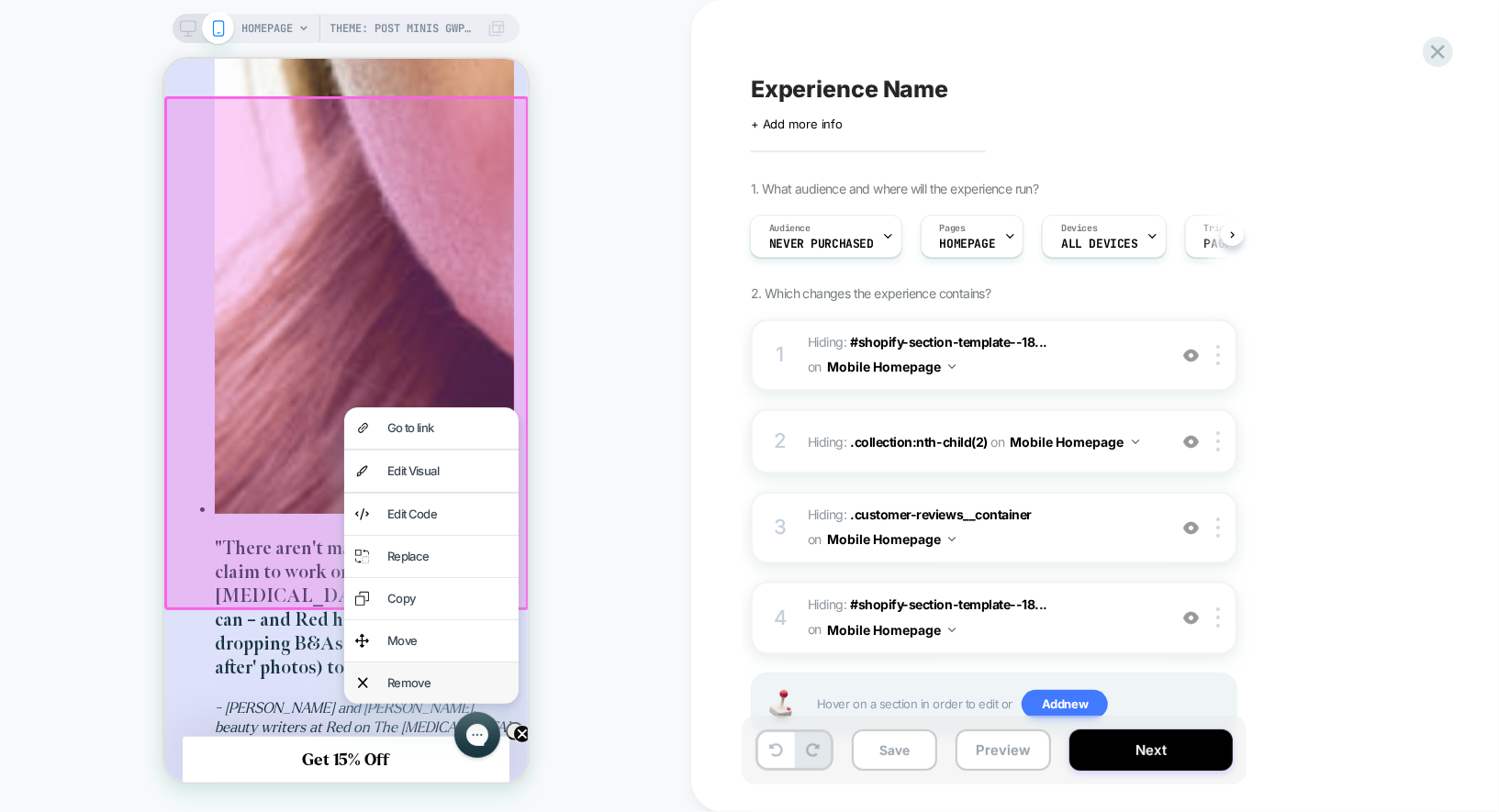
click at [440, 688] on div "Remove" at bounding box center [446, 683] width 121 height 20
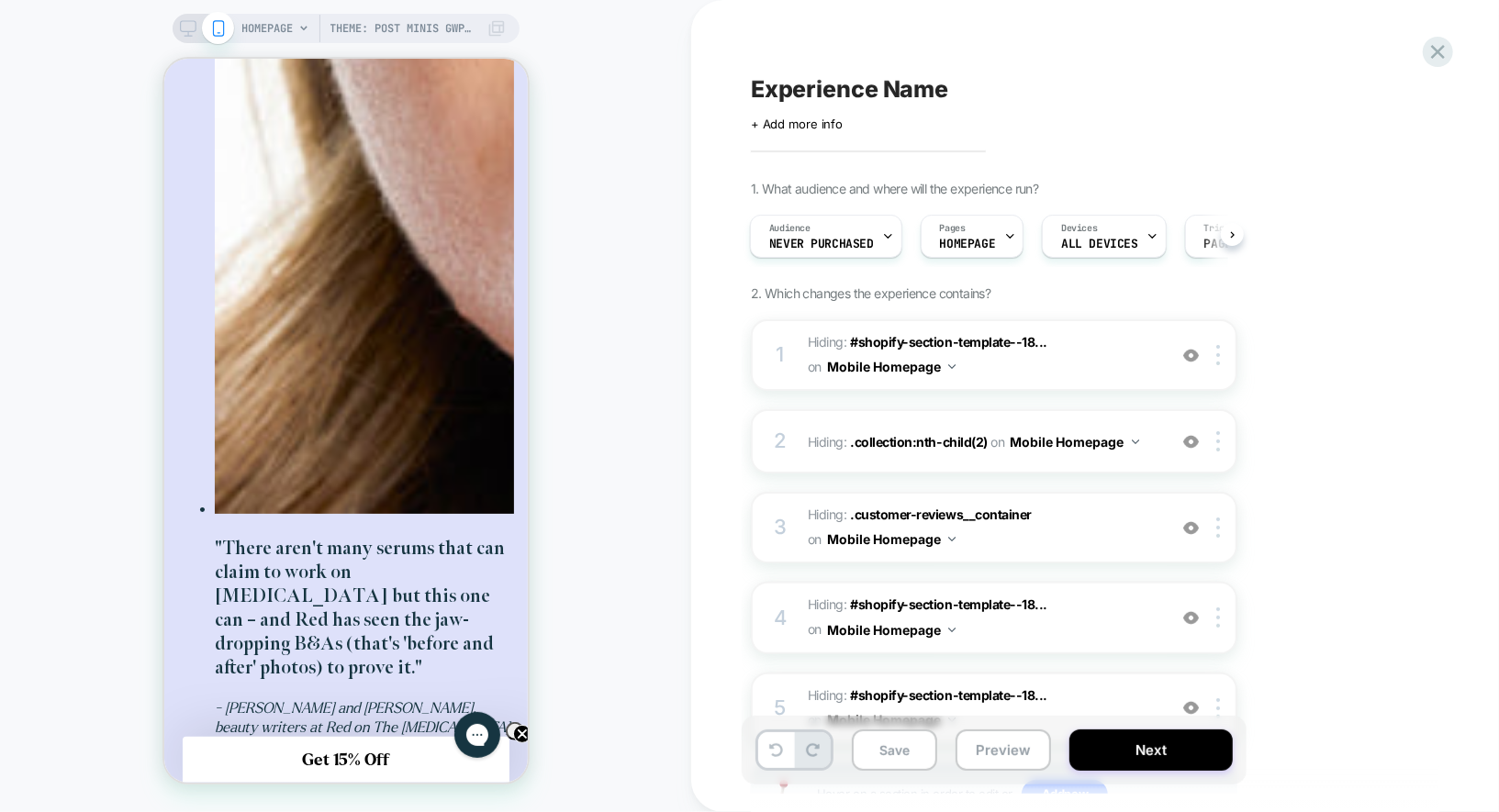
click at [192, 27] on icon at bounding box center [187, 28] width 17 height 17
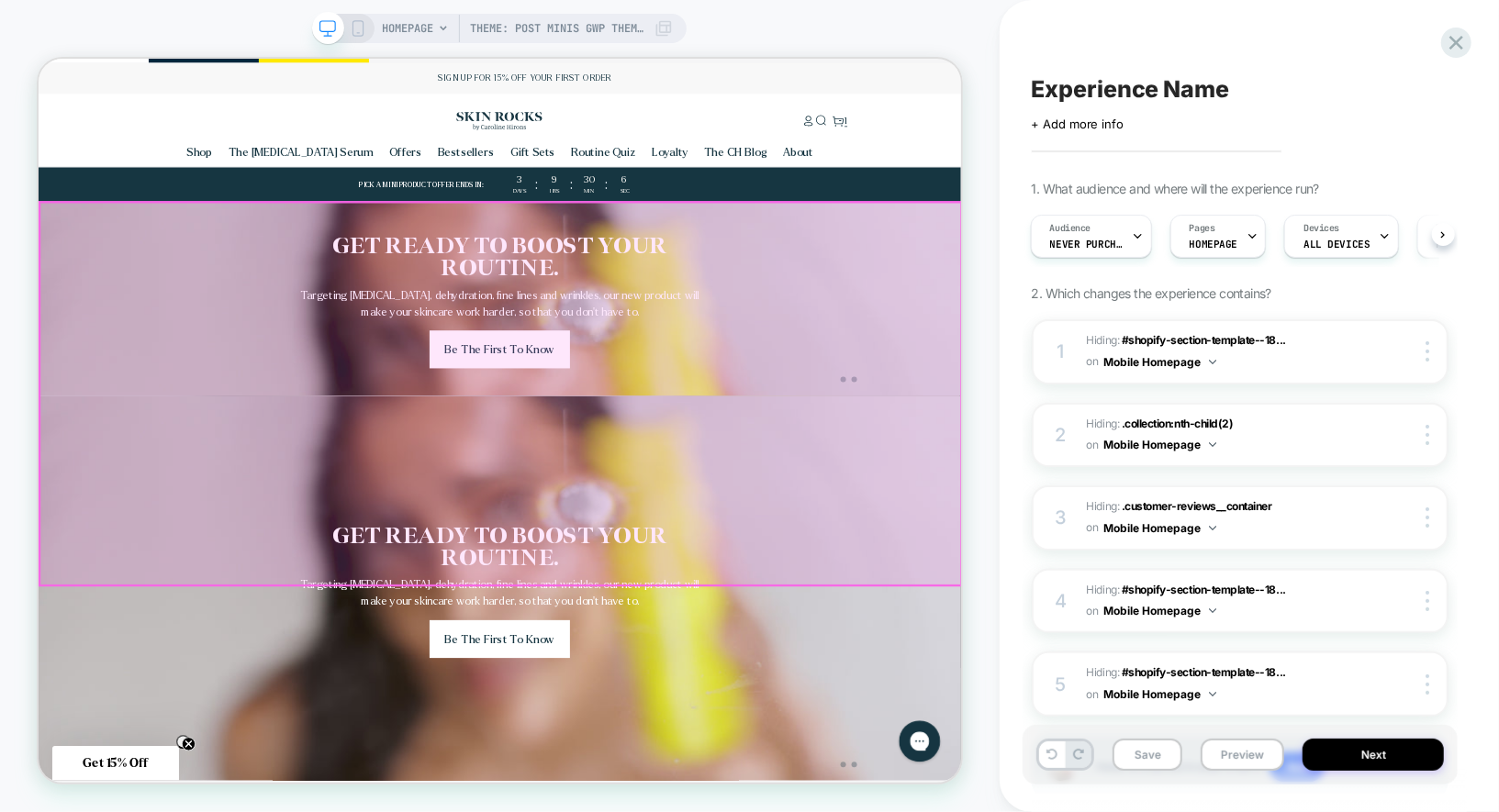
click at [1116, 507] on div "GET READY TO BOOST YOUR ROUTINE. Targeting dryness, dehydration, fine lines and…" at bounding box center [652, 378] width 1018 height 259
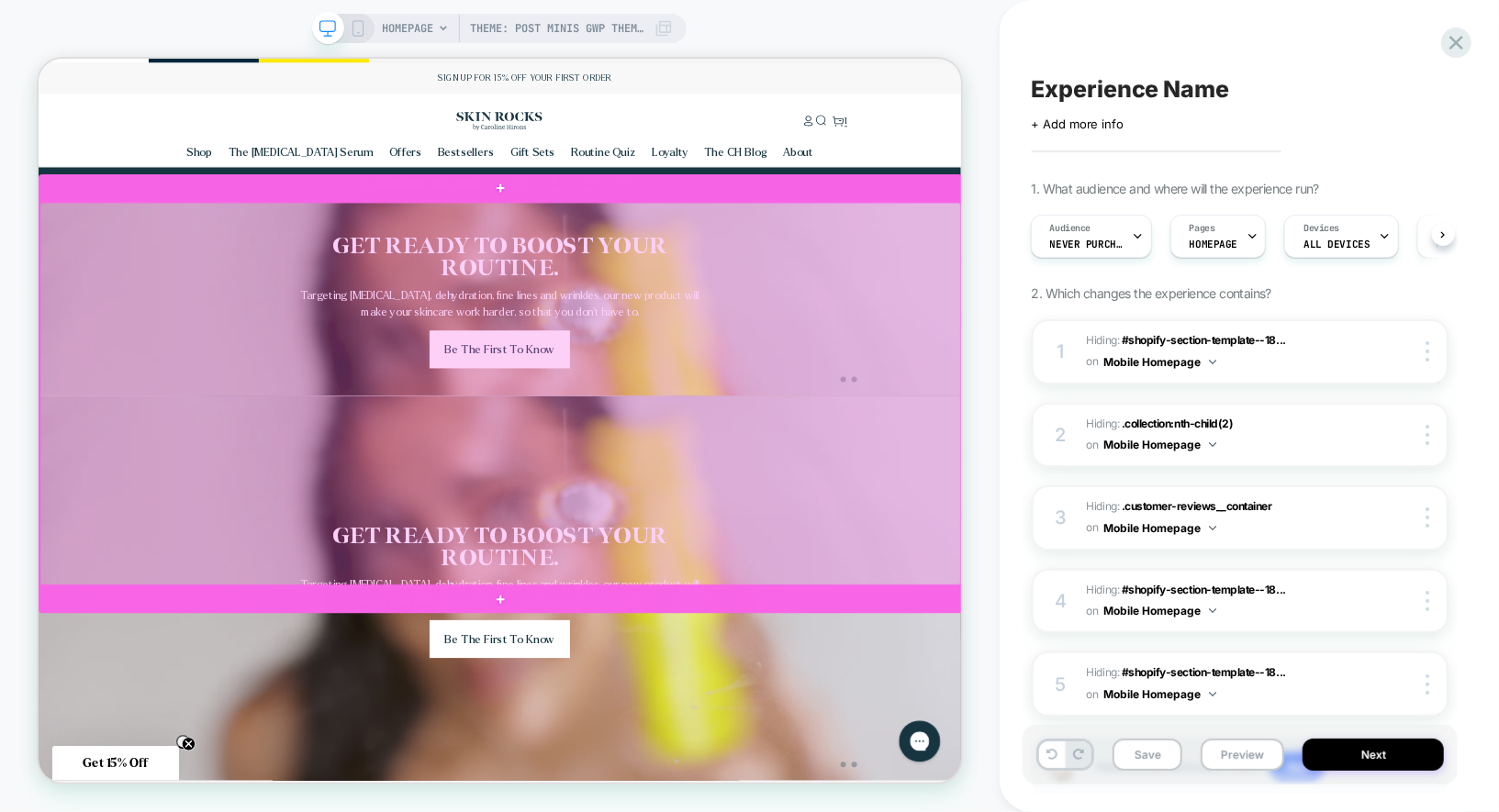
click at [1116, 661] on div at bounding box center [653, 504] width 1228 height 510
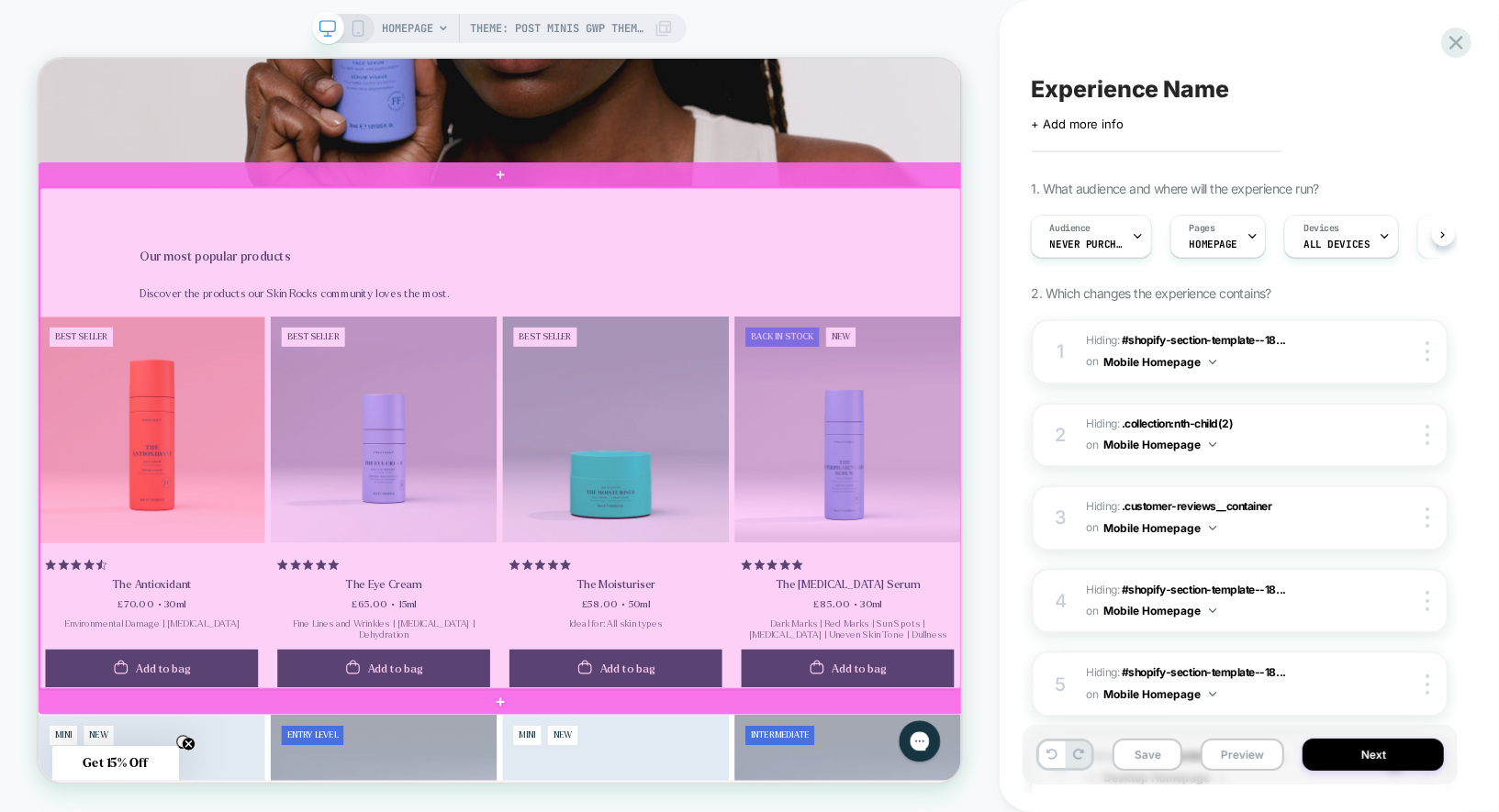
click at [1211, 585] on div at bounding box center [653, 564] width 1228 height 668
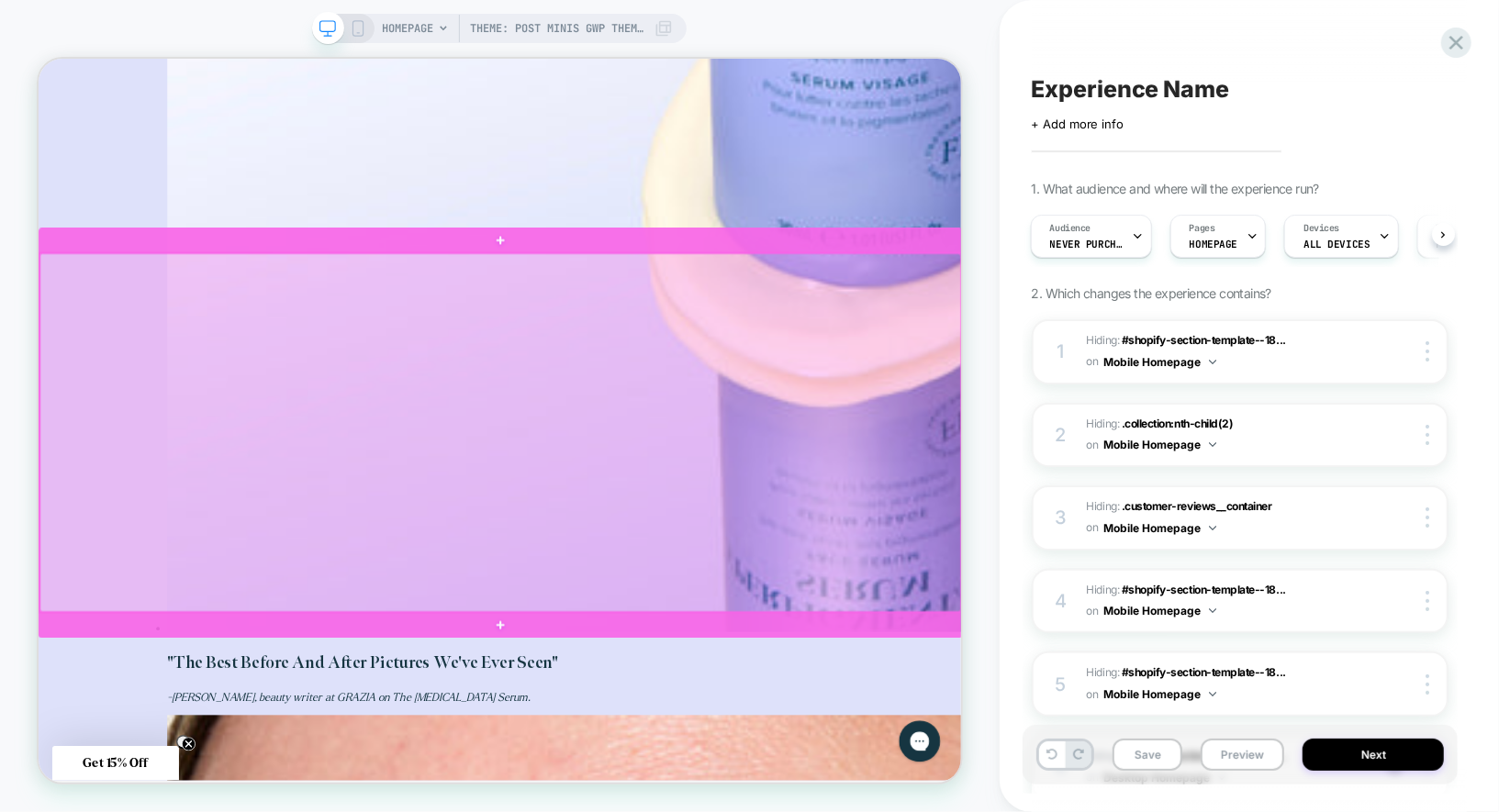
click at [1254, 330] on div at bounding box center [653, 556] width 1228 height 478
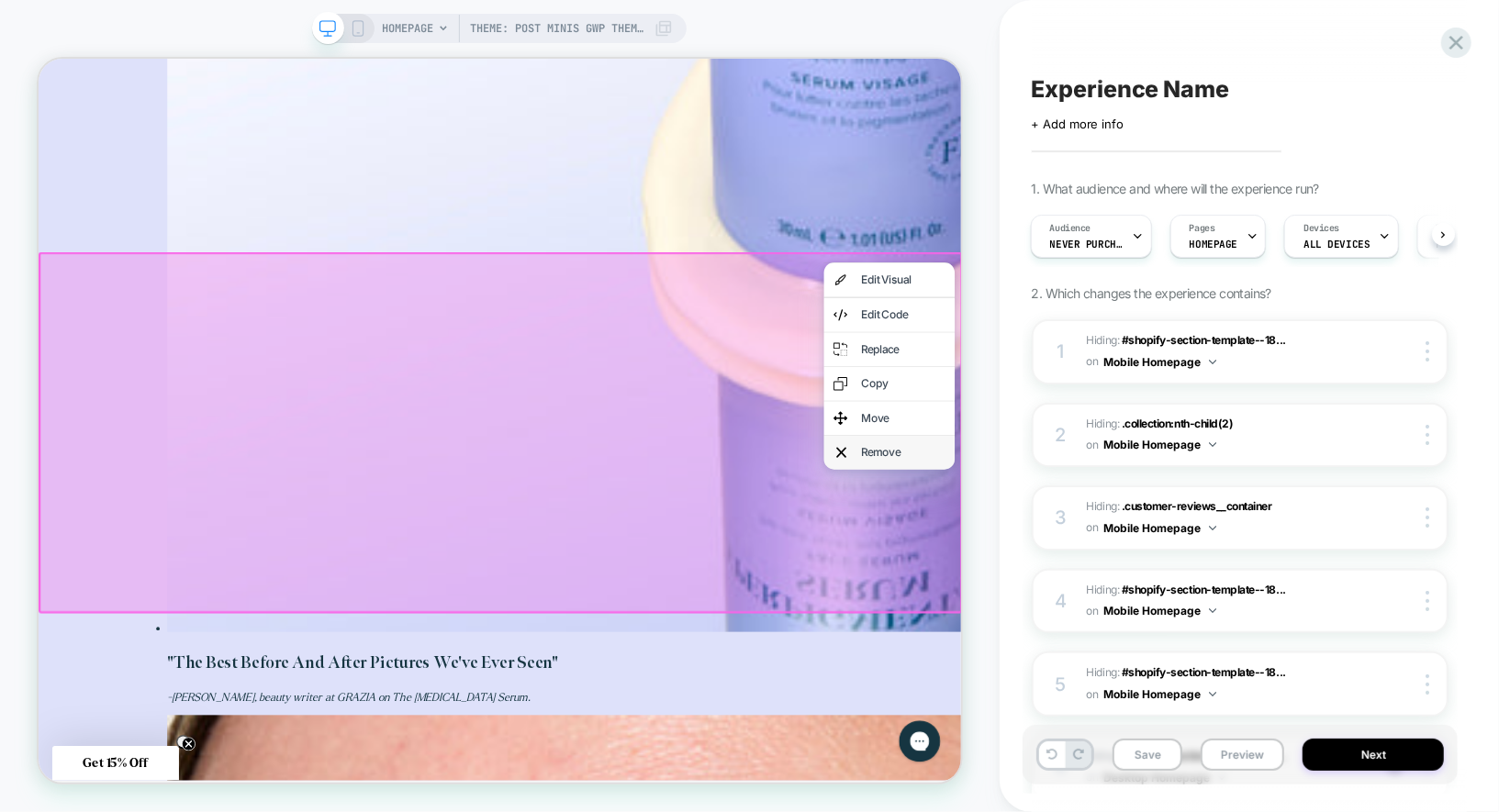
click at [1181, 570] on div "Remove" at bounding box center [1172, 584] width 175 height 45
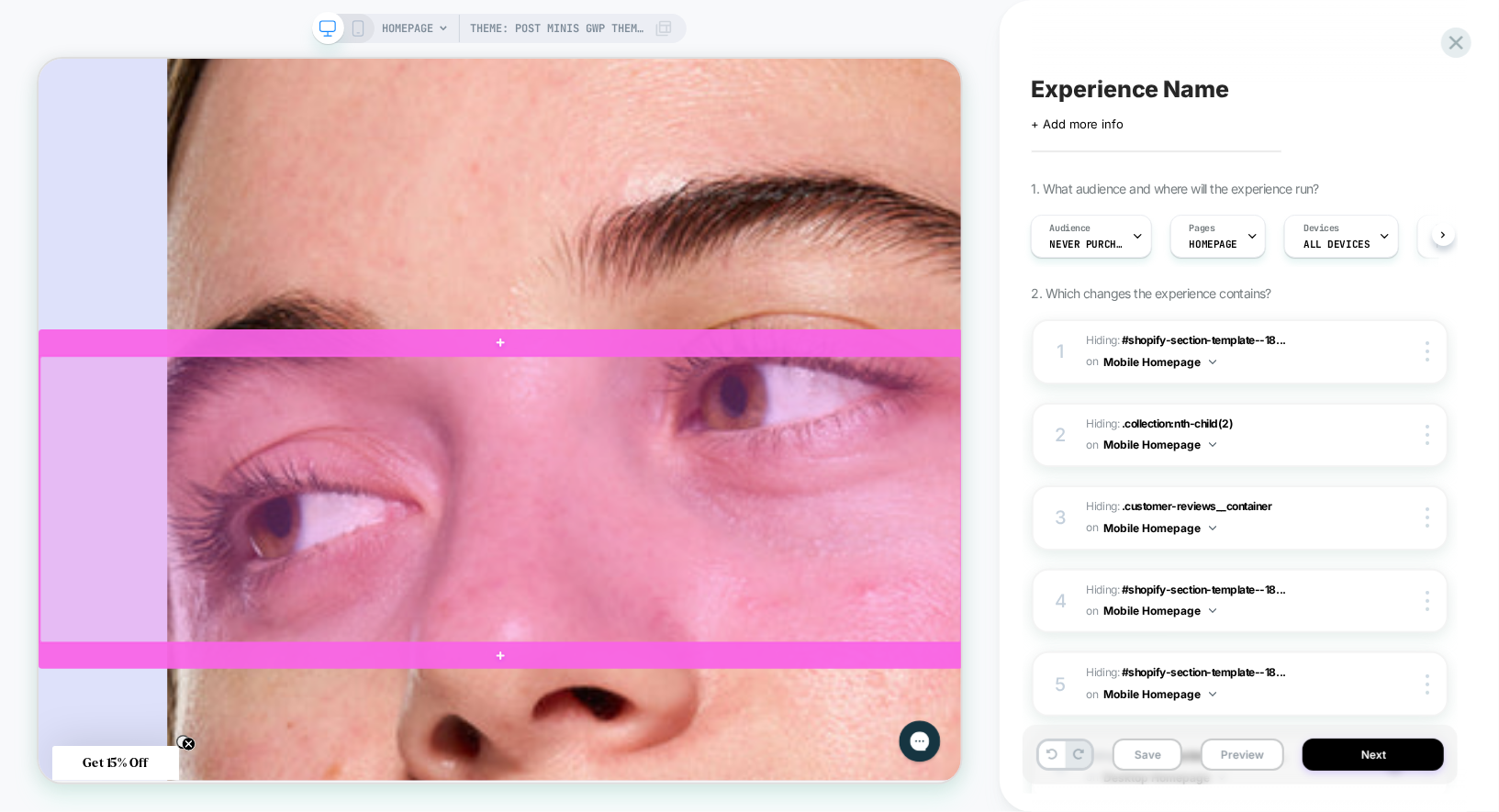
click at [1175, 620] on div at bounding box center [653, 644] width 1228 height 381
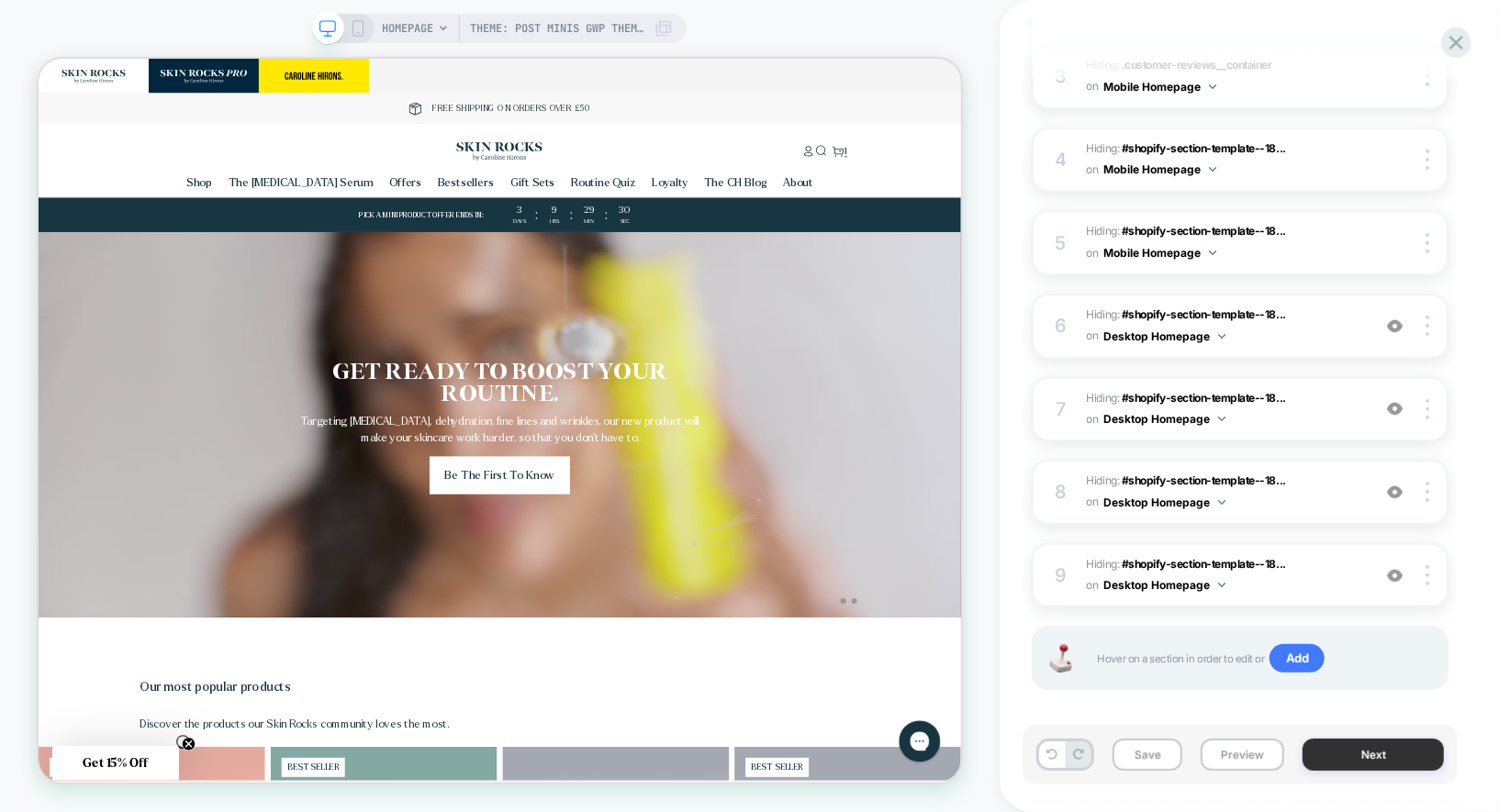
click at [1380, 766] on button "Next" at bounding box center [1372, 754] width 141 height 32
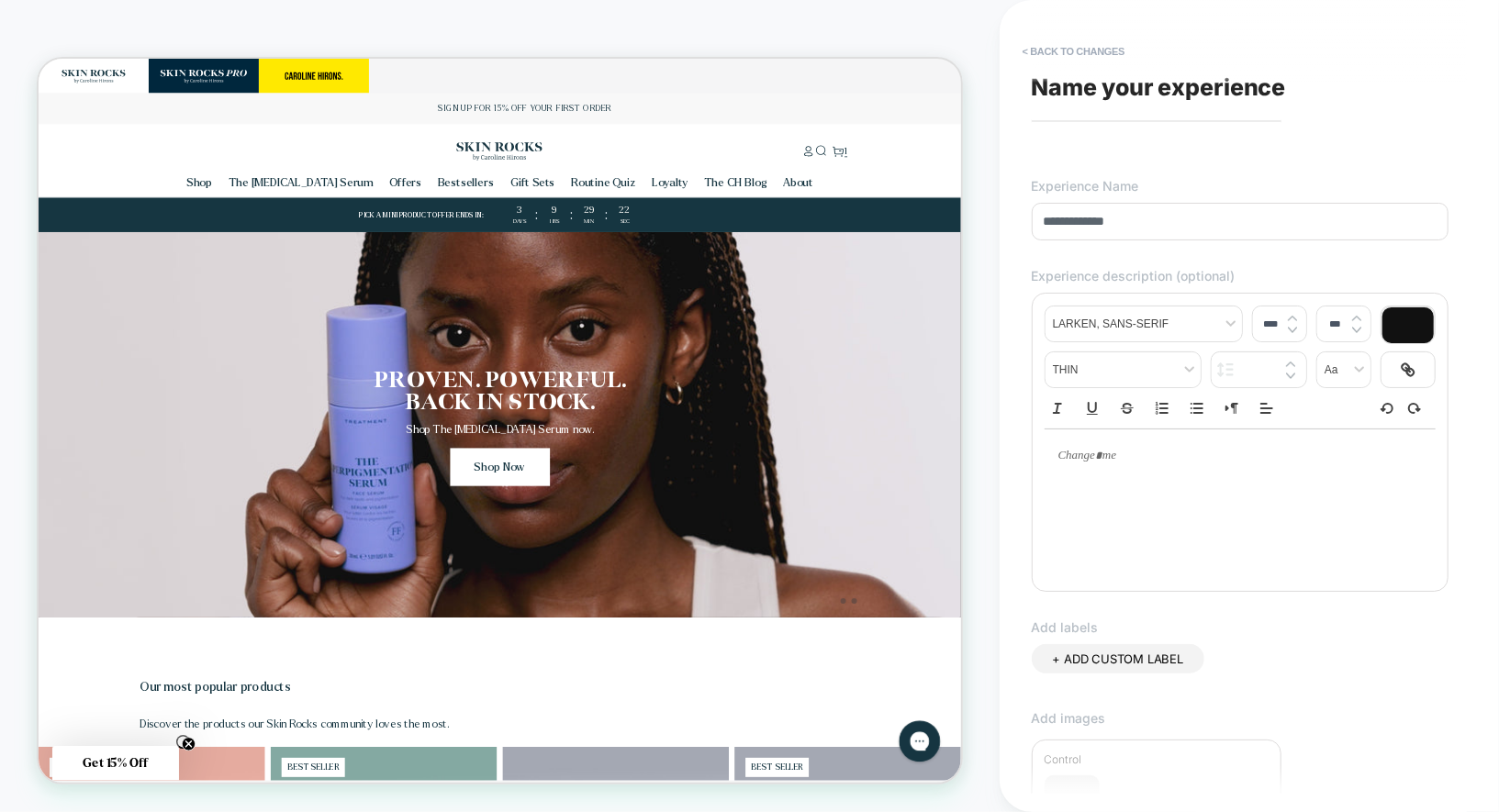
click at [1080, 221] on input "**********" at bounding box center [1239, 222] width 417 height 37
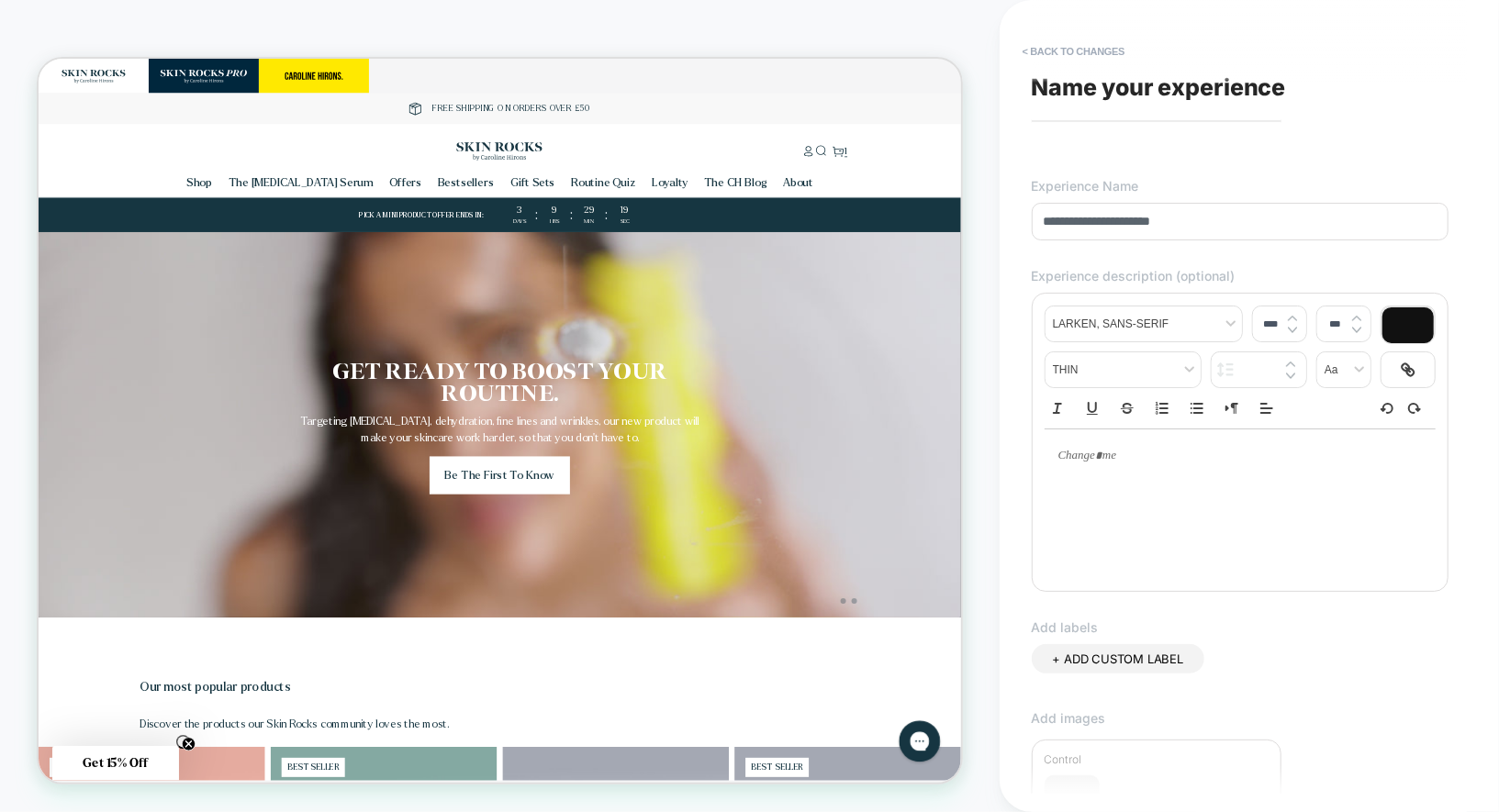
click at [1236, 220] on input "**********" at bounding box center [1239, 222] width 417 height 37
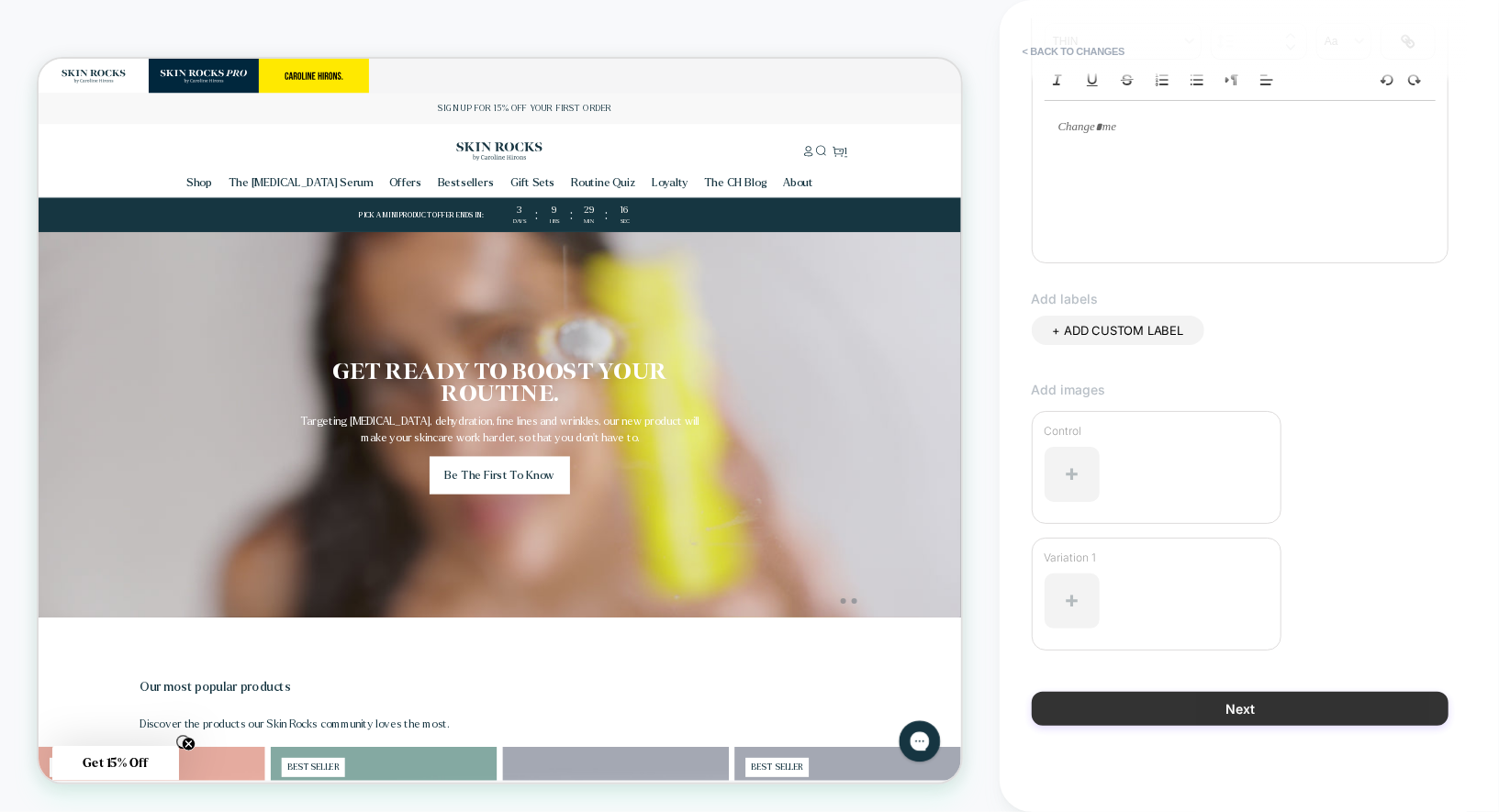
type input "**********"
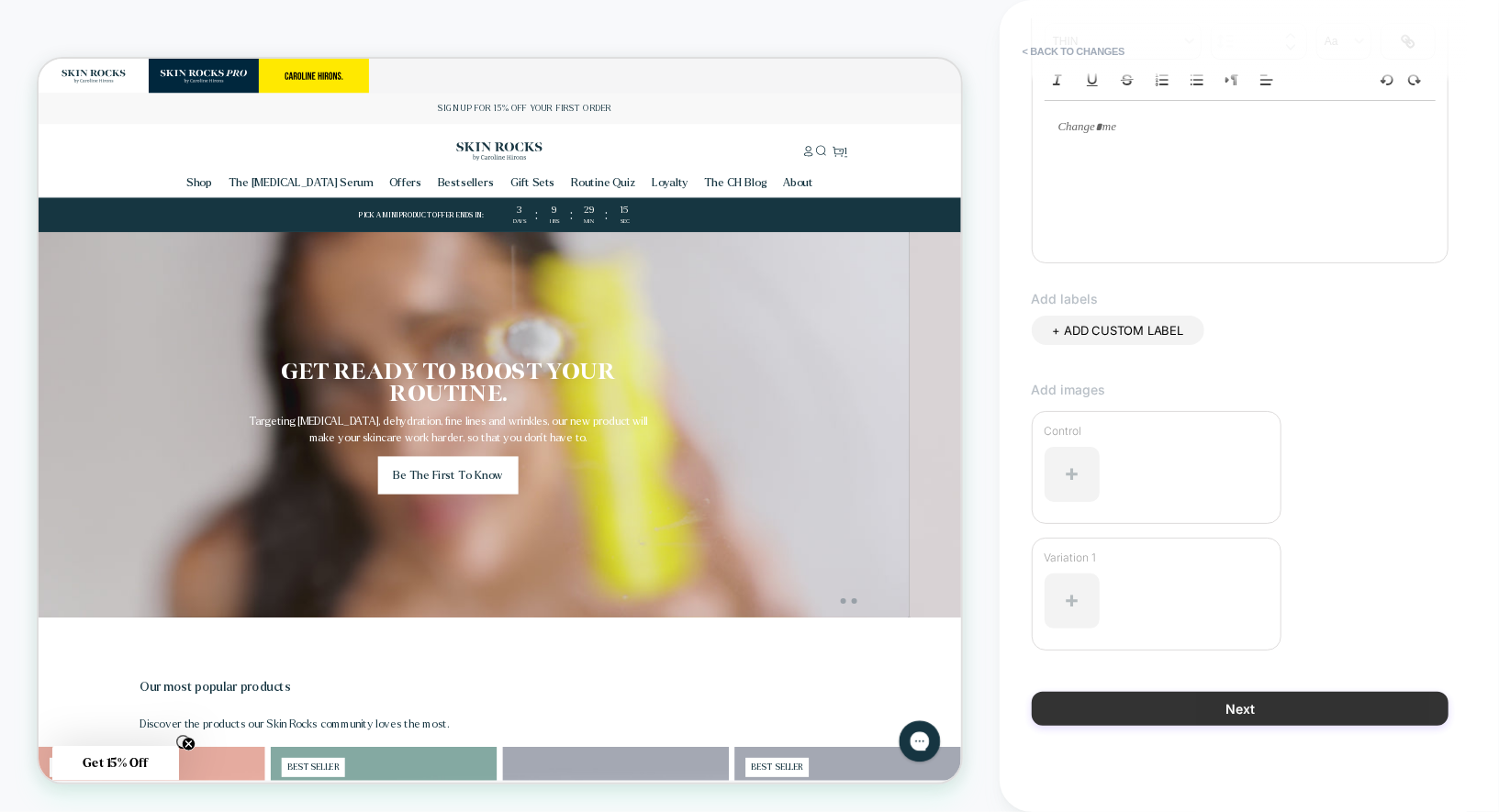
click at [1133, 707] on button "Next" at bounding box center [1239, 708] width 417 height 34
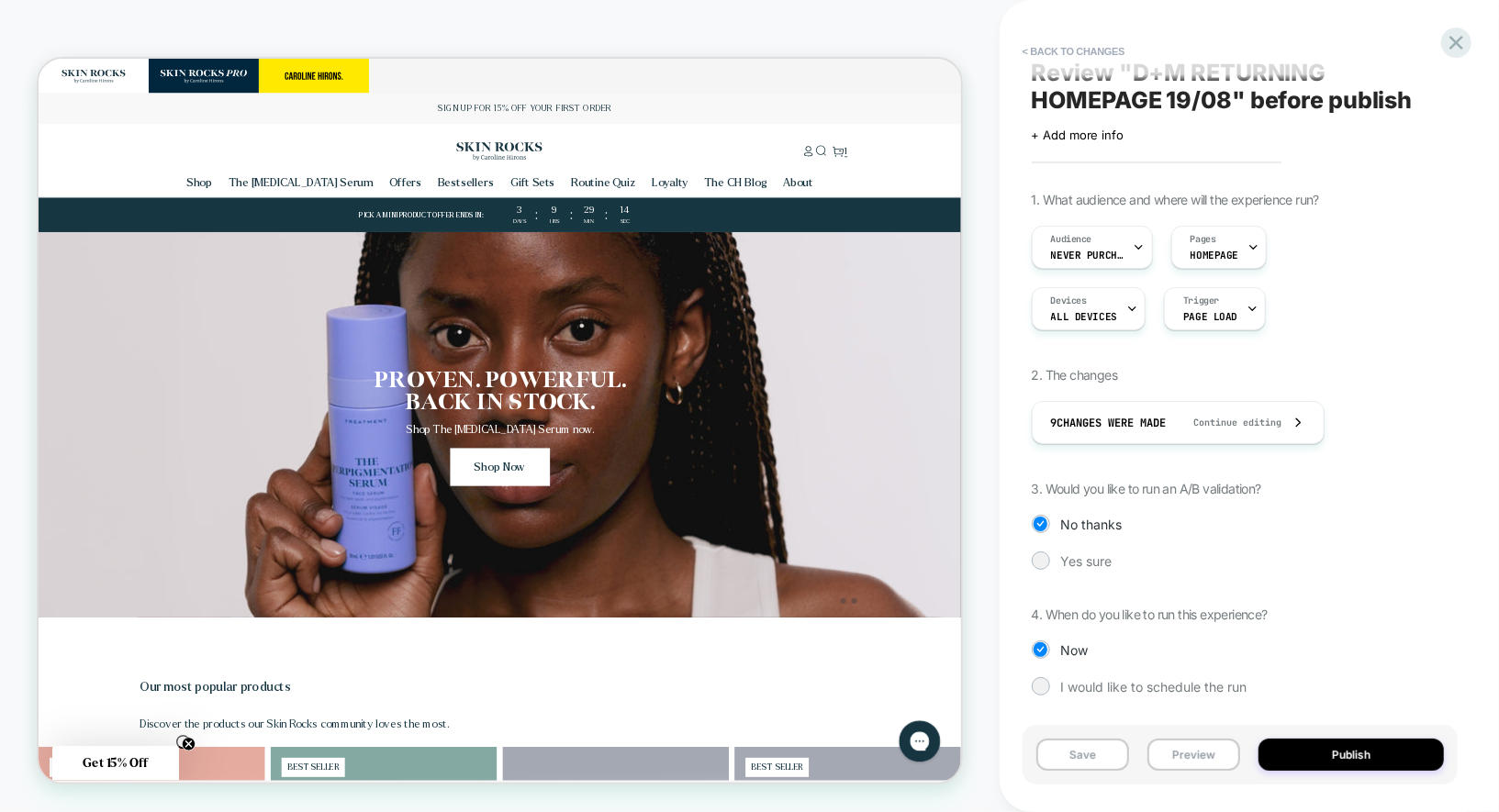
click at [1054, 670] on div "1. What audience and where will the experience run? Audience Never Purchased Pa…" at bounding box center [1239, 458] width 417 height 532
click at [1055, 677] on div "I would like to schedule the run" at bounding box center [1239, 685] width 417 height 19
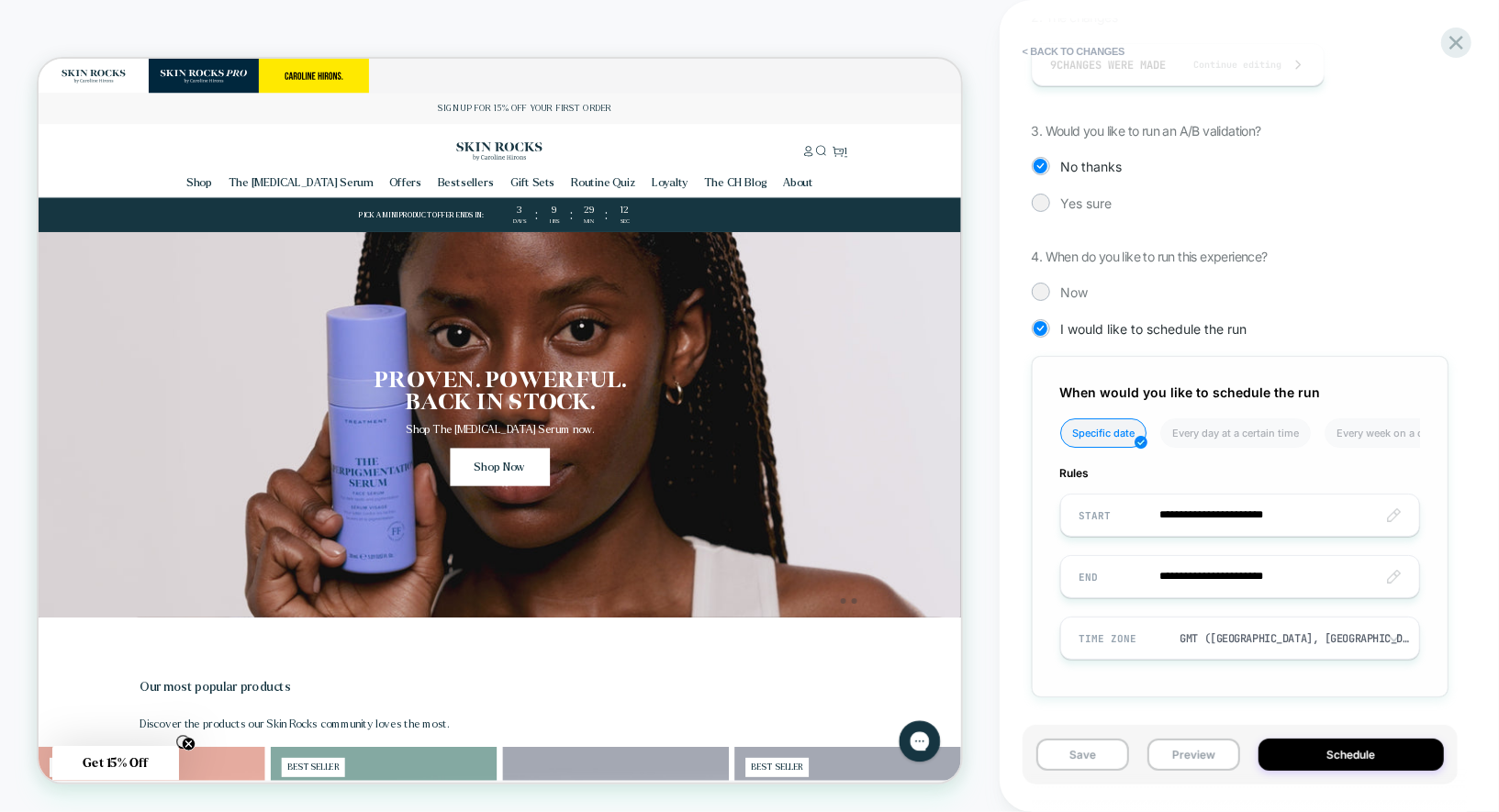
click at [1175, 519] on input "**********" at bounding box center [1239, 515] width 358 height 43
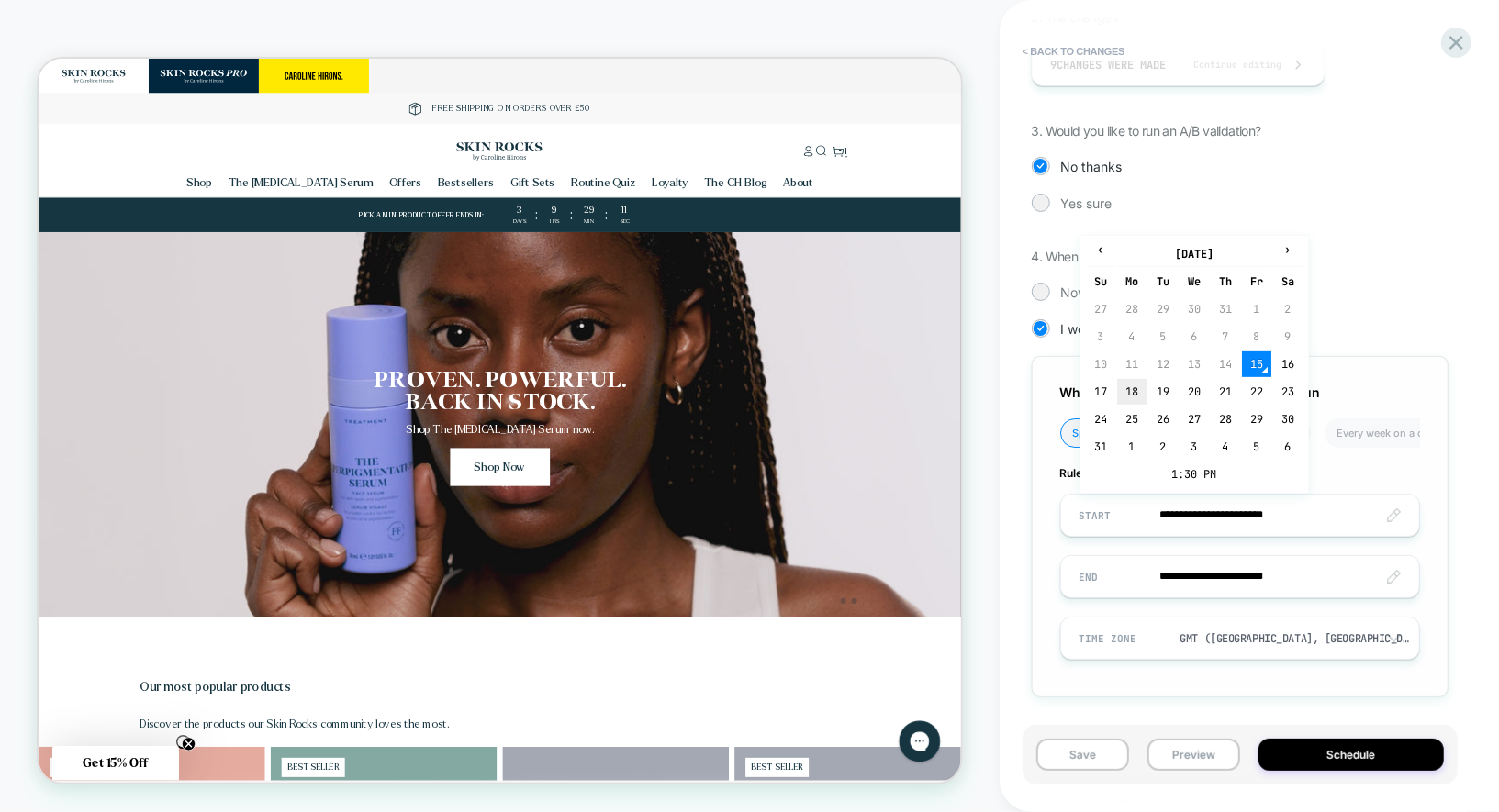
click at [1137, 390] on td "18" at bounding box center [1131, 391] width 29 height 25
type input "**********"
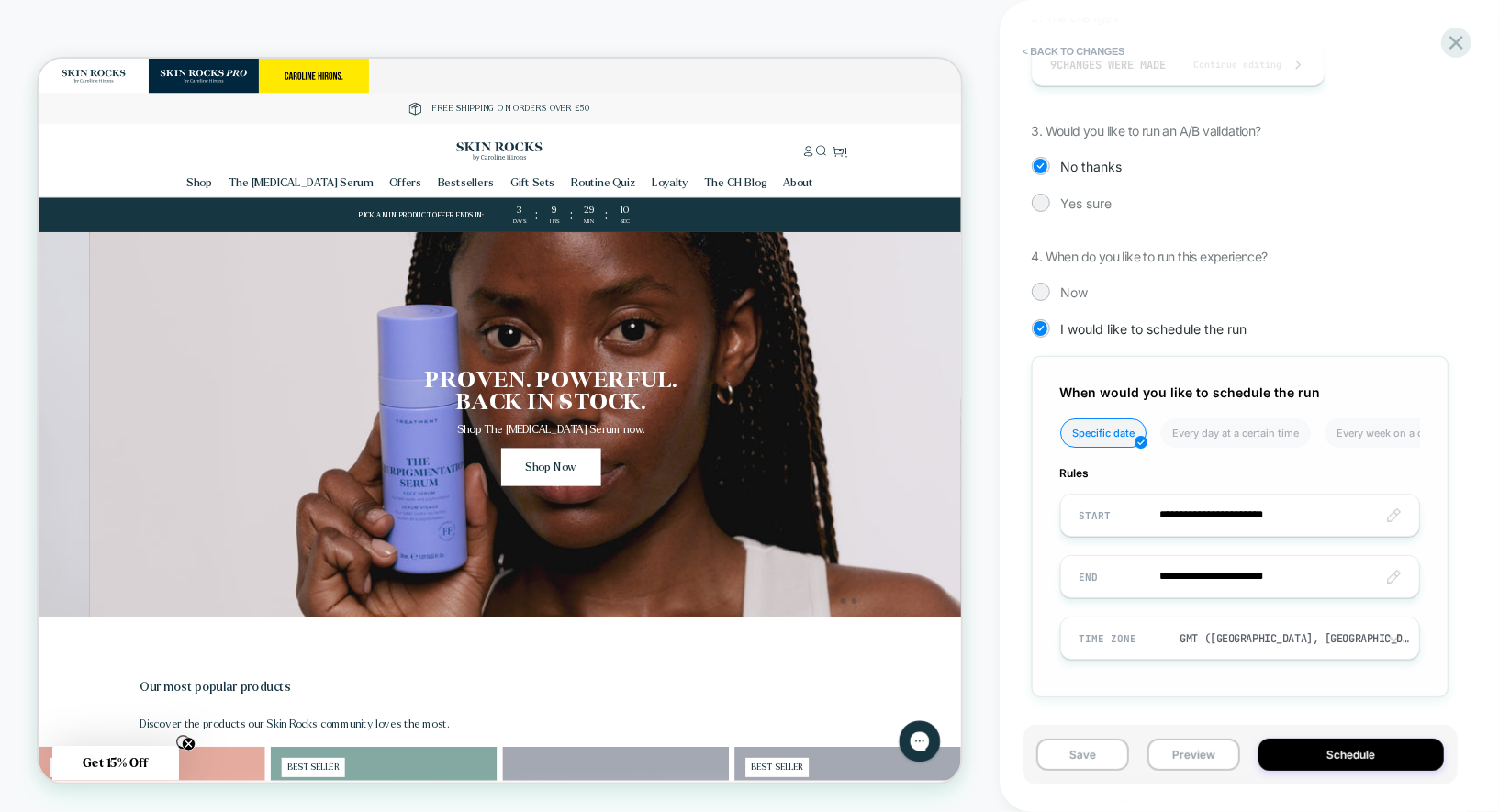
click at [1278, 505] on input "**********" at bounding box center [1239, 515] width 358 height 43
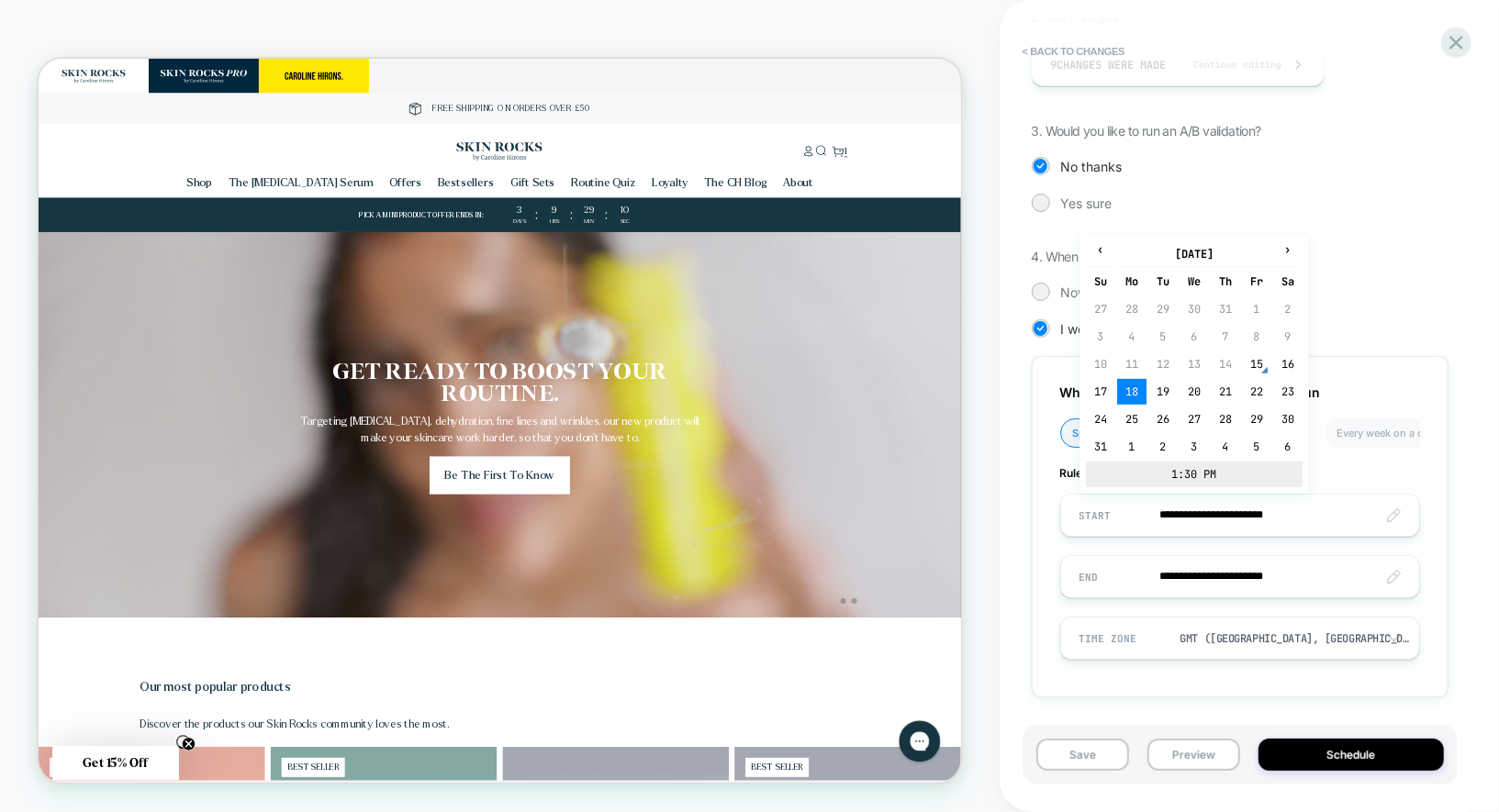
click at [1189, 471] on td "1:30 PM" at bounding box center [1194, 475] width 217 height 25
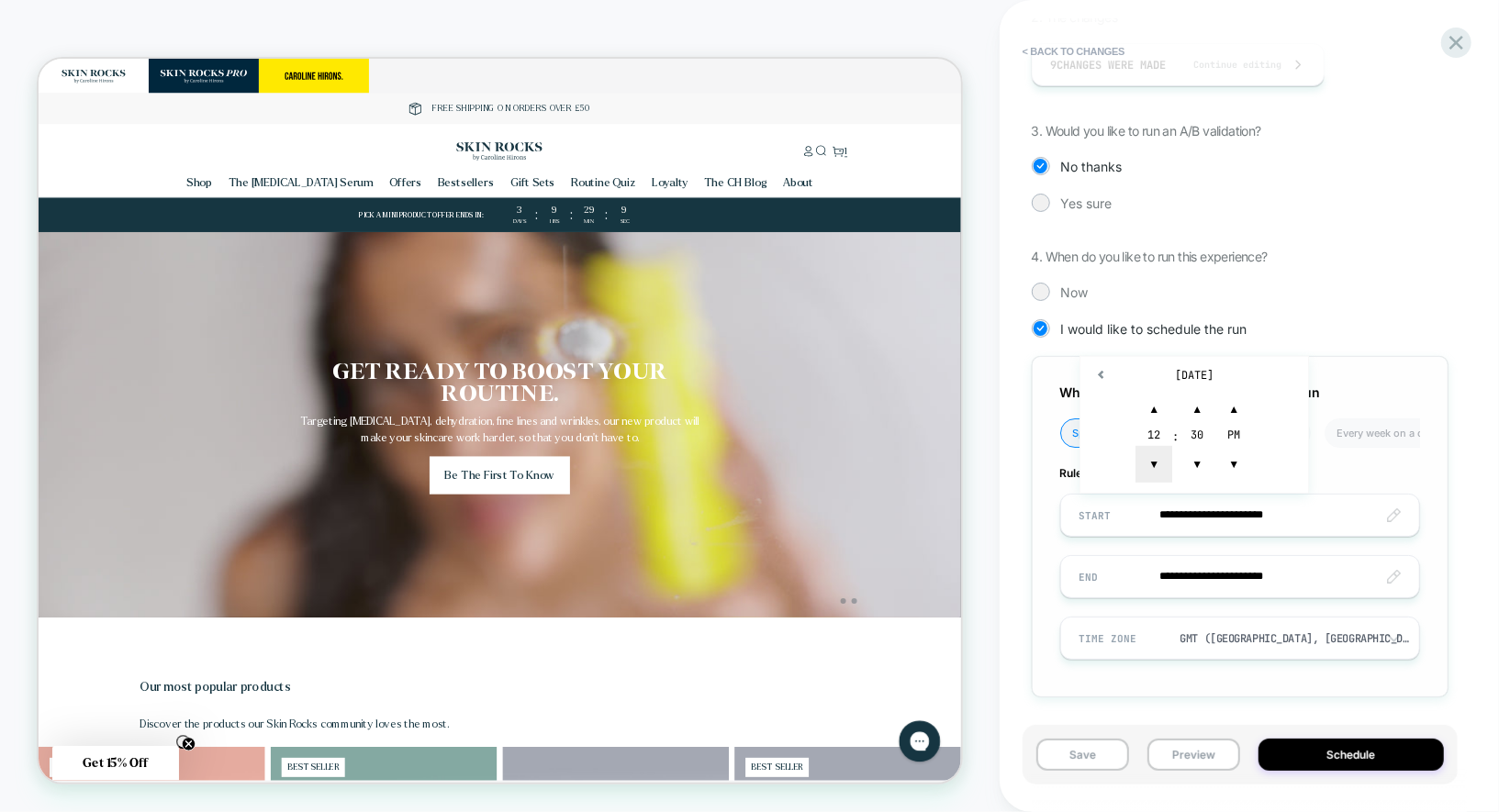
click at [1158, 470] on span "▼" at bounding box center [1153, 464] width 36 height 36
click at [1151, 454] on span "▼" at bounding box center [1153, 464] width 36 height 36
click at [1192, 417] on span "▲" at bounding box center [1196, 408] width 36 height 36
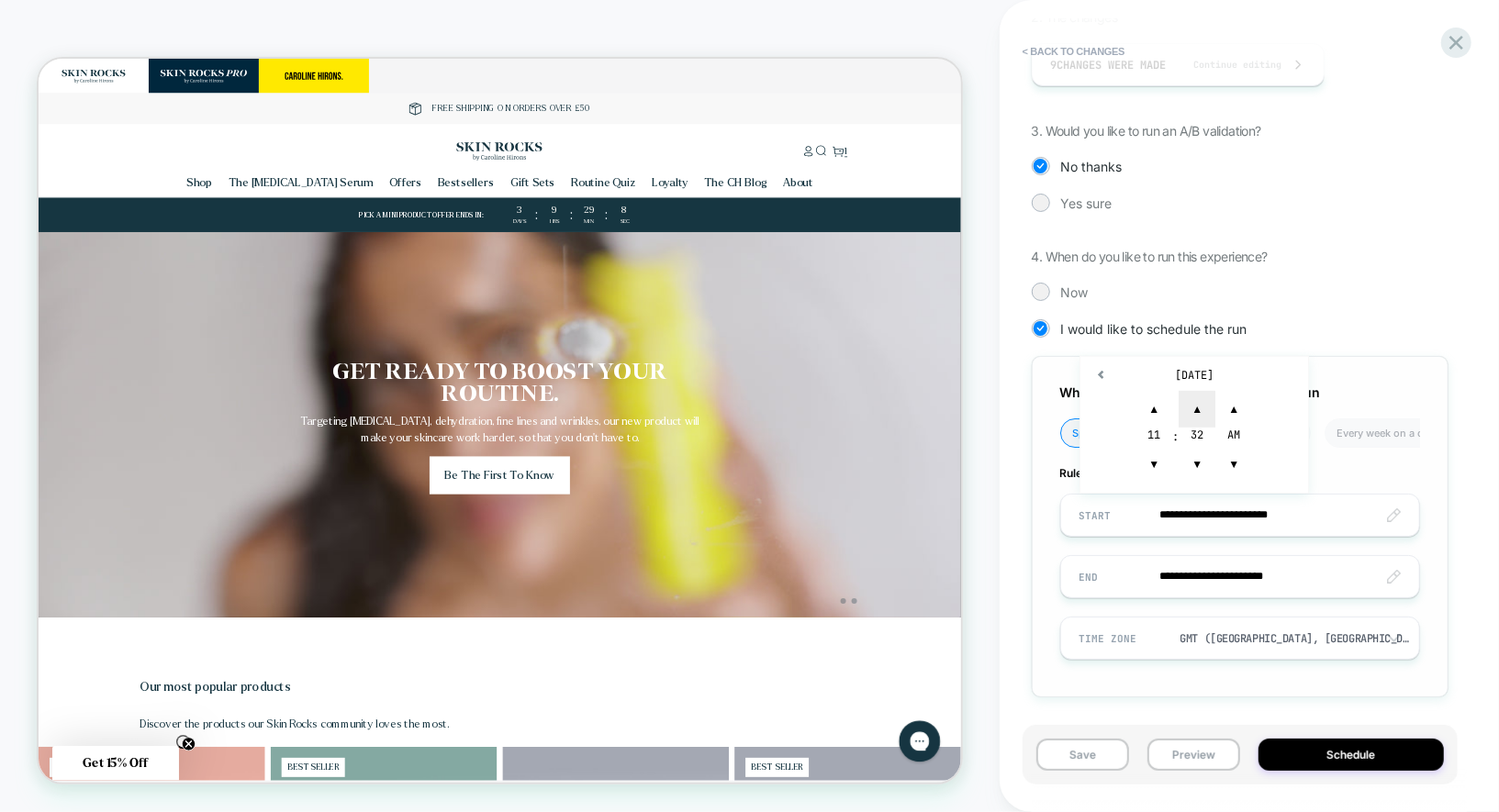
click at [1192, 417] on span "▲" at bounding box center [1196, 408] width 36 height 36
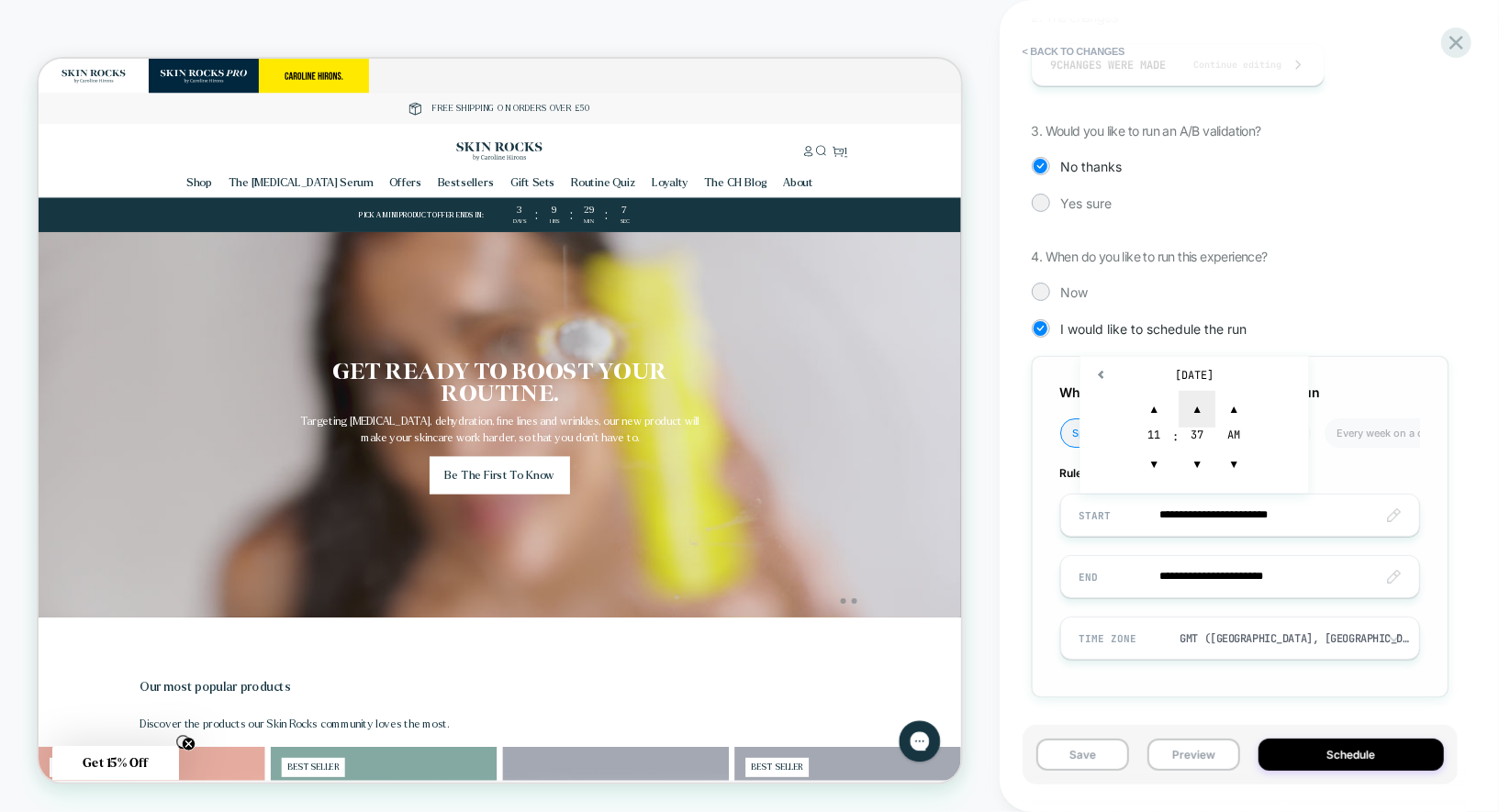
click at [1192, 417] on span "▲" at bounding box center [1196, 408] width 36 height 36
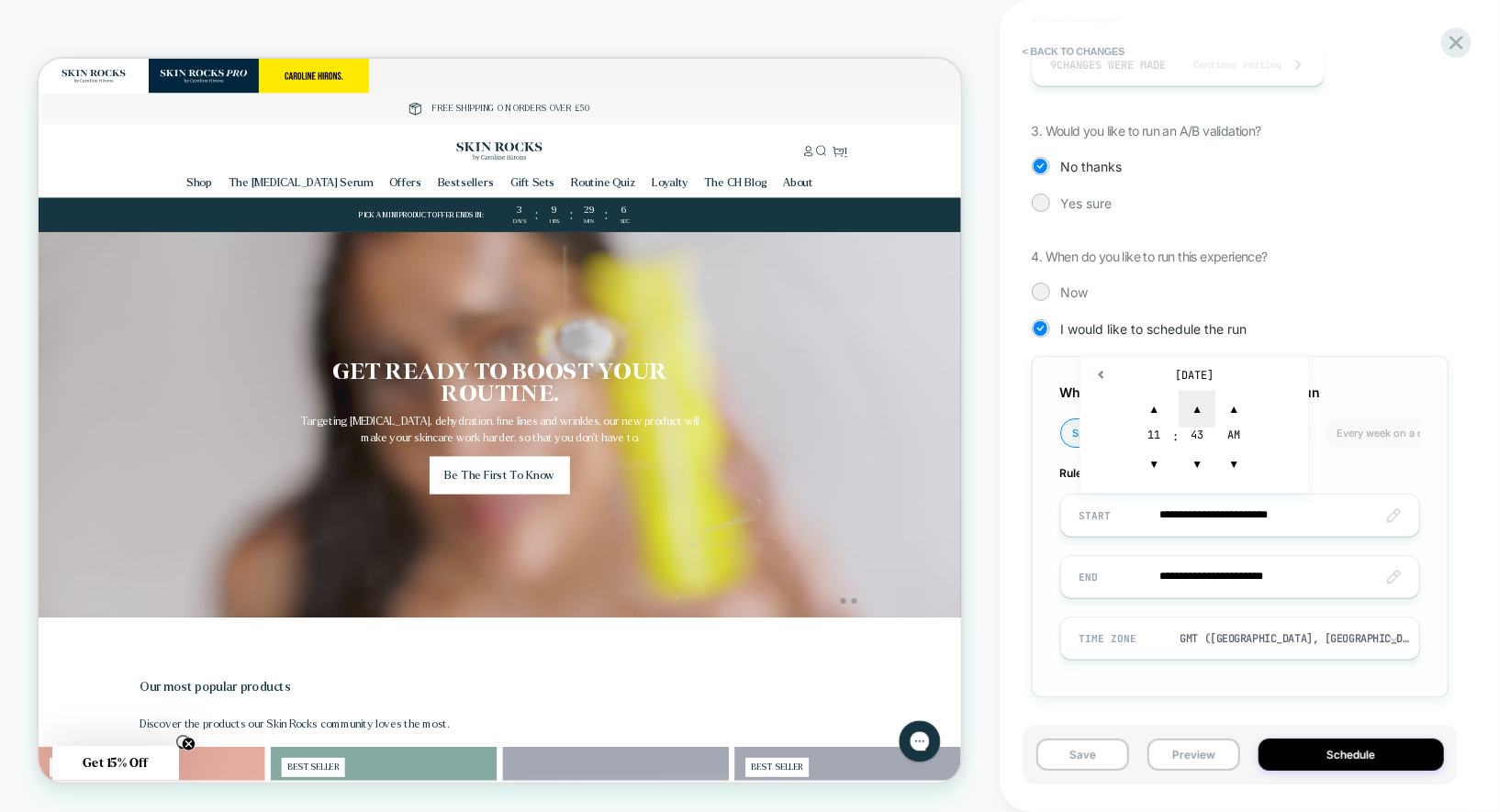
click at [1192, 417] on span "▲" at bounding box center [1196, 408] width 36 height 36
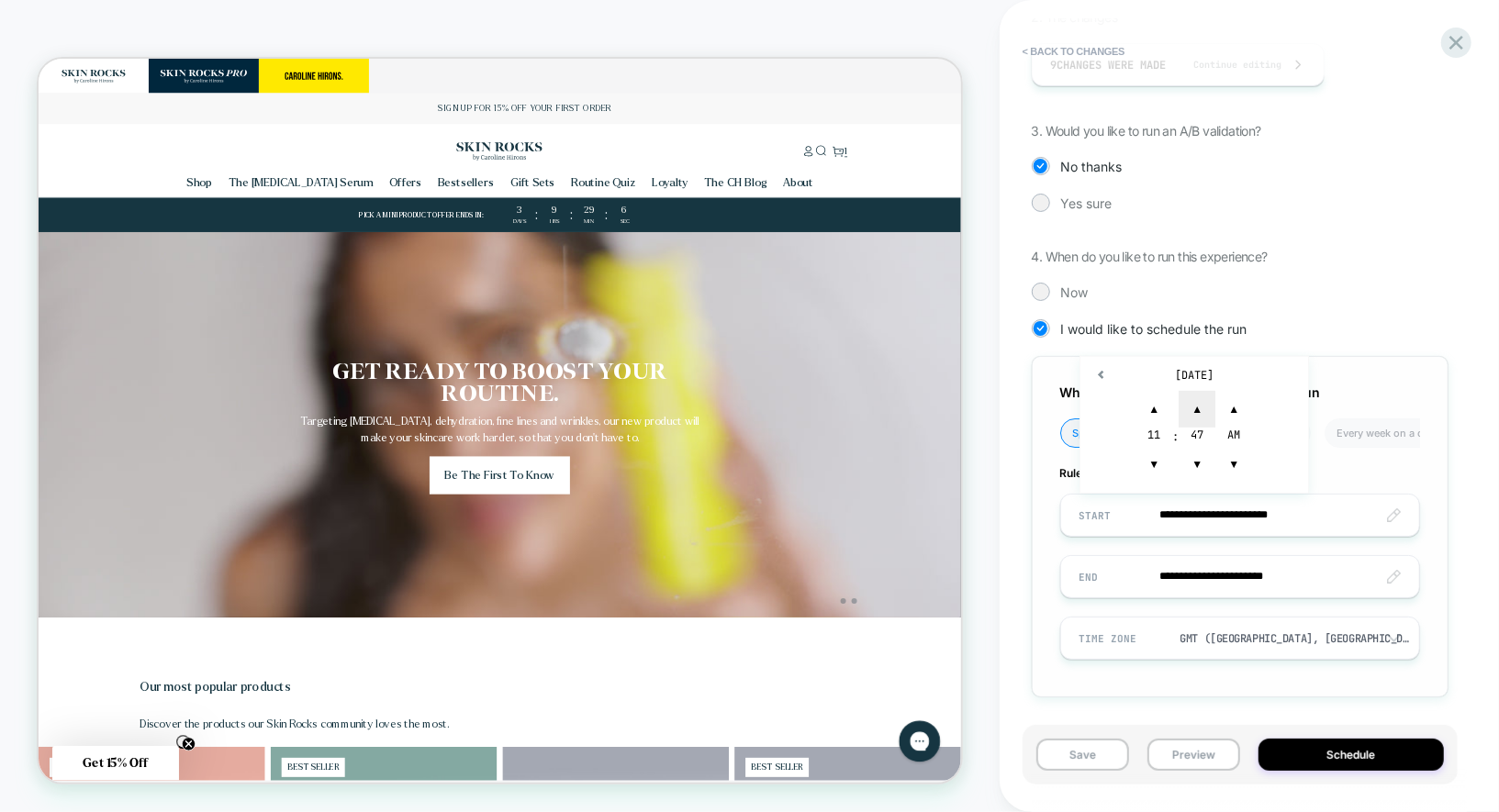
click at [1192, 417] on span "▲" at bounding box center [1196, 408] width 36 height 36
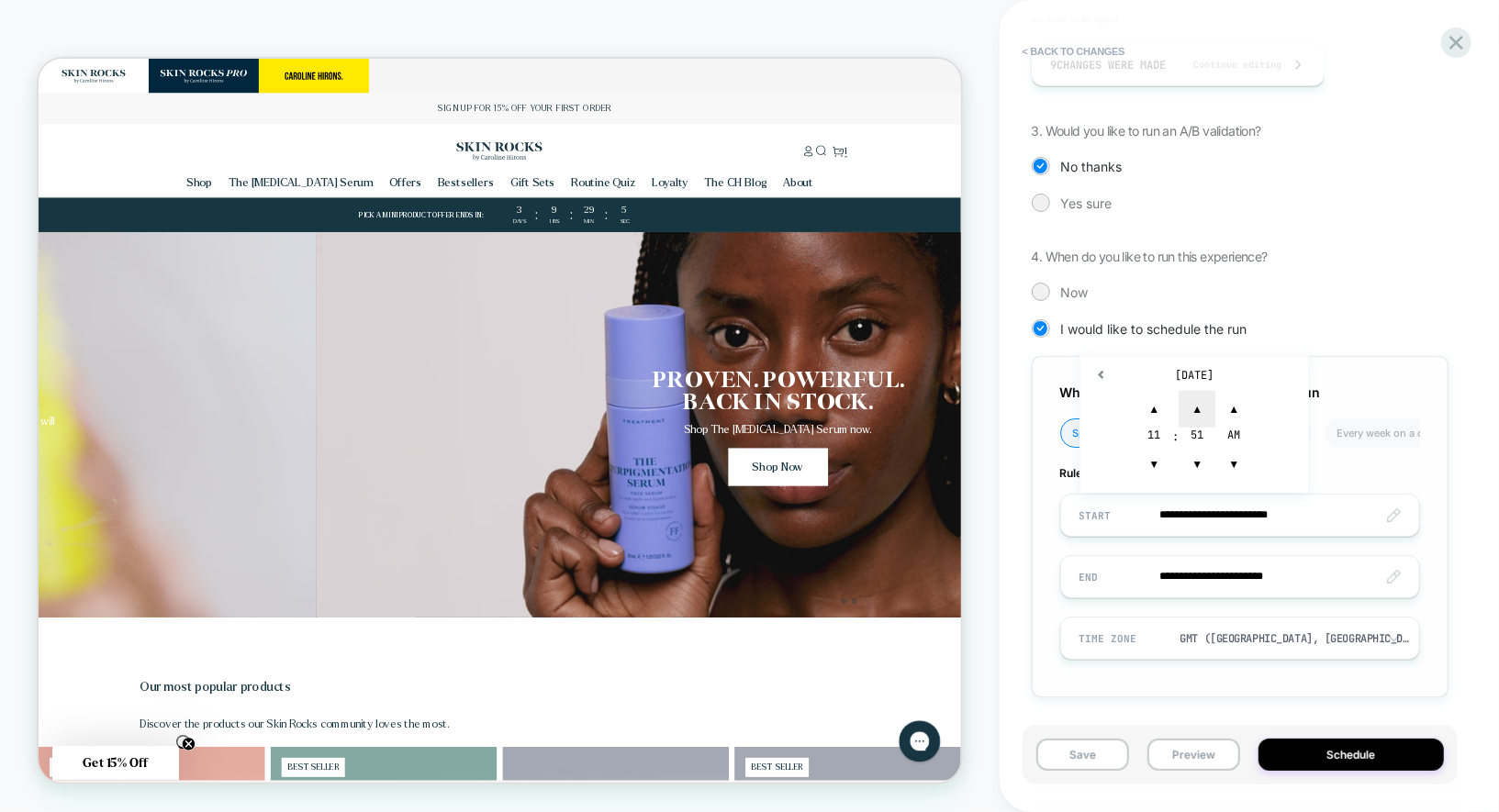
click at [1199, 417] on span "▲" at bounding box center [1196, 408] width 36 height 36
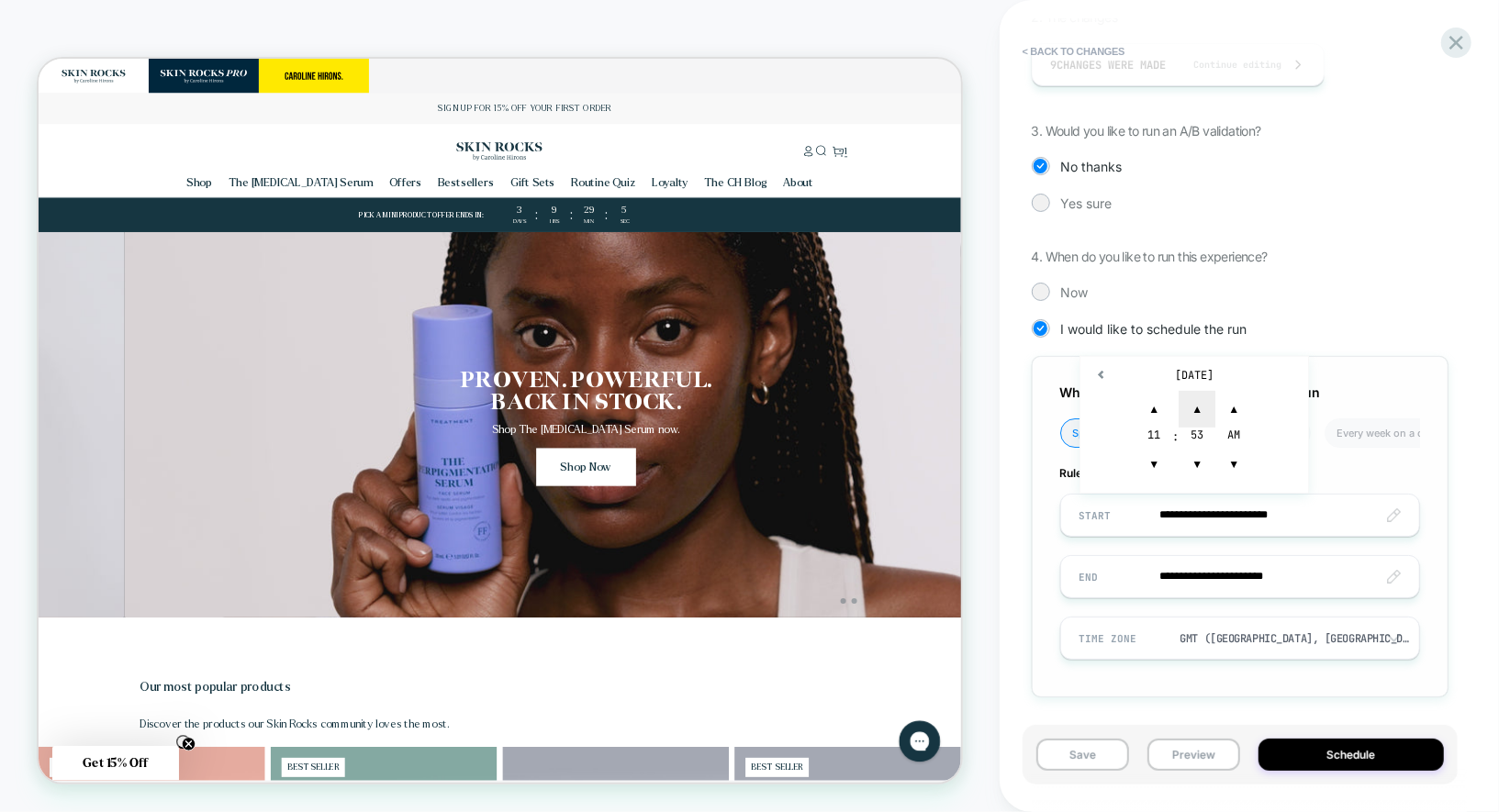
click at [1199, 417] on span "▲" at bounding box center [1196, 408] width 36 height 36
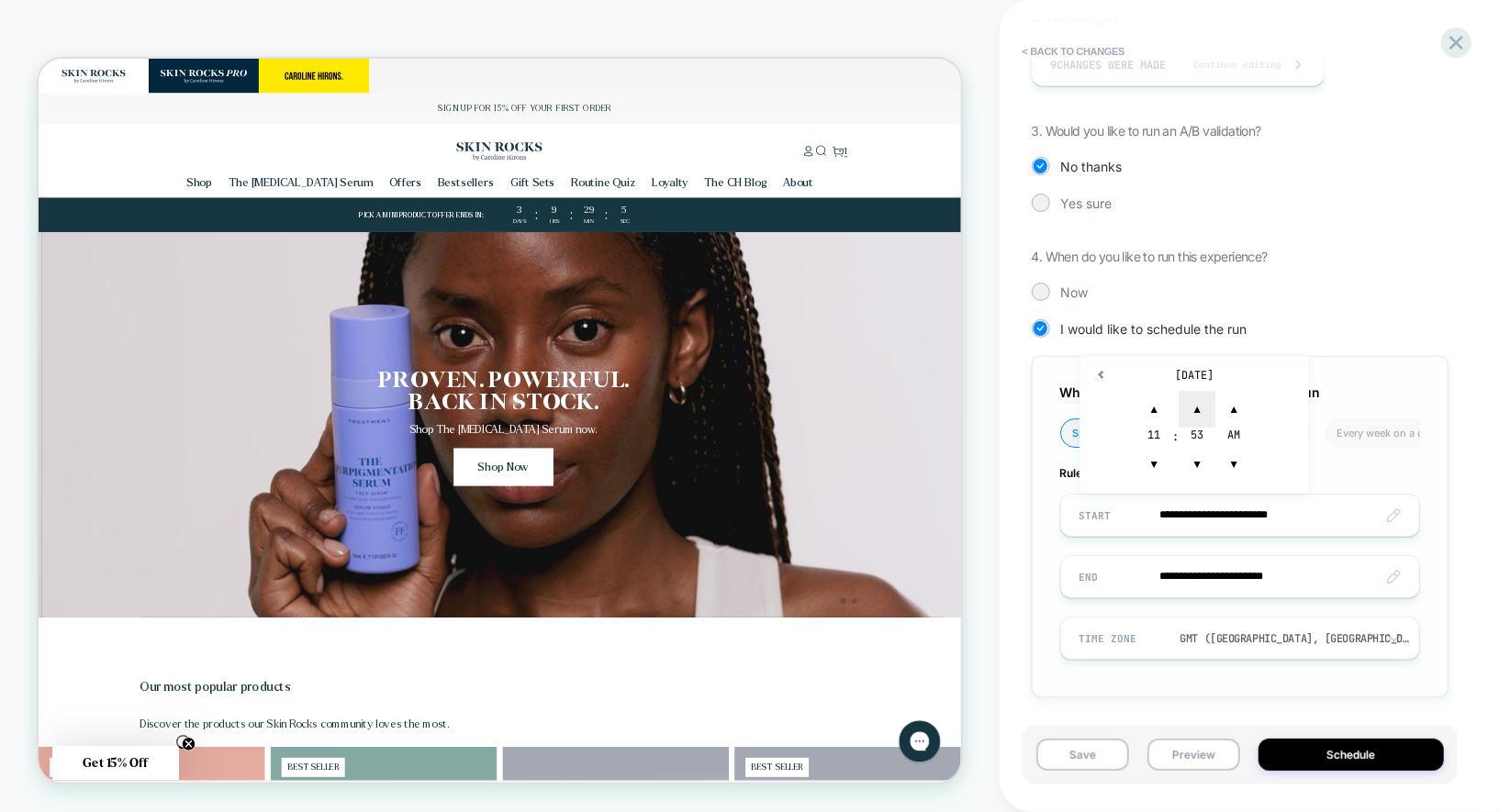
click at [1199, 417] on span "▲" at bounding box center [1196, 408] width 36 height 36
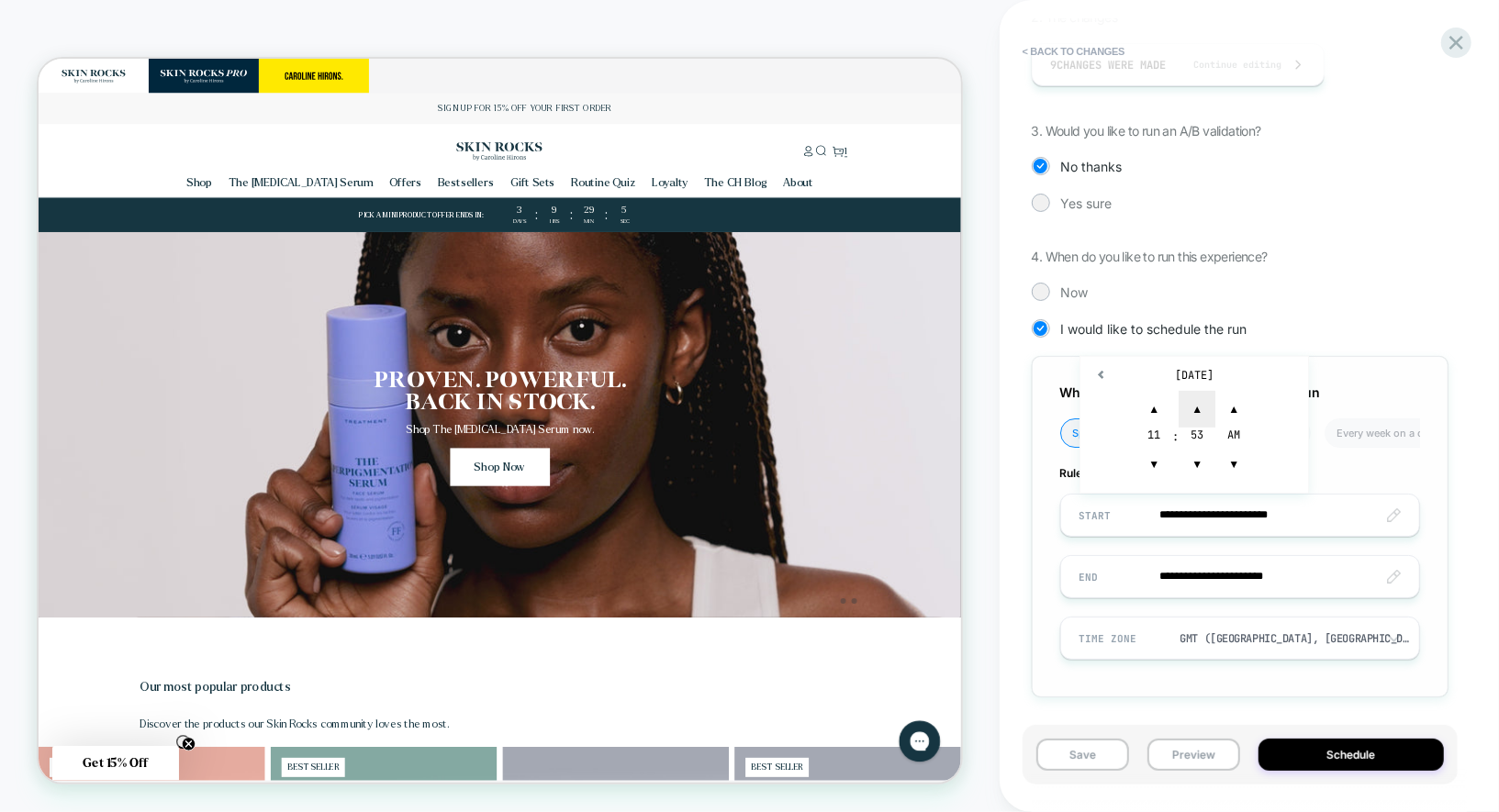
click at [1199, 417] on span "▲" at bounding box center [1196, 408] width 36 height 36
click at [1201, 416] on span "▲" at bounding box center [1196, 408] width 36 height 36
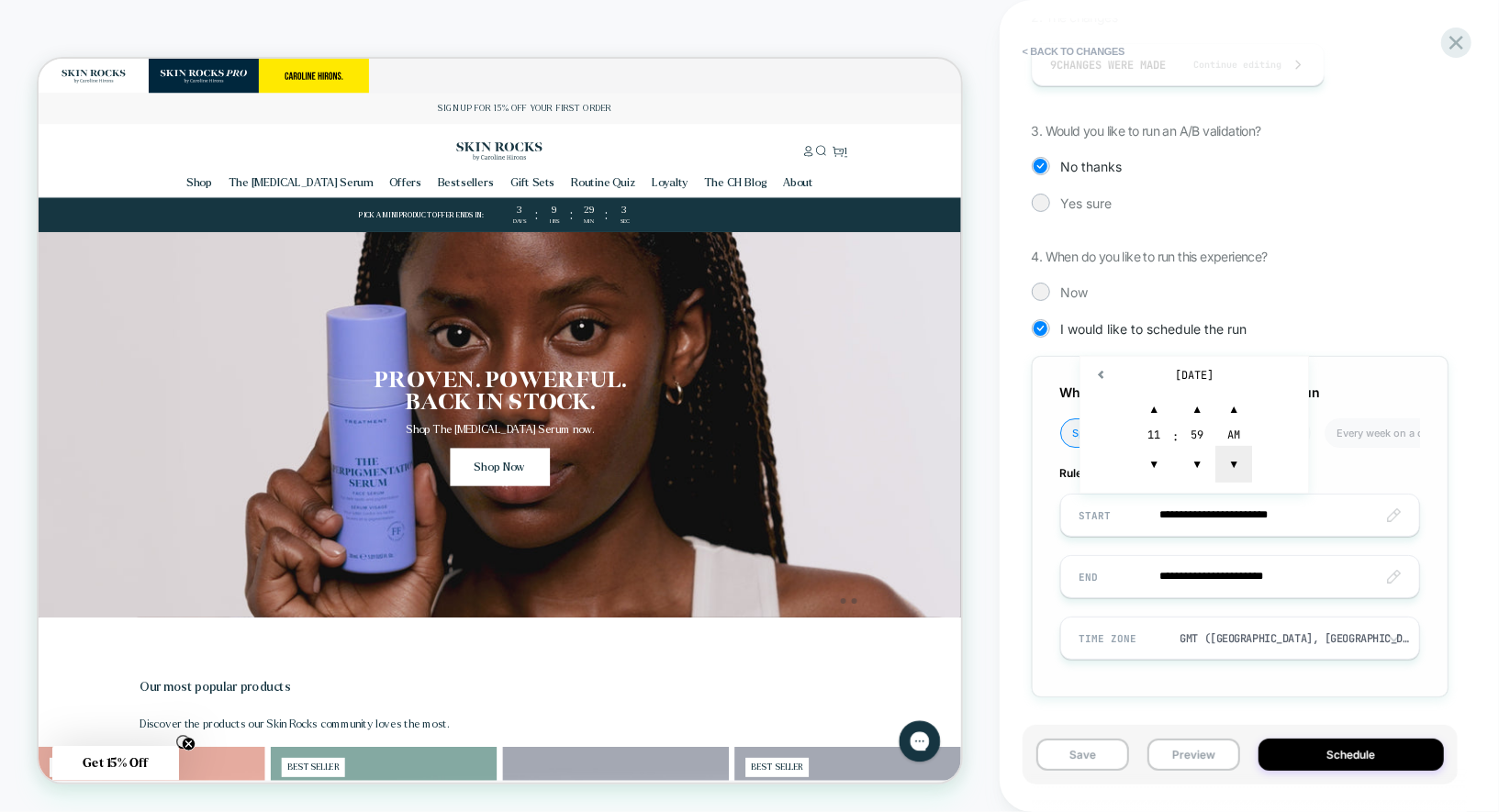
type input "**********"
click at [1221, 456] on span "▼" at bounding box center [1233, 464] width 36 height 36
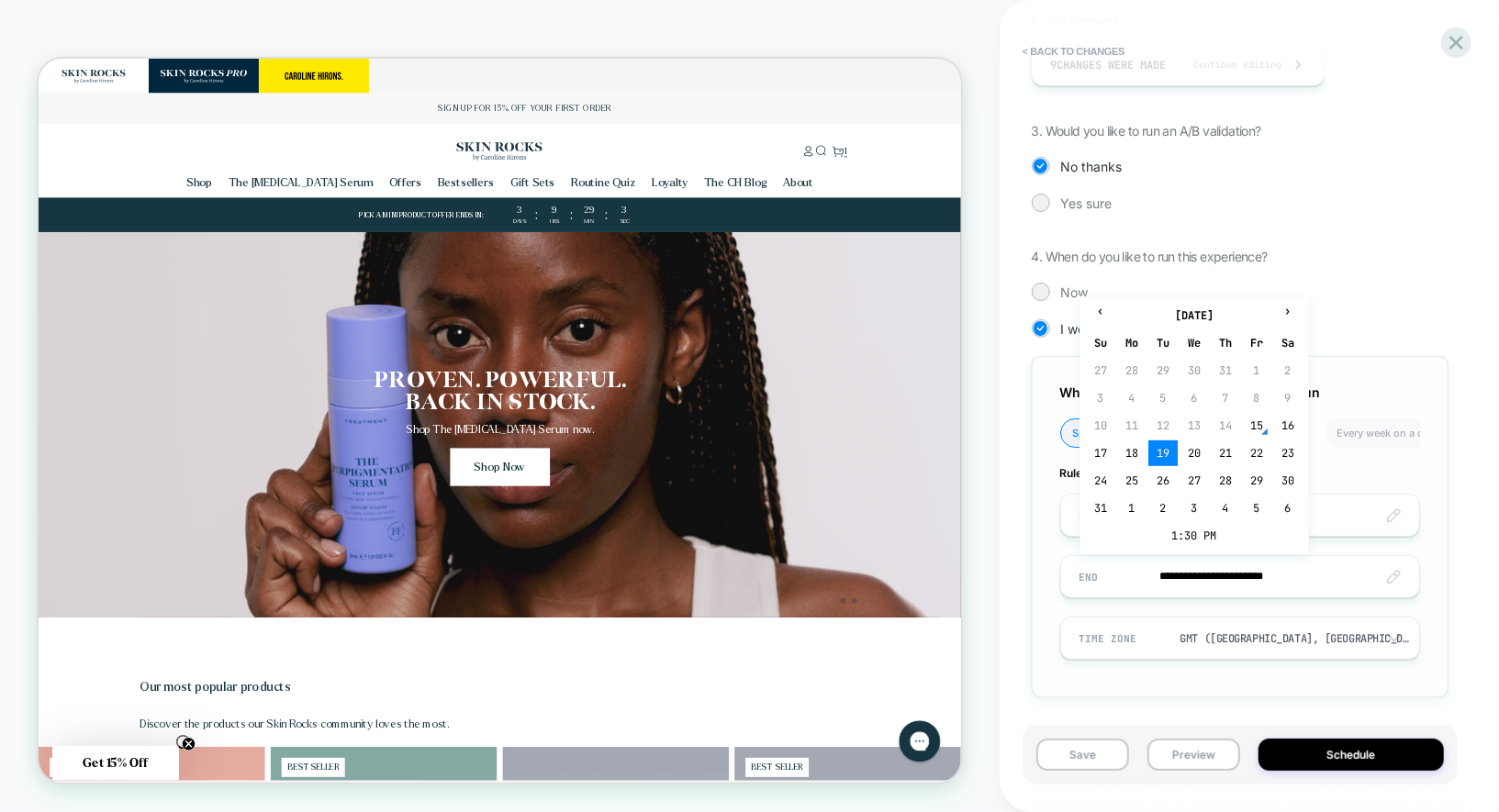
click at [1253, 577] on input "**********" at bounding box center [1239, 577] width 358 height 43
click at [1294, 320] on th "›" at bounding box center [1287, 316] width 29 height 25
click at [1292, 319] on th "›" at bounding box center [1287, 316] width 29 height 25
click at [1272, 507] on td "8" at bounding box center [1287, 508] width 29 height 25
type input "**********"
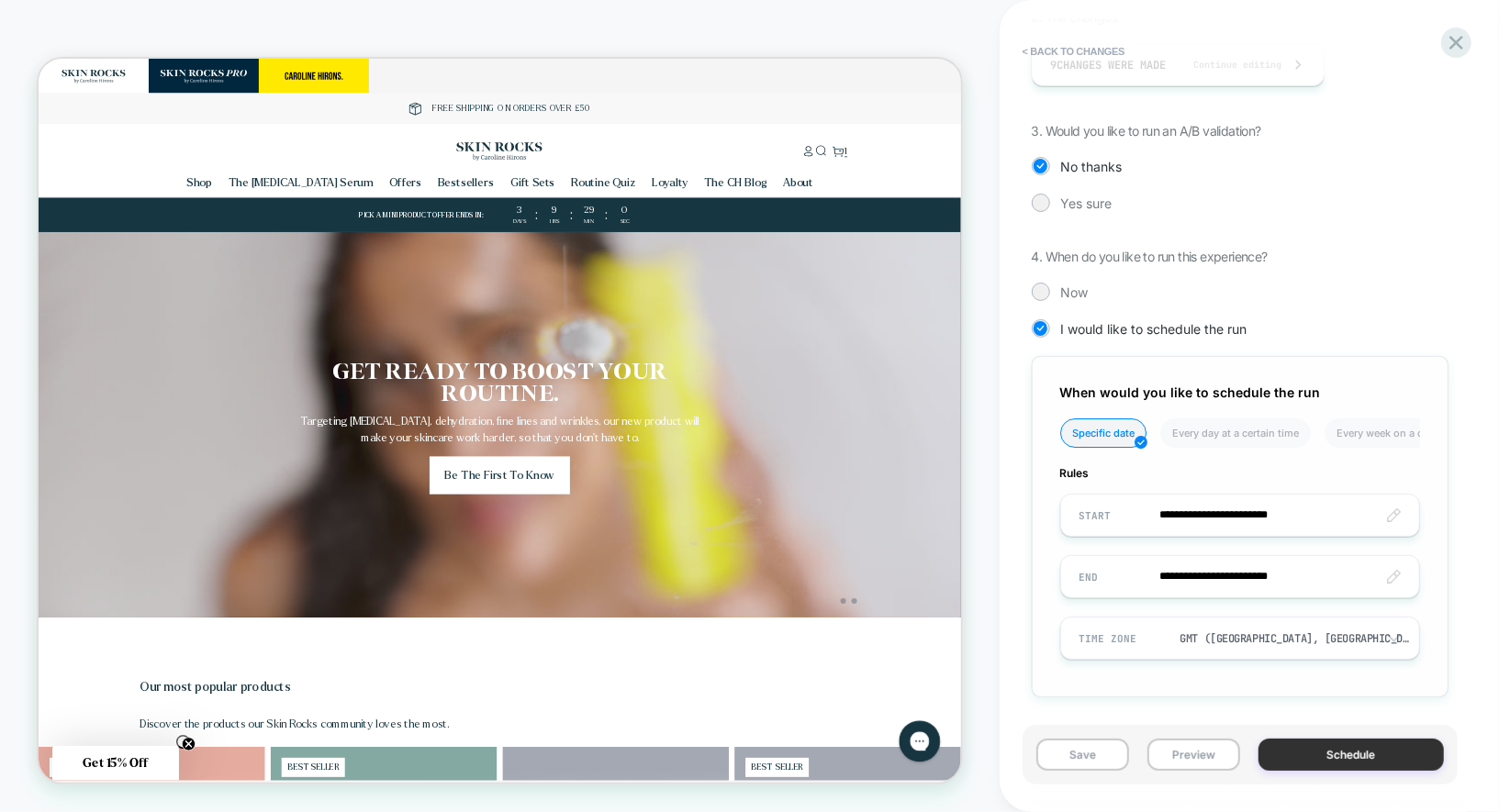
click at [1345, 761] on button "Schedule" at bounding box center [1350, 754] width 185 height 32
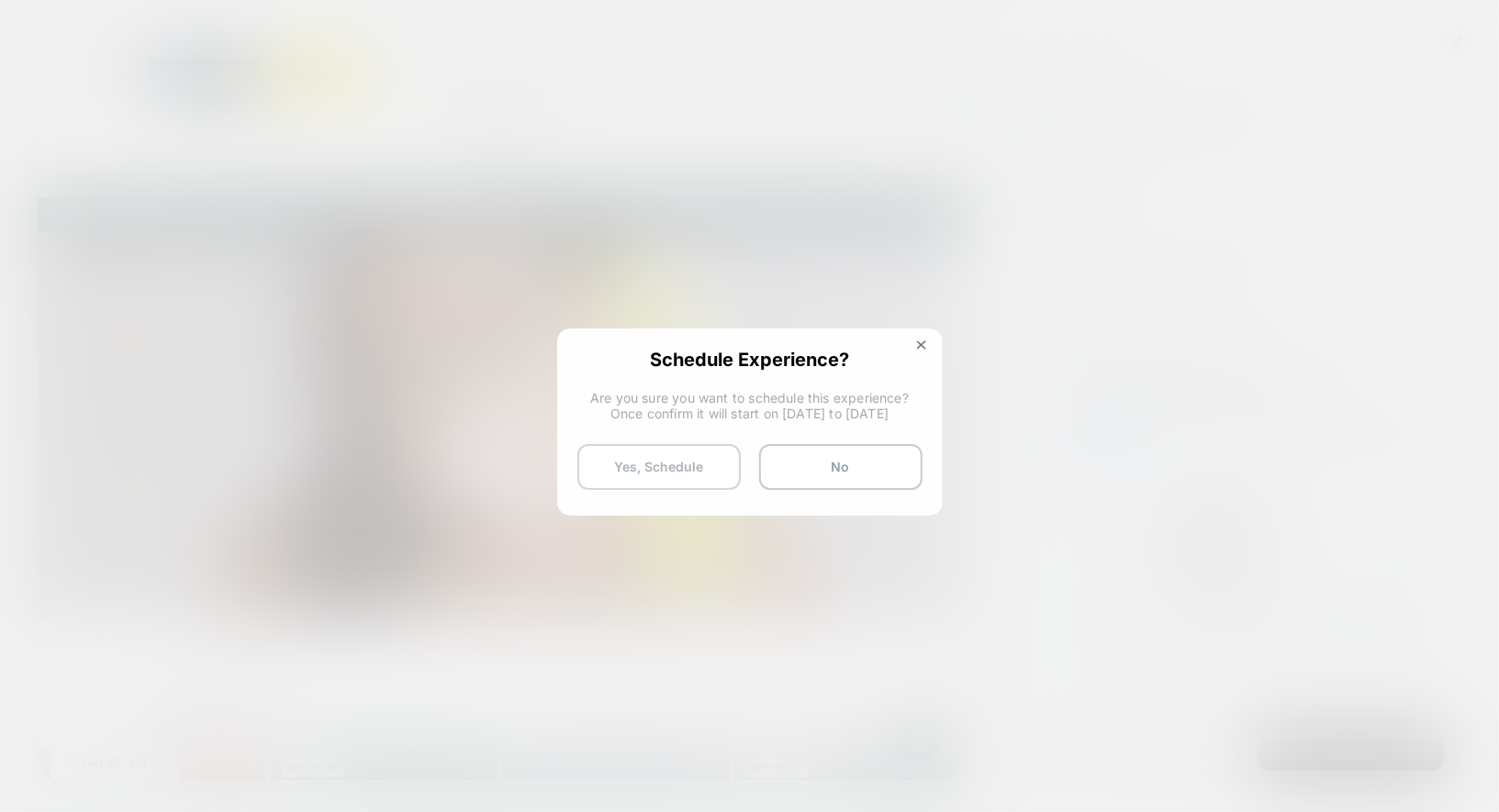
click at [660, 466] on button "Yes, Schedule" at bounding box center [658, 467] width 164 height 46
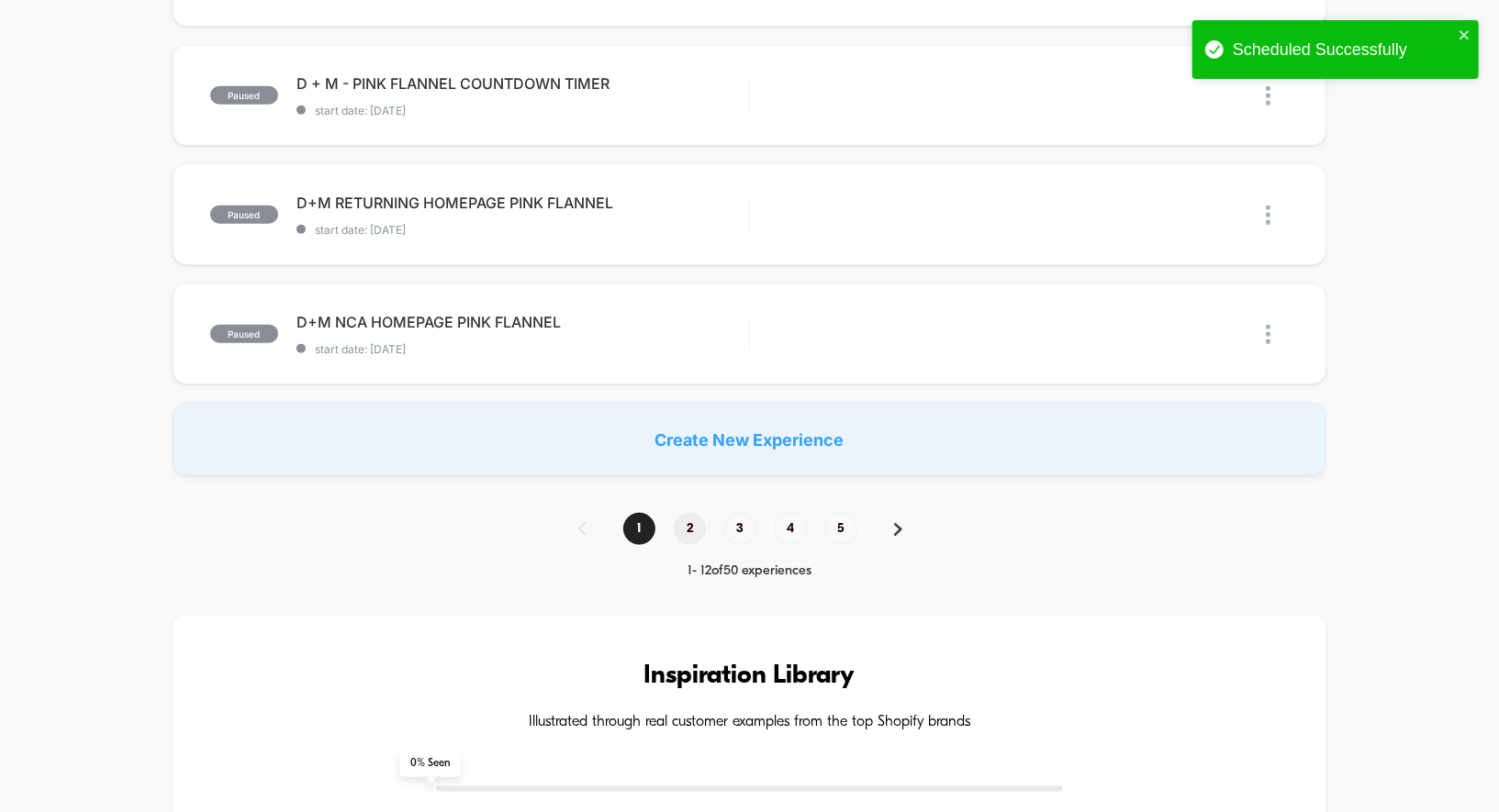
click at [680, 528] on span "2" at bounding box center [690, 529] width 32 height 32
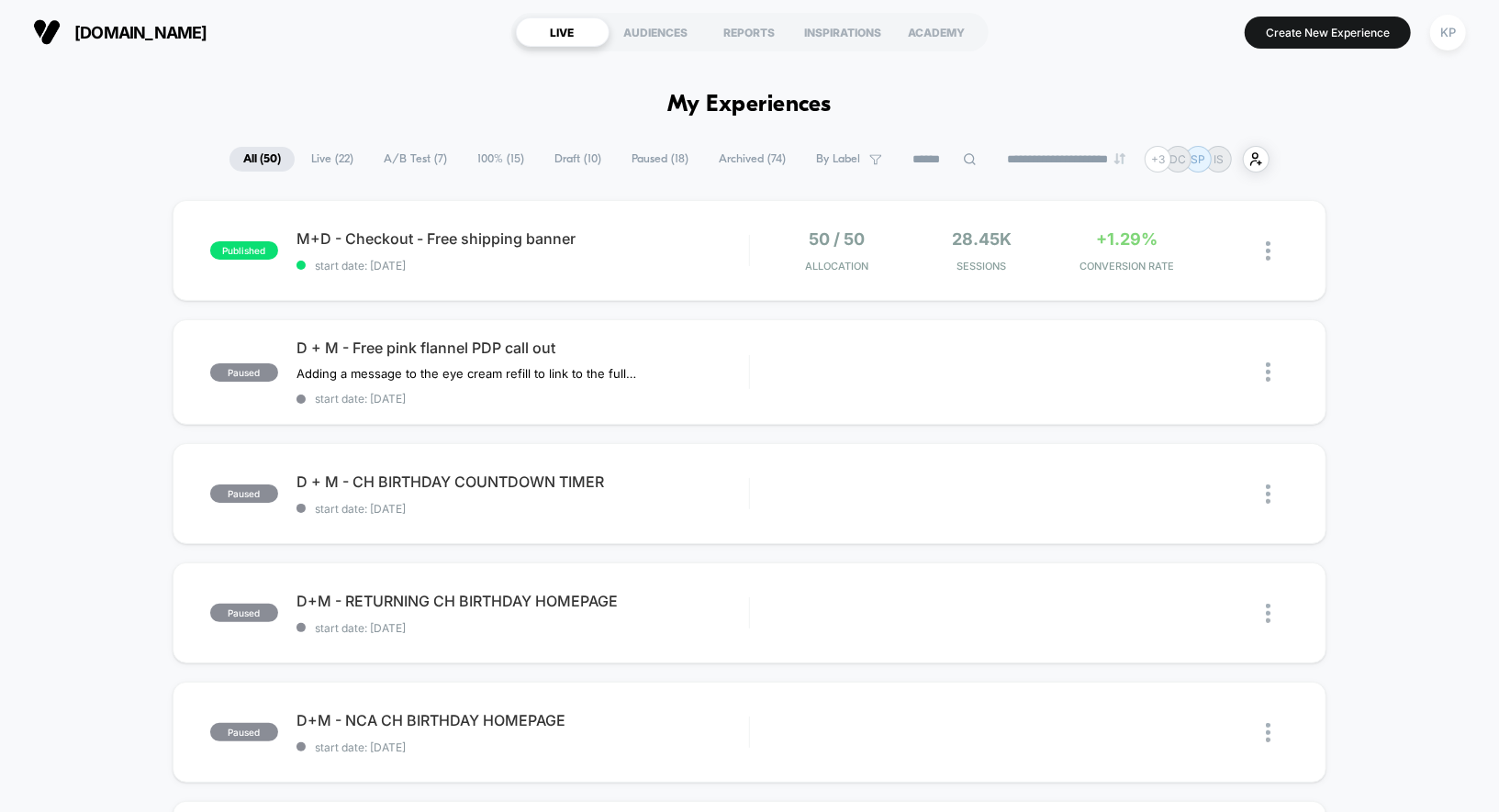
click at [329, 155] on span "Live ( 22 )" at bounding box center [332, 159] width 70 height 25
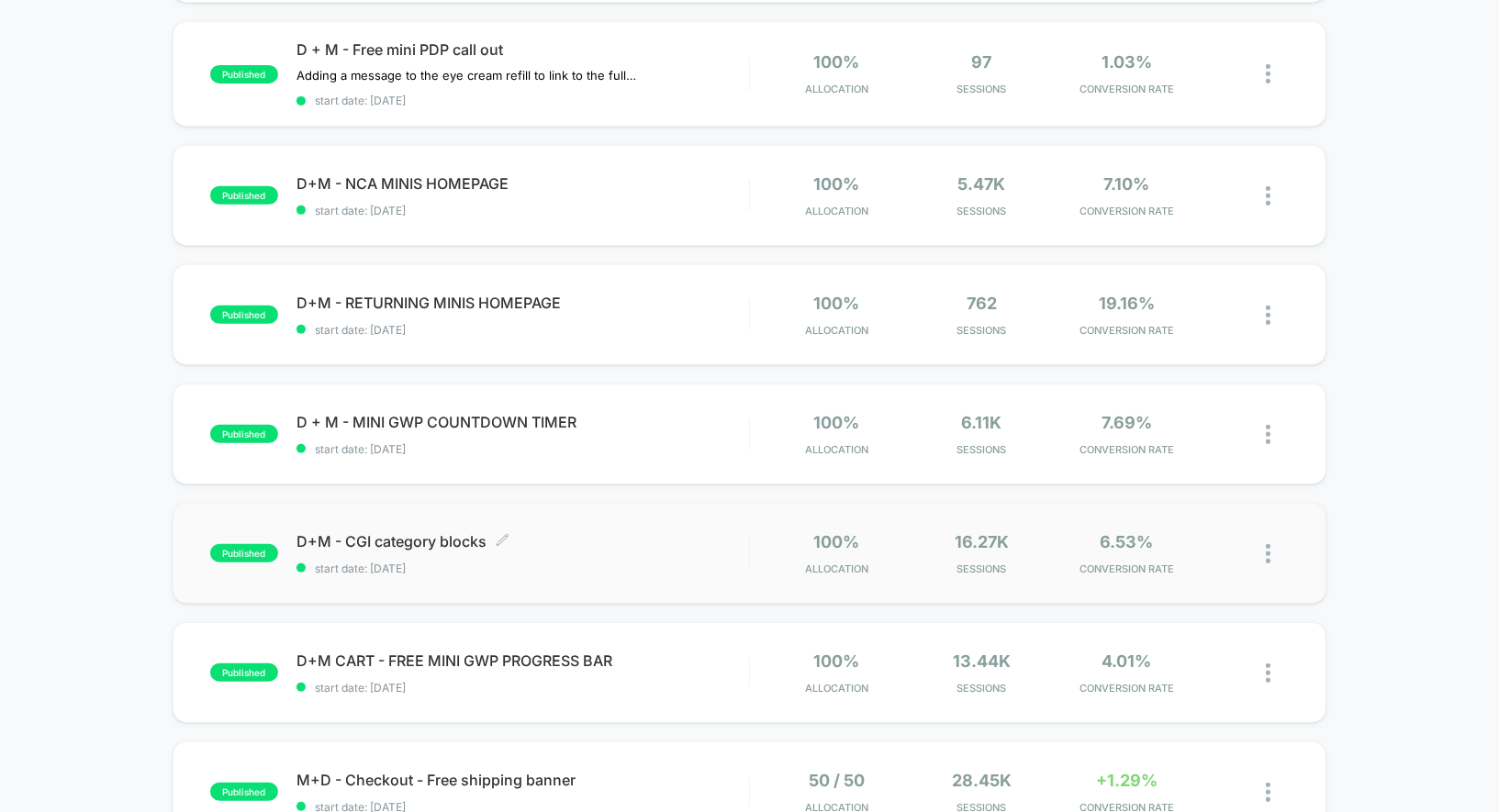
click at [401, 555] on div "D+M - CGI category blocks Click to edit experience details Click to edit experi…" at bounding box center [522, 554] width 452 height 43
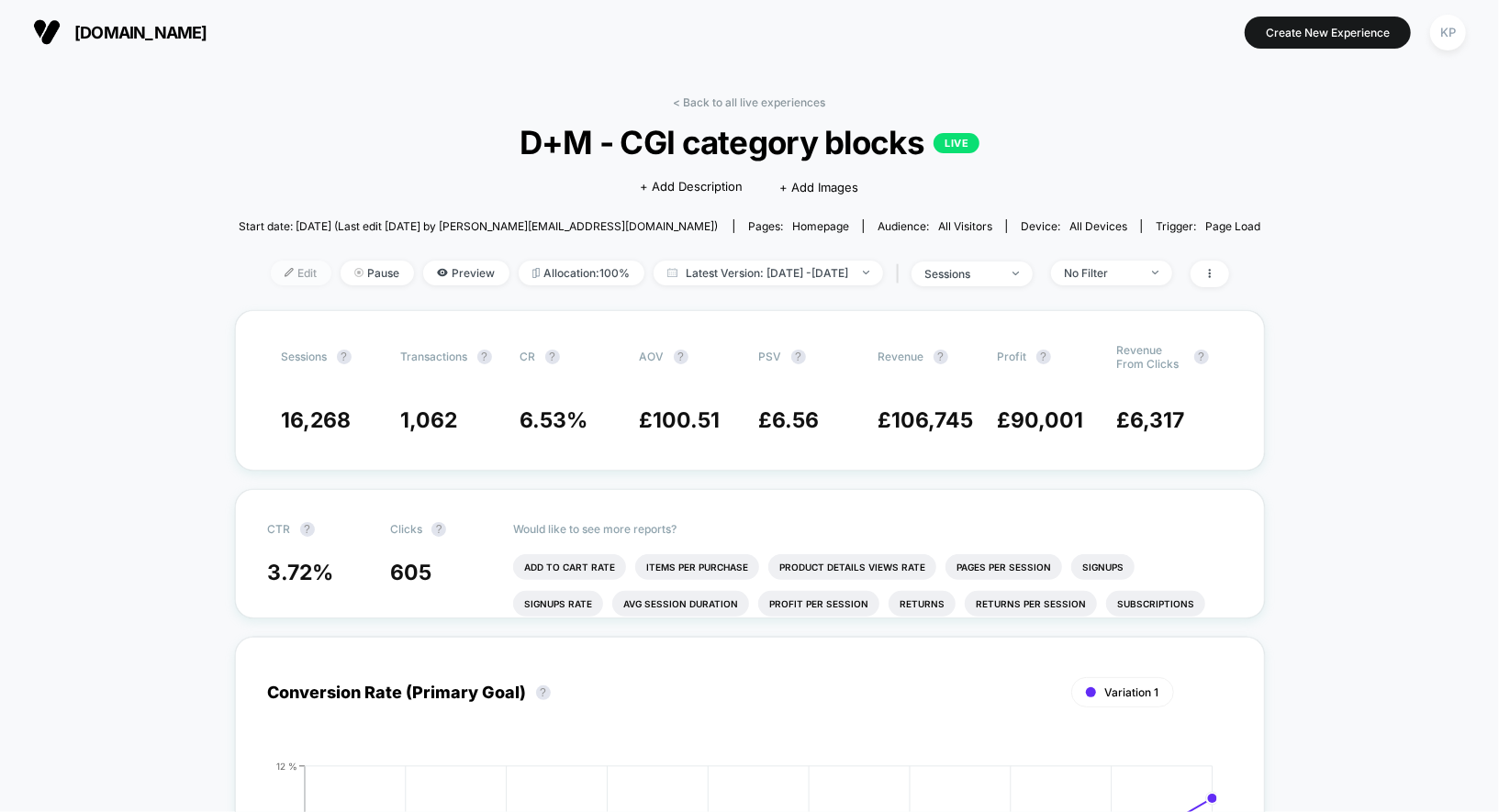
click at [273, 269] on span "Edit" at bounding box center [301, 273] width 61 height 25
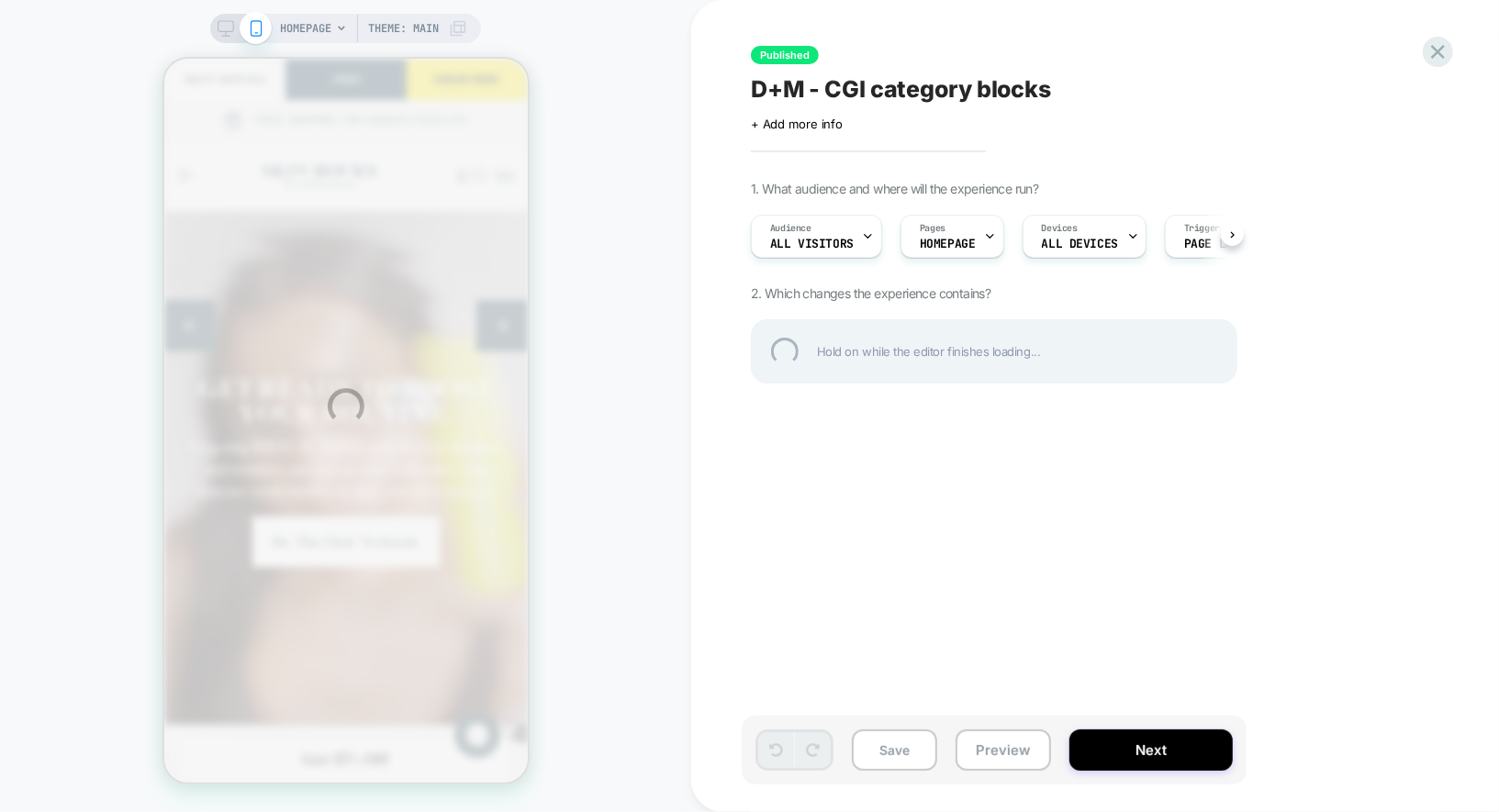
scroll to position [0, 561]
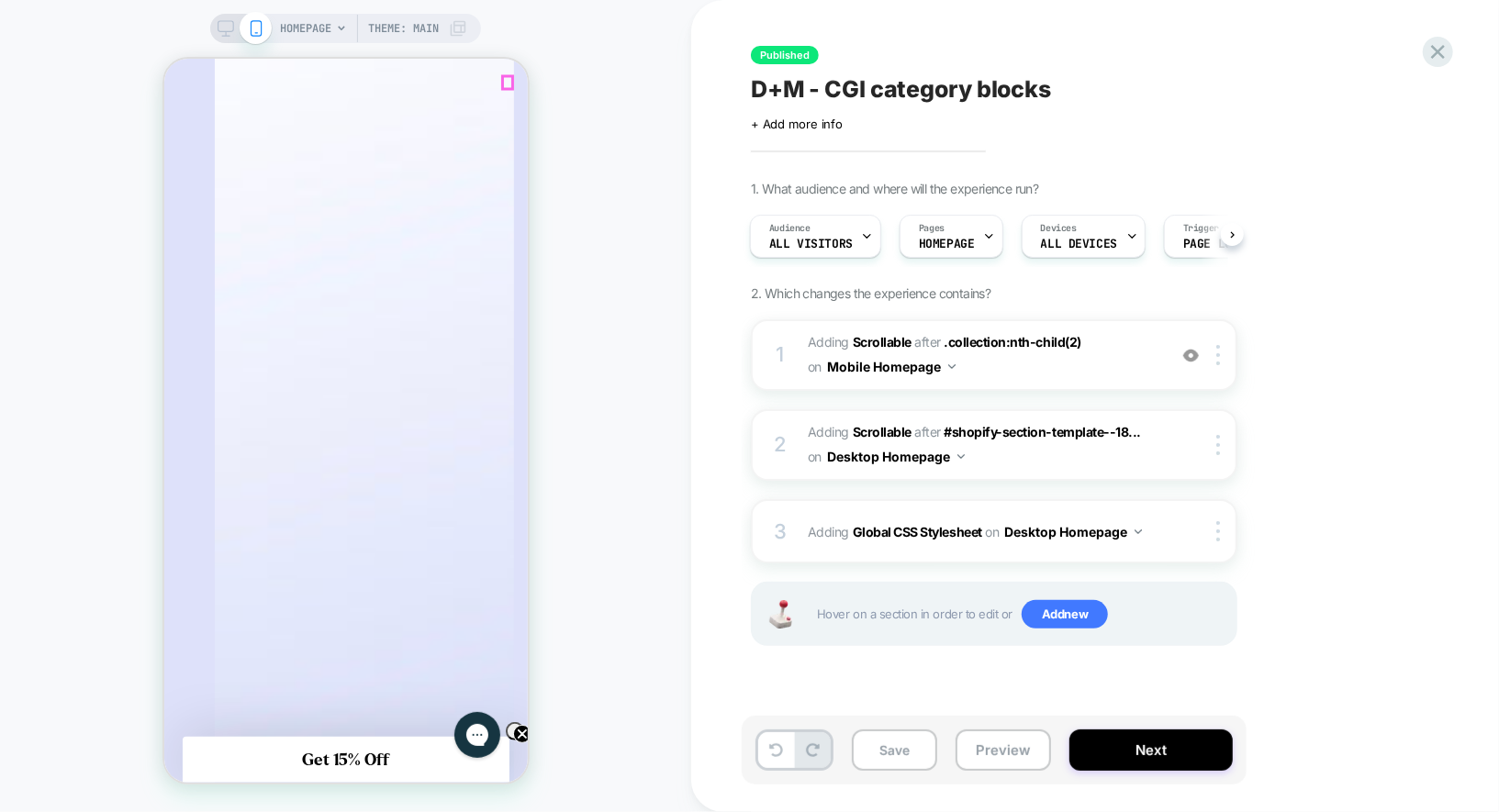
click at [820, 80] on icon "Close" at bounding box center [826, 79] width 12 height 12
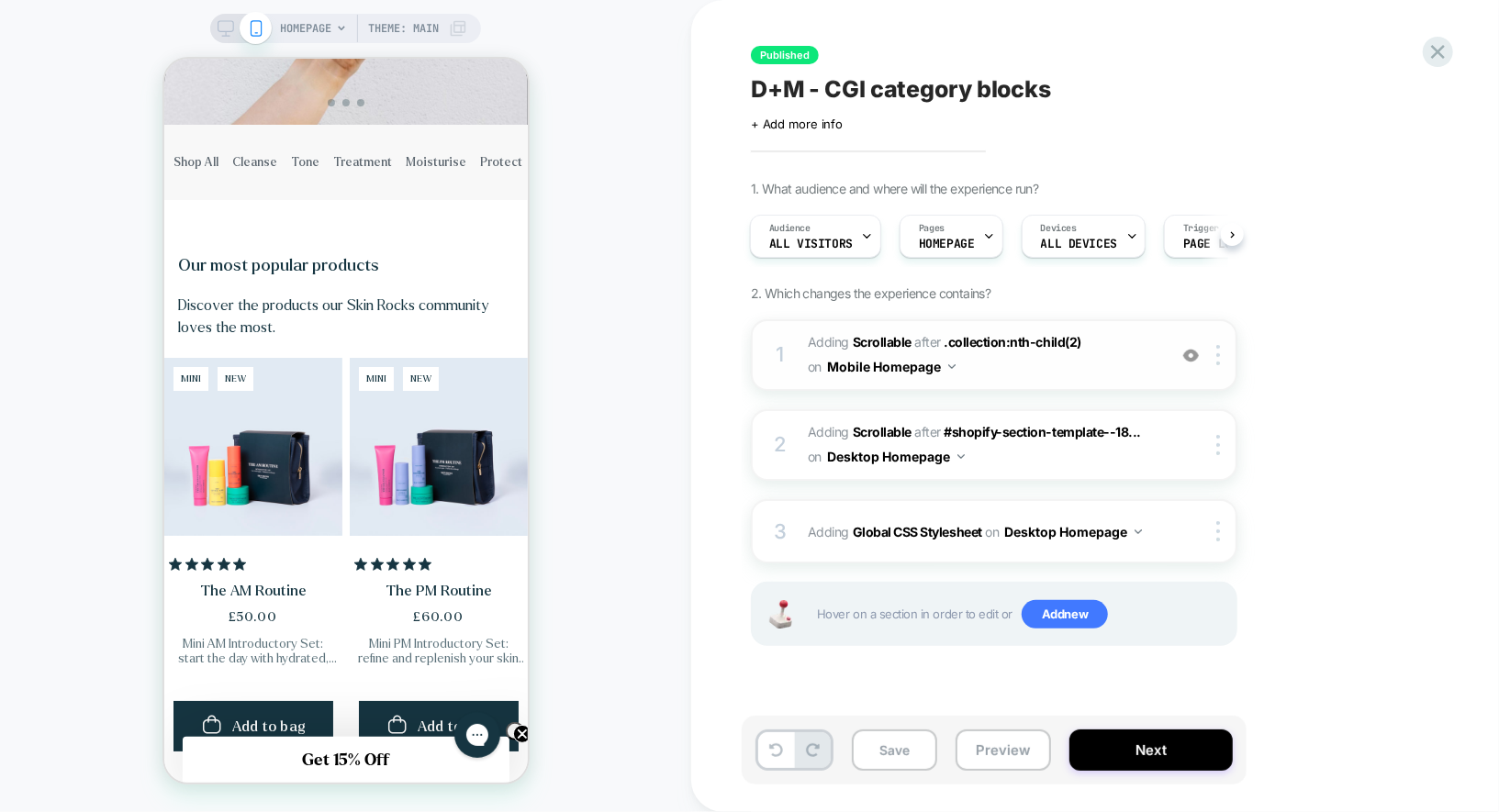
click at [1220, 364] on div "1 #_loomi_addon_1753968926456 Adding Scrollable AFTER .collection:nth-child(2) …" at bounding box center [994, 355] width 487 height 72
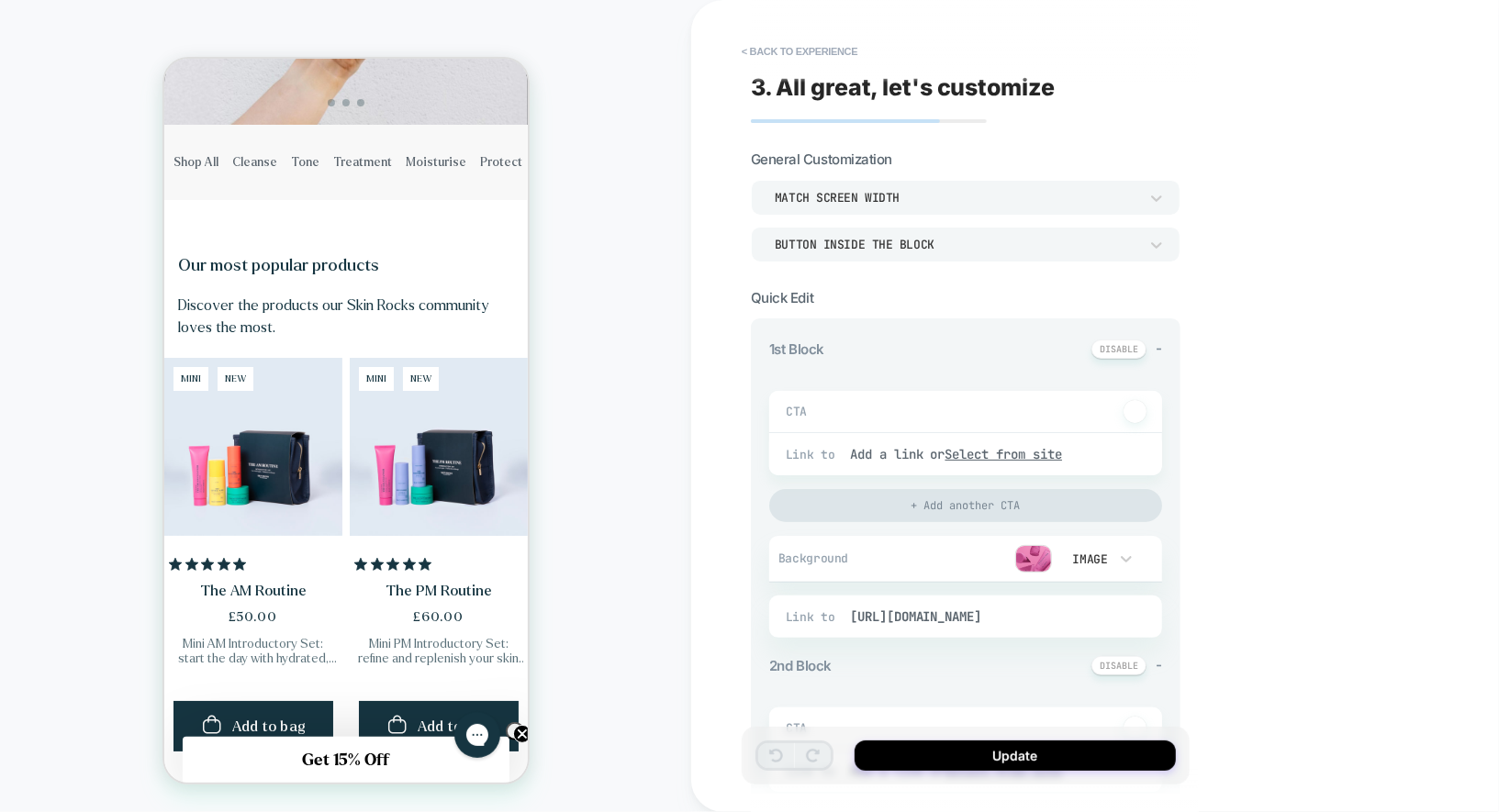
type textarea "*"
click at [763, 55] on button "< Back to experience" at bounding box center [799, 51] width 134 height 29
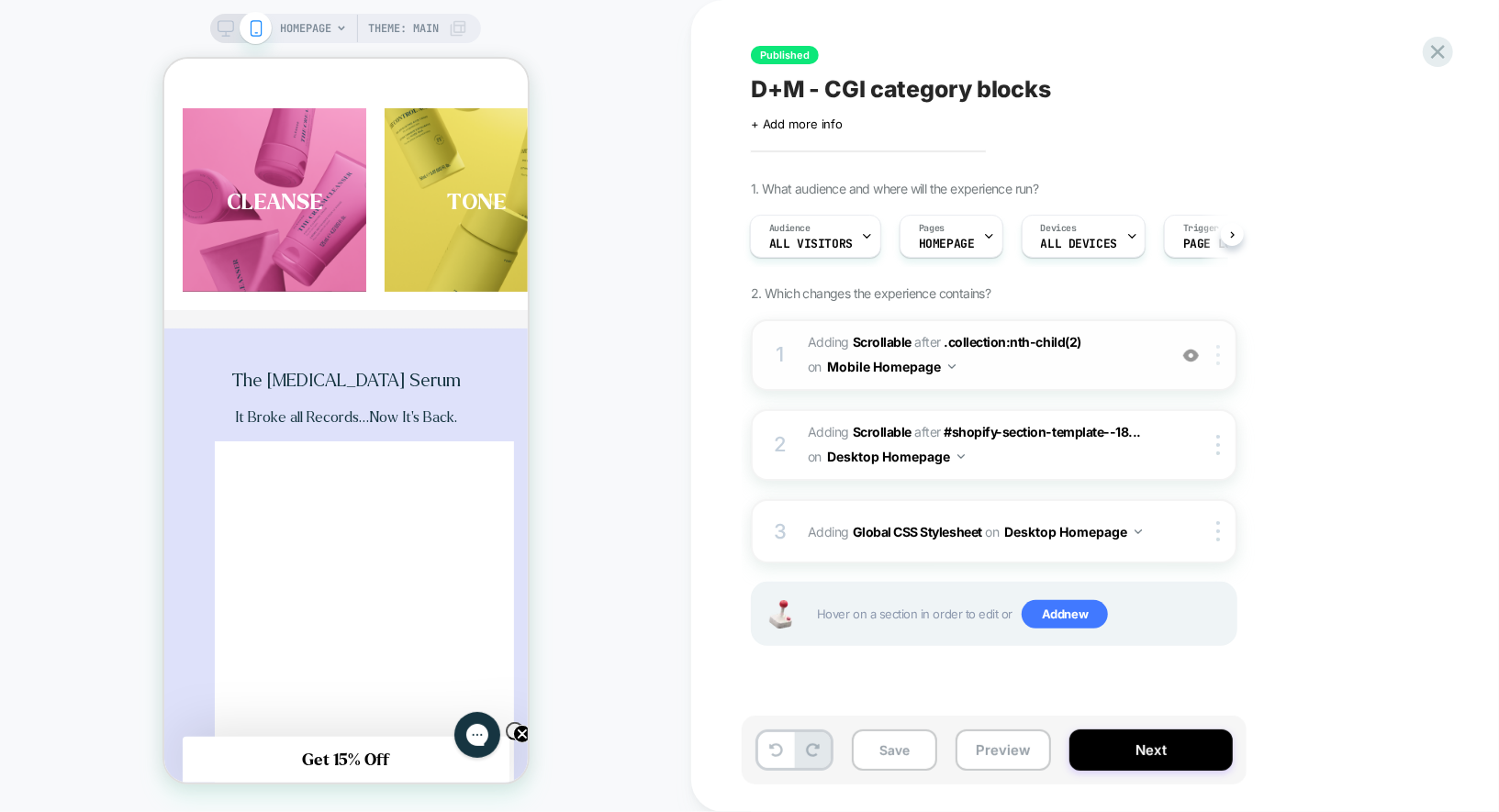
click at [1221, 354] on div at bounding box center [1220, 355] width 30 height 21
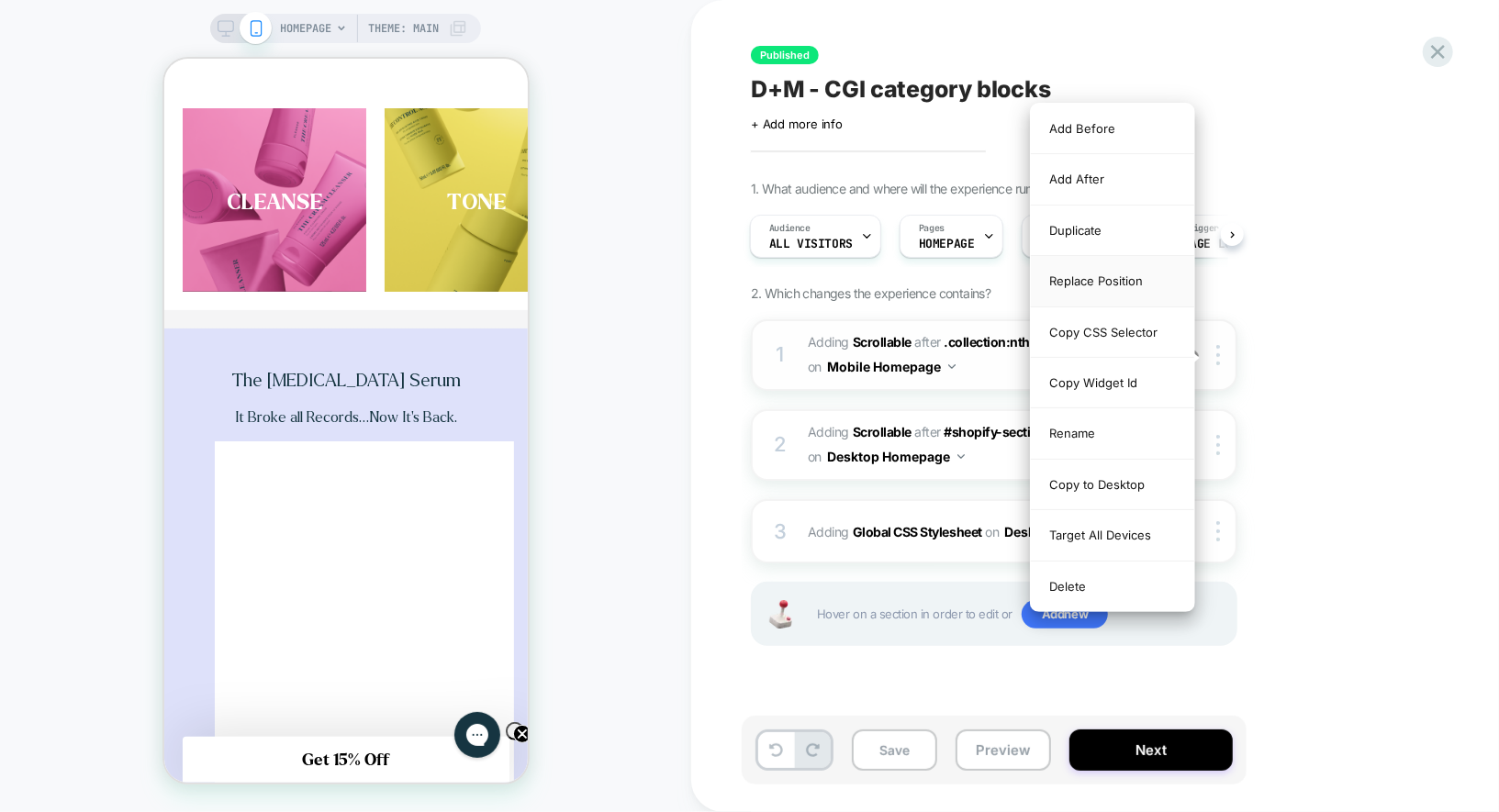
click at [1091, 274] on div "Replace Position" at bounding box center [1111, 280] width 164 height 50
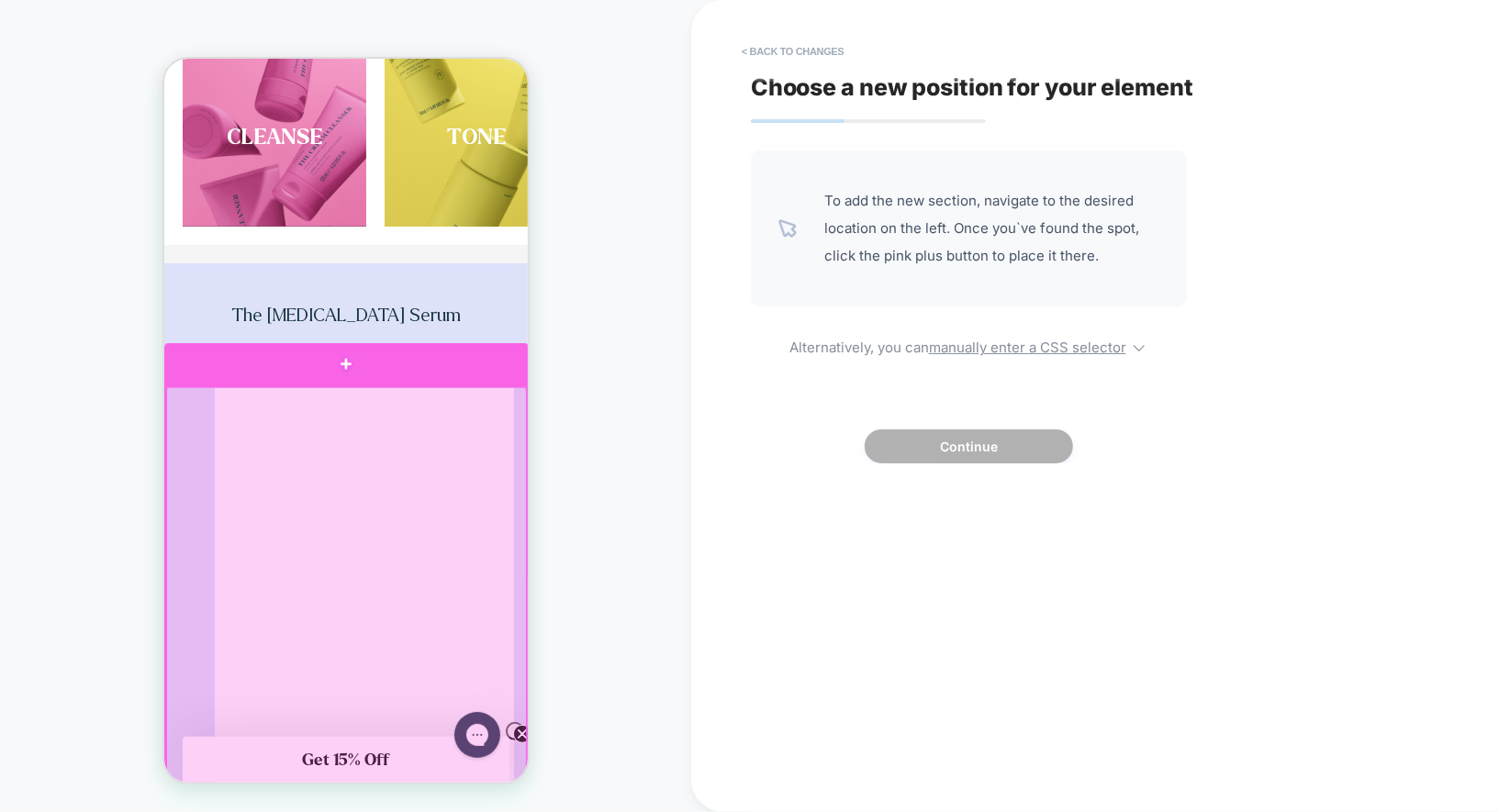
click at [497, 369] on div at bounding box center [345, 363] width 364 height 42
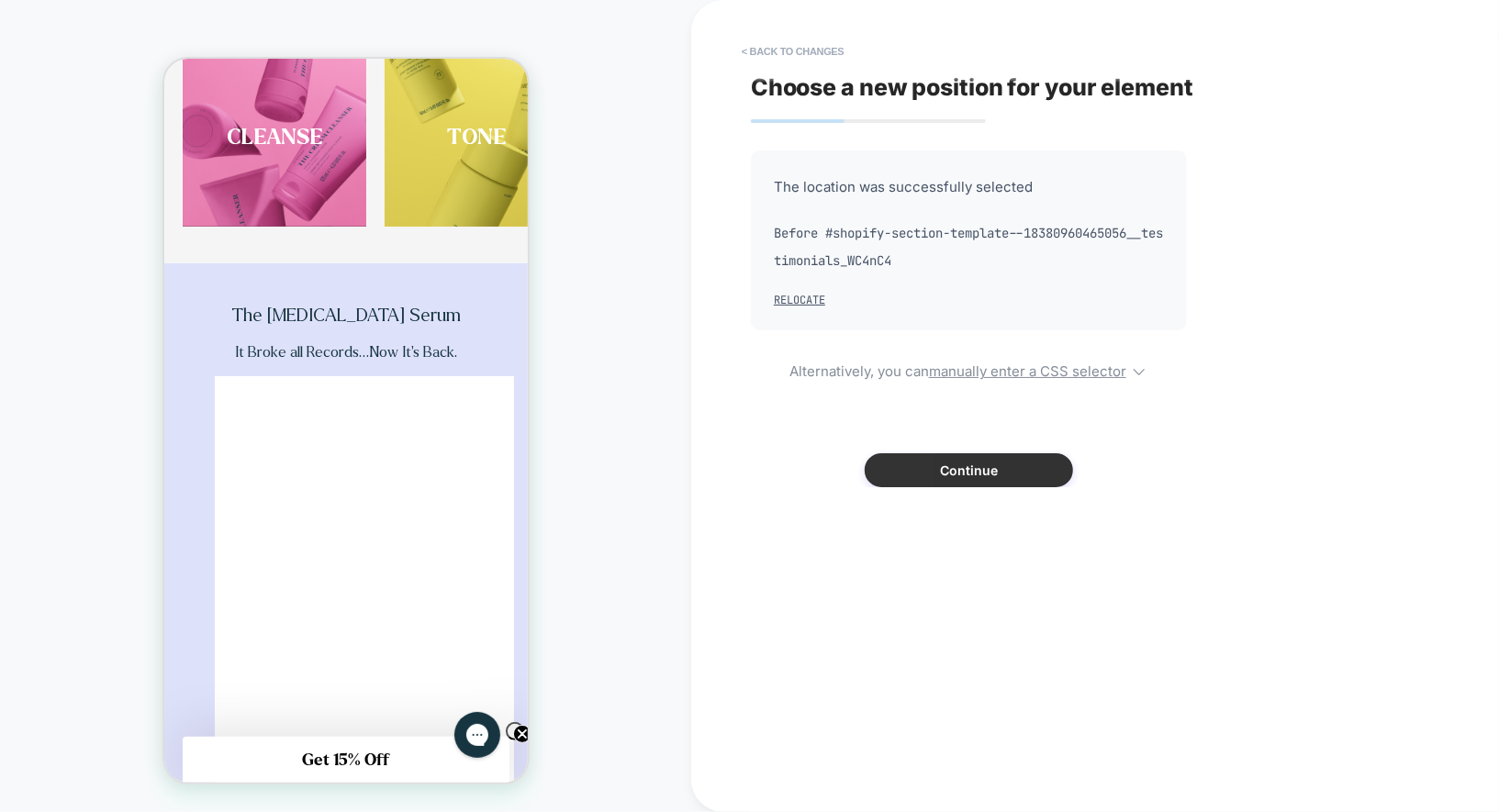
click at [922, 467] on button "Continue" at bounding box center [968, 470] width 208 height 34
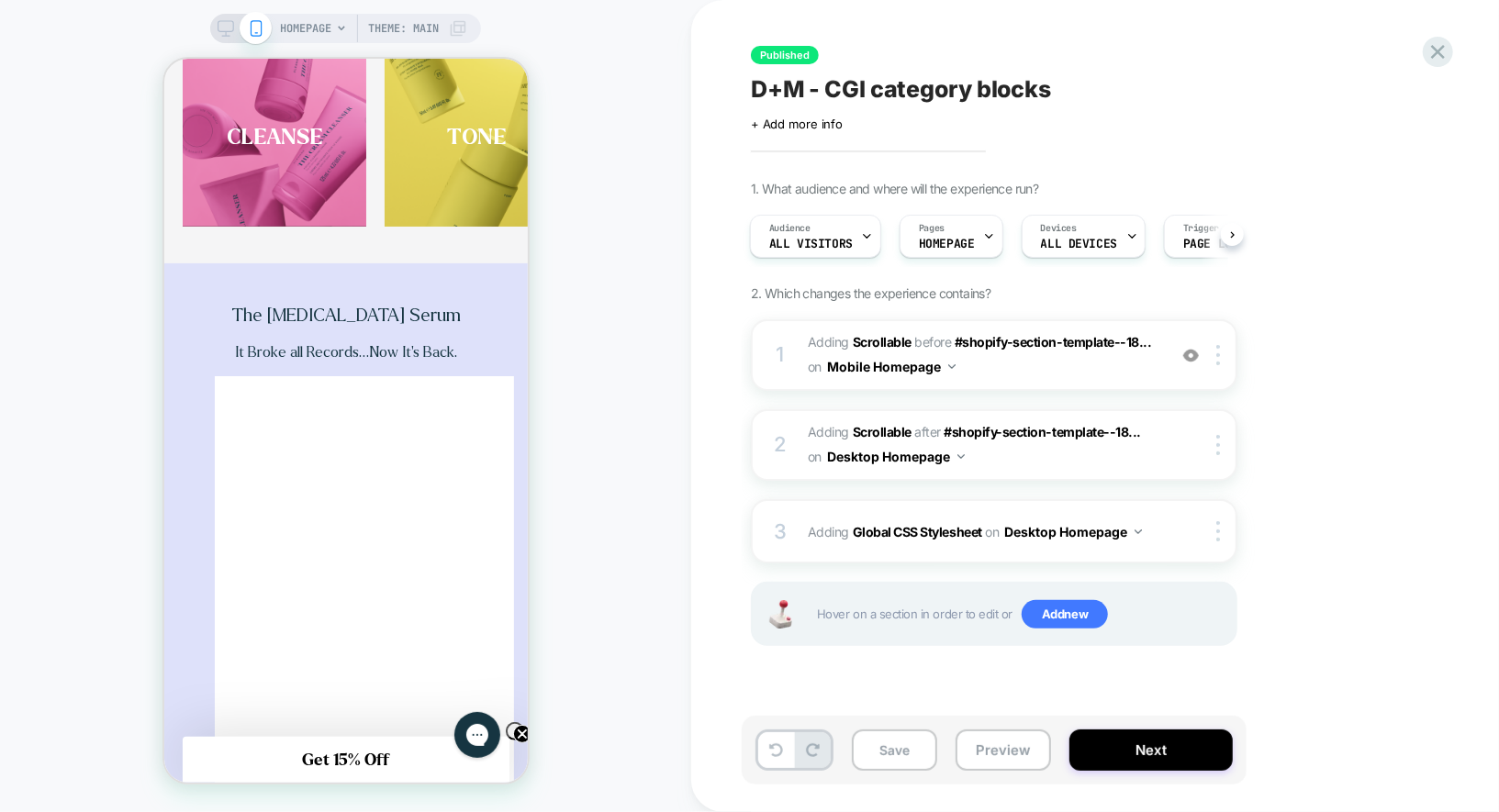
click at [232, 32] on icon at bounding box center [226, 28] width 17 height 17
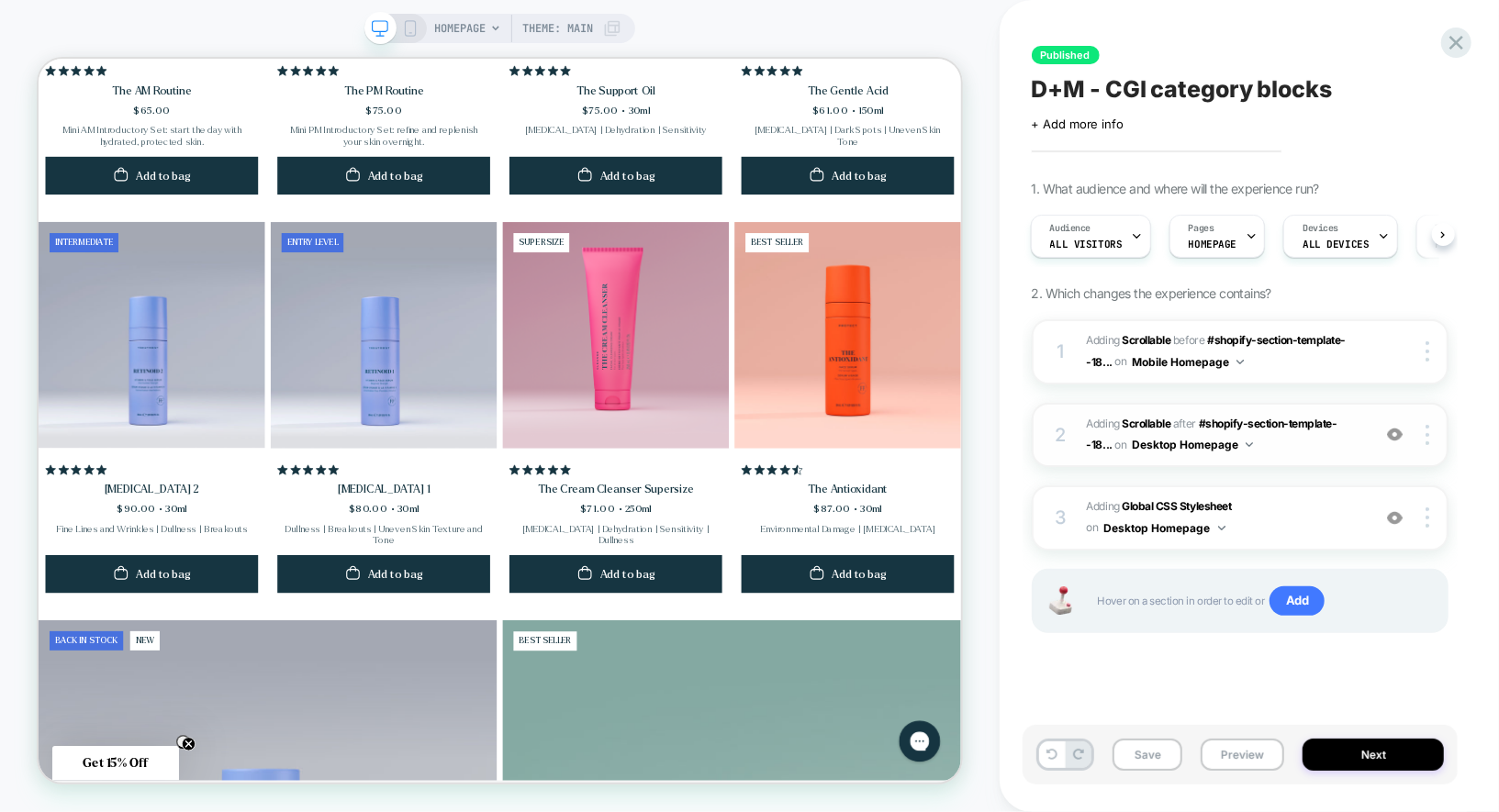
scroll to position [0, 933]
click at [1426, 445] on div "2 #_loomi_addon_1753971282172 Adding Scrollable AFTER #shopify-section-template…" at bounding box center [1239, 435] width 417 height 65
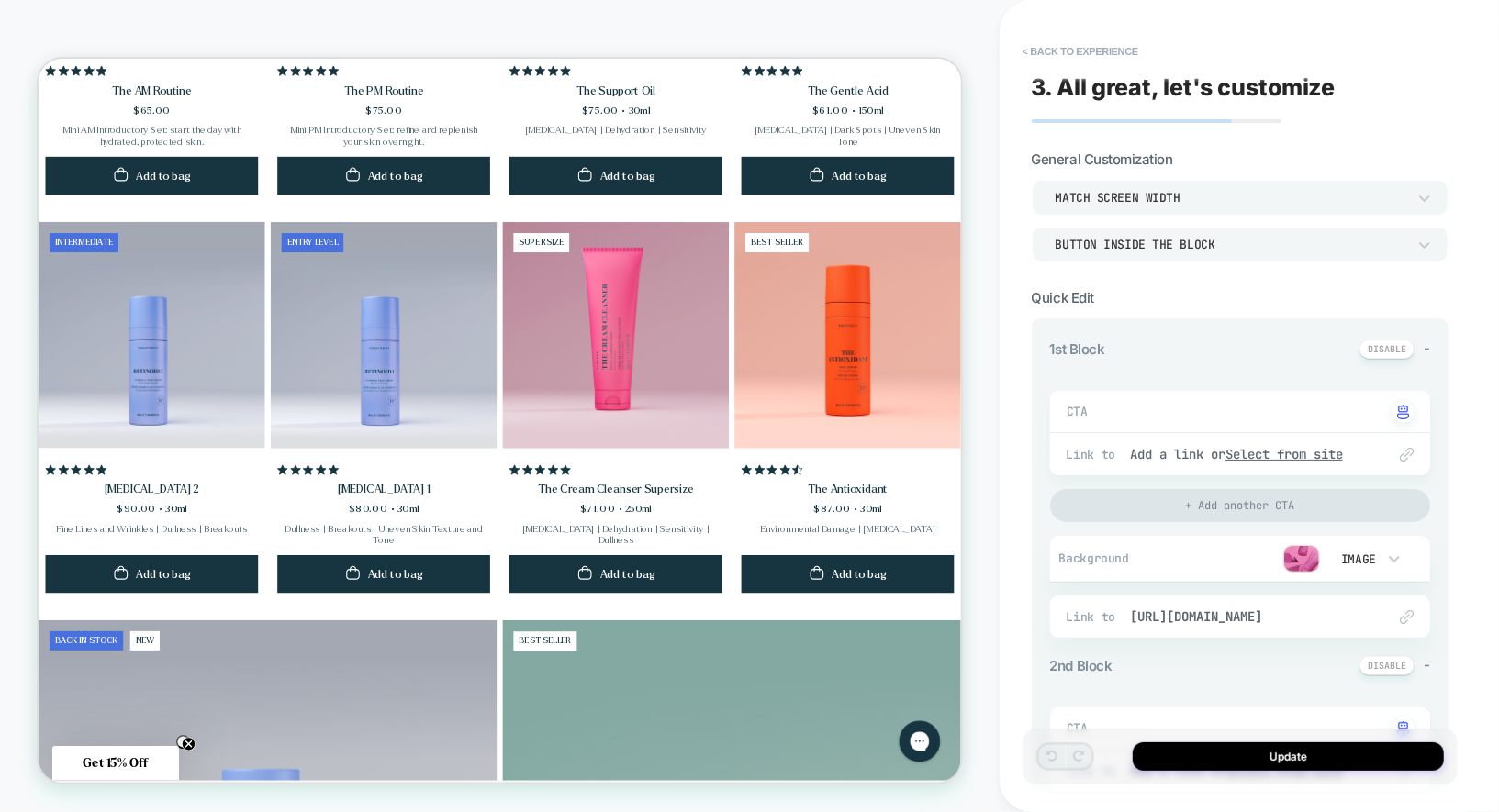
type textarea "*"
click at [1084, 30] on div "3. All great, let's customize General Customization Match Screen Width Button i…" at bounding box center [1239, 406] width 435 height 775
click at [1084, 50] on button "< Back to experience" at bounding box center [1080, 51] width 134 height 29
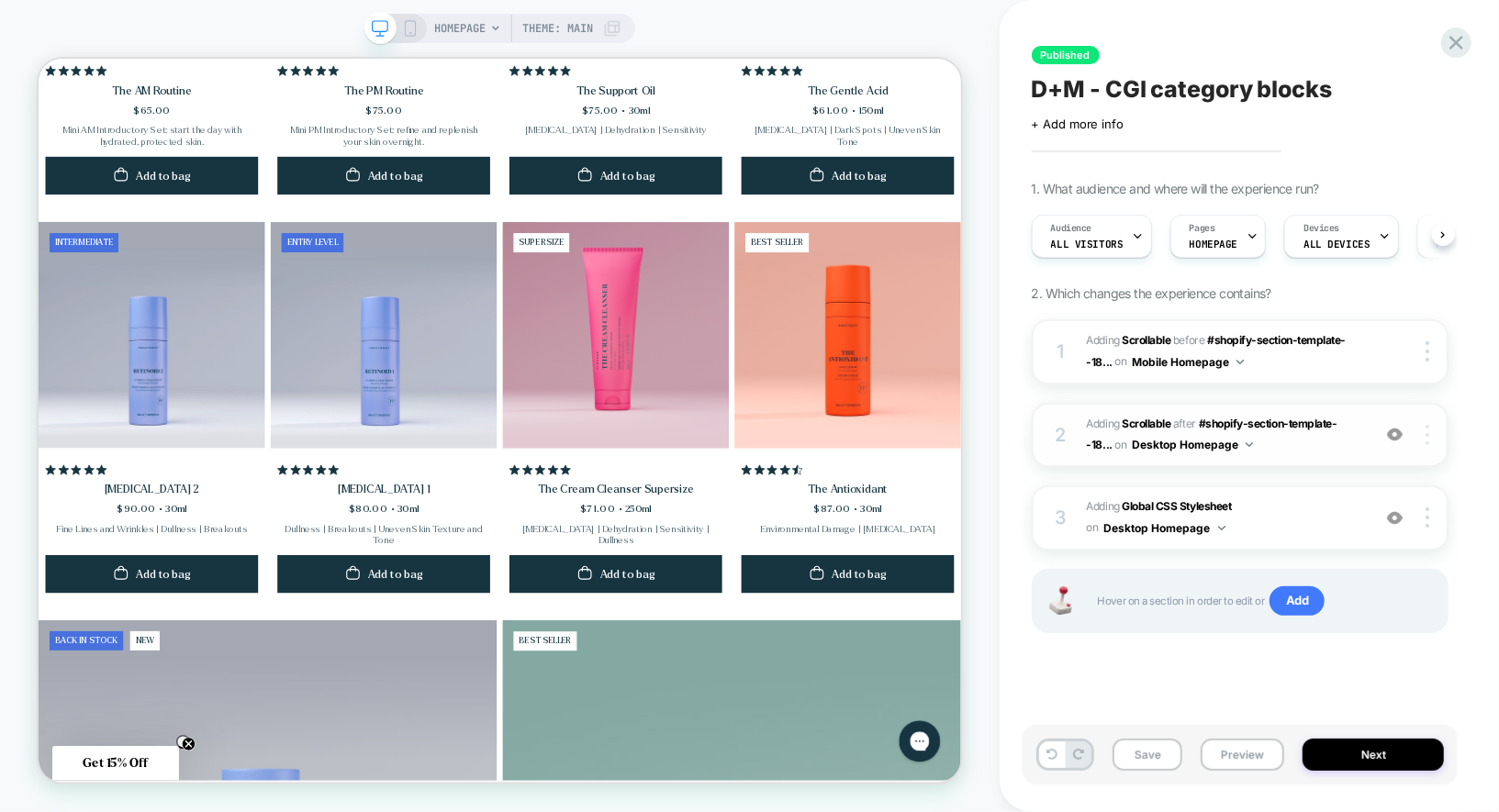
scroll to position [0, 1]
click at [1427, 434] on img at bounding box center [1427, 434] width 4 height 21
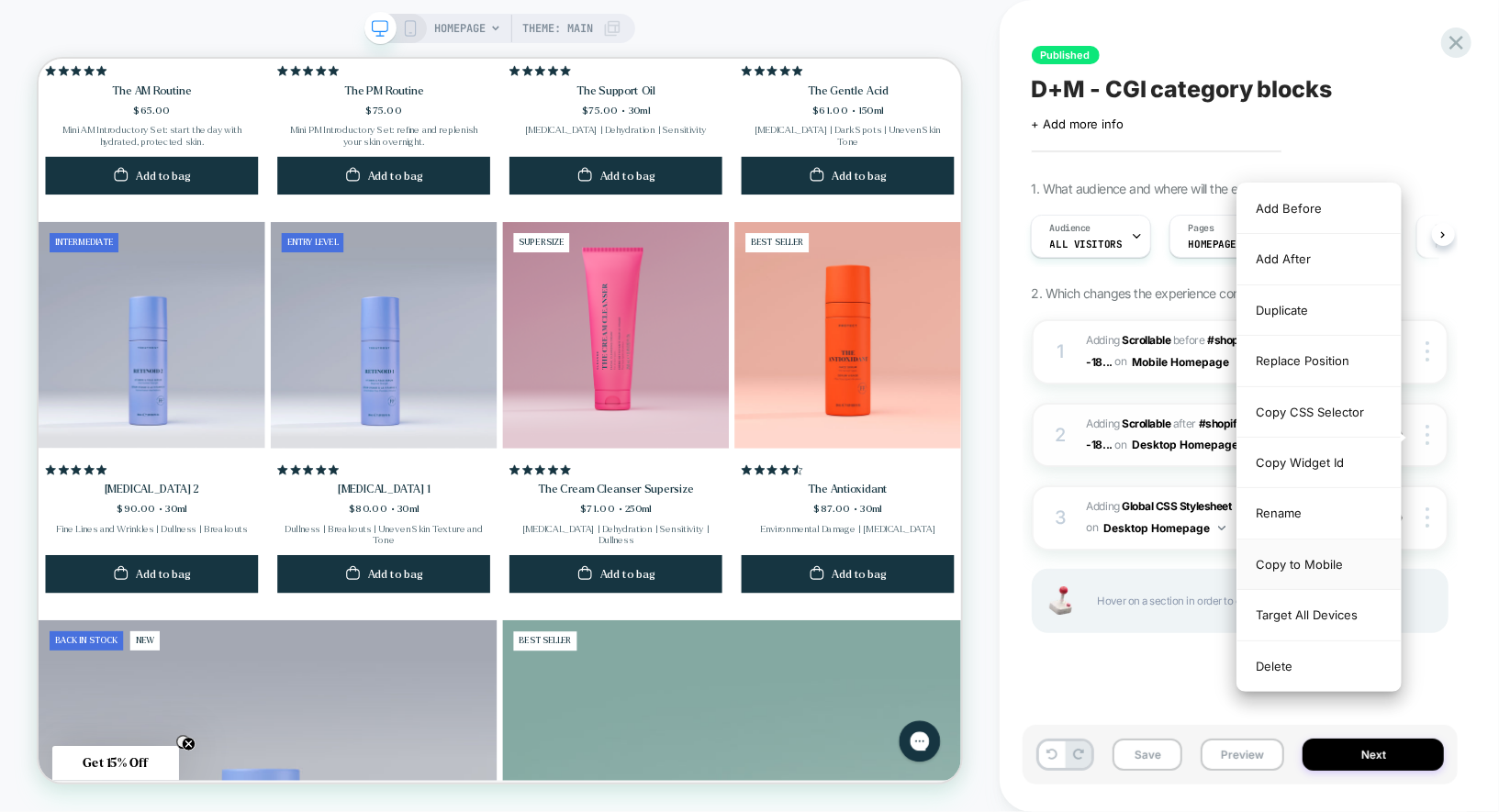
scroll to position [0, 1230]
click at [1293, 355] on div "Replace Position" at bounding box center [1318, 360] width 164 height 50
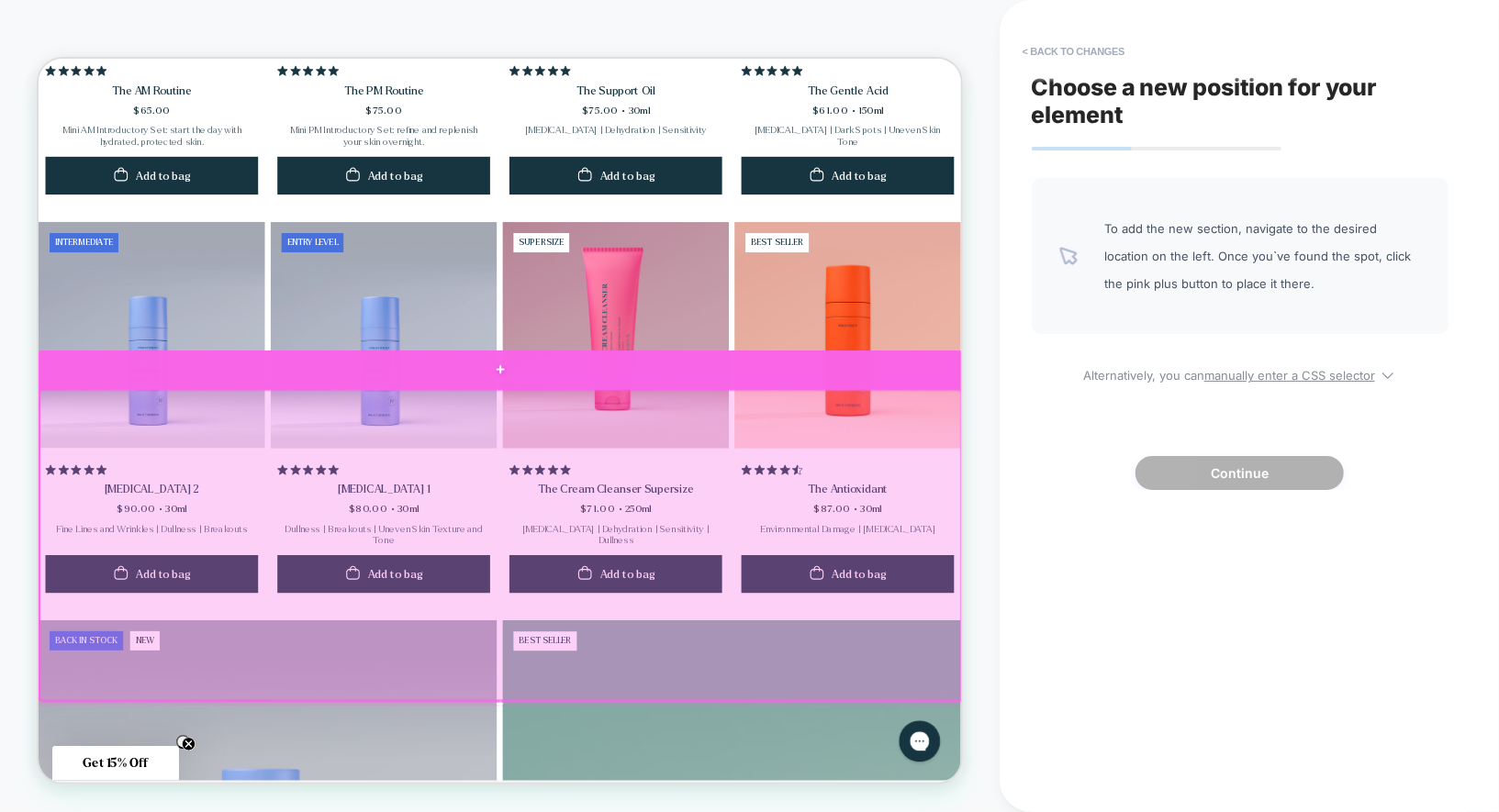
click at [1200, 473] on div at bounding box center [652, 472] width 1231 height 51
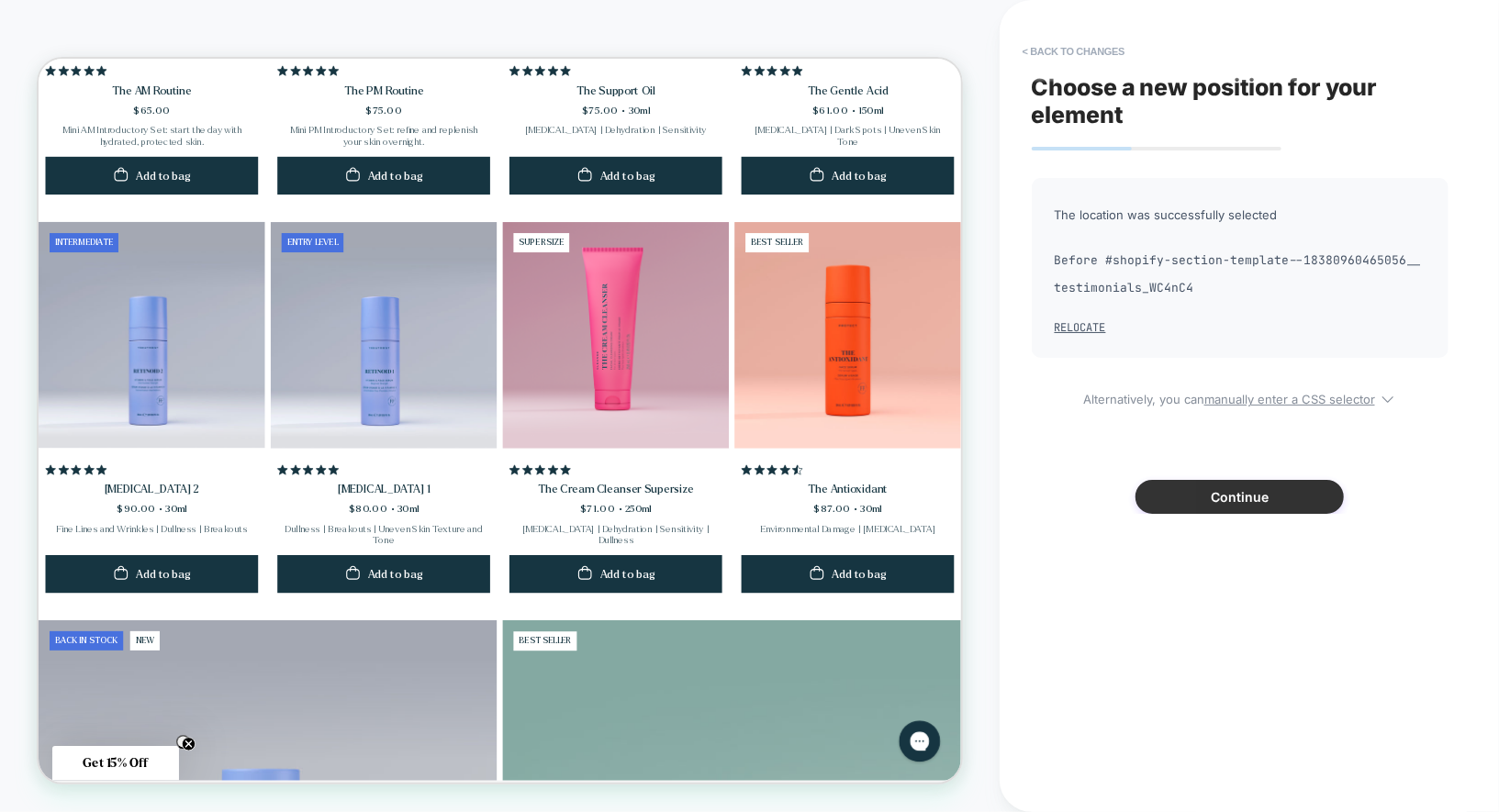
scroll to position [0, 0]
click at [1180, 490] on button "Continue" at bounding box center [1239, 496] width 208 height 34
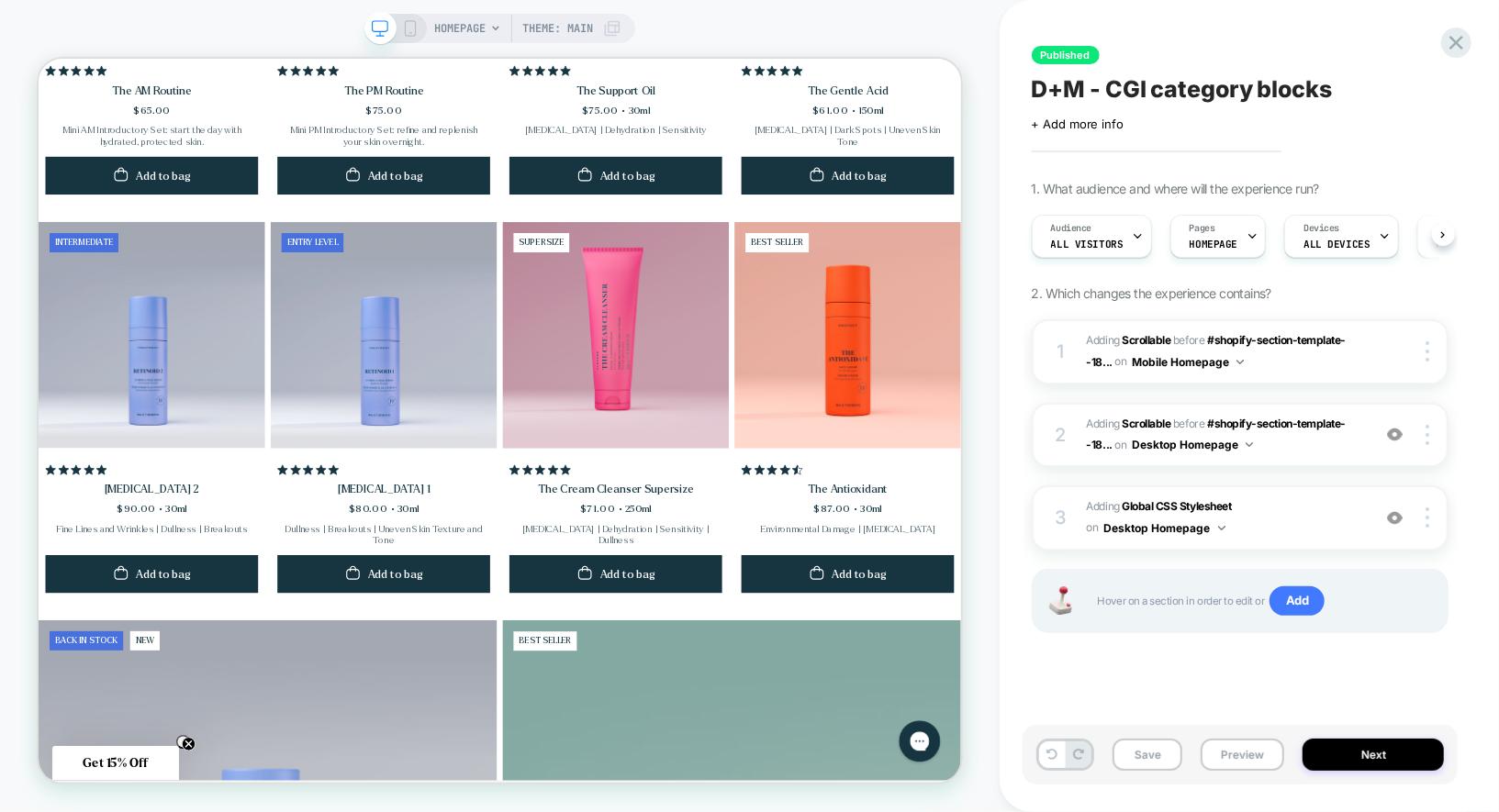
scroll to position [0, 1]
click at [1429, 520] on div at bounding box center [1429, 517] width 35 height 21
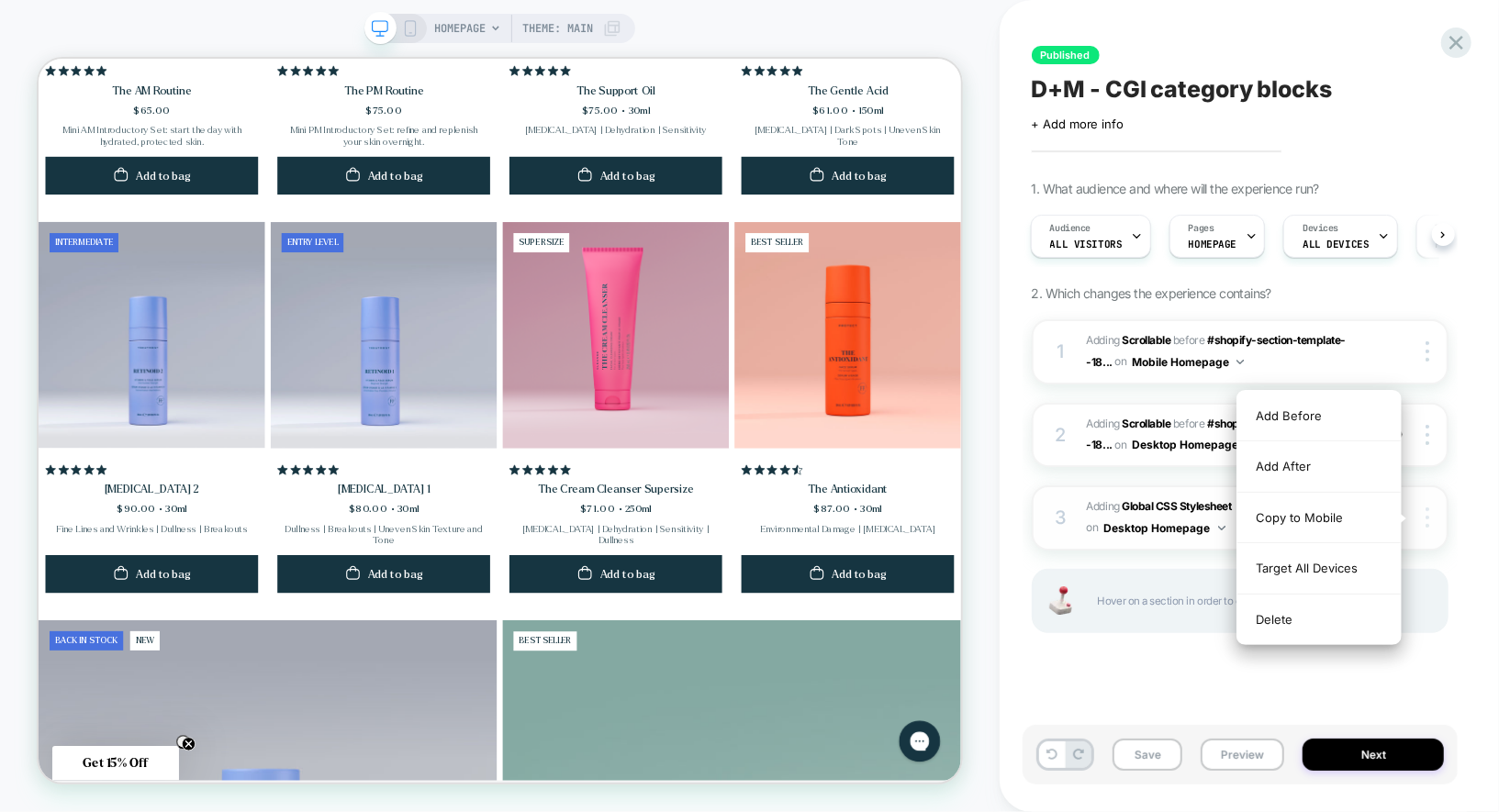
scroll to position [0, 0]
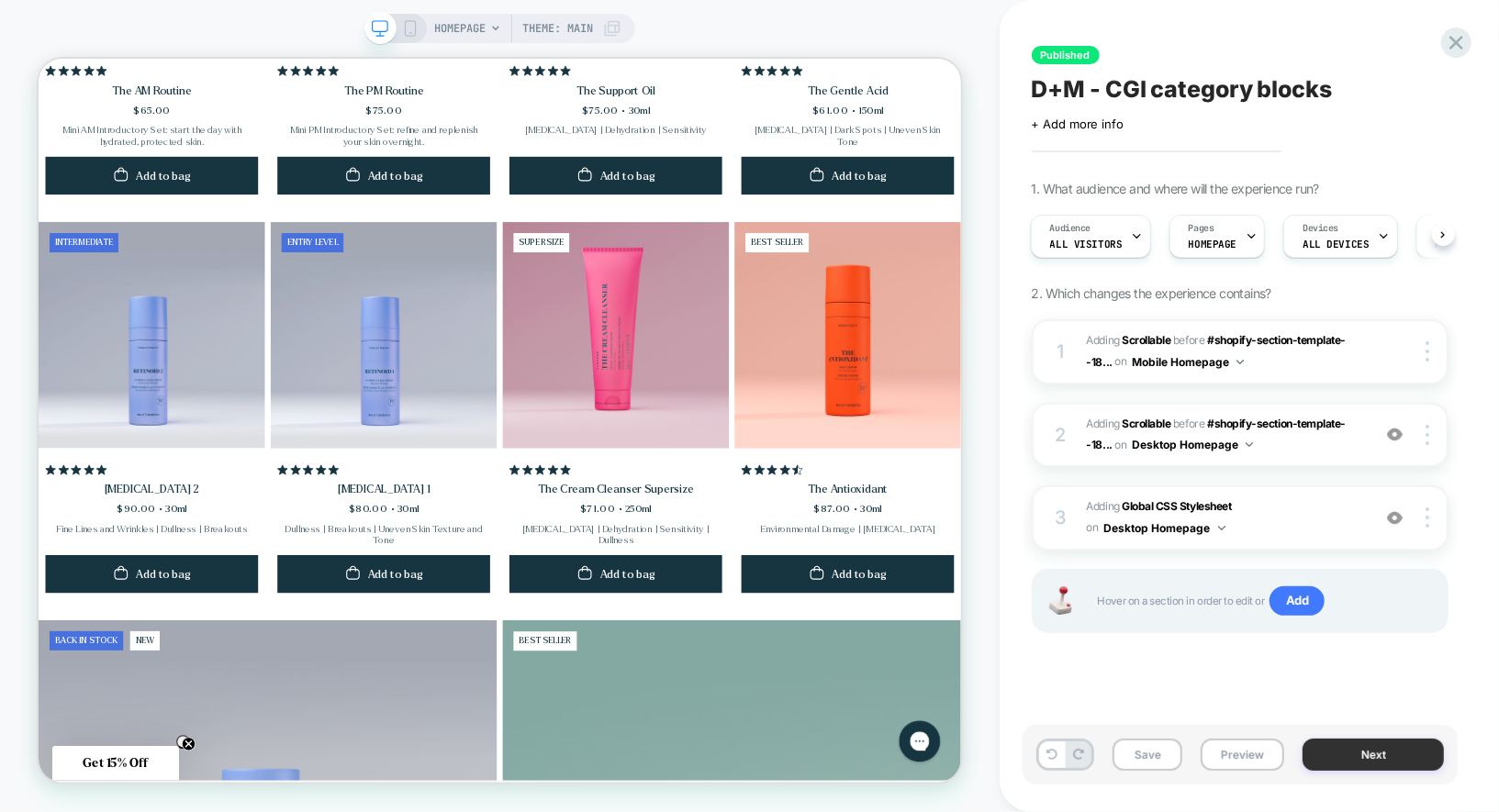
click at [1369, 759] on button "Next" at bounding box center [1372, 754] width 141 height 32
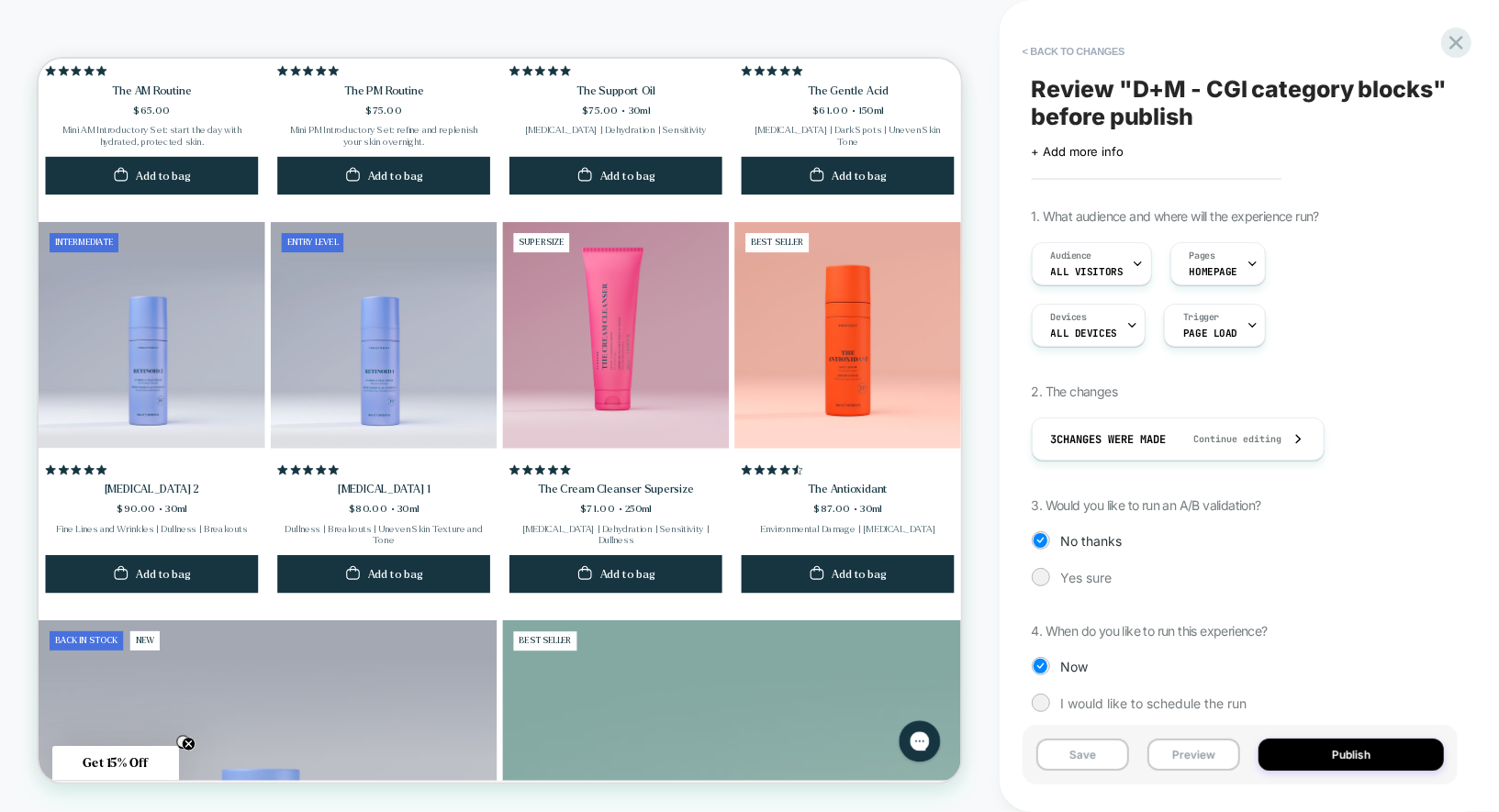
scroll to position [17, 0]
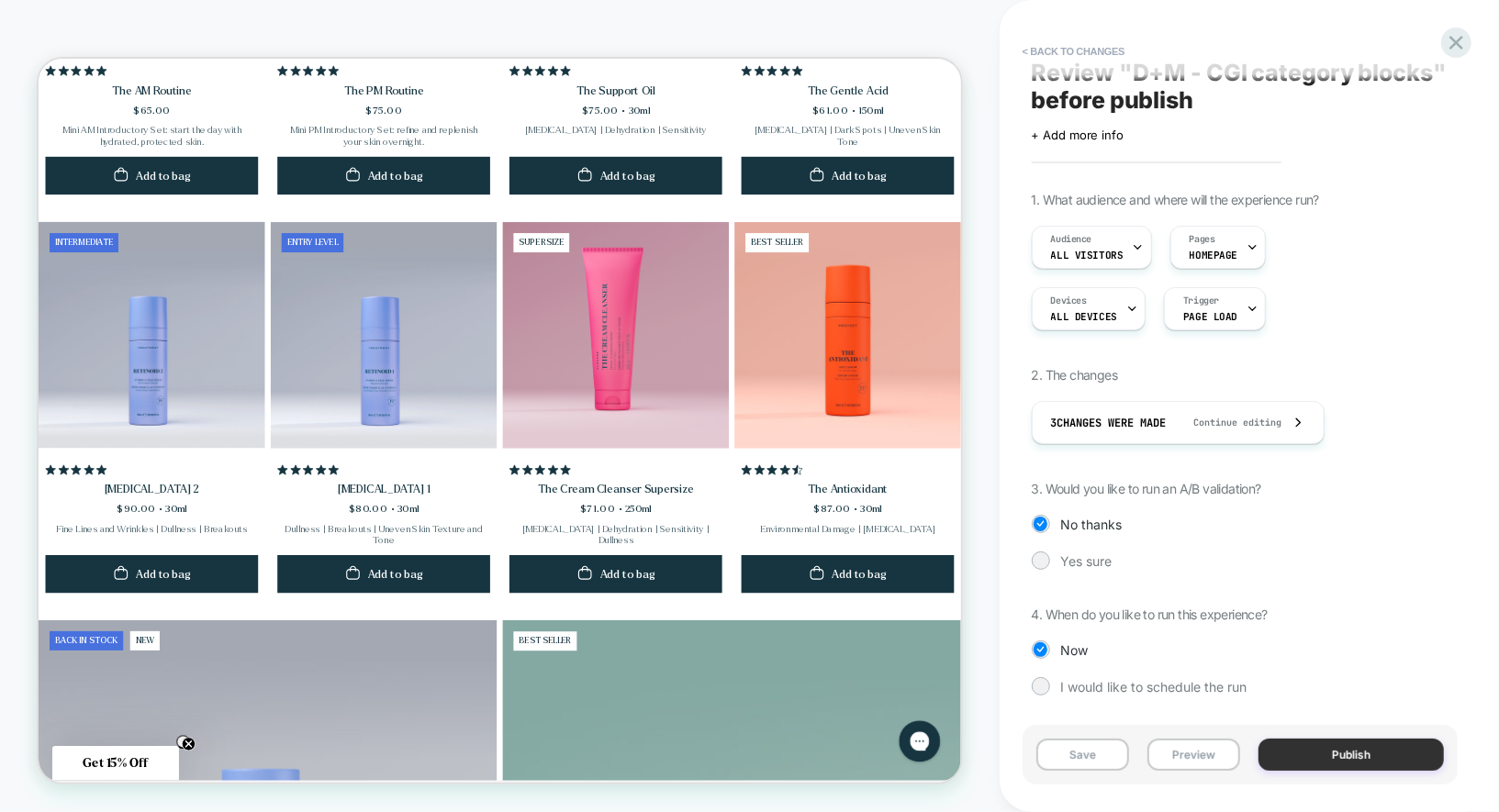
click at [1337, 767] on button "Publish" at bounding box center [1350, 754] width 185 height 32
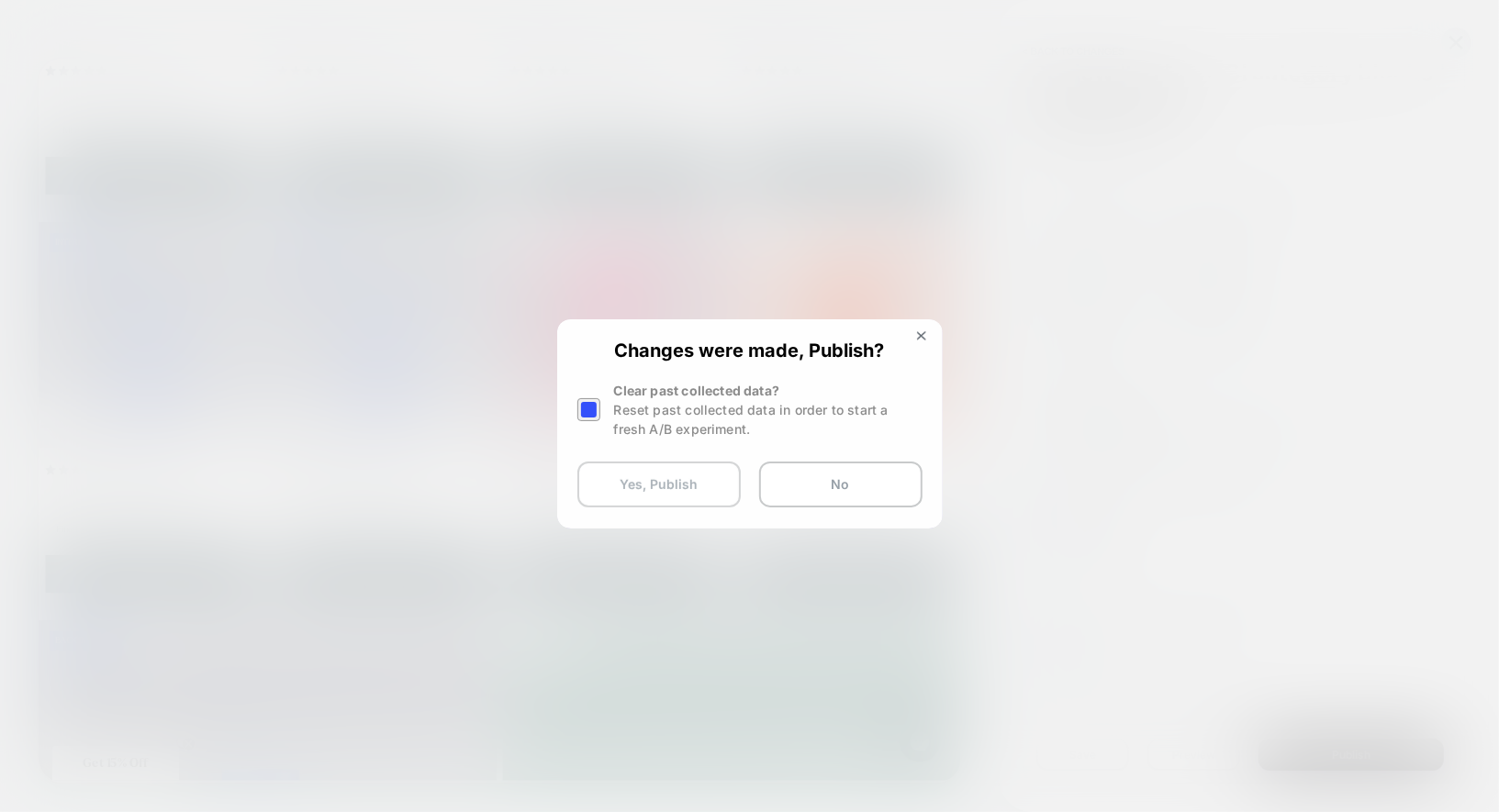
scroll to position [0, 1869]
click at [650, 485] on button "Yes, Publish" at bounding box center [658, 484] width 164 height 46
